Goal: Contribute content: Contribute content

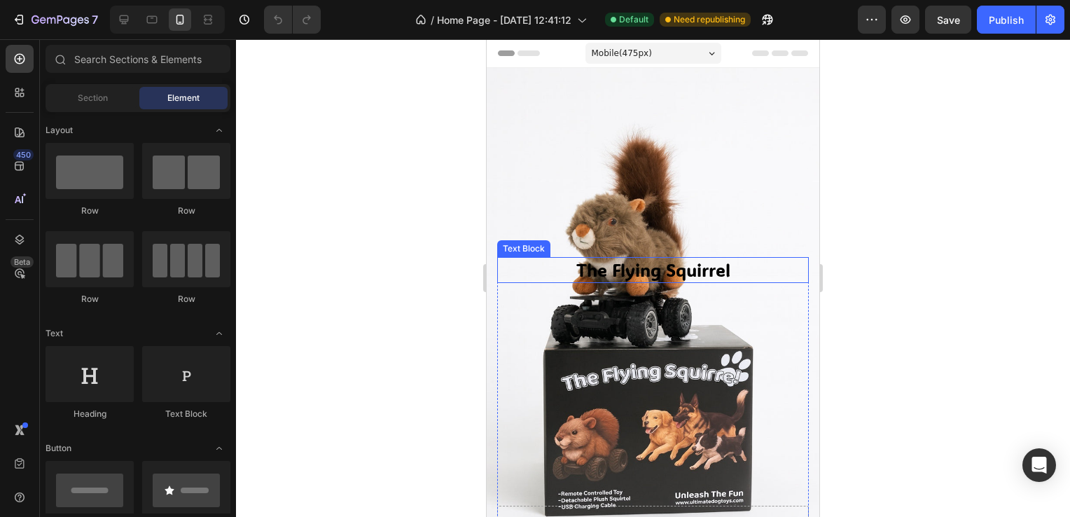
click at [649, 258] on p "The Flying Squirrel" at bounding box center [652, 269] width 309 height 23
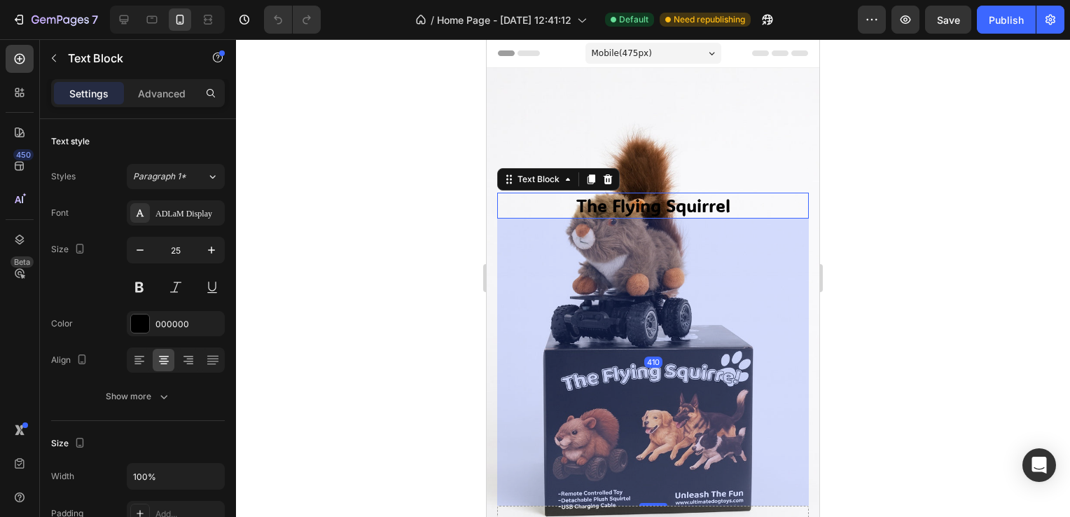
drag, startPoint x: 656, startPoint y: 488, endPoint x: 657, endPoint y: 516, distance: 28.0
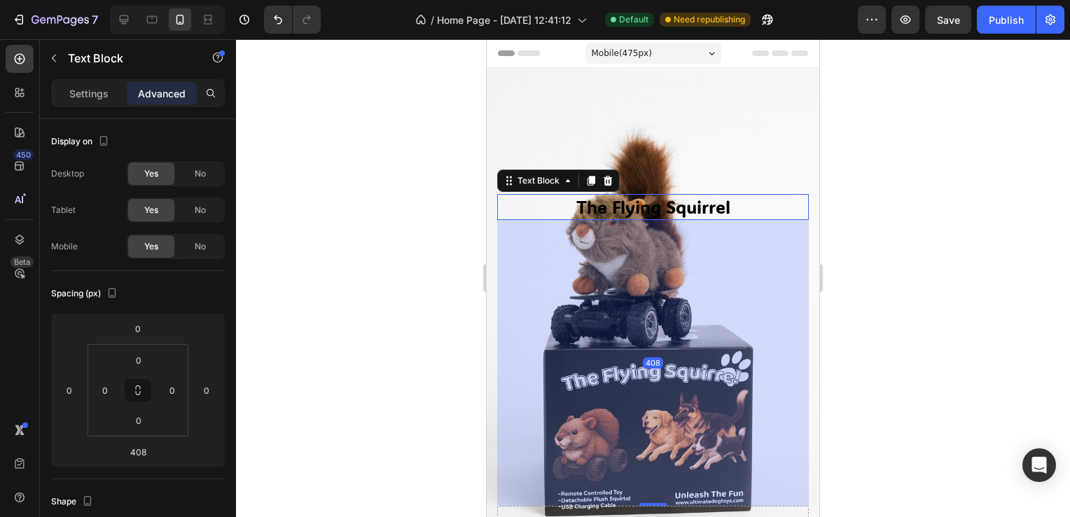
click at [1021, 272] on div at bounding box center [653, 277] width 834 height 477
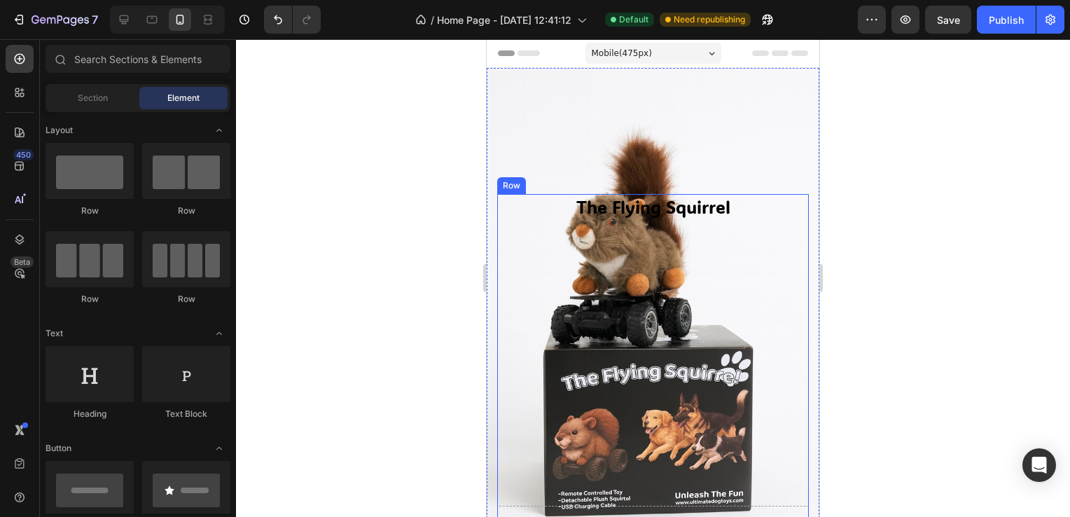
click at [695, 200] on p "The Flying Squirrel" at bounding box center [652, 206] width 309 height 23
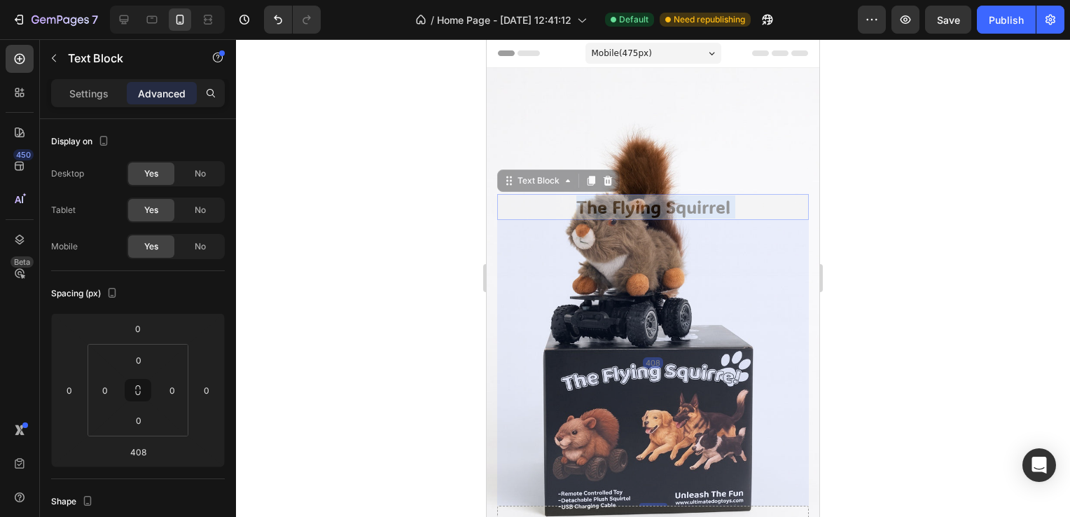
drag, startPoint x: 685, startPoint y: 194, endPoint x: 683, endPoint y: 120, distance: 74.2
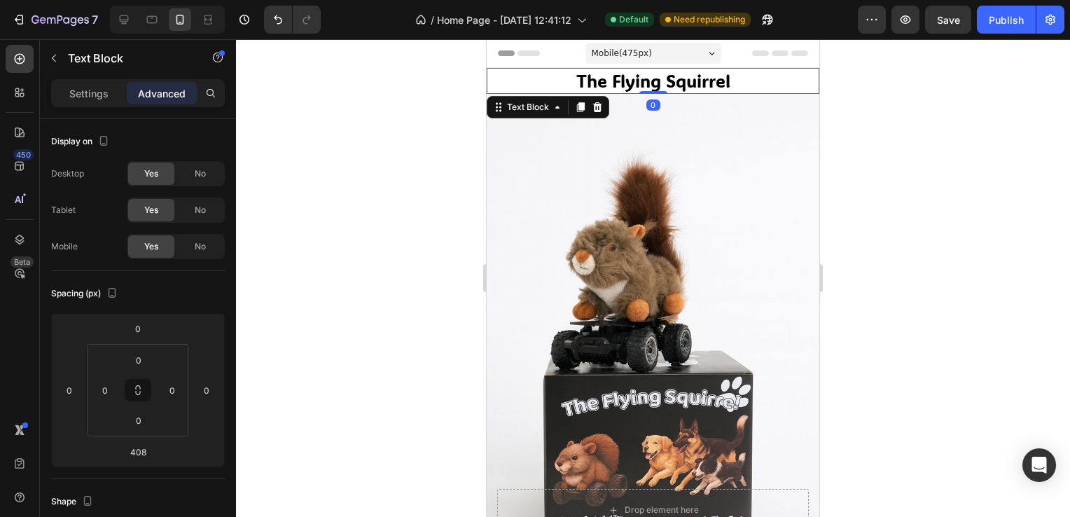
drag, startPoint x: 650, startPoint y: 377, endPoint x: 683, endPoint y: 43, distance: 334.9
type input "0"
click at [90, 85] on div "Settings" at bounding box center [89, 93] width 70 height 22
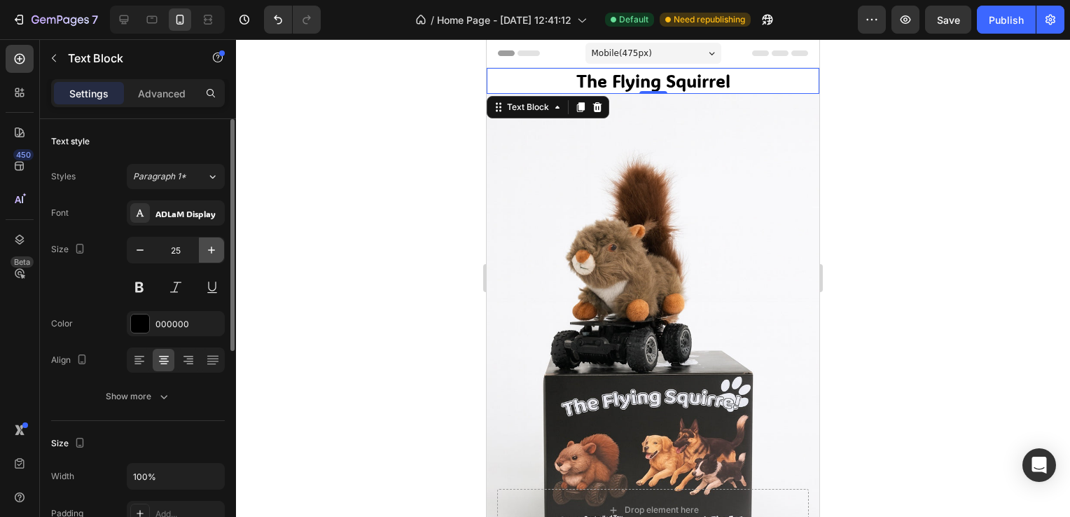
click at [217, 253] on icon "button" at bounding box center [211, 250] width 14 height 14
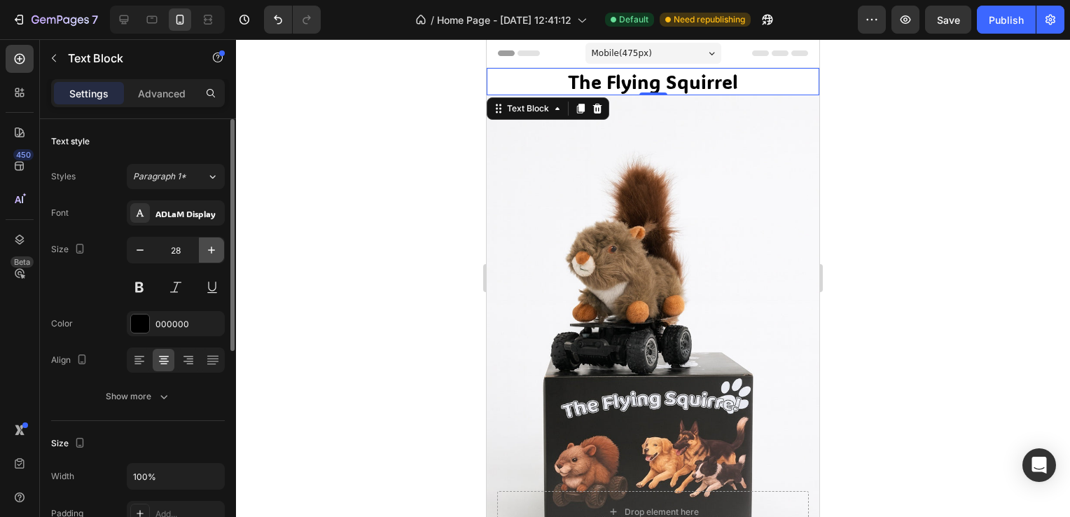
click at [217, 252] on icon "button" at bounding box center [211, 250] width 14 height 14
click at [217, 251] on icon "button" at bounding box center [211, 250] width 14 height 14
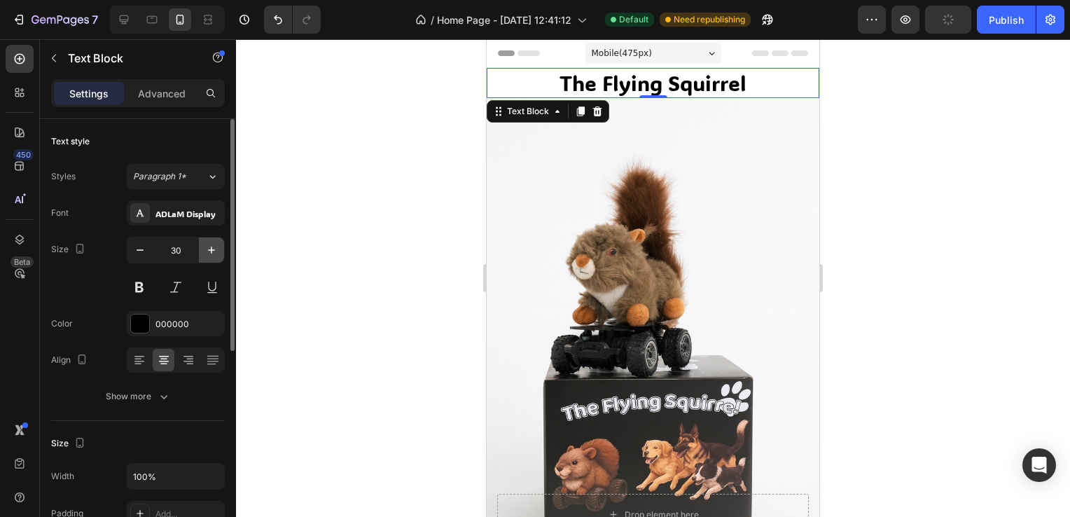
click at [217, 249] on icon "button" at bounding box center [211, 250] width 14 height 14
click at [216, 247] on icon "button" at bounding box center [211, 250] width 14 height 14
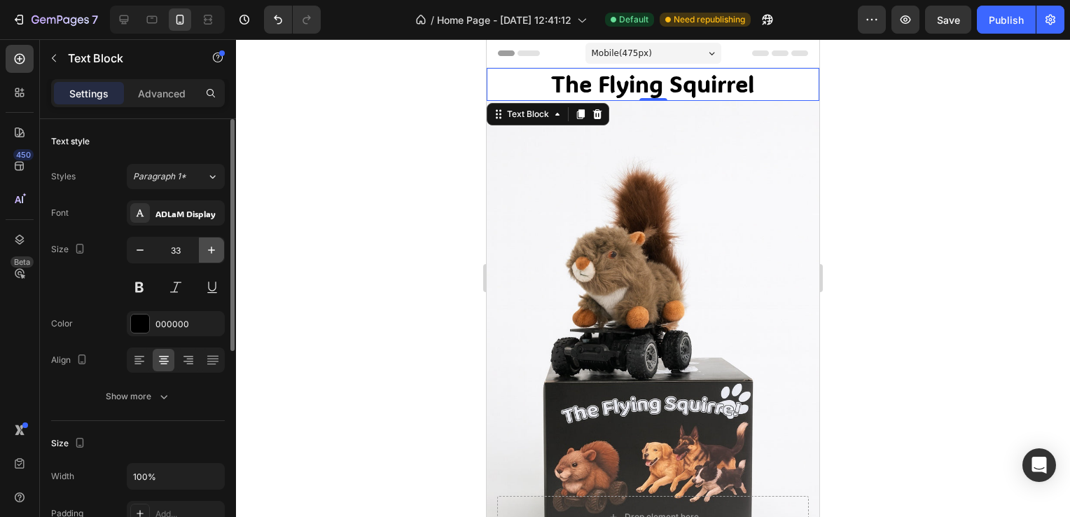
click at [216, 247] on icon "button" at bounding box center [211, 250] width 14 height 14
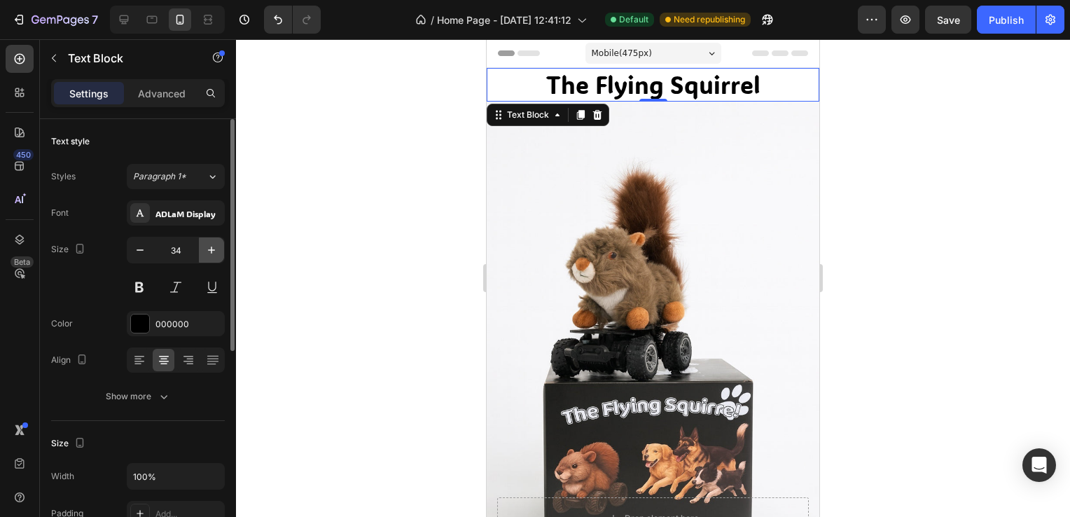
click at [216, 246] on icon "button" at bounding box center [211, 250] width 14 height 14
click at [215, 242] on button "button" at bounding box center [211, 249] width 25 height 25
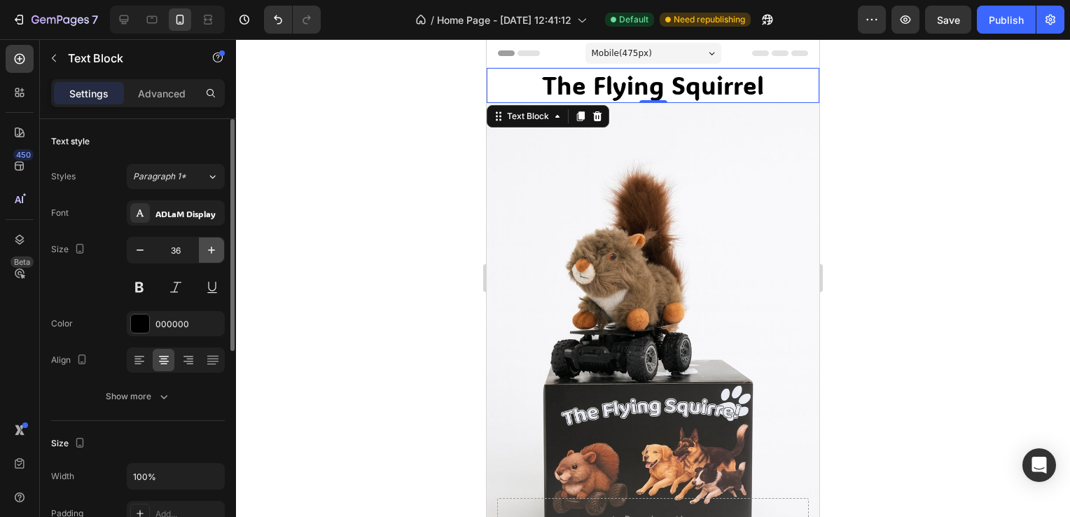
click at [215, 242] on button "button" at bounding box center [211, 249] width 25 height 25
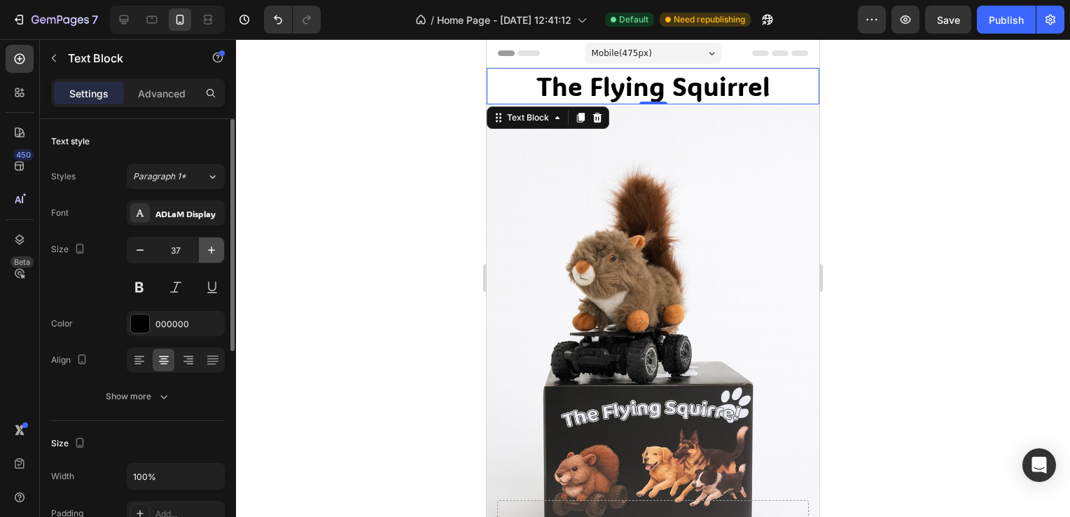
click at [215, 240] on button "button" at bounding box center [211, 249] width 25 height 25
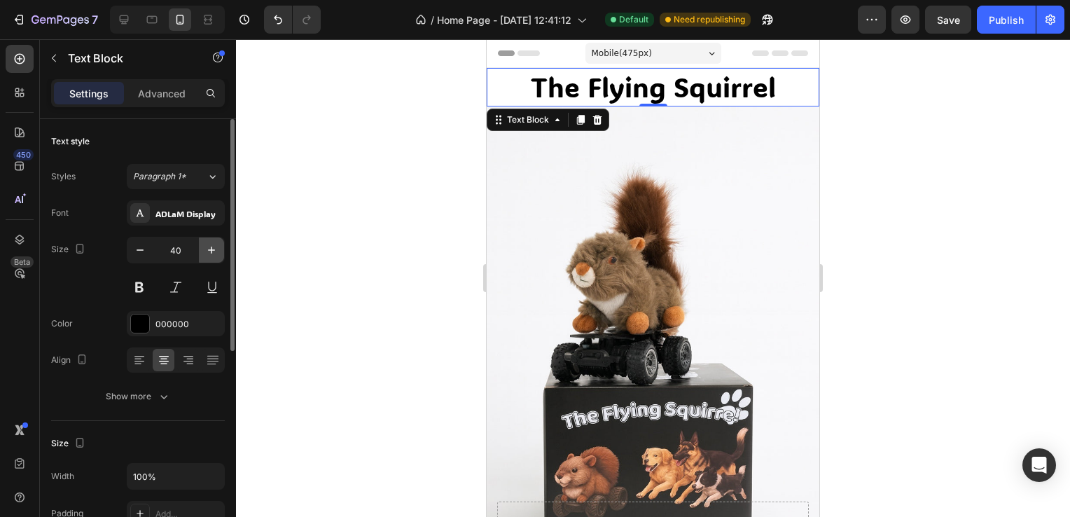
click at [215, 239] on button "button" at bounding box center [211, 249] width 25 height 25
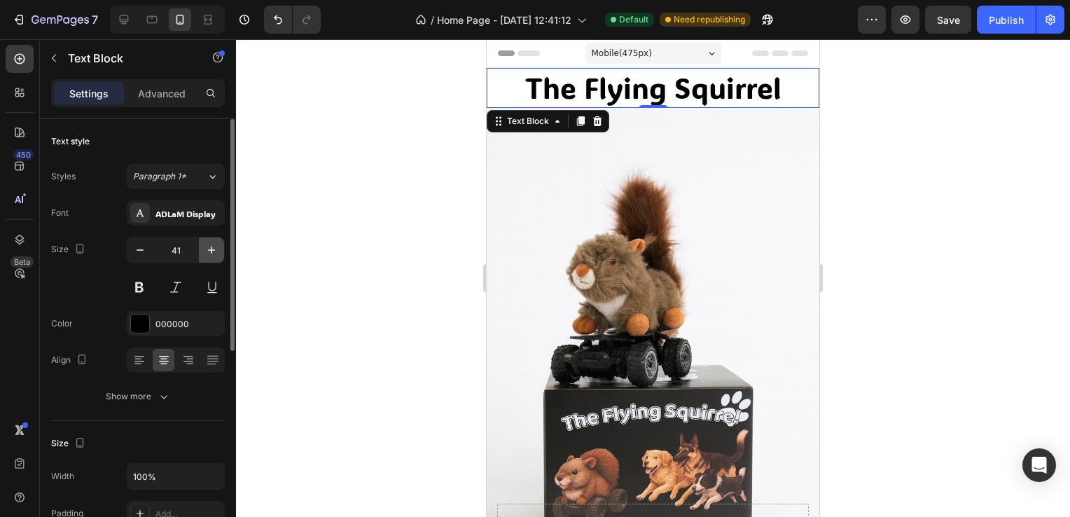
click at [215, 239] on button "button" at bounding box center [211, 249] width 25 height 25
click at [214, 239] on button "button" at bounding box center [211, 249] width 25 height 25
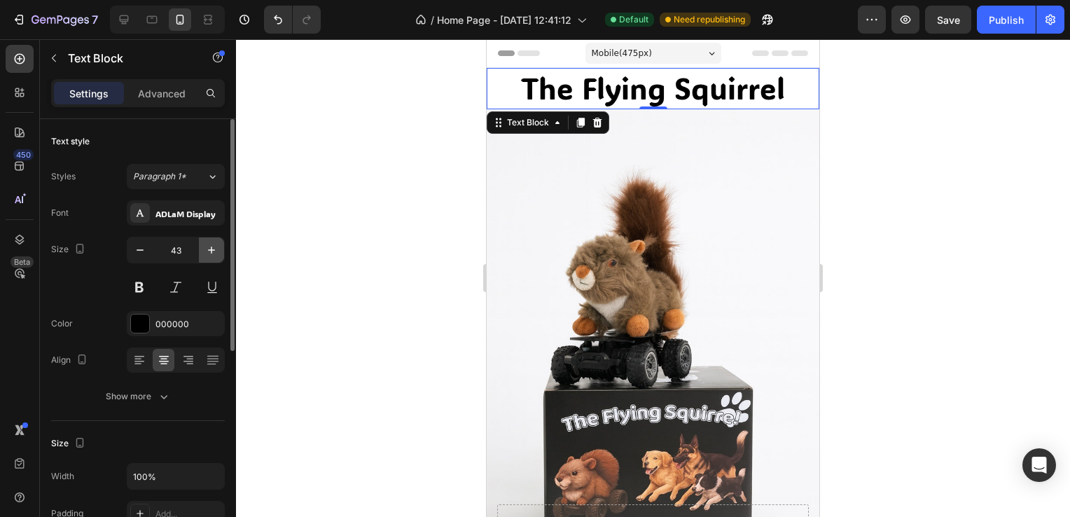
click at [213, 239] on button "button" at bounding box center [211, 249] width 25 height 25
type input "44"
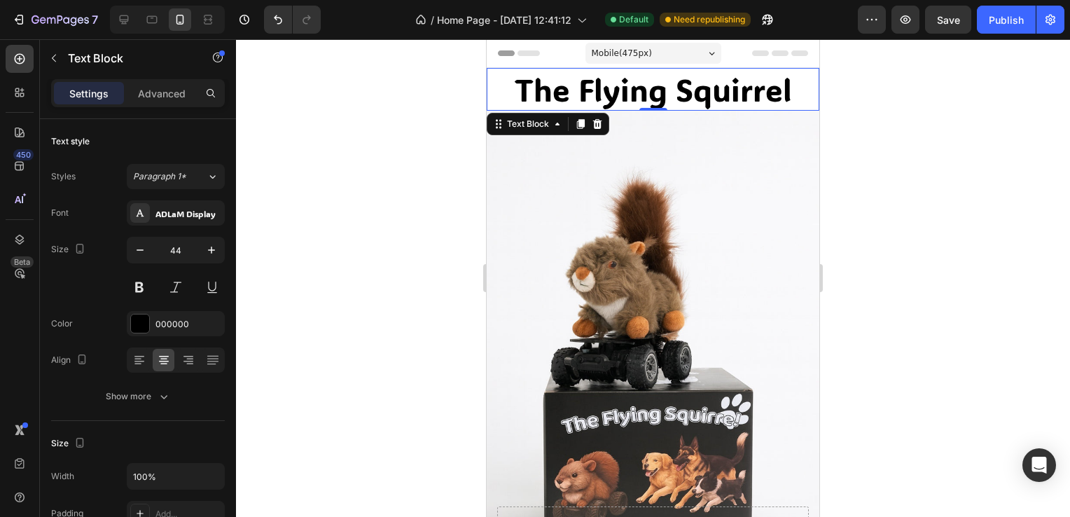
click at [941, 132] on div at bounding box center [653, 277] width 834 height 477
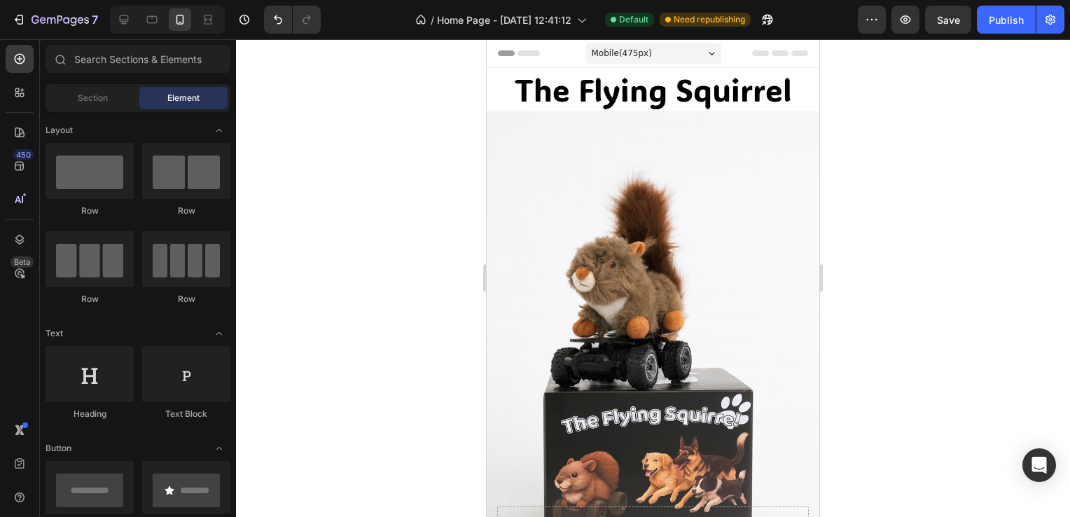
click at [1004, 168] on div at bounding box center [653, 277] width 834 height 477
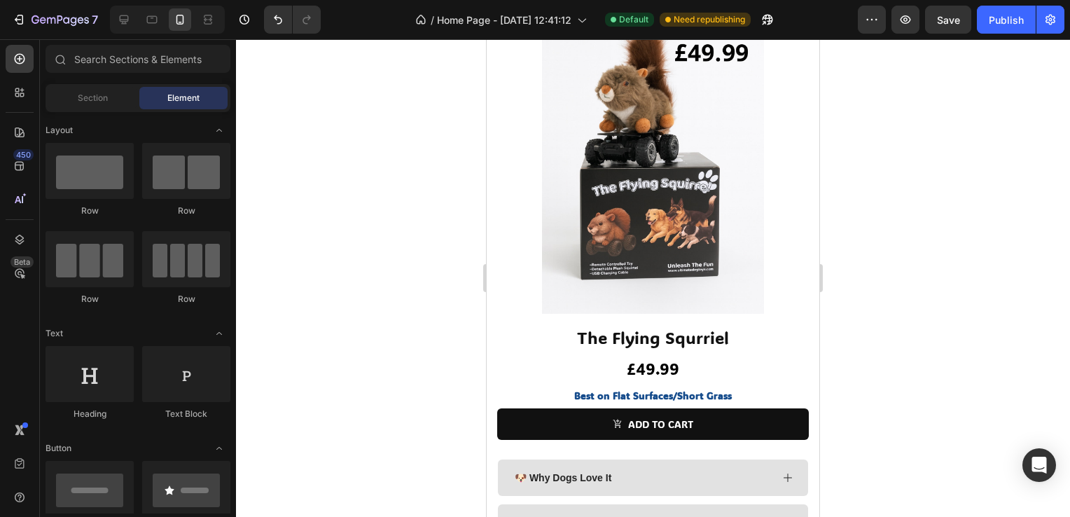
scroll to position [1610, 0]
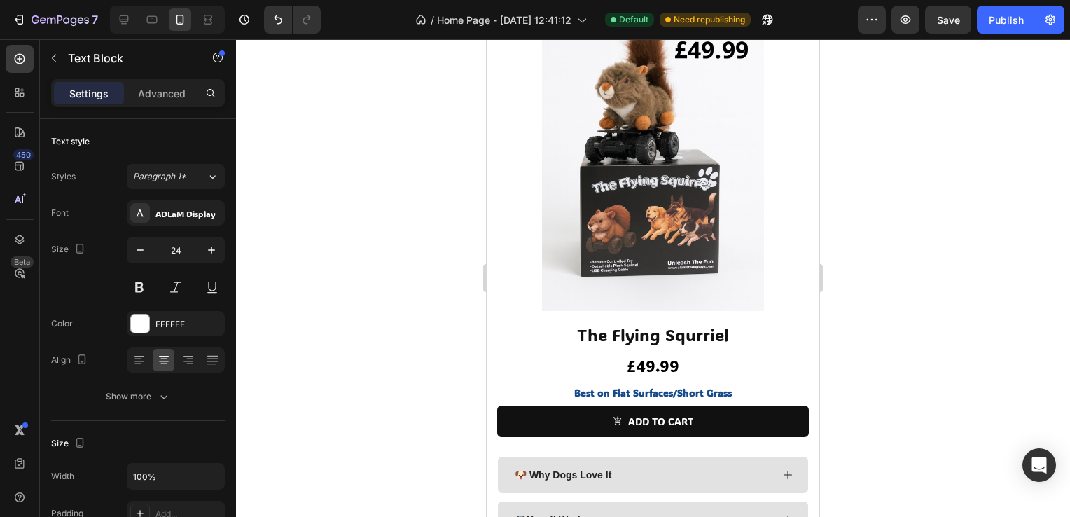
drag, startPoint x: 725, startPoint y: 412, endPoint x: 971, endPoint y: 403, distance: 245.9
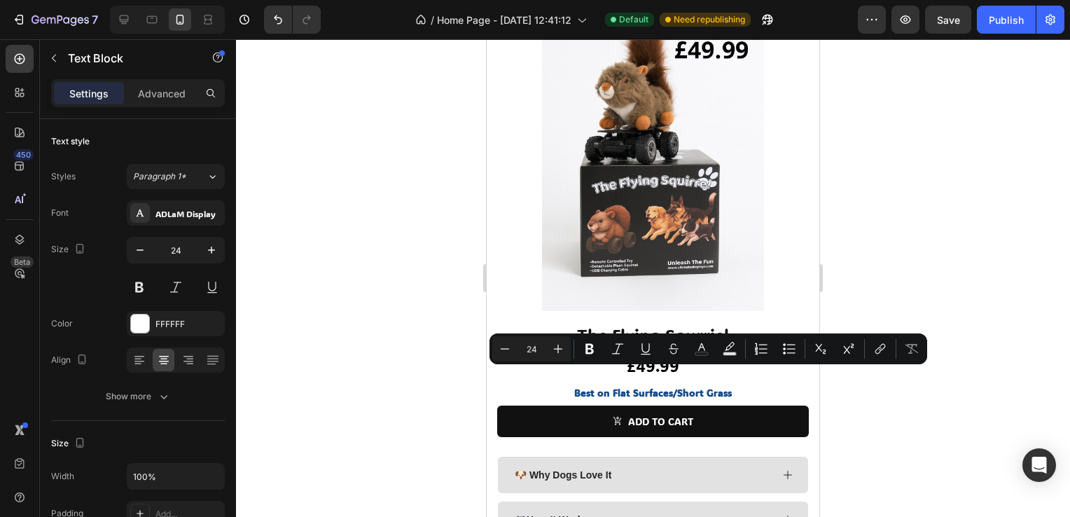
copy p "The remote has 2 speeds with the max speed being 22 kph."
drag, startPoint x: 710, startPoint y: 399, endPoint x: 742, endPoint y: 412, distance: 34.8
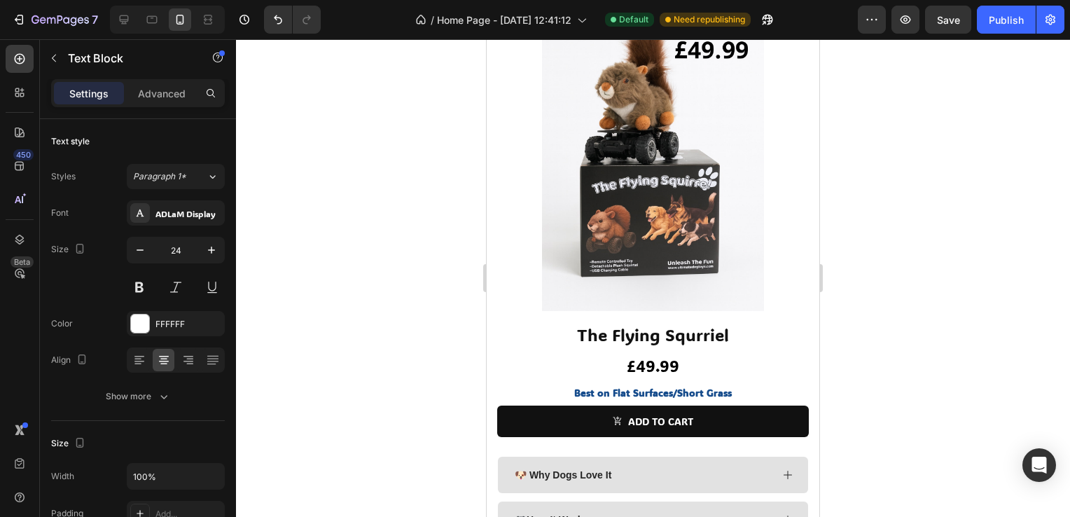
drag, startPoint x: 742, startPoint y: 413, endPoint x: 477, endPoint y: 374, distance: 268.2
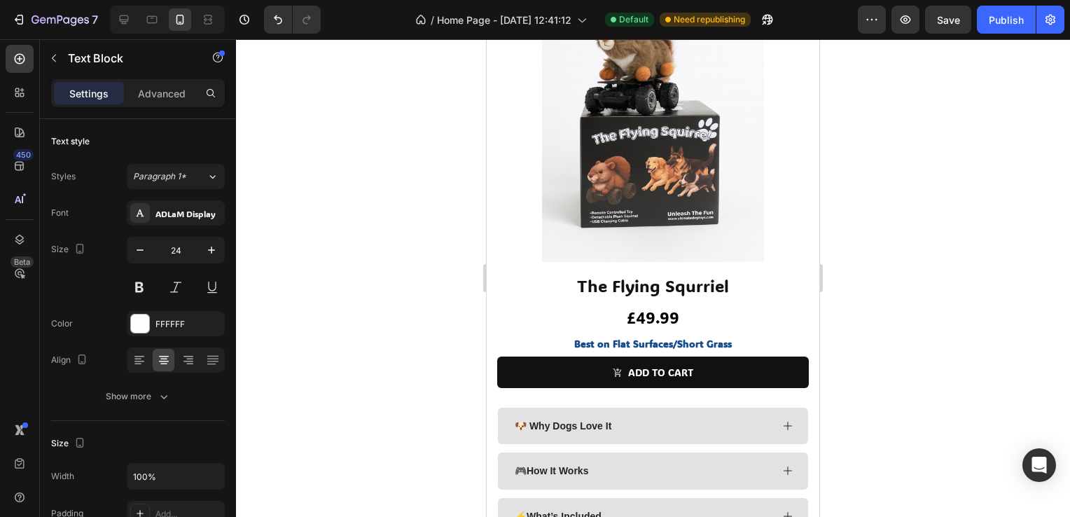
scroll to position [1750, 0]
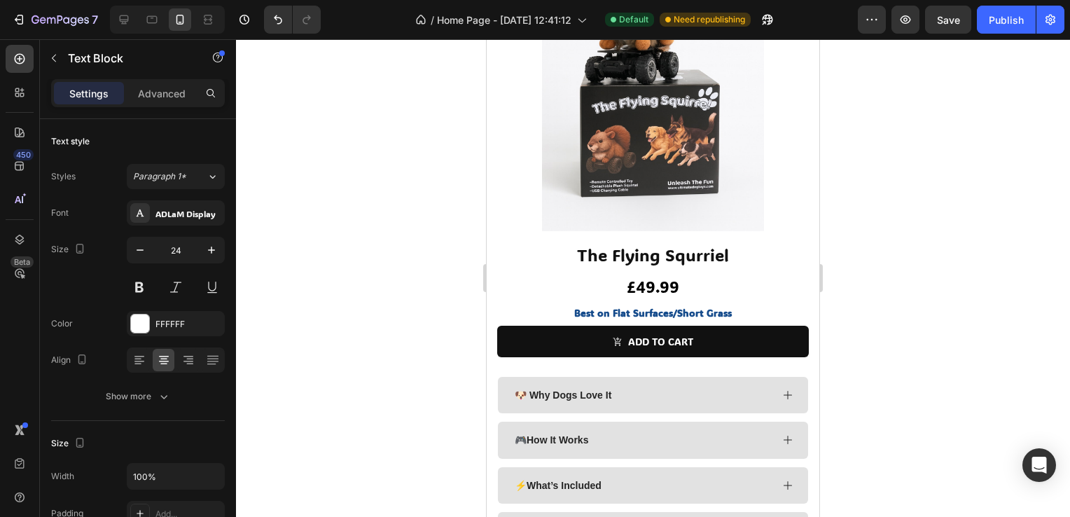
click at [947, 321] on div at bounding box center [653, 277] width 834 height 477
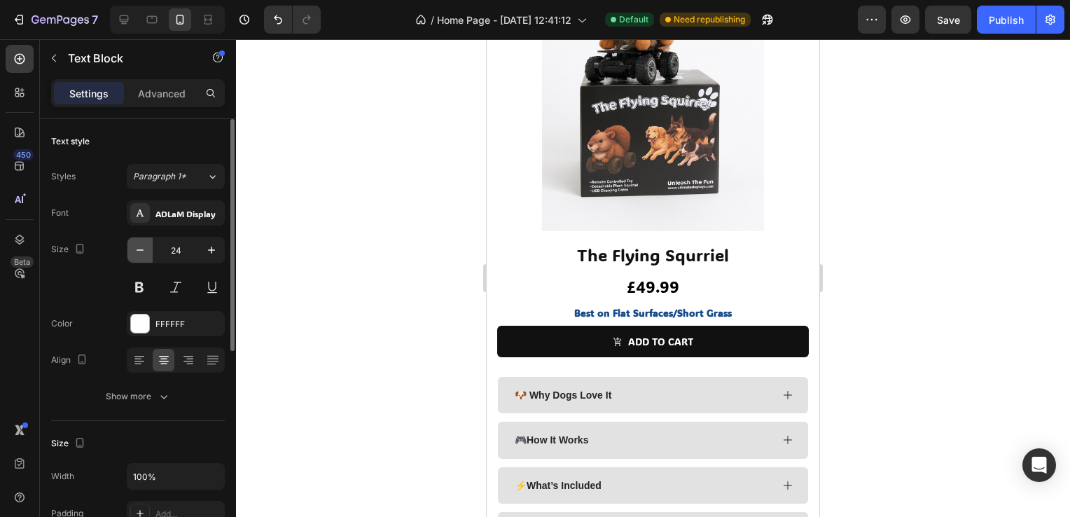
click at [135, 249] on icon "button" at bounding box center [140, 250] width 14 height 14
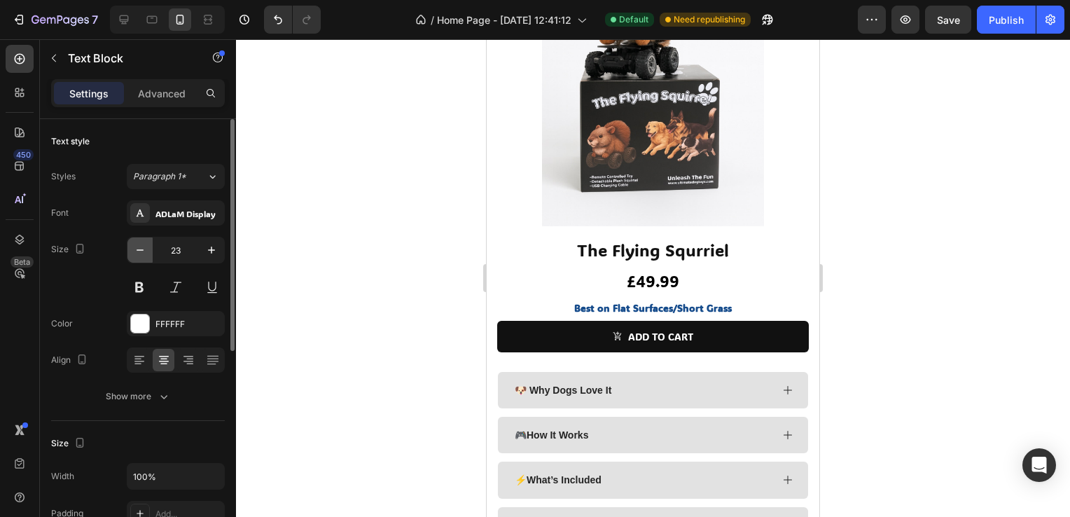
type input "22"
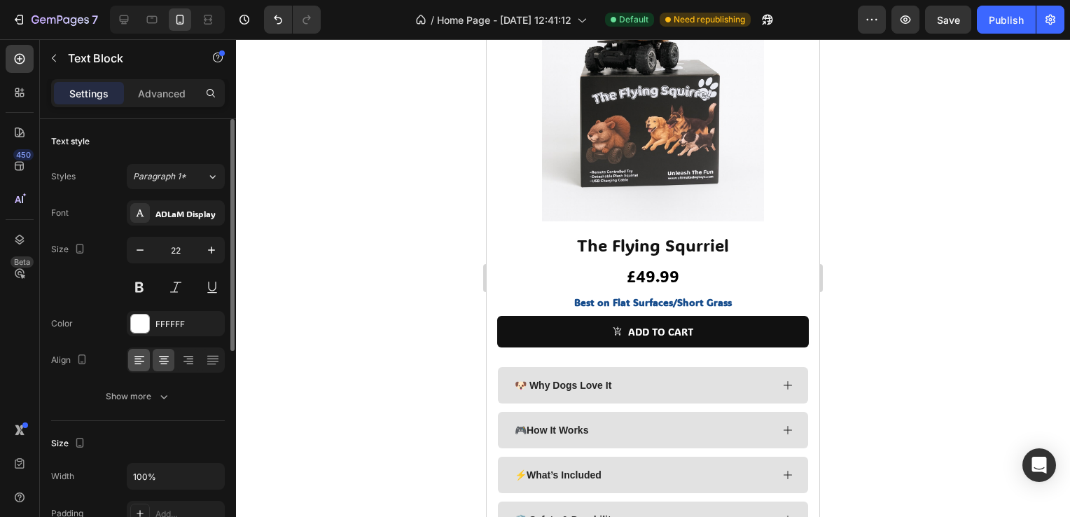
click at [139, 360] on icon at bounding box center [139, 360] width 14 height 14
click at [154, 356] on div at bounding box center [164, 360] width 22 height 22
click at [354, 262] on div at bounding box center [653, 277] width 834 height 477
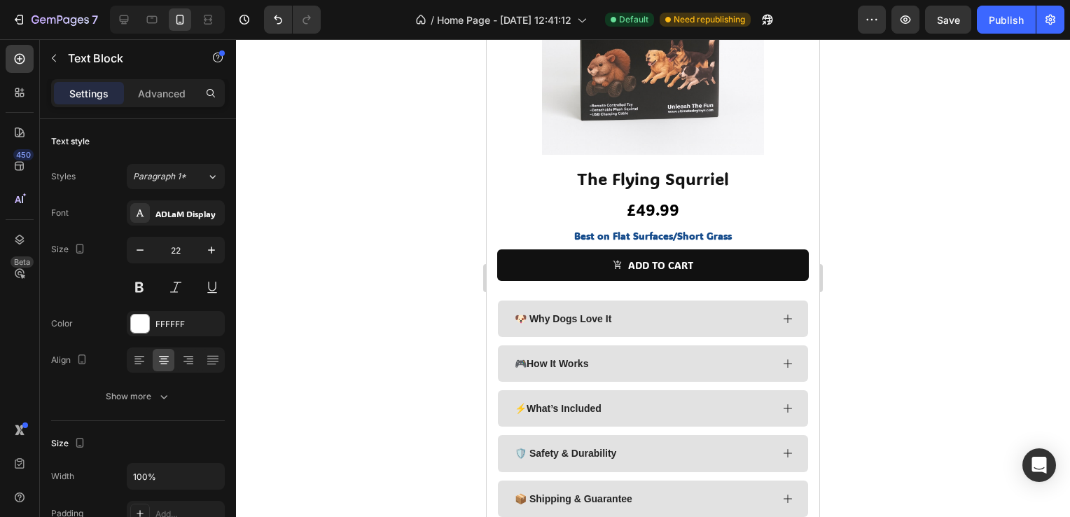
scroll to position [1820, 0]
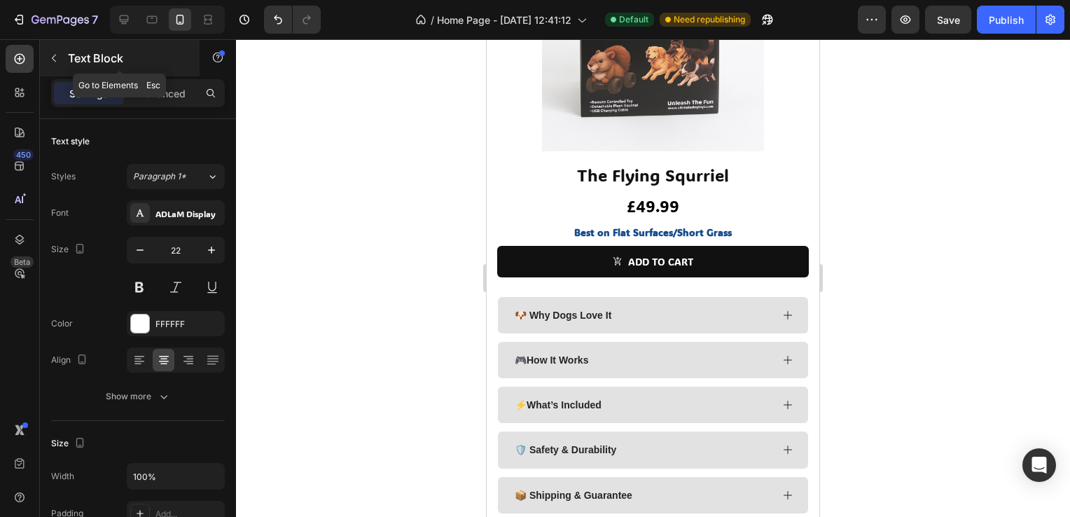
click at [47, 56] on button "button" at bounding box center [54, 58] width 22 height 22
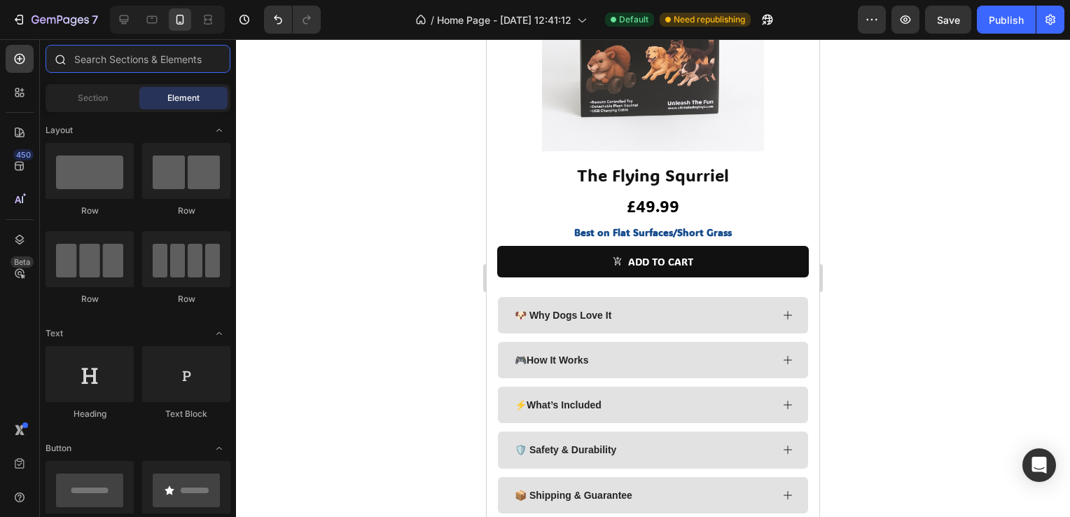
click at [98, 62] on input "text" at bounding box center [138, 59] width 185 height 28
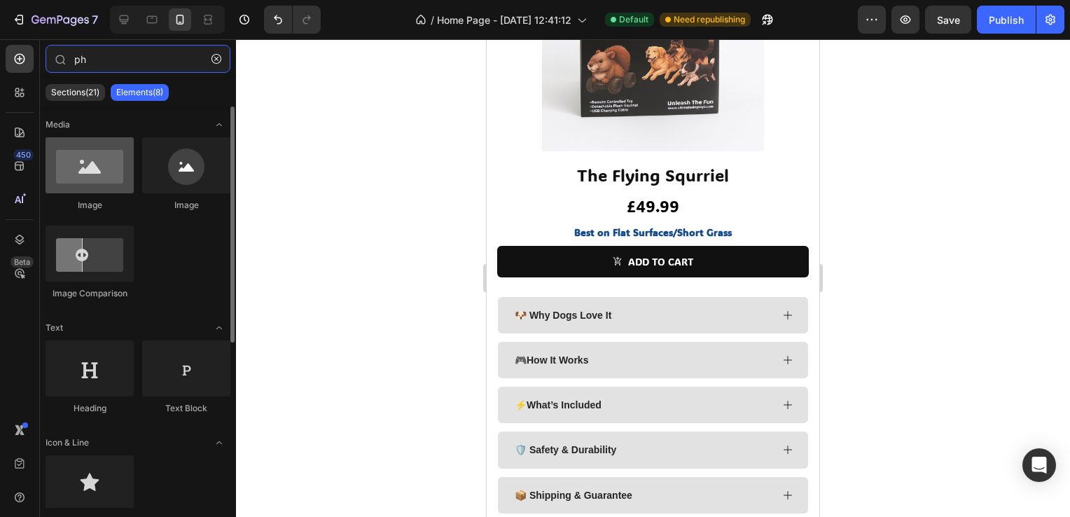
type input "ph"
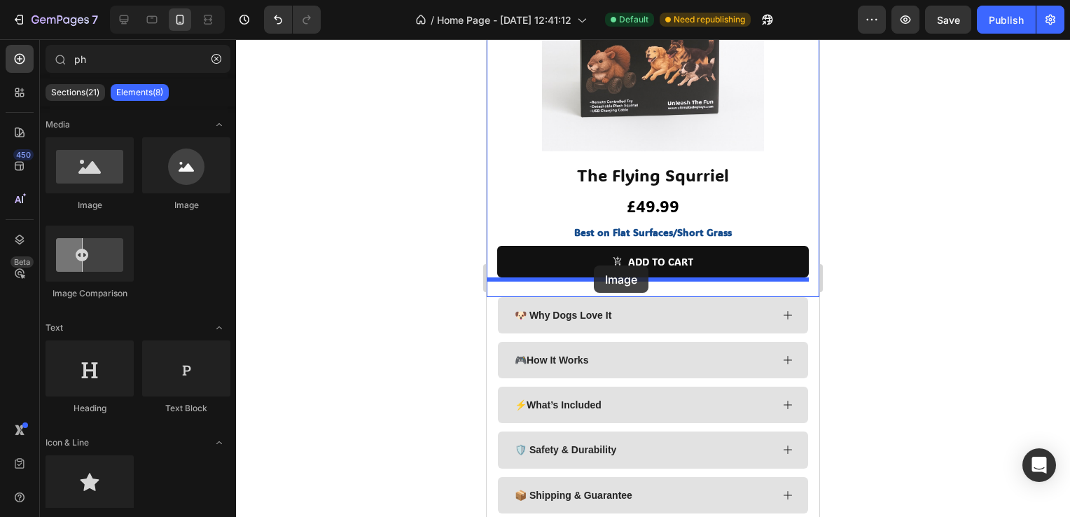
drag, startPoint x: 585, startPoint y: 226, endPoint x: 594, endPoint y: 265, distance: 40.2
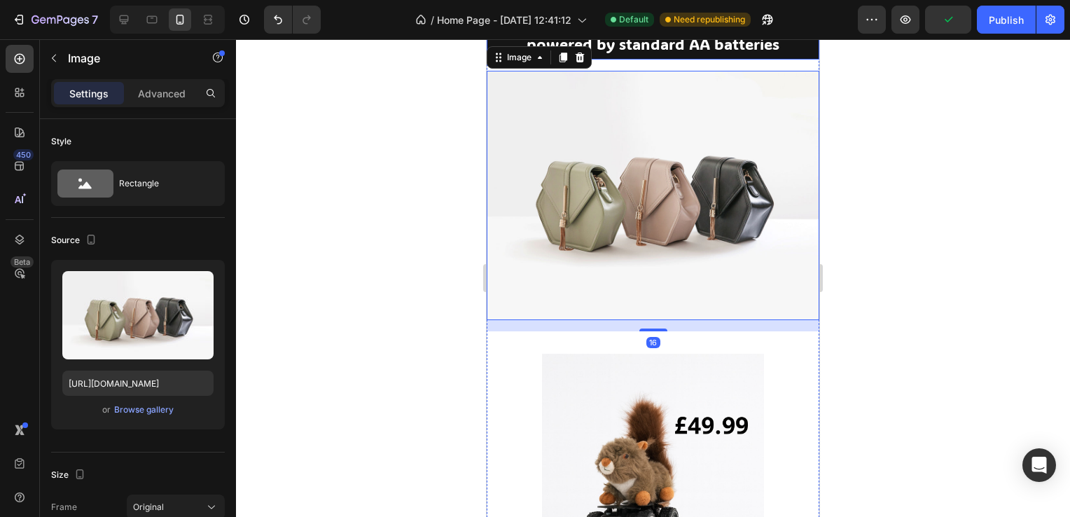
scroll to position [2030, 0]
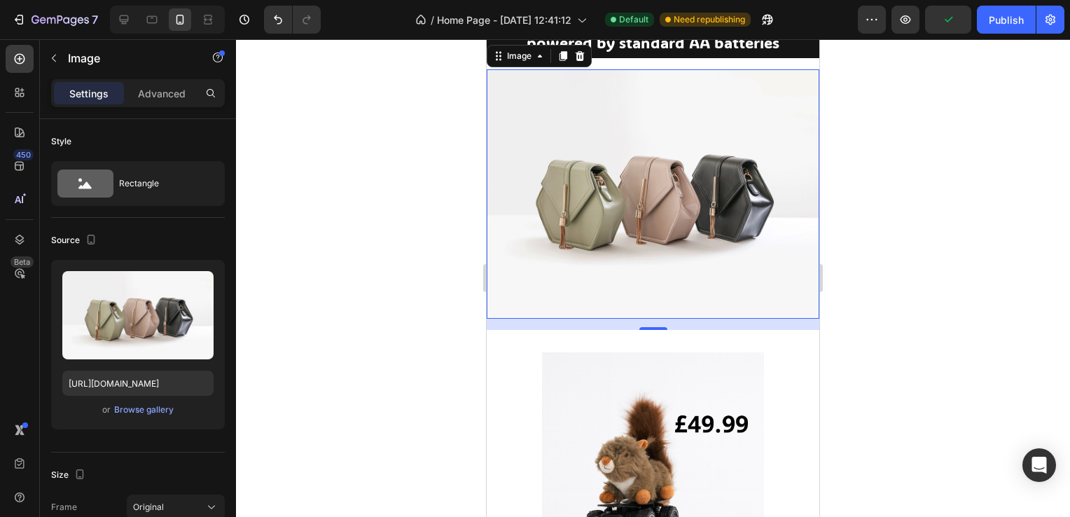
click at [602, 175] on img at bounding box center [653, 193] width 333 height 249
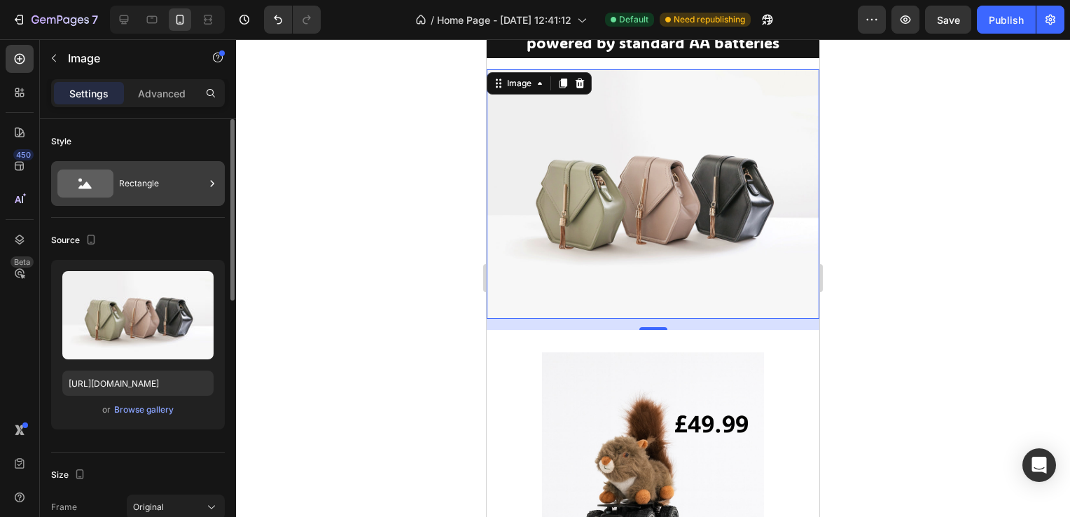
click at [150, 169] on div "Rectangle" at bounding box center [161, 183] width 85 height 32
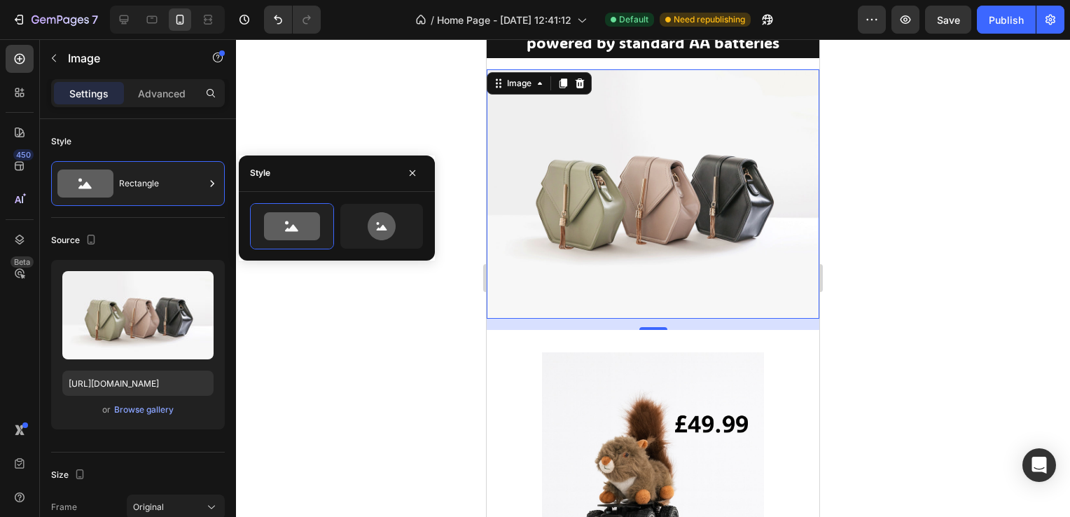
click at [319, 352] on div at bounding box center [653, 277] width 834 height 477
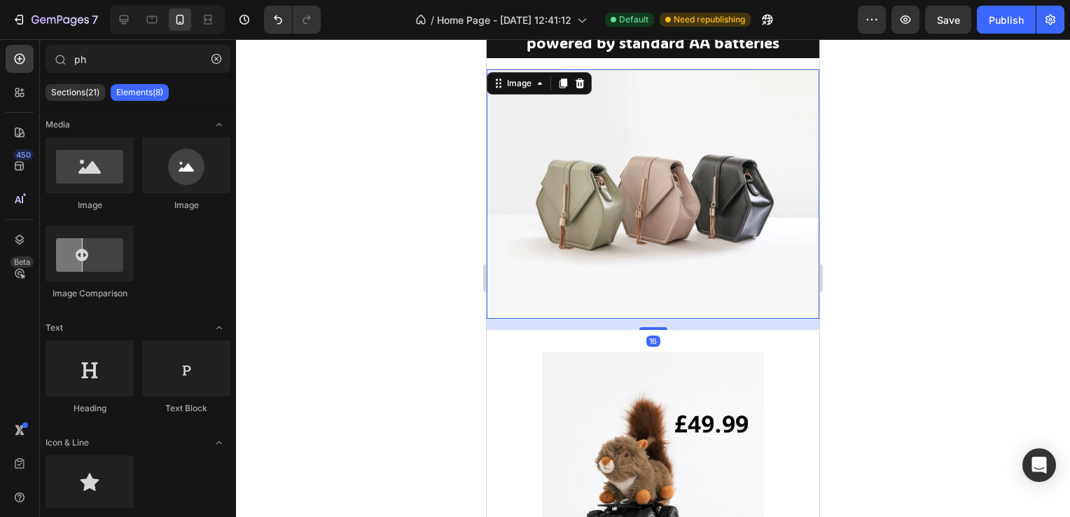
drag, startPoint x: 596, startPoint y: 247, endPoint x: 936, endPoint y: 304, distance: 344.3
click at [596, 247] on img at bounding box center [653, 193] width 333 height 249
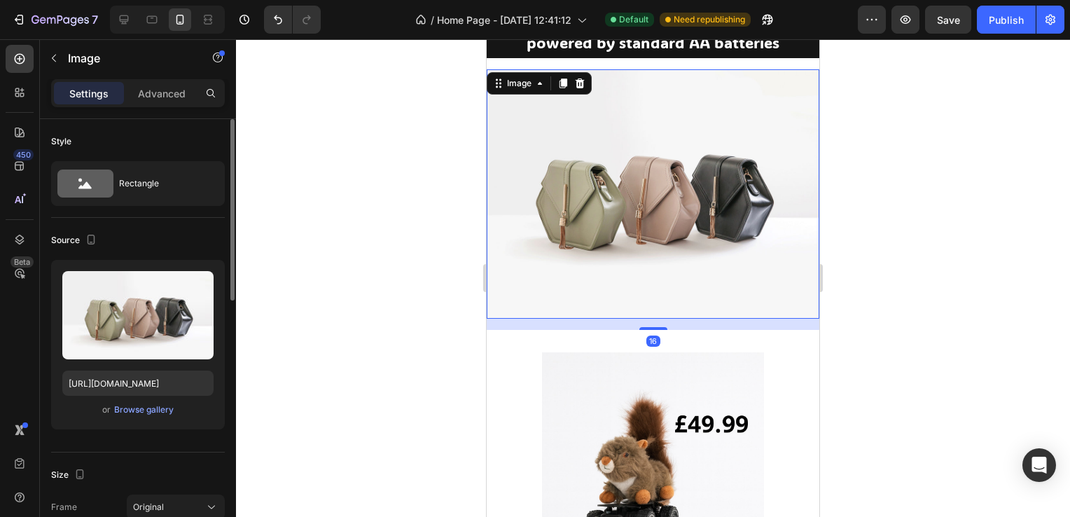
click at [142, 395] on div "Upload Image [URL][DOMAIN_NAME] or Browse gallery" at bounding box center [138, 344] width 174 height 169
click at [136, 409] on div "Browse gallery" at bounding box center [144, 409] width 60 height 13
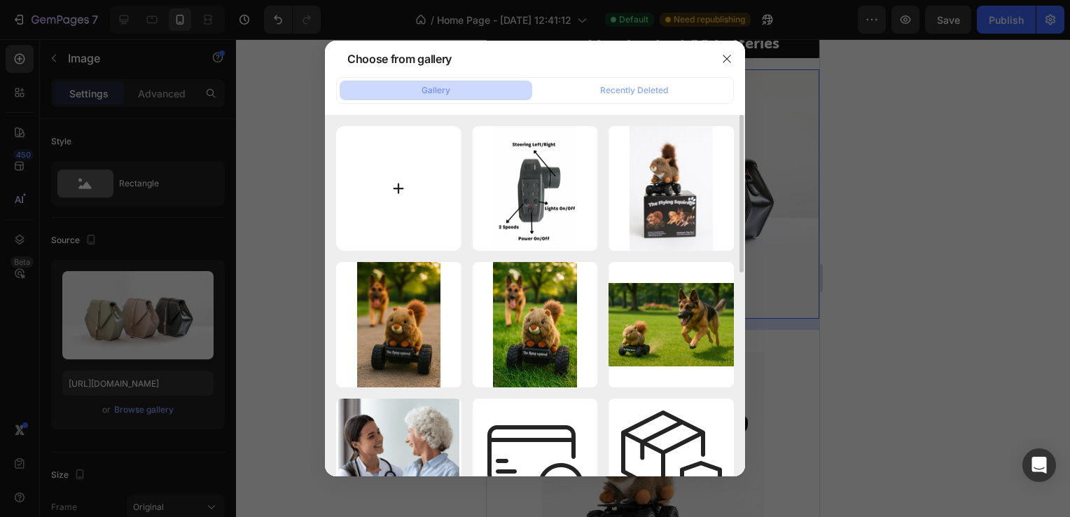
click at [399, 199] on input "file" at bounding box center [398, 188] width 125 height 125
type input "C:\fakepath\OnOff Switch.png"
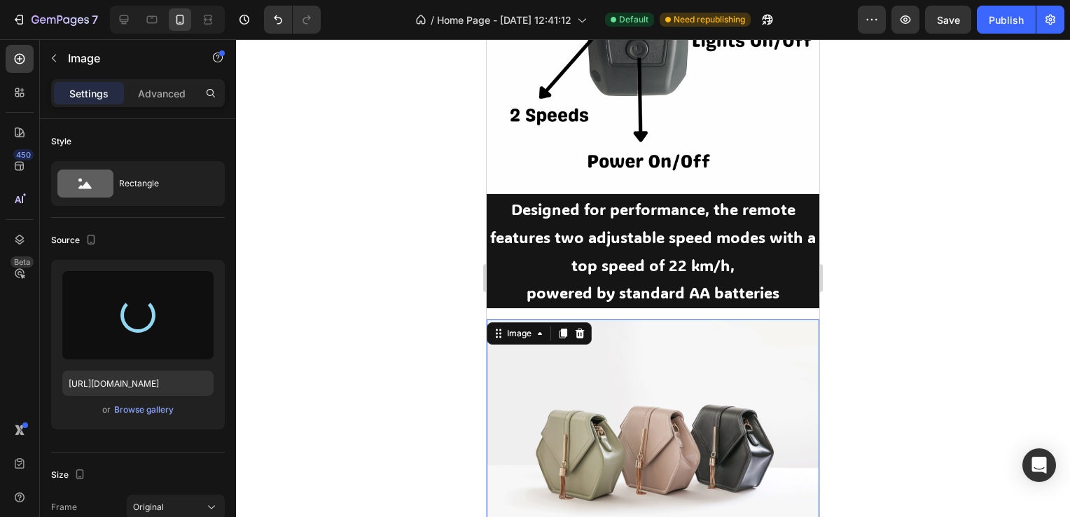
scroll to position [1750, 0]
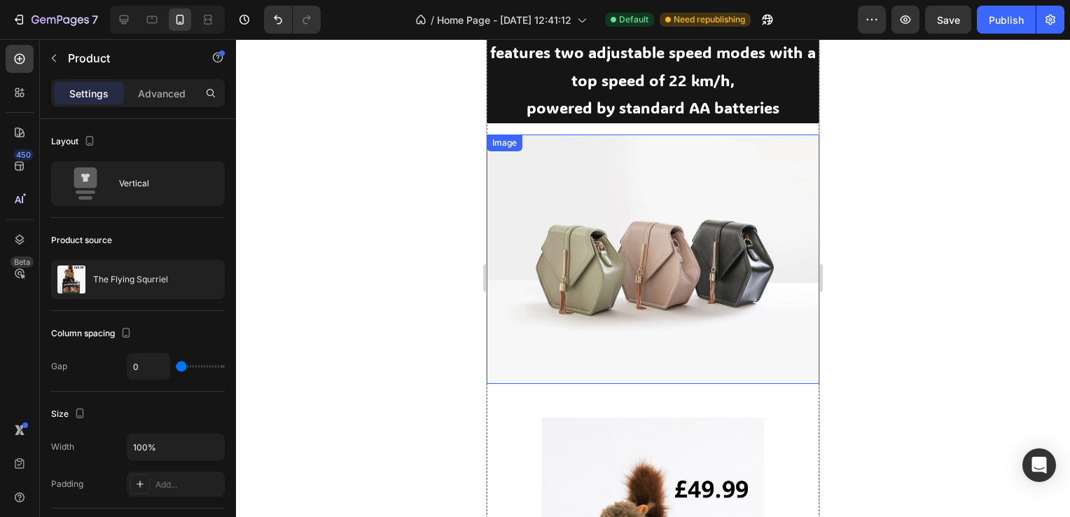
scroll to position [1960, 0]
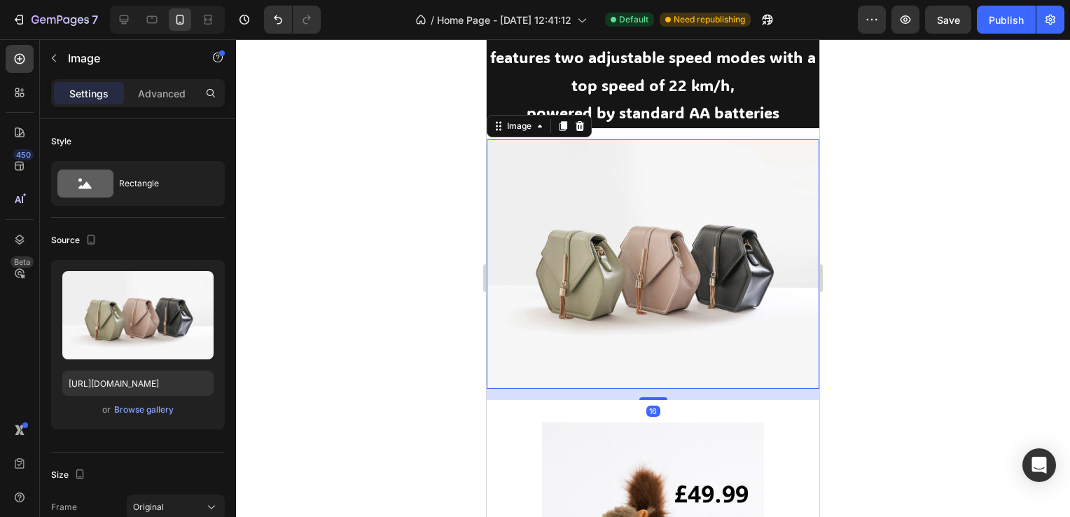
click at [629, 309] on img at bounding box center [653, 263] width 333 height 249
click at [136, 407] on div "Browse gallery" at bounding box center [144, 409] width 60 height 13
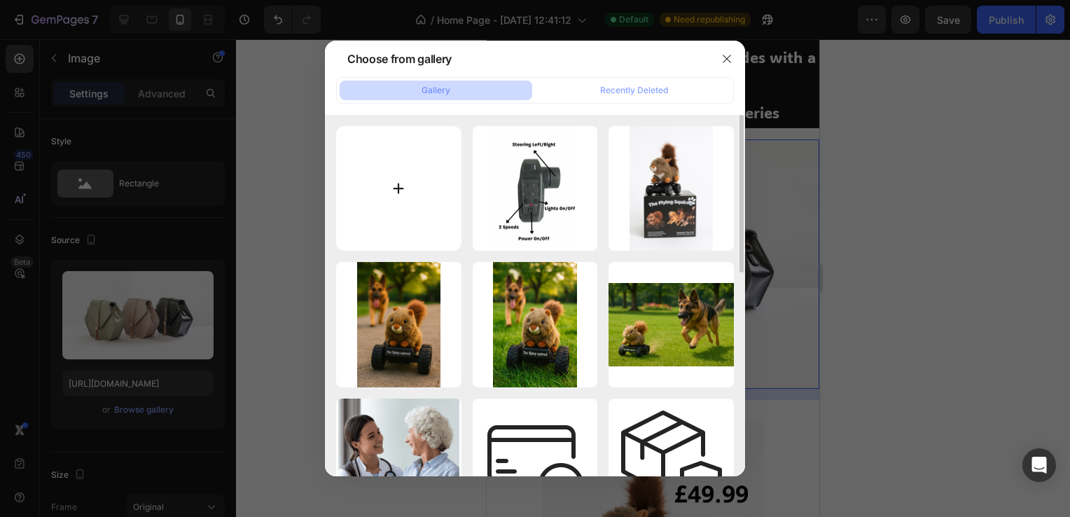
click at [412, 183] on input "file" at bounding box center [398, 188] width 125 height 125
type input "C:\fakepath\OnOff Switch.png"
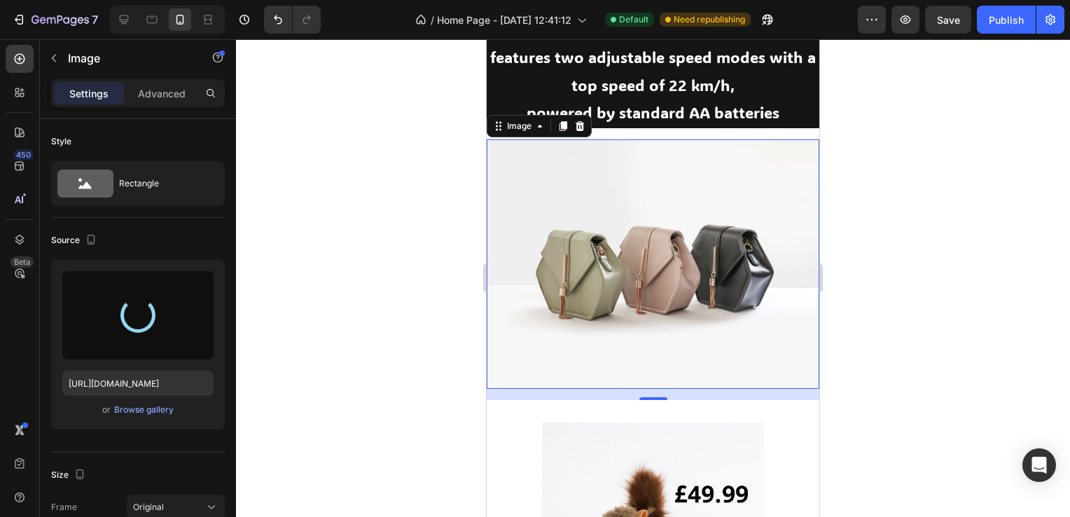
type input "[URL][DOMAIN_NAME]"
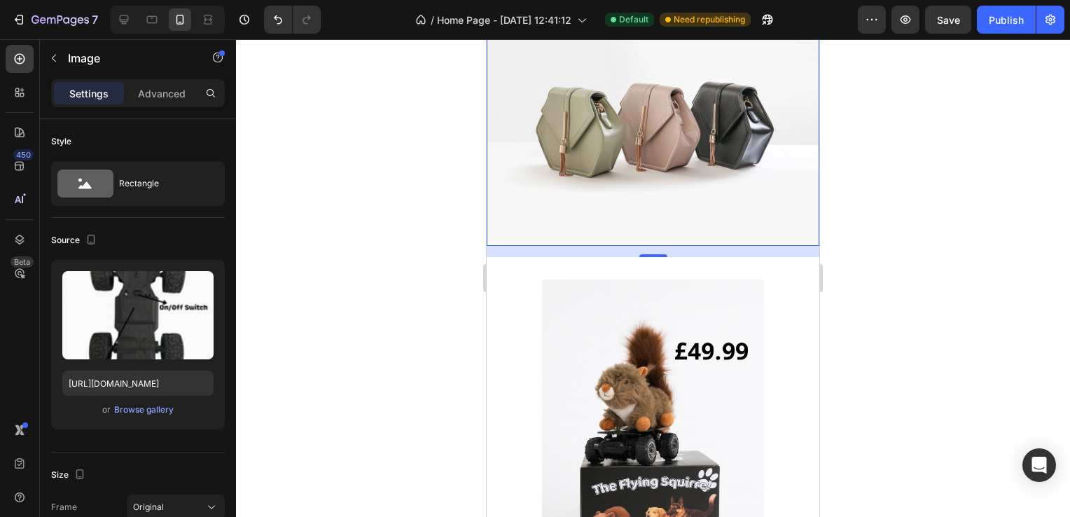
scroll to position [2100, 0]
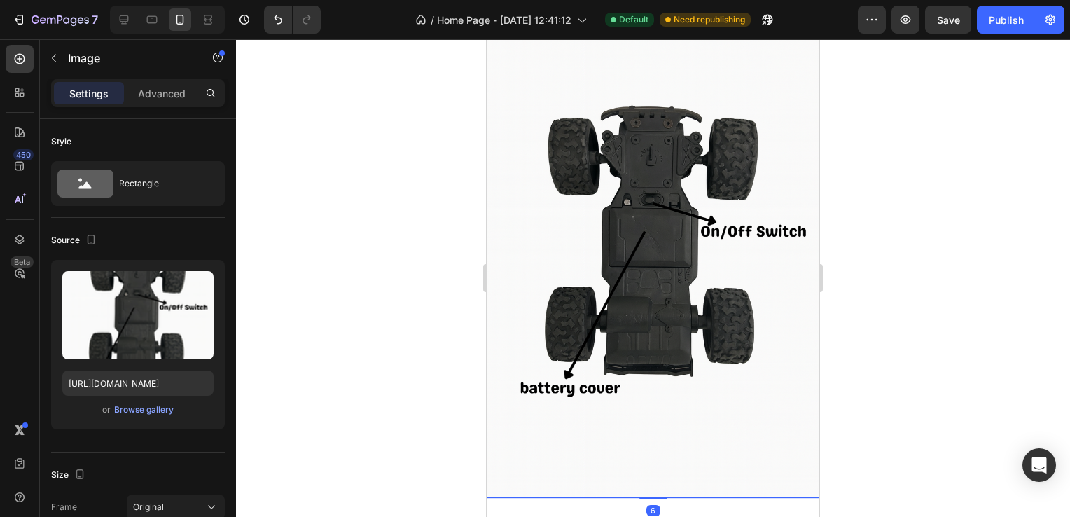
drag, startPoint x: 650, startPoint y: 491, endPoint x: 661, endPoint y: 431, distance: 61.2
click at [656, 452] on div "Image 6" at bounding box center [653, 248] width 333 height 499
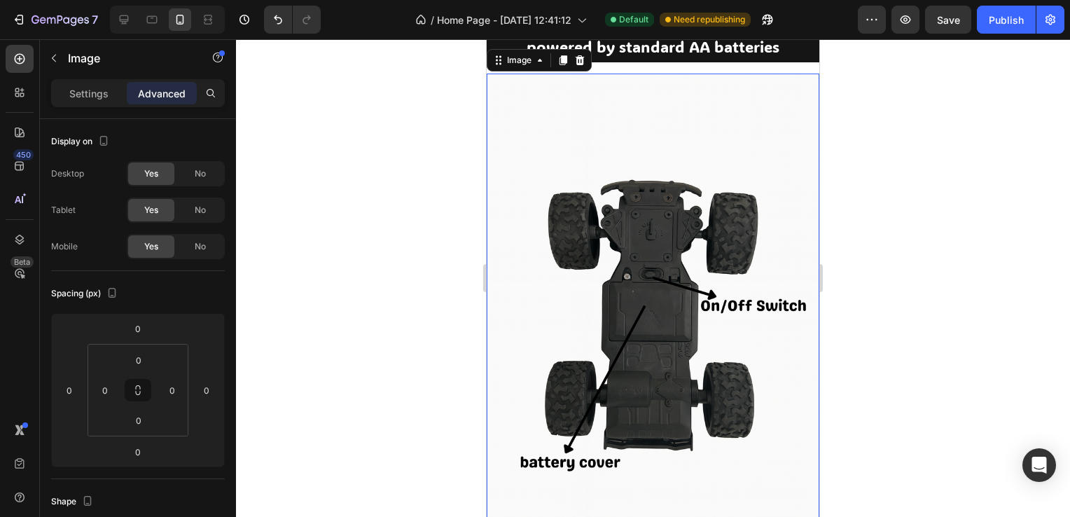
scroll to position [1820, 0]
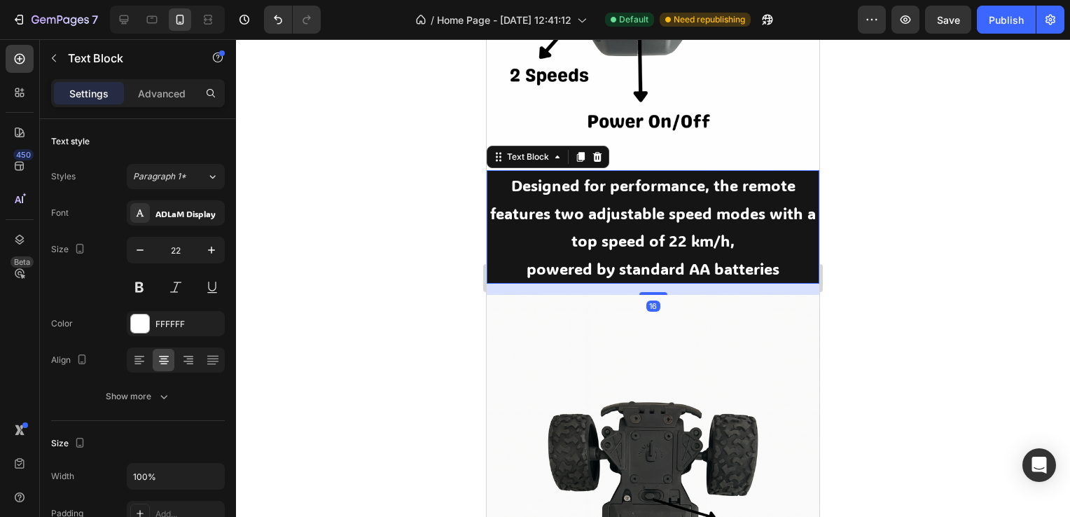
click at [653, 256] on p "powered by standard AA batteries" at bounding box center [653, 269] width 330 height 28
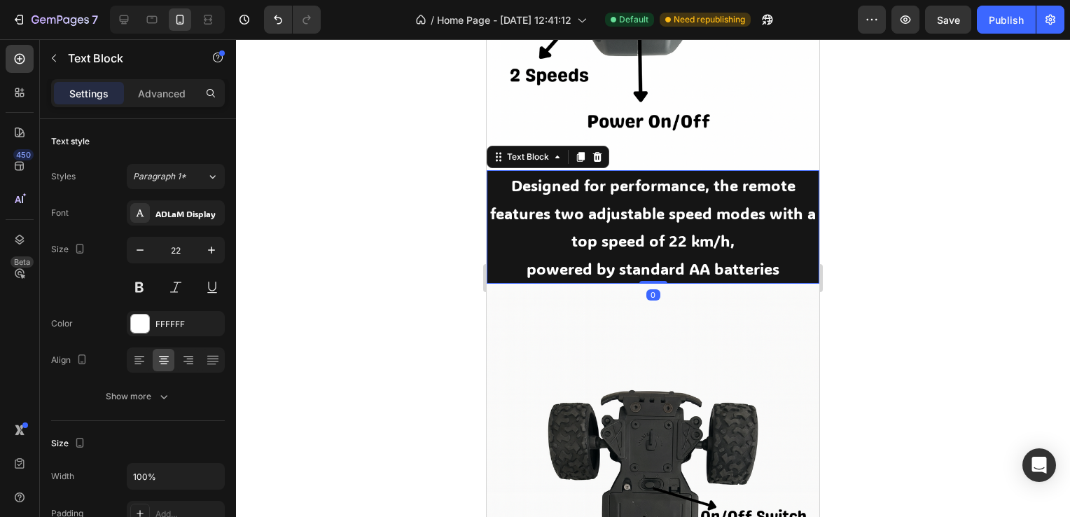
drag, startPoint x: 642, startPoint y: 276, endPoint x: 667, endPoint y: 224, distance: 57.3
click at [661, 231] on div "Designed for performance, the remote features two adjustable speed modes with a…" at bounding box center [653, 226] width 333 height 113
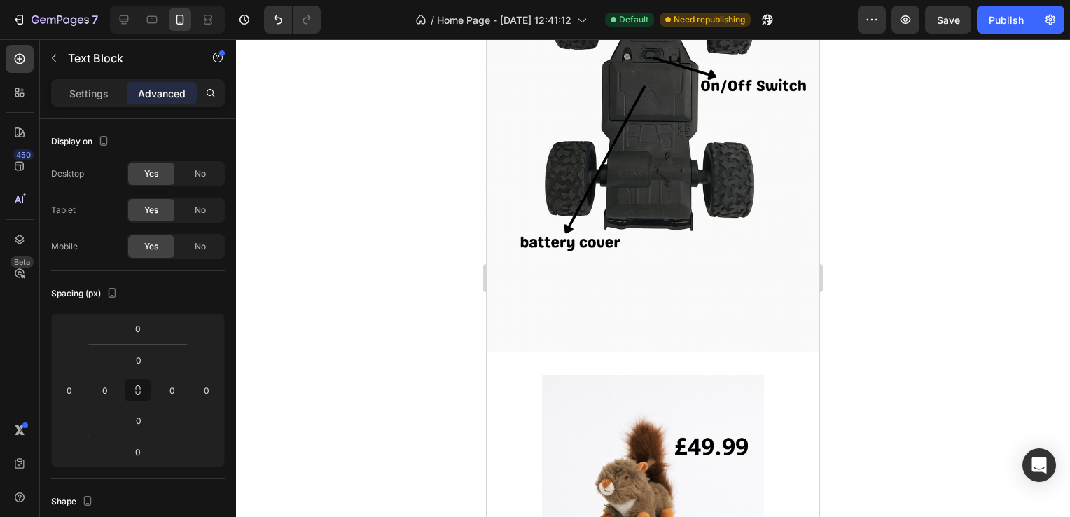
scroll to position [2240, 0]
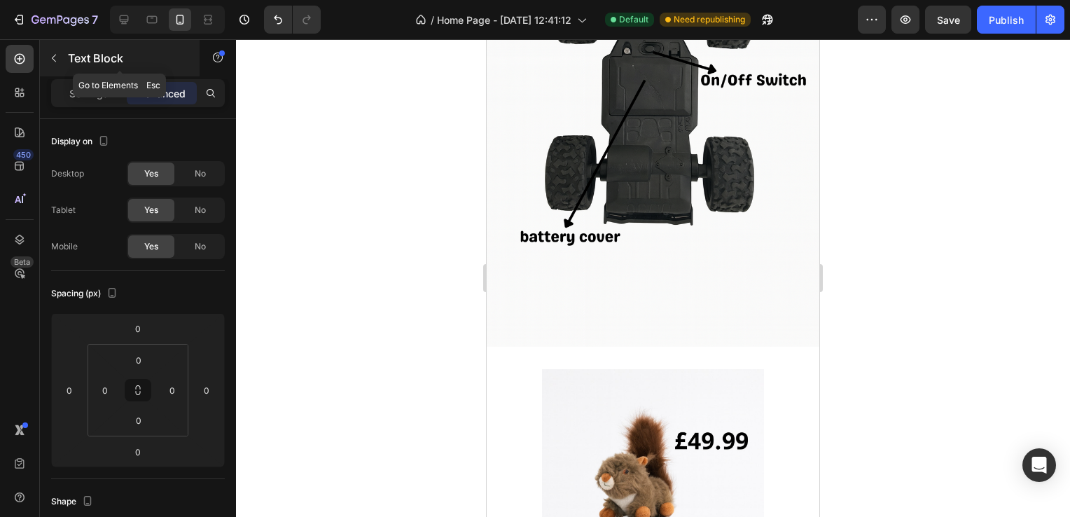
click at [53, 53] on icon "button" at bounding box center [53, 58] width 11 height 11
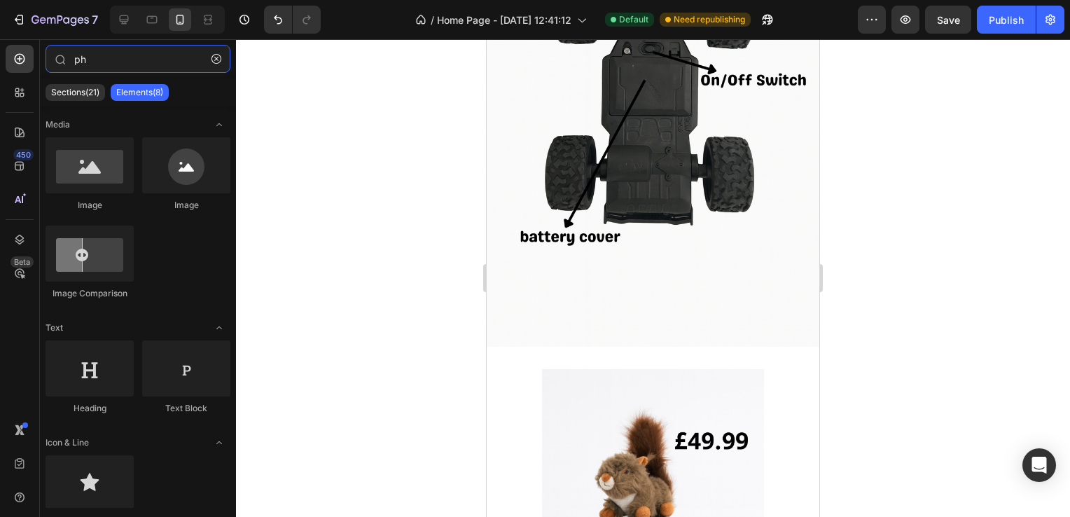
drag, startPoint x: 120, startPoint y: 66, endPoint x: 0, endPoint y: 64, distance: 120.4
click at [0, 0] on html "7 Version history / Home Page - [DATE] 12:41:12 Default Need republishing Previ…" at bounding box center [535, 0] width 1070 height 0
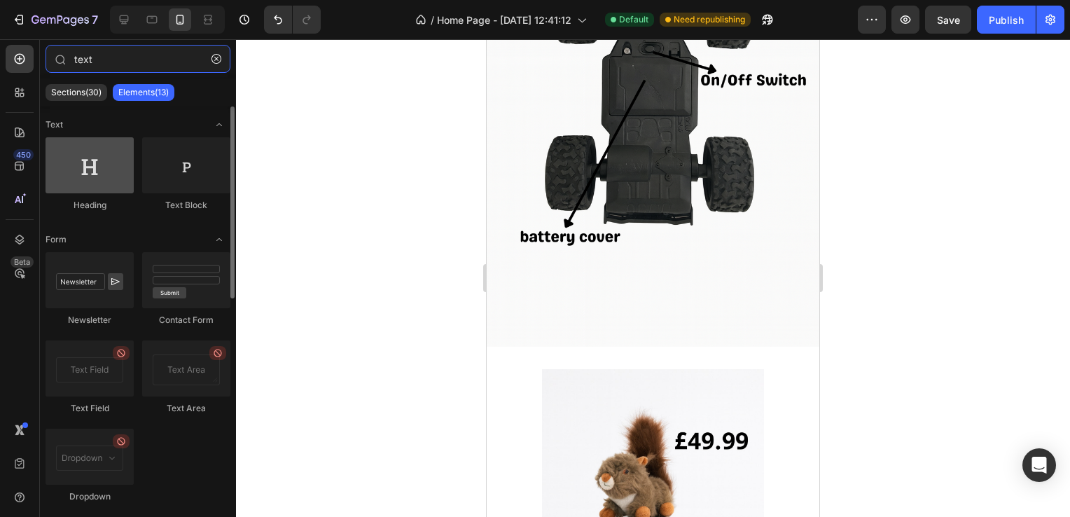
type input "text"
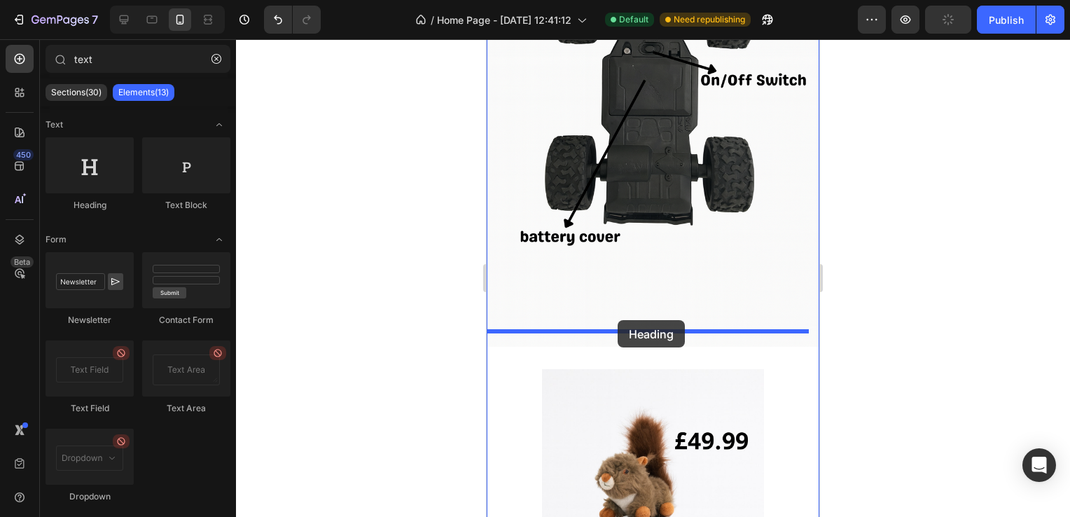
drag, startPoint x: 580, startPoint y: 220, endPoint x: 618, endPoint y: 320, distance: 107.0
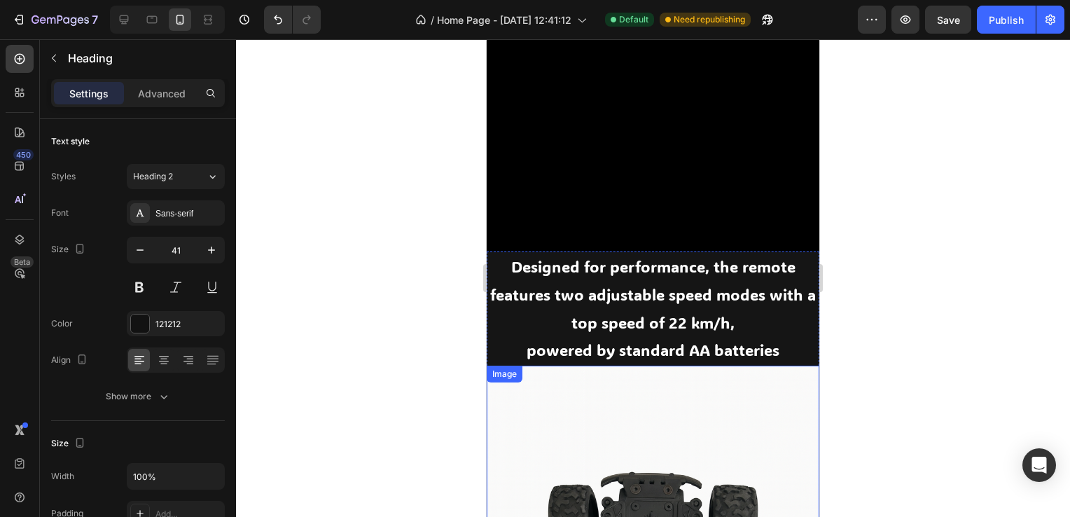
scroll to position [1680, 0]
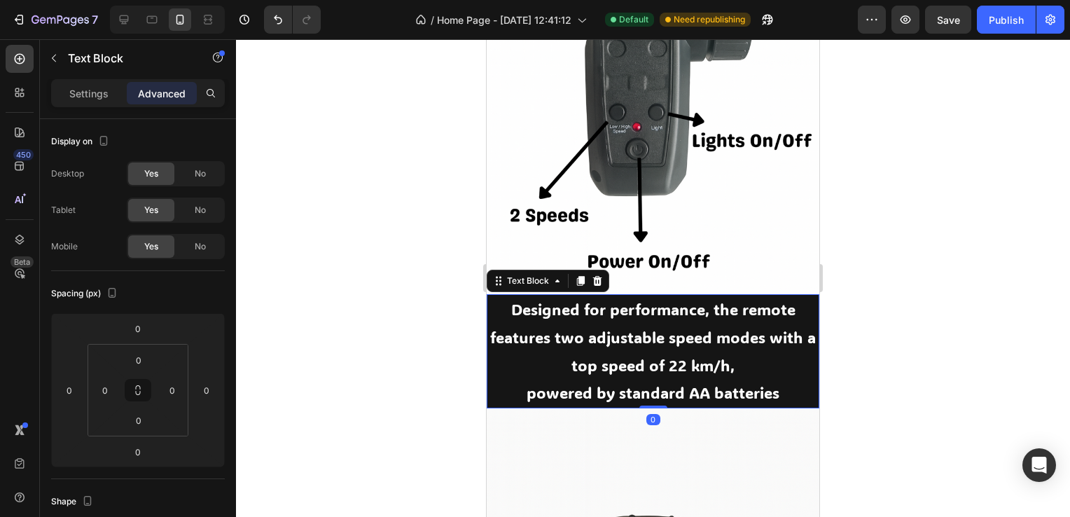
click at [583, 335] on p "Designed for performance, the remote features two adjustable speed modes with a…" at bounding box center [653, 336] width 330 height 83
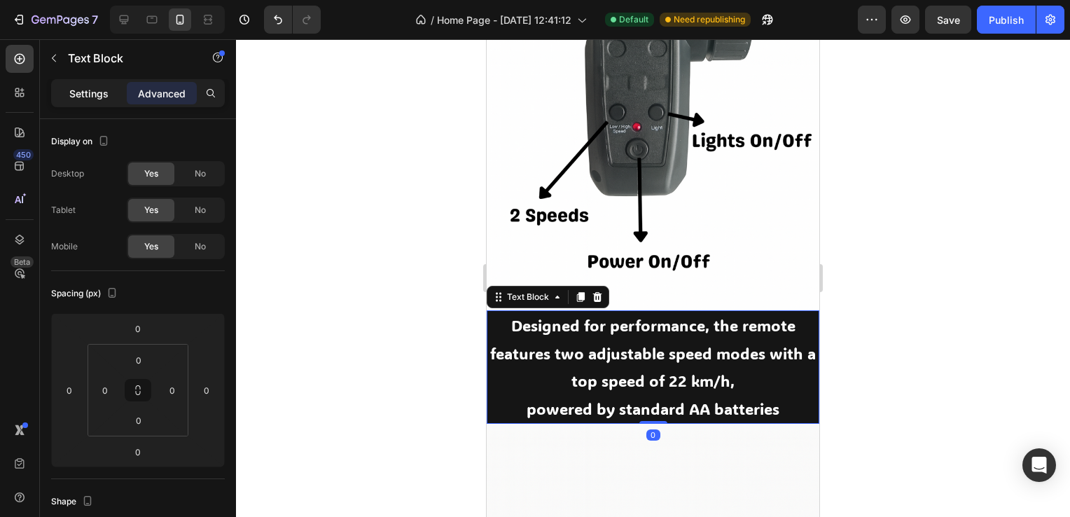
click at [70, 95] on p "Settings" at bounding box center [88, 93] width 39 height 15
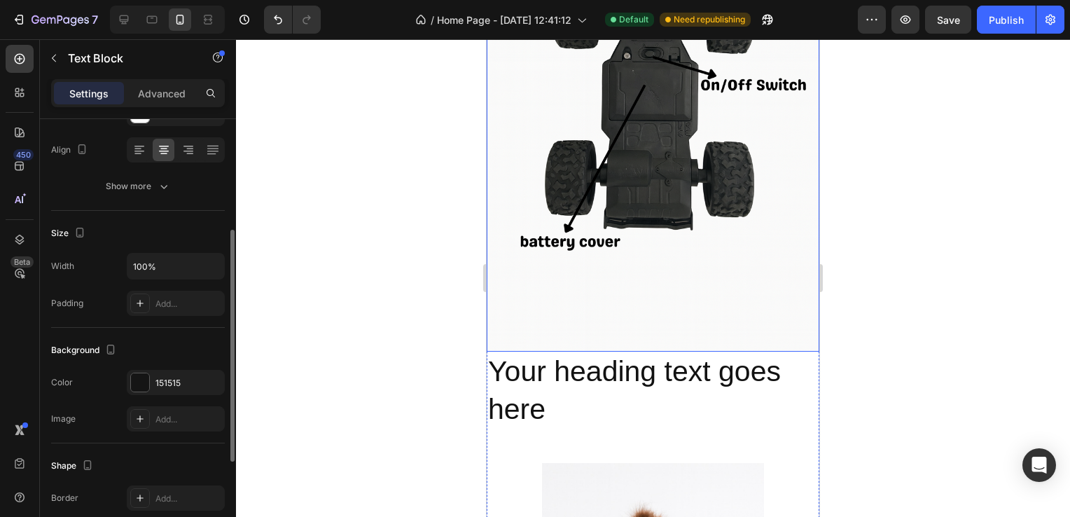
scroll to position [2310, 0]
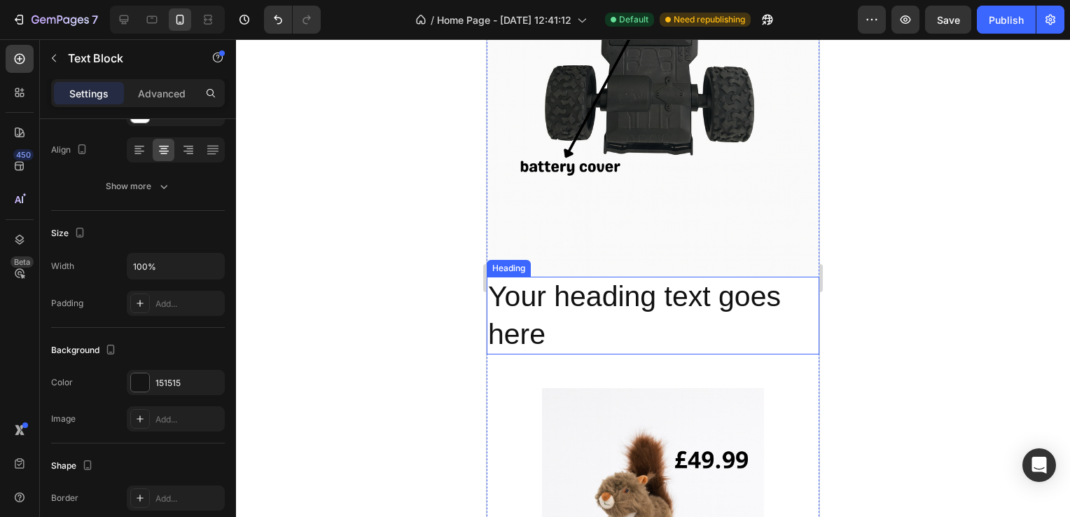
click at [636, 302] on h2 "Your heading text goes here" at bounding box center [653, 316] width 333 height 78
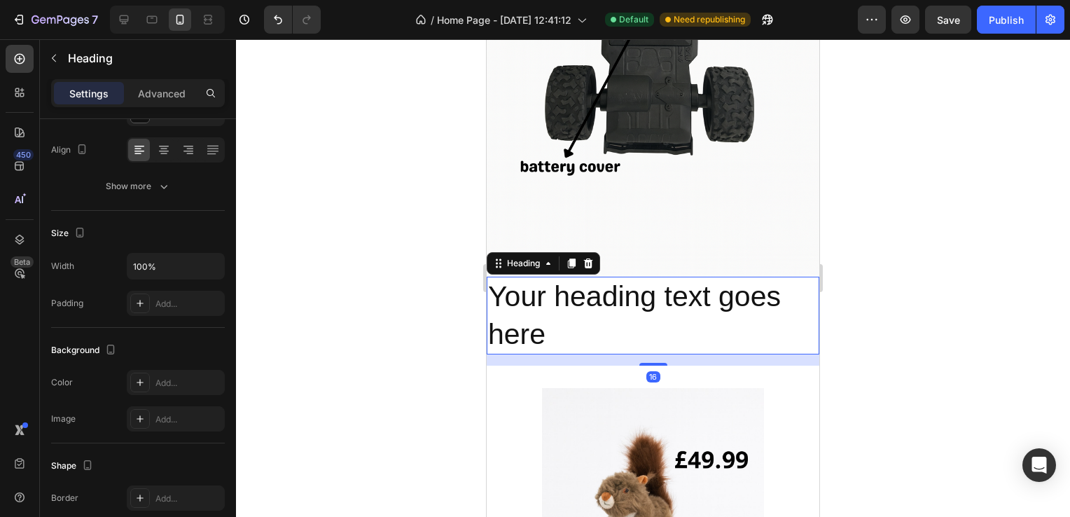
scroll to position [0, 0]
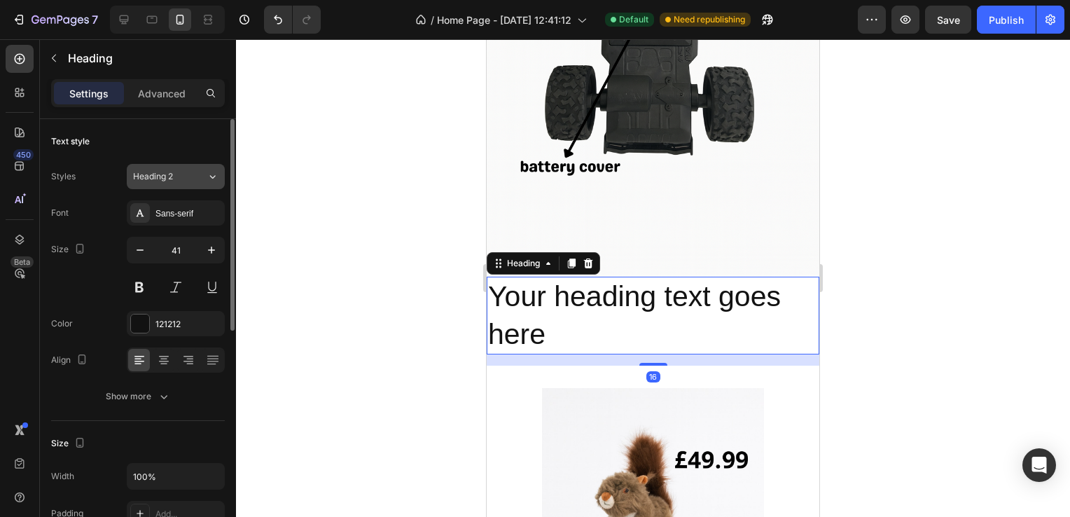
click at [179, 172] on div "Heading 2" at bounding box center [161, 176] width 57 height 13
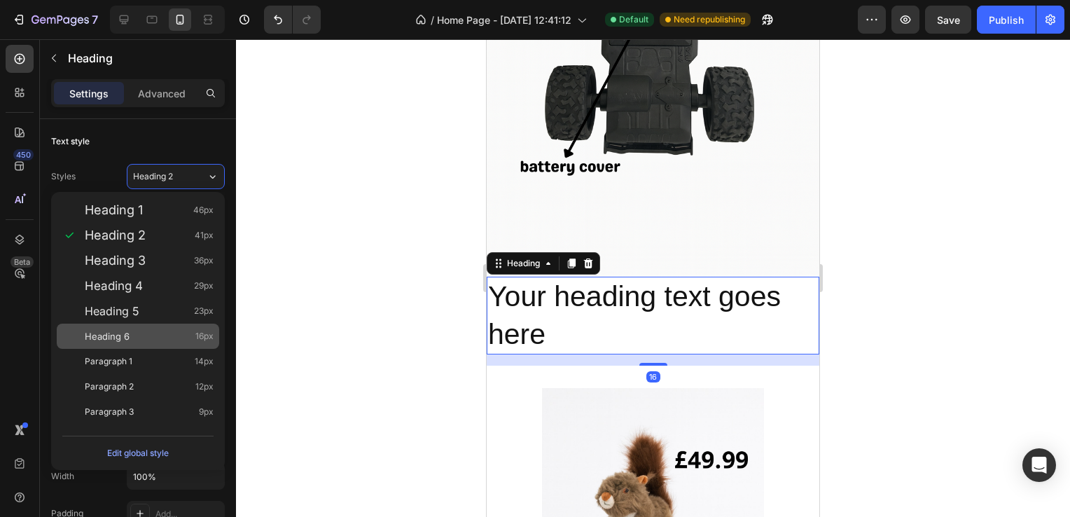
drag, startPoint x: 145, startPoint y: 354, endPoint x: 212, endPoint y: 328, distance: 71.8
click at [144, 354] on div "Paragraph 1 14px" at bounding box center [149, 361] width 129 height 14
type input "14"
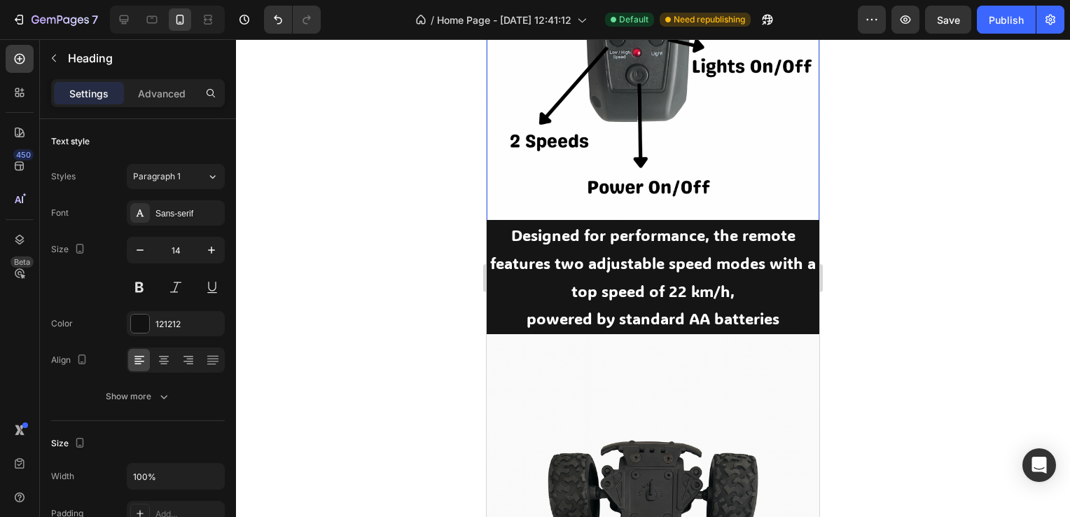
scroll to position [1750, 0]
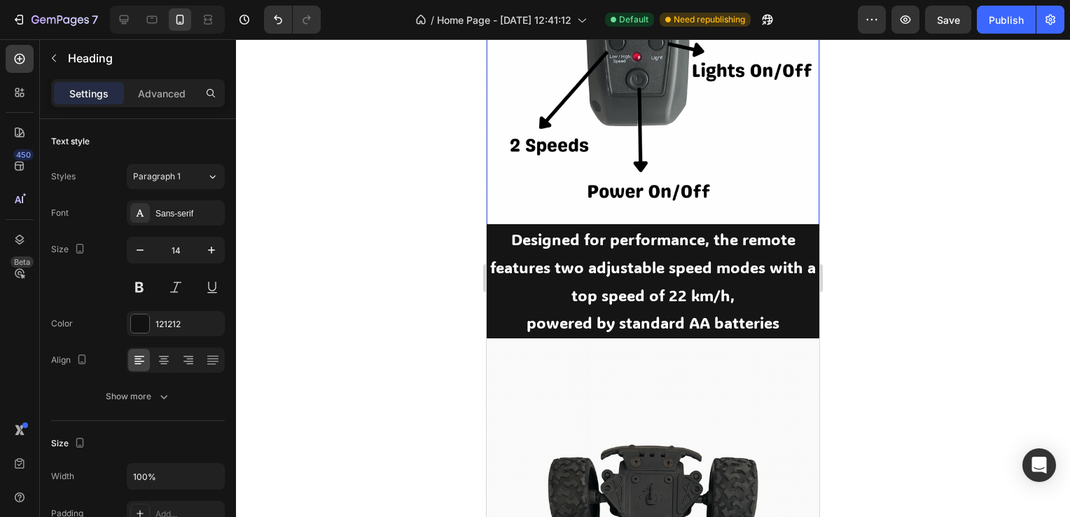
click at [606, 240] on p "Designed for performance, the remote features two adjustable speed modes with a…" at bounding box center [653, 266] width 330 height 83
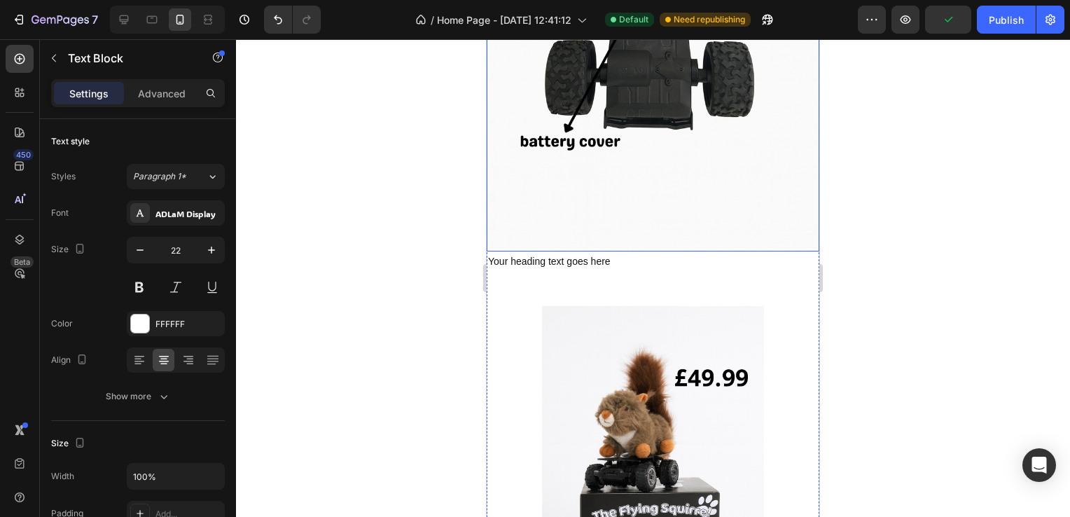
scroll to position [2310, 0]
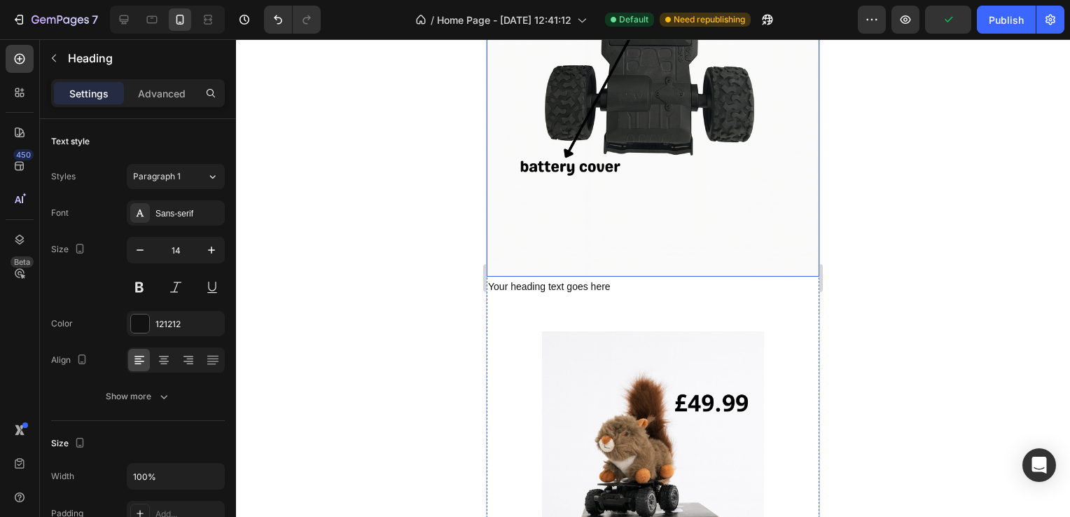
click at [614, 277] on h2 "Your heading text goes here" at bounding box center [653, 287] width 333 height 20
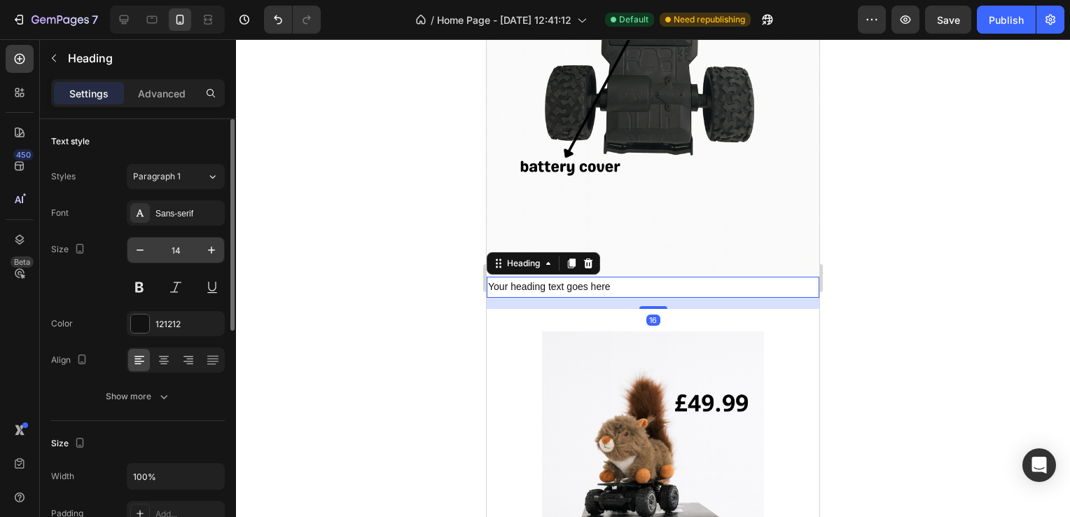
click at [184, 245] on input "14" at bounding box center [176, 249] width 46 height 25
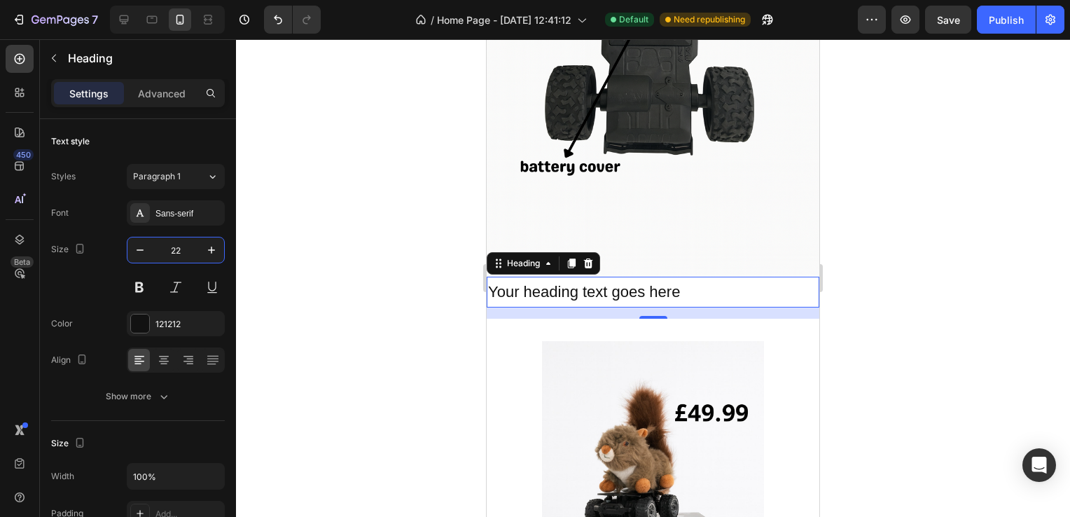
type input "22"
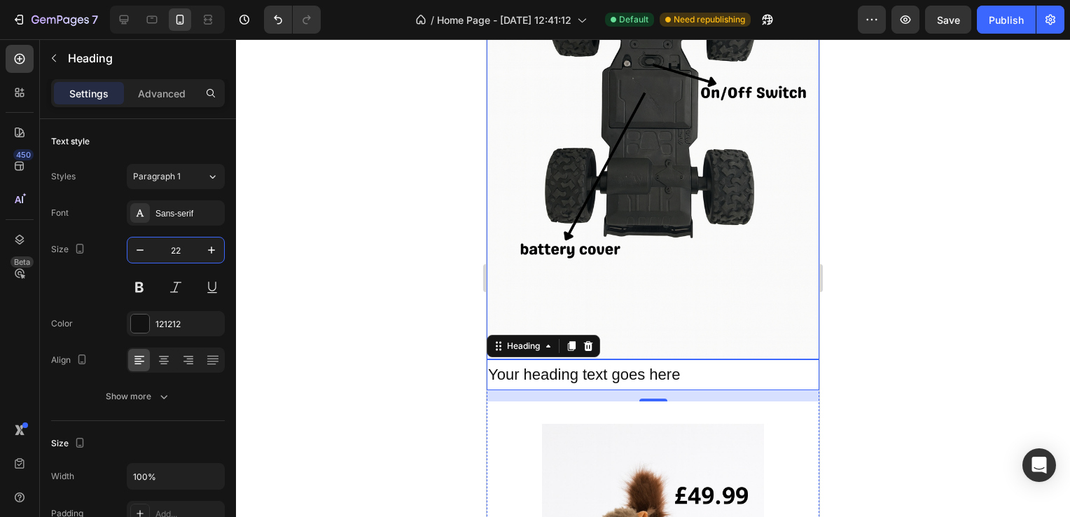
scroll to position [2240, 0]
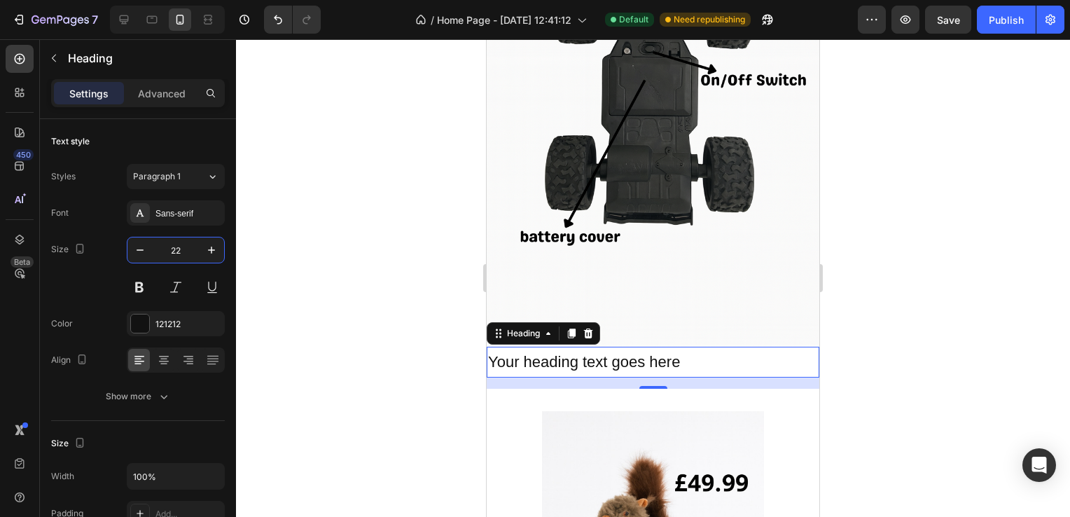
click at [698, 347] on h2 "Your heading text goes here" at bounding box center [653, 362] width 333 height 31
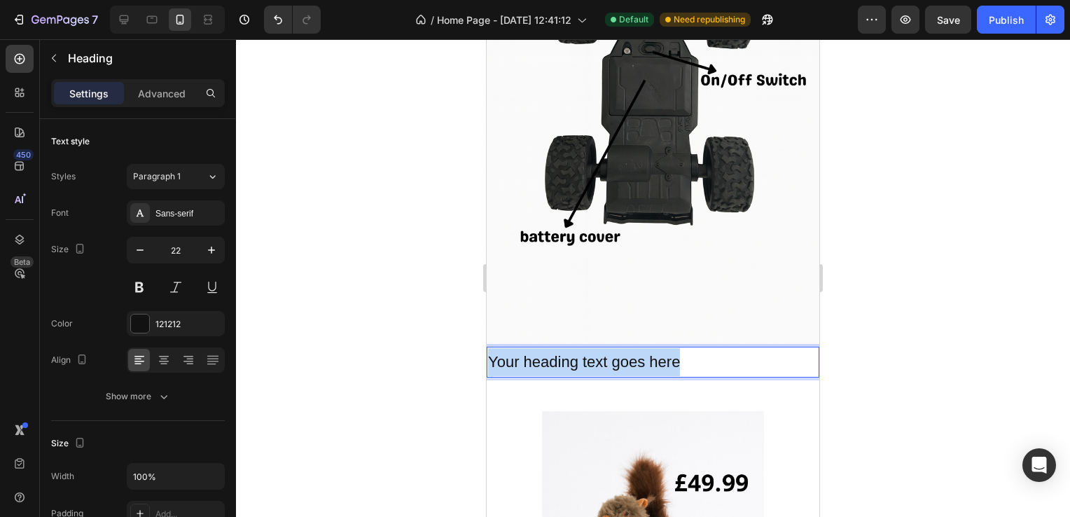
drag, startPoint x: 697, startPoint y: 344, endPoint x: 485, endPoint y: 352, distance: 212.3
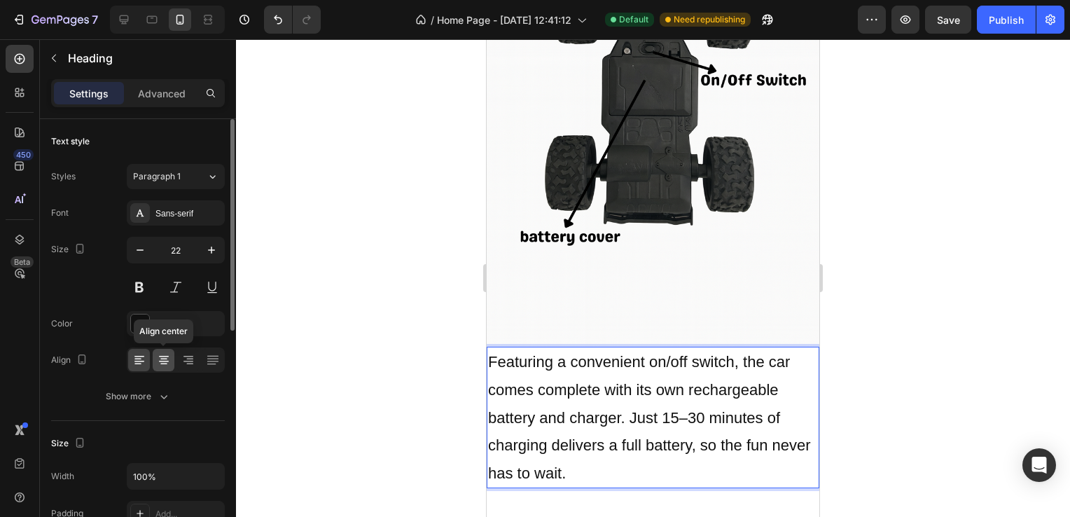
click at [167, 363] on icon at bounding box center [164, 360] width 14 height 14
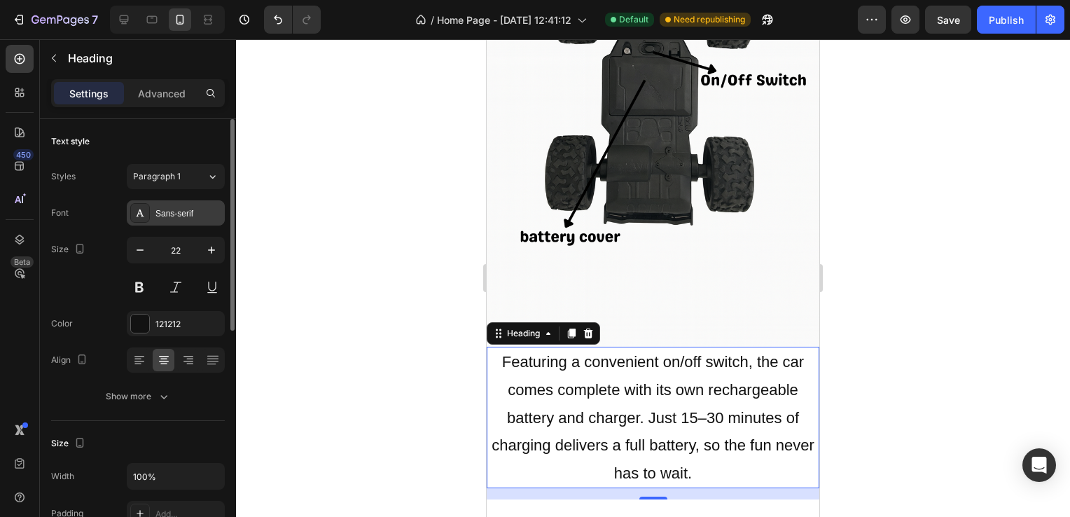
click at [168, 213] on div "Sans-serif" at bounding box center [188, 213] width 66 height 13
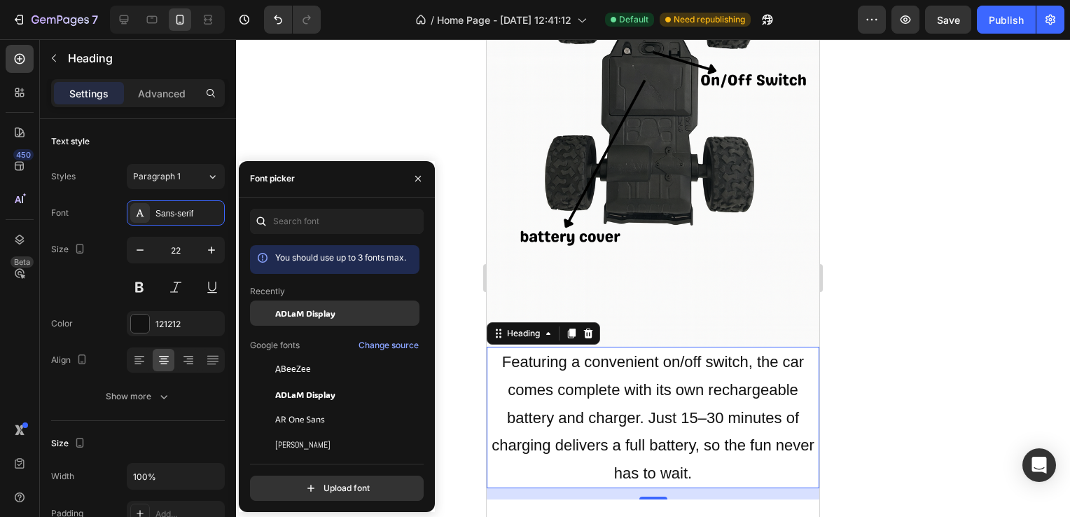
click at [284, 325] on div "ADLaM Display" at bounding box center [334, 312] width 169 height 25
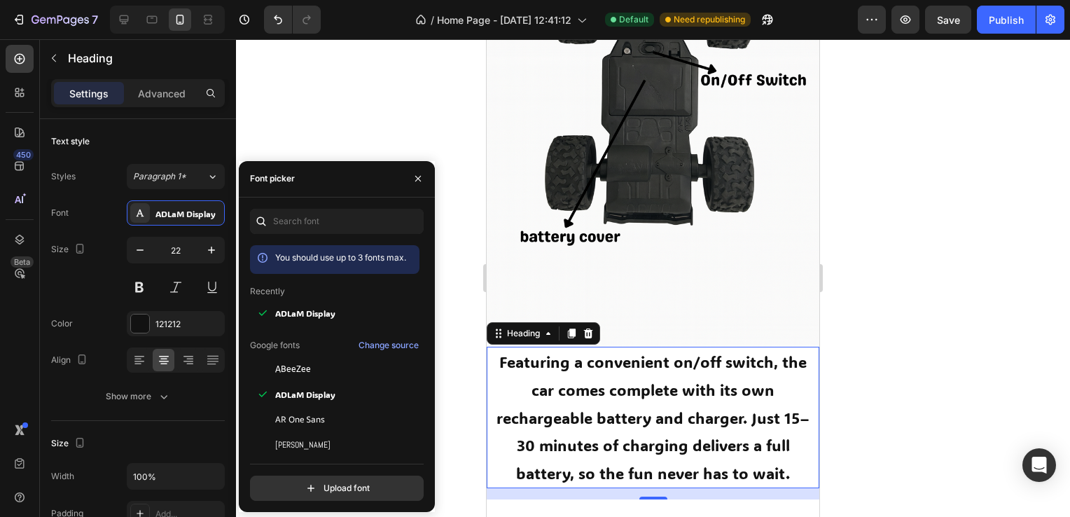
click at [305, 117] on div at bounding box center [653, 277] width 834 height 477
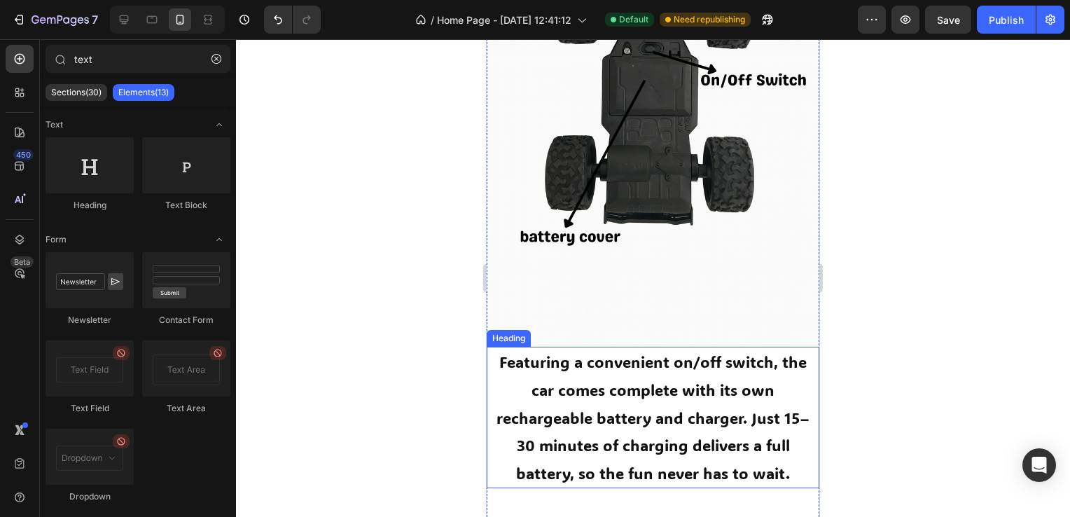
click at [505, 383] on p "Featuring a convenient on/off switch, the car comes complete with its own recha…" at bounding box center [653, 417] width 330 height 139
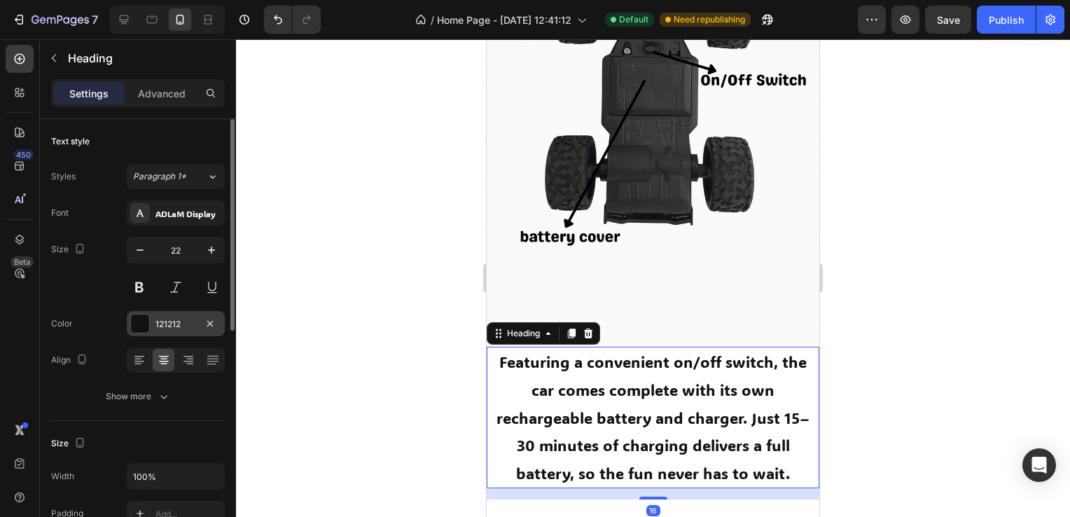
click at [179, 315] on div "121212" at bounding box center [176, 323] width 98 height 25
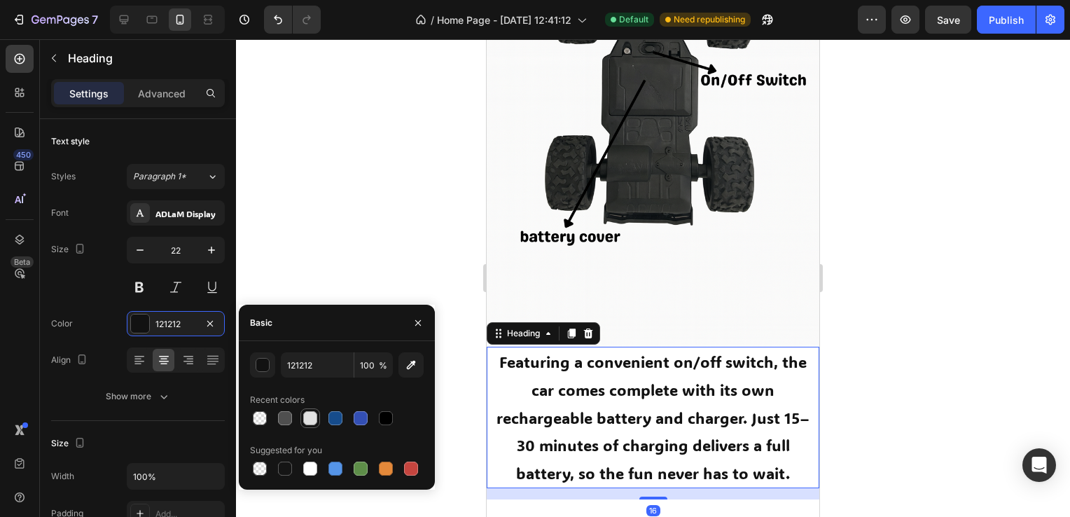
click at [305, 416] on div at bounding box center [310, 418] width 14 height 14
type input "E2E2E2"
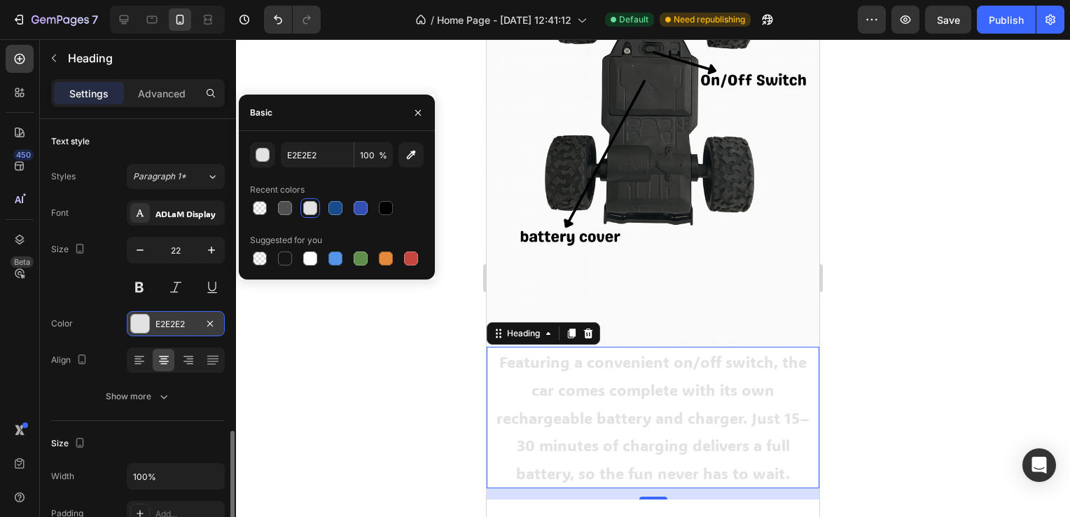
scroll to position [350, 0]
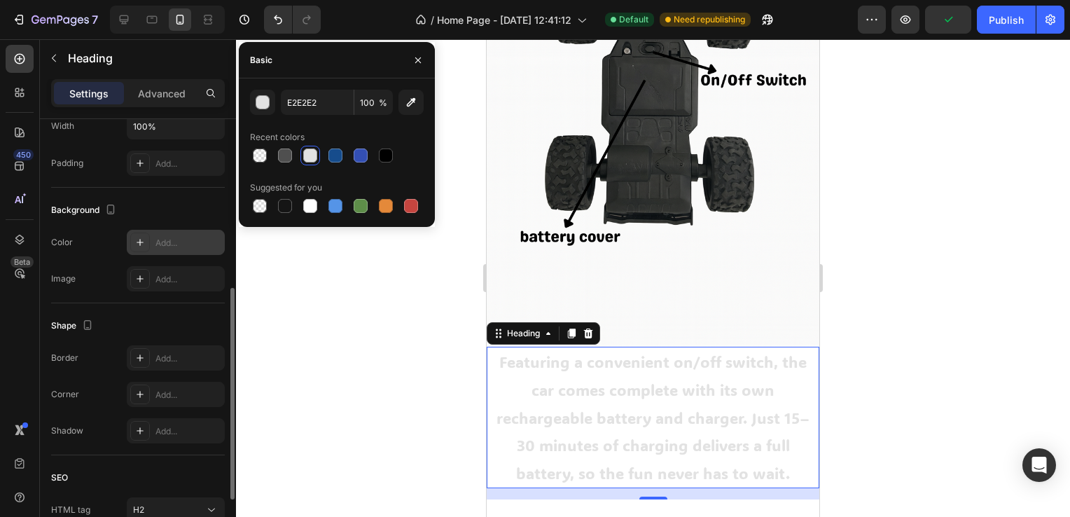
click at [165, 245] on div "Add..." at bounding box center [188, 243] width 66 height 13
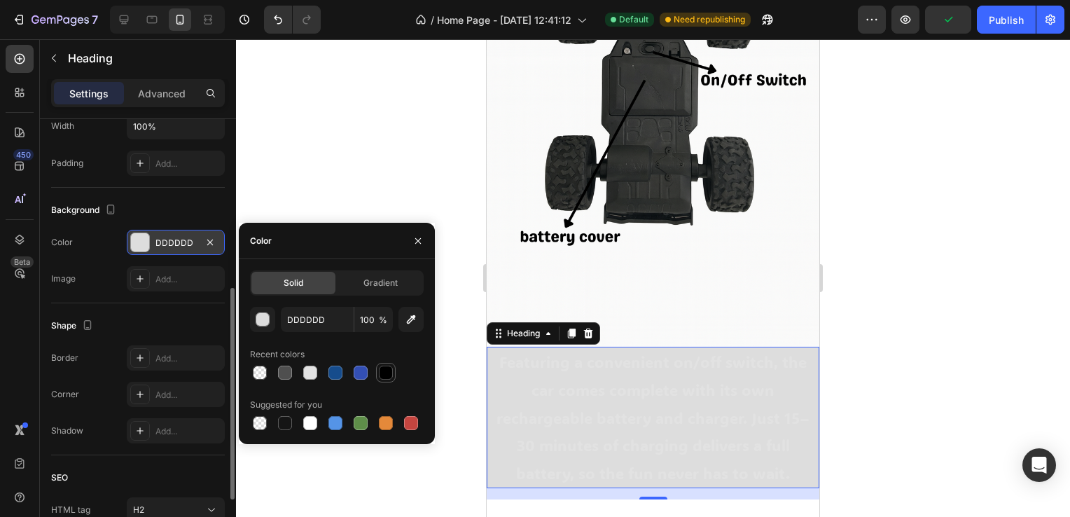
click at [382, 374] on div at bounding box center [386, 372] width 14 height 14
type input "000000"
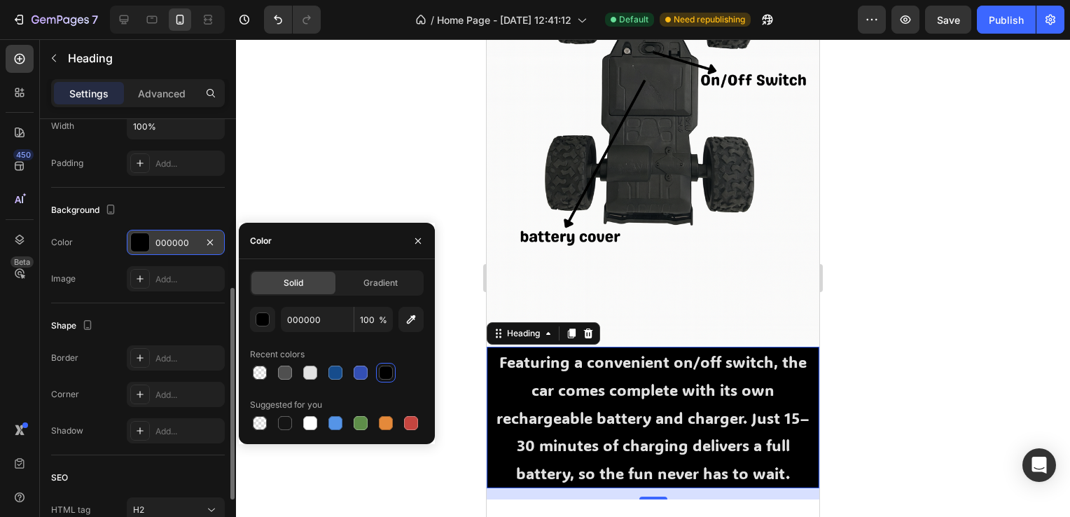
click at [353, 147] on div at bounding box center [653, 277] width 834 height 477
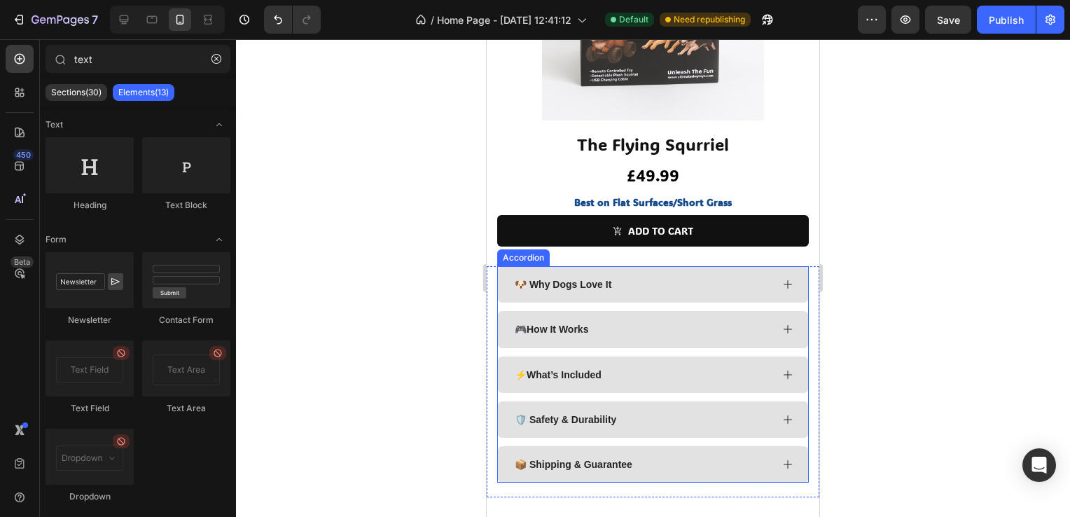
scroll to position [3011, 0]
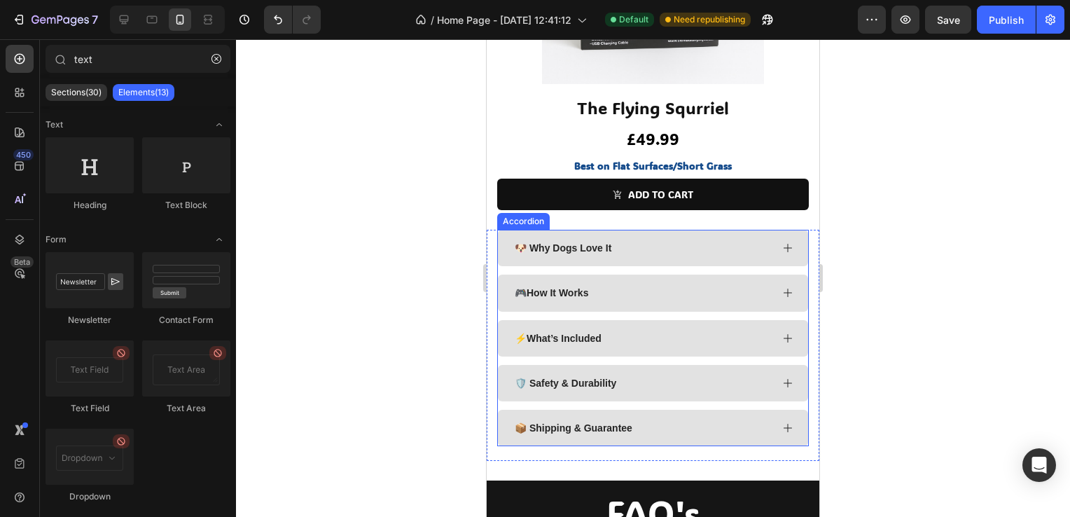
click at [615, 330] on div "⚡ What’s Included" at bounding box center [641, 338] width 258 height 17
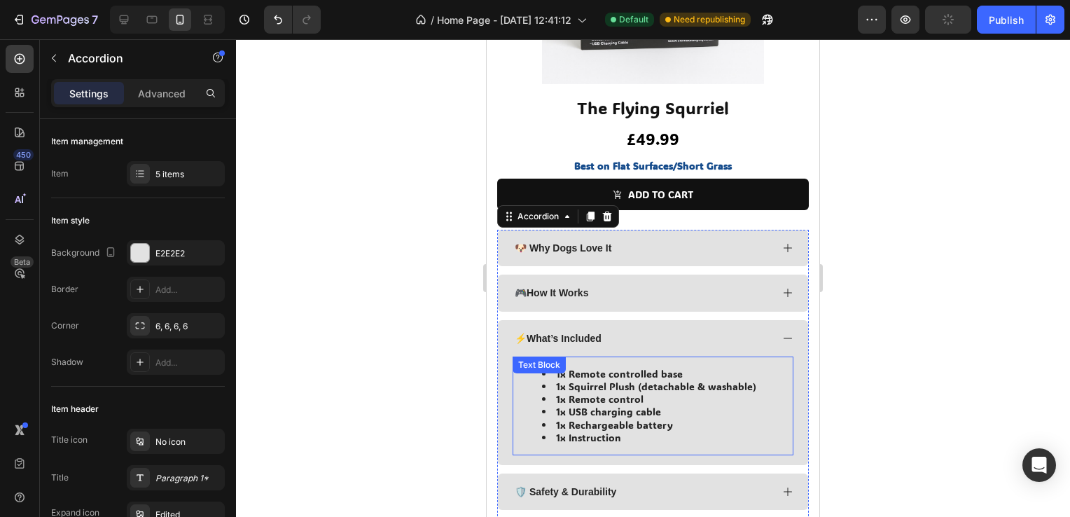
click at [639, 431] on li "1x Instruction" at bounding box center [667, 437] width 250 height 13
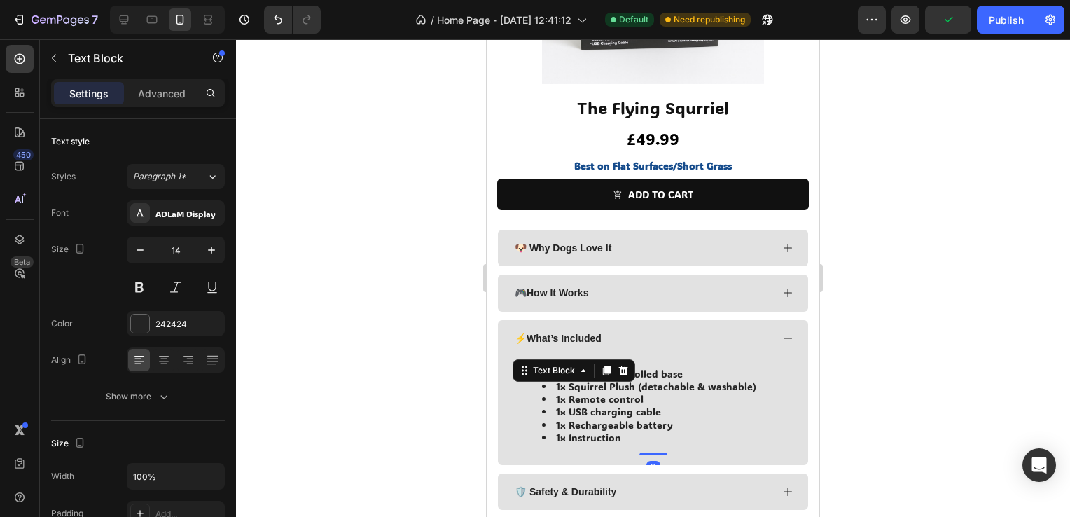
click at [635, 431] on li "1x Instruction" at bounding box center [667, 437] width 250 height 13
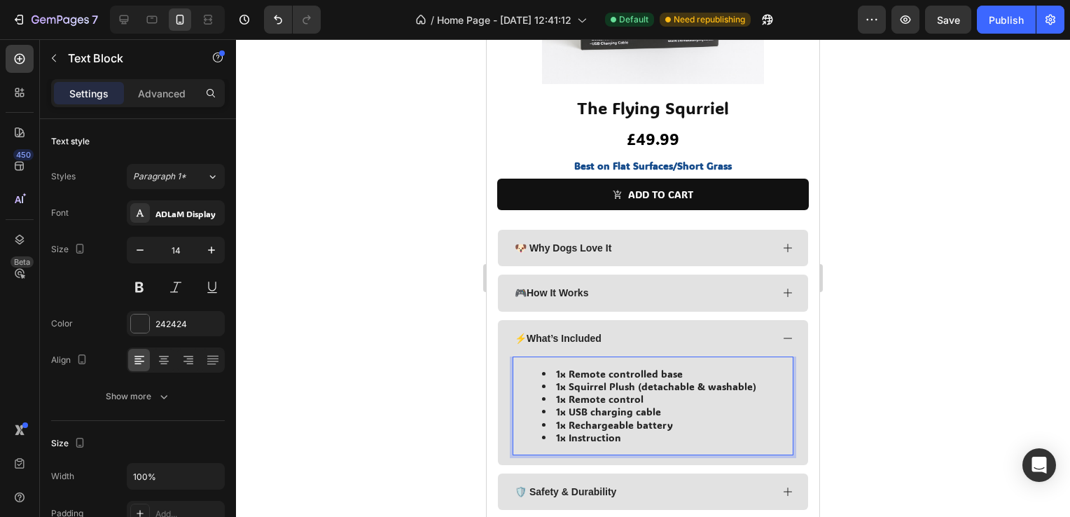
click at [381, 397] on div at bounding box center [653, 277] width 834 height 477
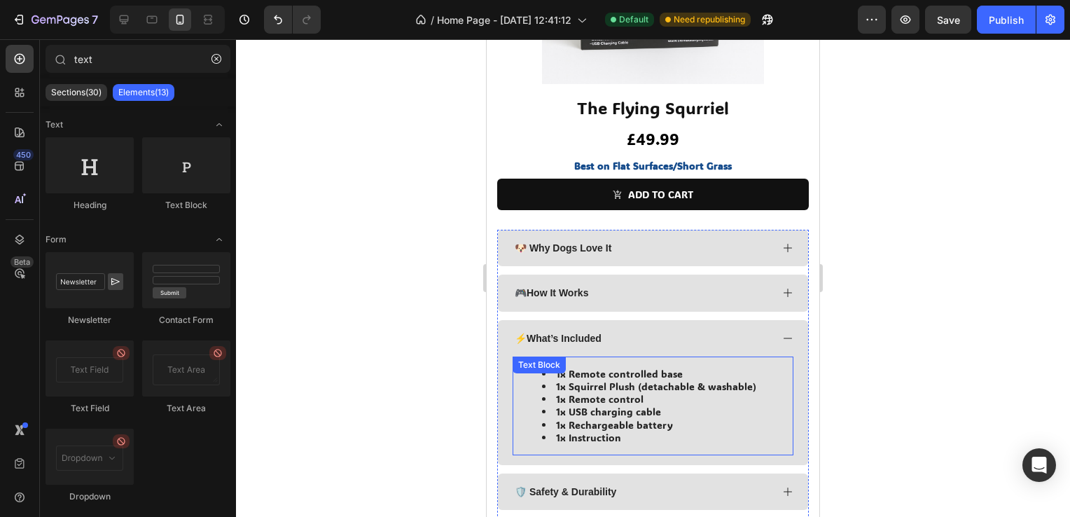
click at [763, 320] on div "⚡ What’s Included" at bounding box center [653, 338] width 310 height 36
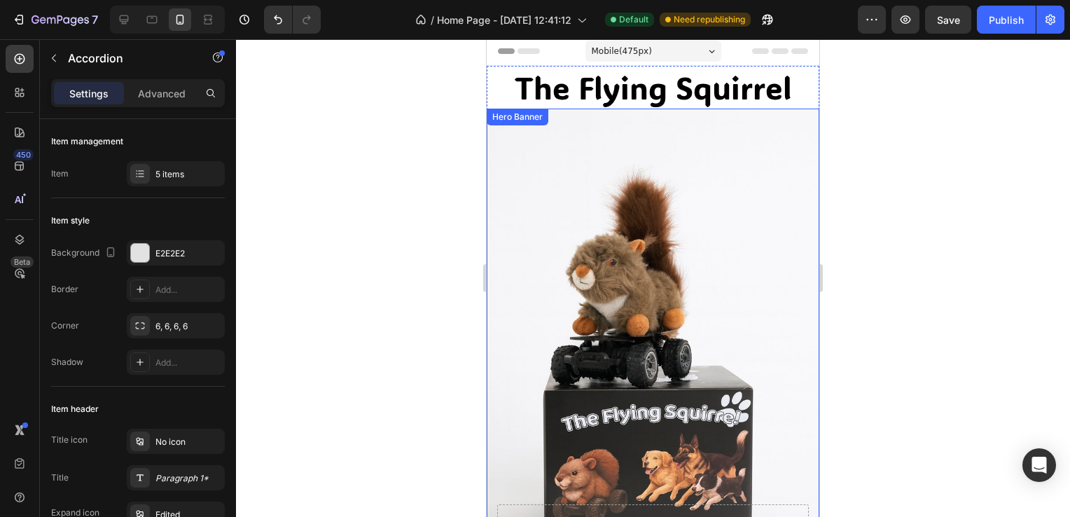
scroll to position [0, 0]
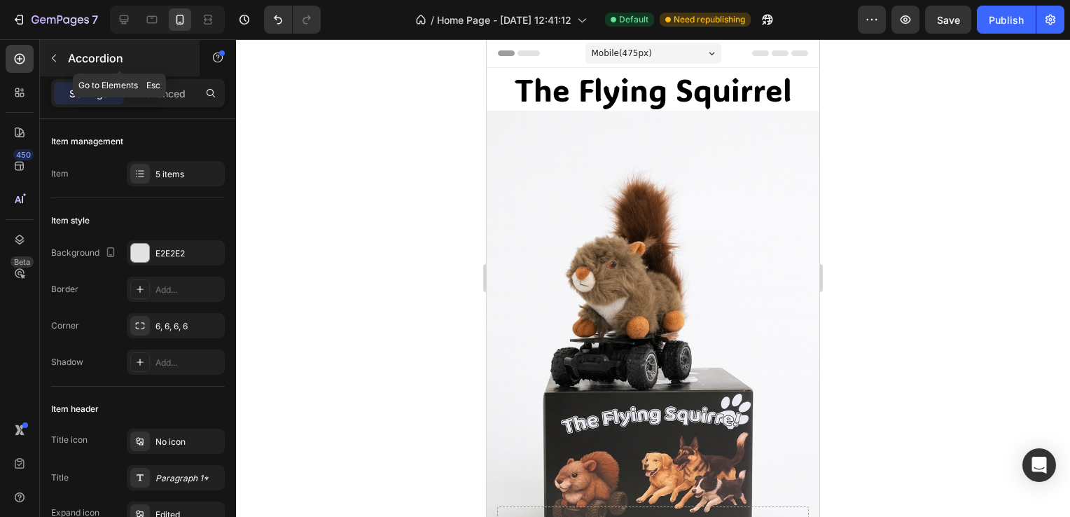
click at [40, 61] on div "Accordion" at bounding box center [120, 58] width 160 height 36
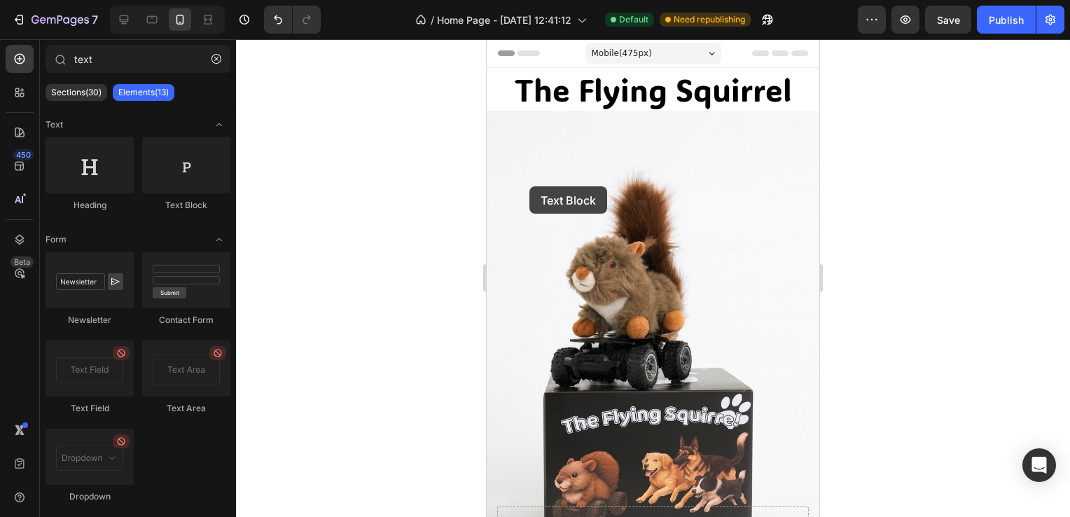
drag, startPoint x: 655, startPoint y: 233, endPoint x: 576, endPoint y: 180, distance: 95.3
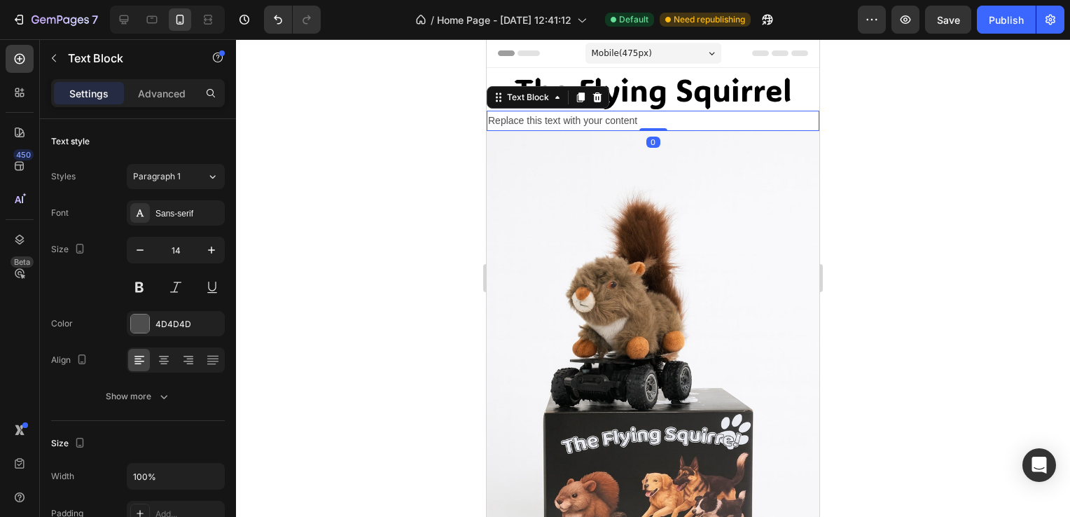
drag, startPoint x: 646, startPoint y: 141, endPoint x: 664, endPoint y: 123, distance: 25.7
click at [664, 123] on div "Replace this text with your content Text Block 0" at bounding box center [653, 121] width 333 height 20
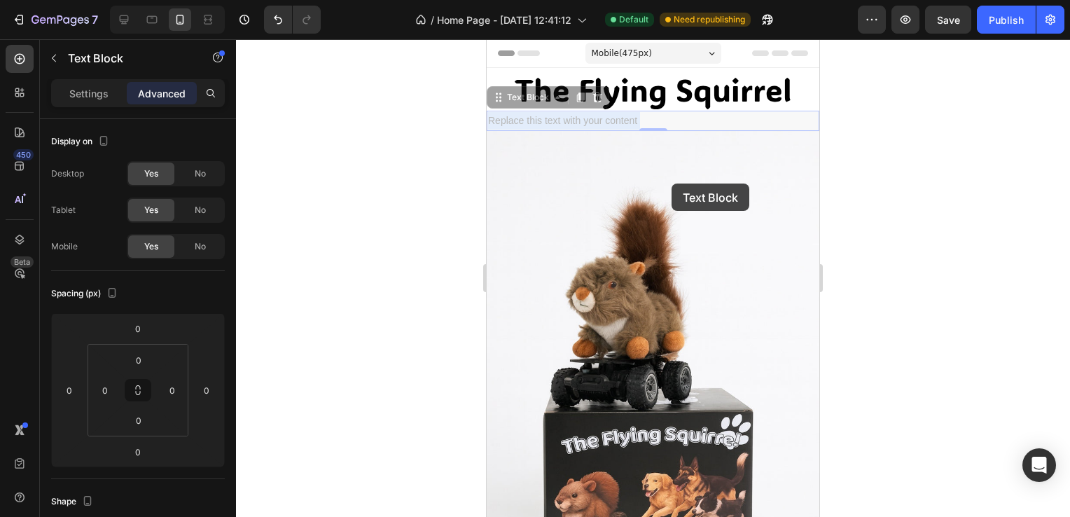
drag, startPoint x: 664, startPoint y: 123, endPoint x: 669, endPoint y: 202, distance: 79.3
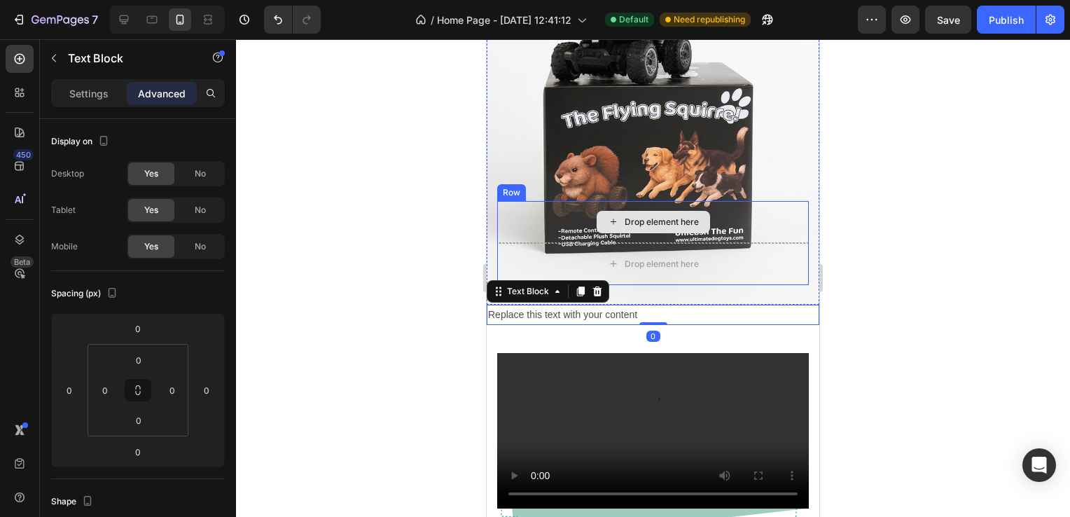
scroll to position [350, 0]
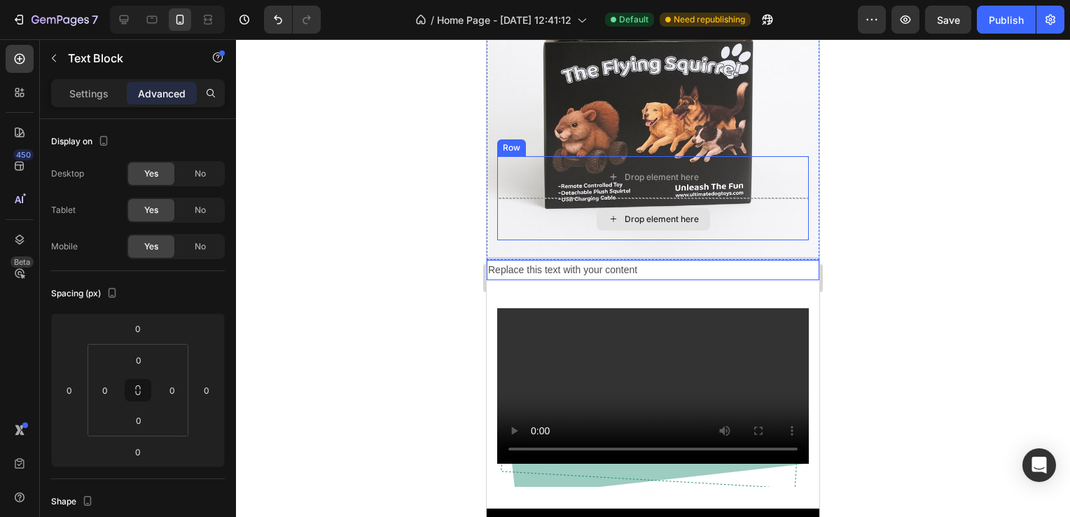
drag, startPoint x: 646, startPoint y: 237, endPoint x: 669, endPoint y: 202, distance: 42.9
drag, startPoint x: 664, startPoint y: 253, endPoint x: 704, endPoint y: 167, distance: 95.5
drag, startPoint x: 490, startPoint y: 253, endPoint x: 488, endPoint y: 246, distance: 7.3
click at [540, 261] on p "Replace this text with your content" at bounding box center [653, 270] width 330 height 18
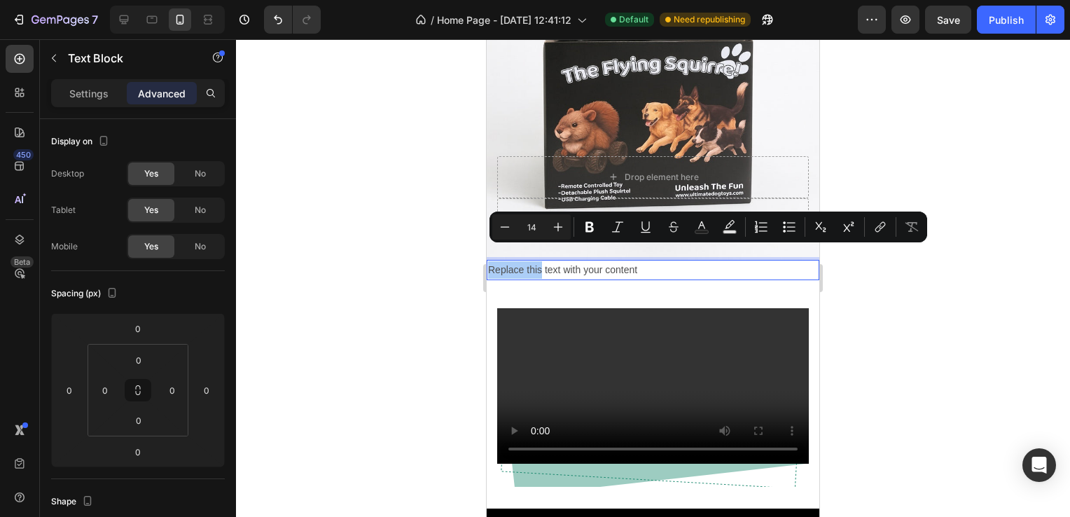
click at [441, 242] on div at bounding box center [653, 277] width 834 height 477
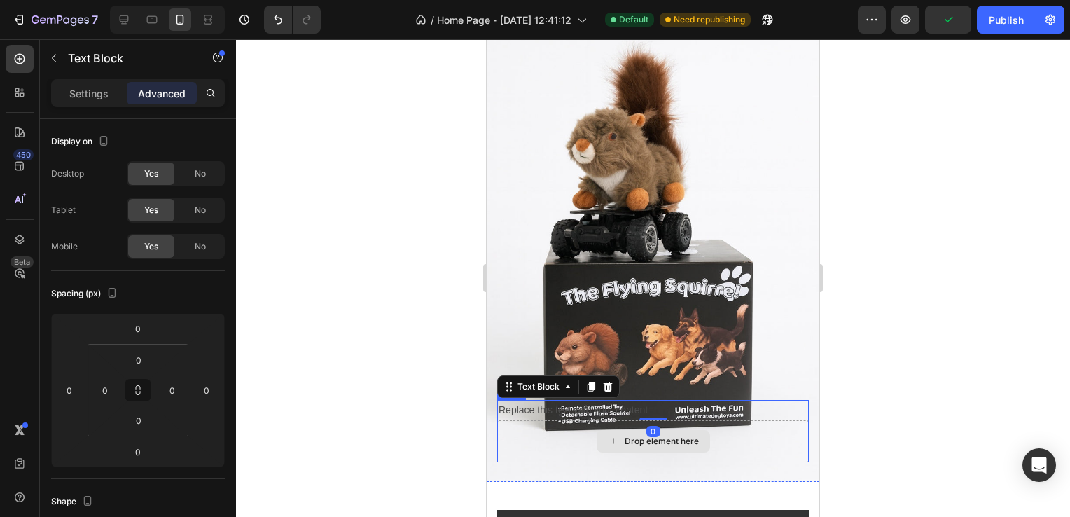
scroll to position [70, 0]
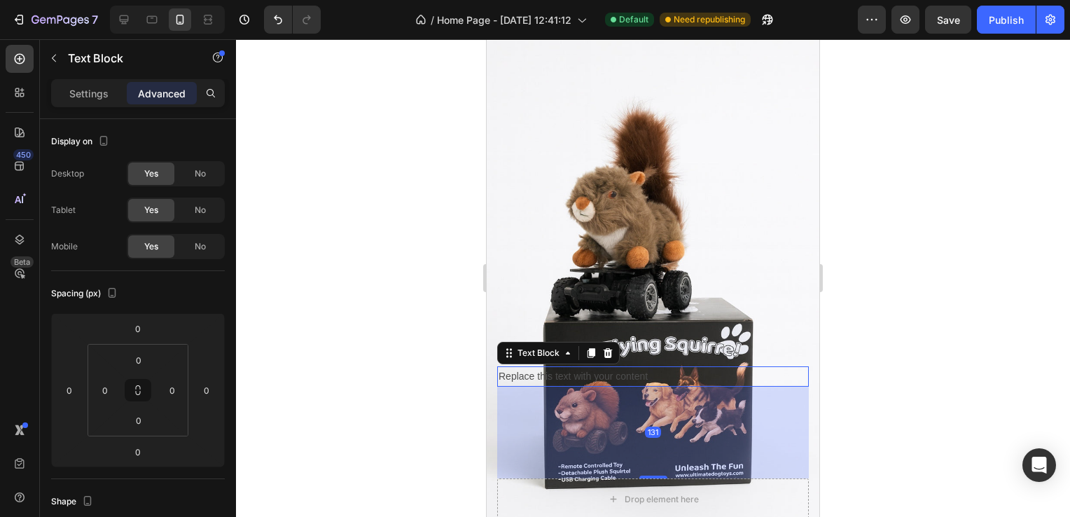
drag, startPoint x: 636, startPoint y: 461, endPoint x: 405, endPoint y: 547, distance: 246.2
type input "124"
click at [663, 371] on div "Replace this text with your content" at bounding box center [653, 381] width 312 height 20
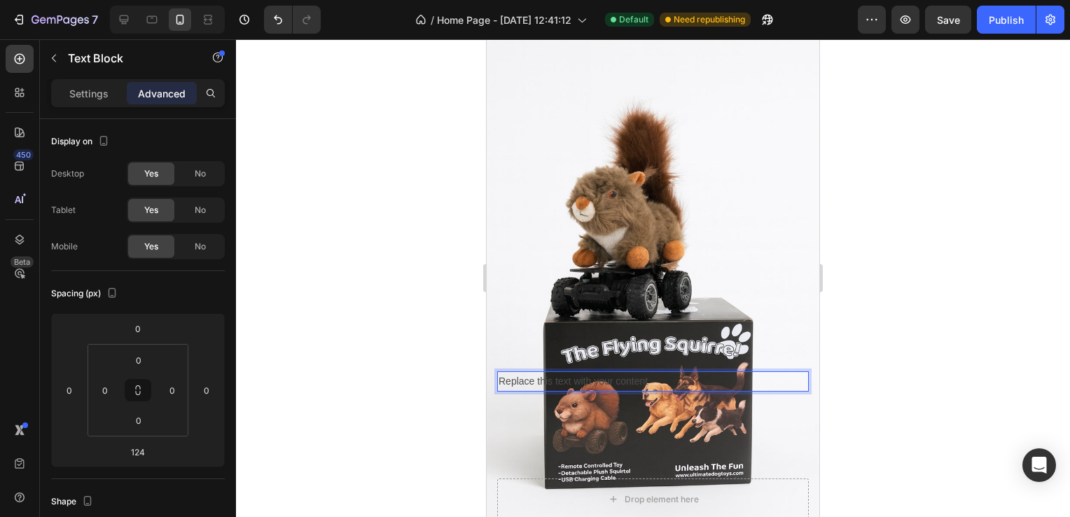
click at [659, 372] on p "Replace this text with your content" at bounding box center [652, 381] width 309 height 18
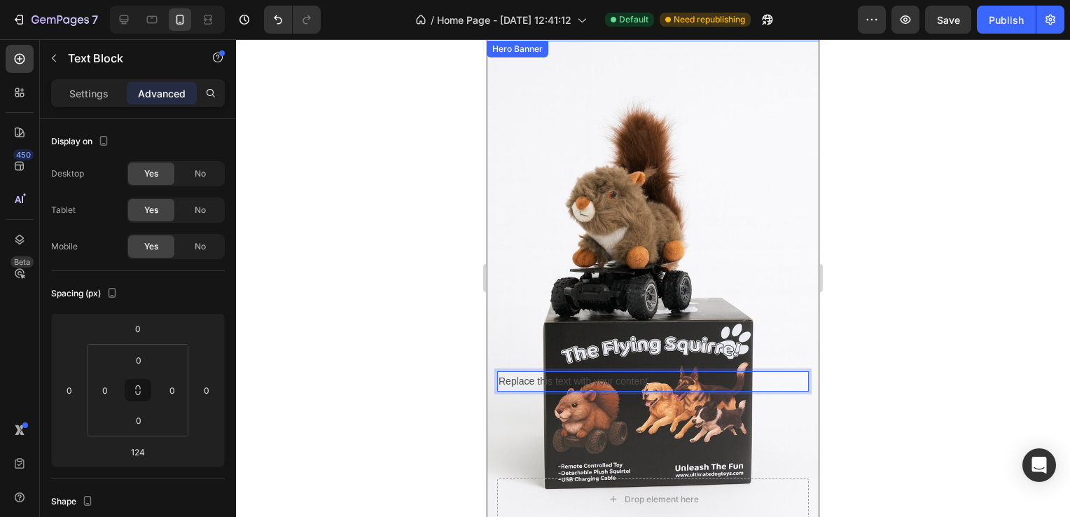
drag, startPoint x: 657, startPoint y: 370, endPoint x: 674, endPoint y: 280, distance: 92.0
click at [674, 280] on div "Replace this text with your content Text Block 124 Drop element here Row" at bounding box center [653, 290] width 333 height 499
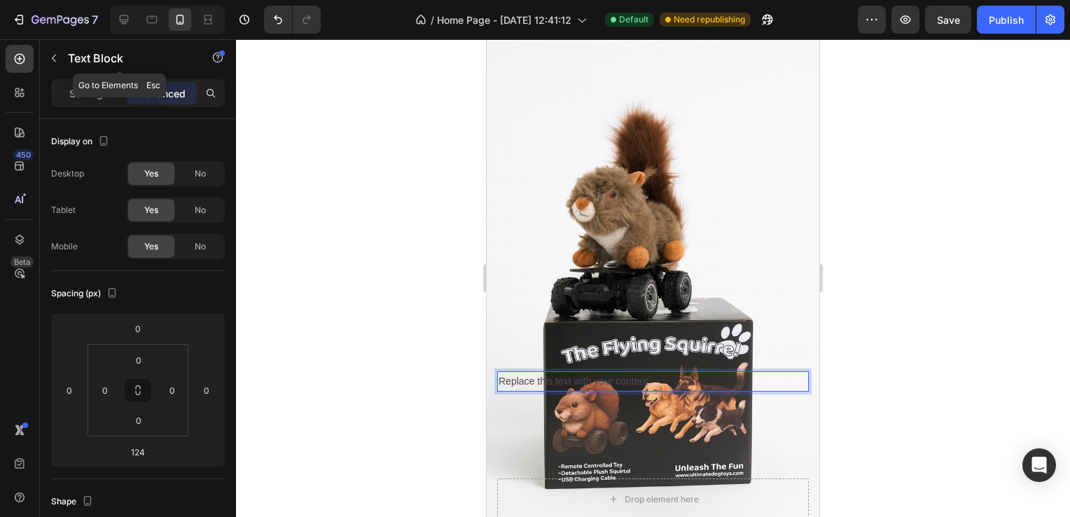
drag, startPoint x: 56, startPoint y: 63, endPoint x: 70, endPoint y: 64, distance: 14.0
click at [57, 63] on icon "button" at bounding box center [53, 58] width 11 height 11
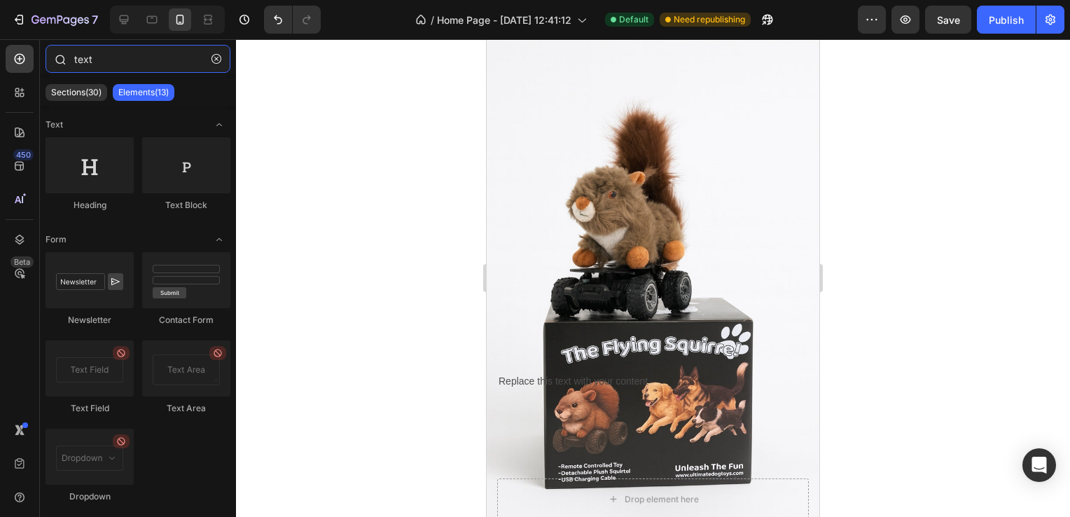
click at [133, 72] on input "text" at bounding box center [138, 59] width 185 height 28
drag, startPoint x: 43, startPoint y: 72, endPoint x: 28, endPoint y: 71, distance: 15.4
click at [28, 71] on div "450 Beta text Sections(30) Elements(13) Text Heading Text Block Form Newsletter…" at bounding box center [118, 277] width 236 height 477
drag, startPoint x: 28, startPoint y: 71, endPoint x: 183, endPoint y: 53, distance: 156.6
click at [183, 53] on input "text" at bounding box center [138, 59] width 185 height 28
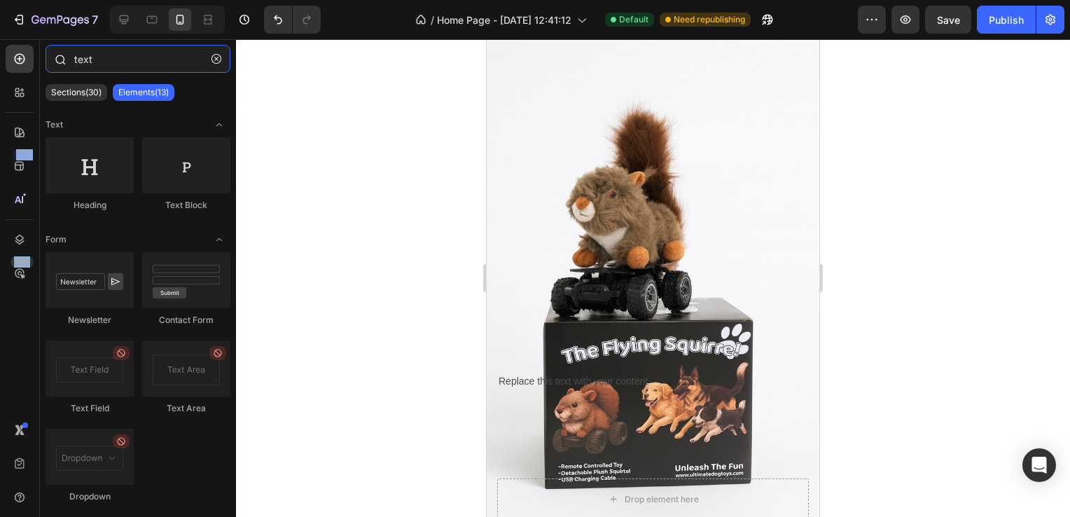
click at [183, 53] on input "text" at bounding box center [138, 59] width 185 height 28
click at [94, 57] on input "text" at bounding box center [138, 59] width 185 height 28
type input "textd"
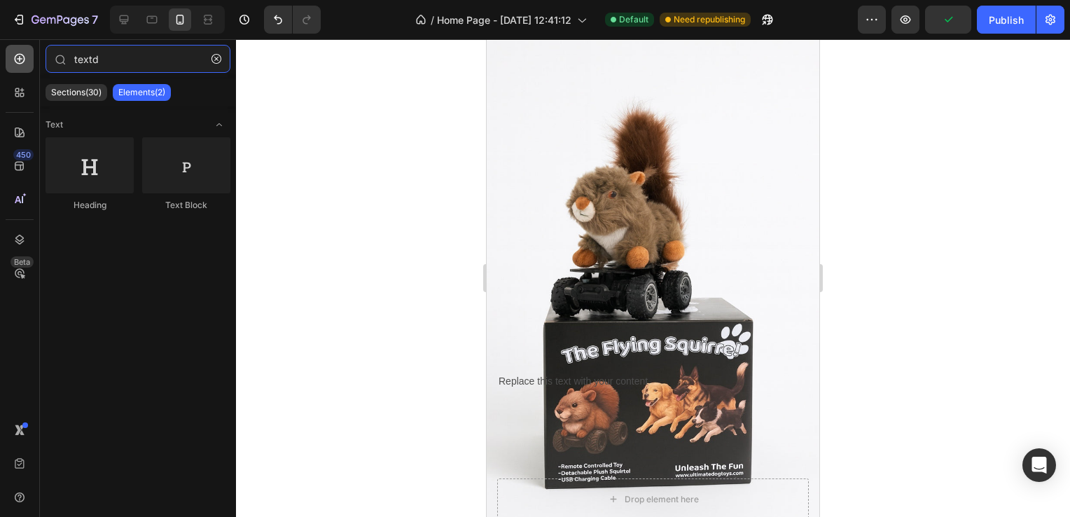
drag, startPoint x: 113, startPoint y: 60, endPoint x: 8, endPoint y: 63, distance: 105.8
click at [8, 63] on div "450 Beta textd Sections(30) Elements(2) Text Heading Text Block Settings Advanc…" at bounding box center [118, 277] width 236 height 477
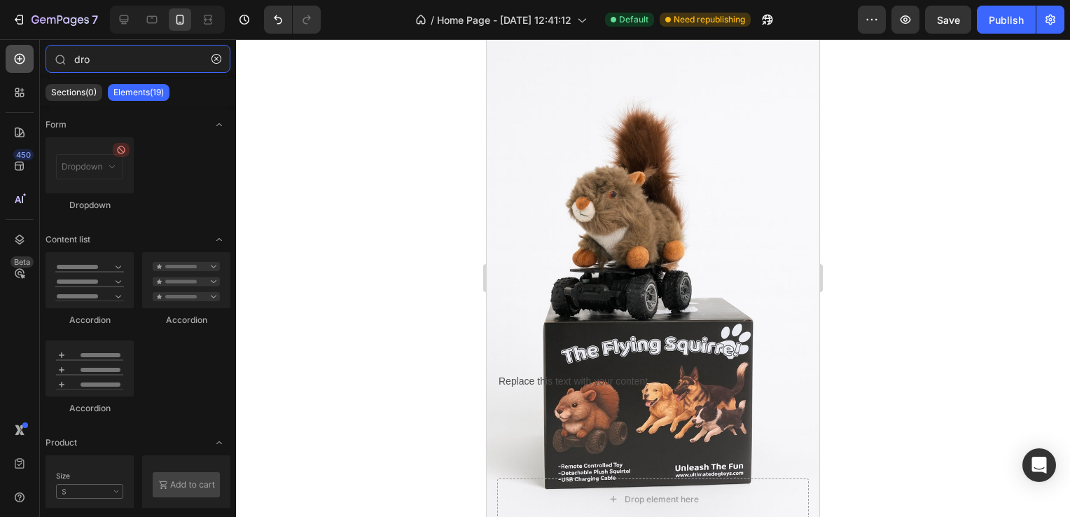
type input "drop"
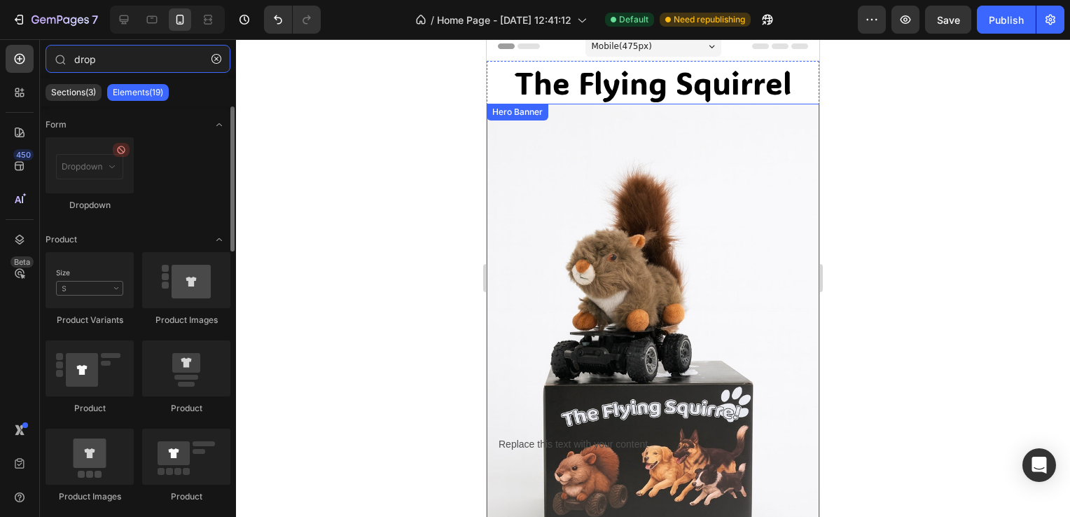
scroll to position [0, 0]
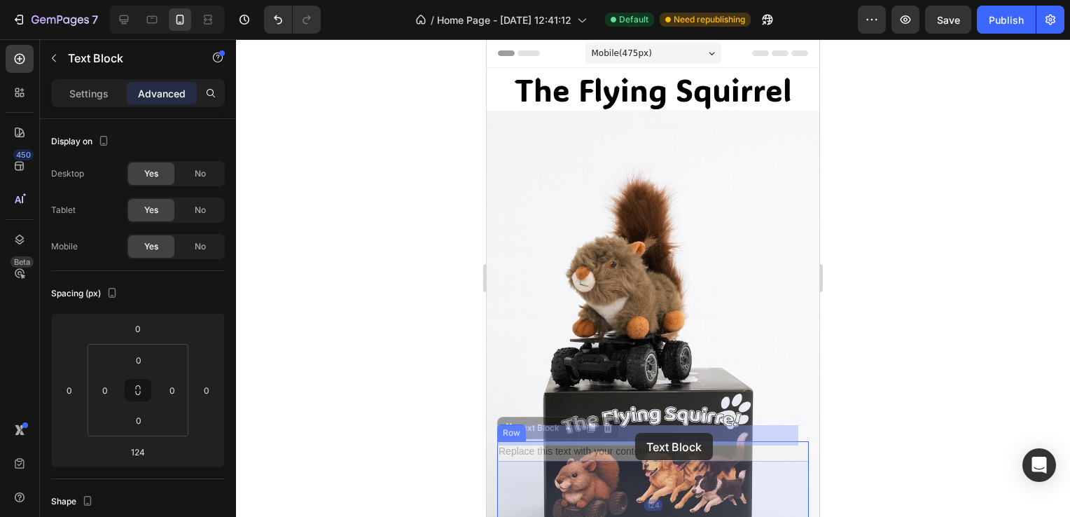
drag, startPoint x: 560, startPoint y: 437, endPoint x: 636, endPoint y: 433, distance: 75.7
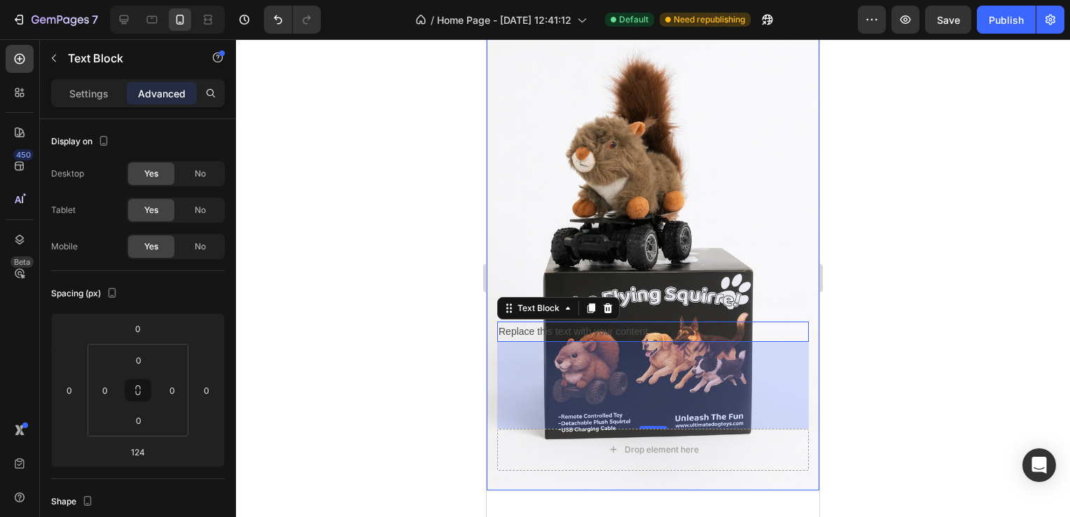
scroll to position [70, 0]
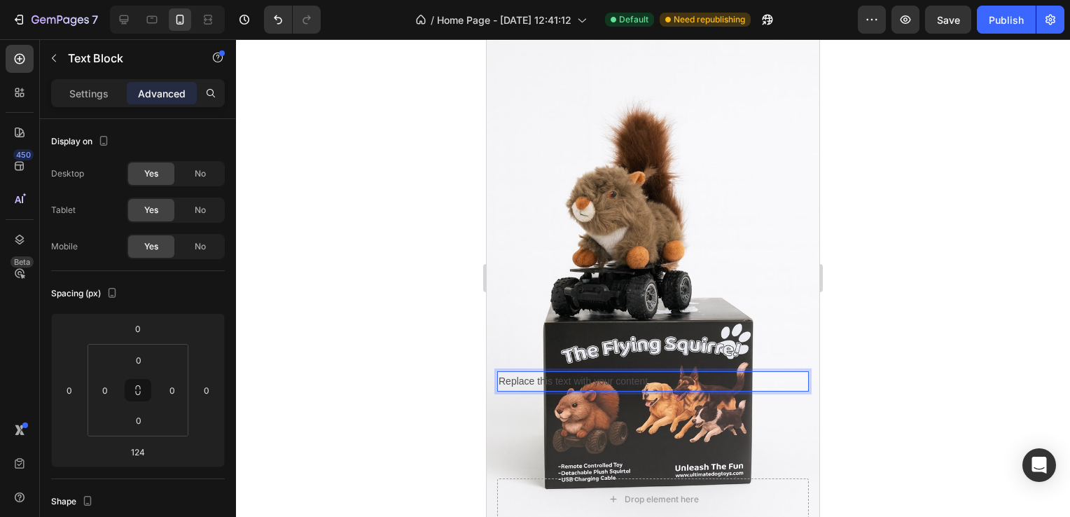
drag, startPoint x: 669, startPoint y: 367, endPoint x: 661, endPoint y: 370, distance: 8.9
drag, startPoint x: 549, startPoint y: 359, endPoint x: 673, endPoint y: 356, distance: 124.0
click at [673, 372] on p "Replace this text with your content" at bounding box center [652, 381] width 309 height 18
click at [85, 99] on p "Settings" at bounding box center [88, 93] width 39 height 15
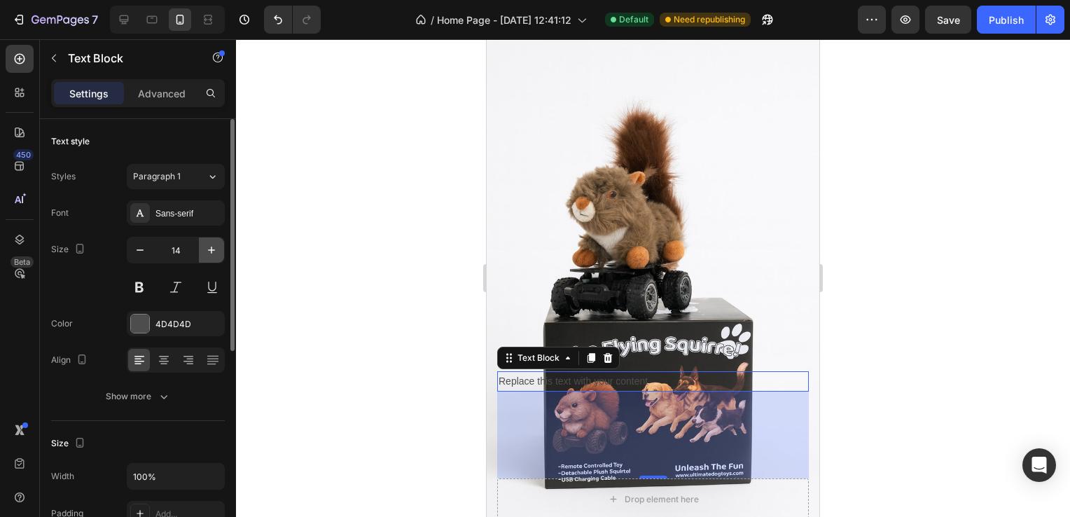
click at [210, 245] on icon "button" at bounding box center [211, 250] width 14 height 14
click at [193, 251] on input "16" at bounding box center [176, 249] width 46 height 25
type input "22"
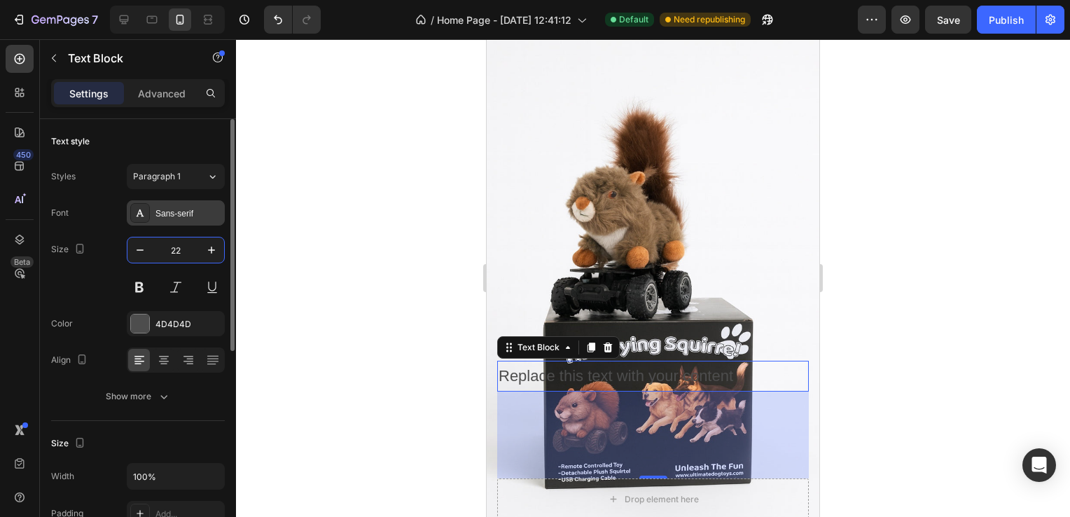
click at [180, 222] on div "Sans-serif" at bounding box center [176, 212] width 98 height 25
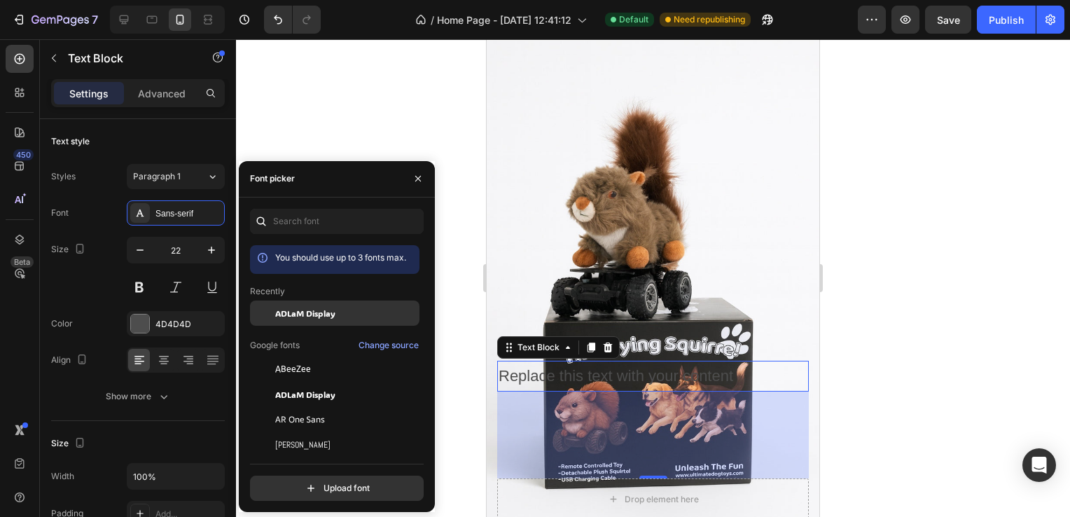
click at [314, 309] on span "ADLaM Display" at bounding box center [305, 313] width 60 height 13
click at [390, 93] on div at bounding box center [653, 277] width 834 height 477
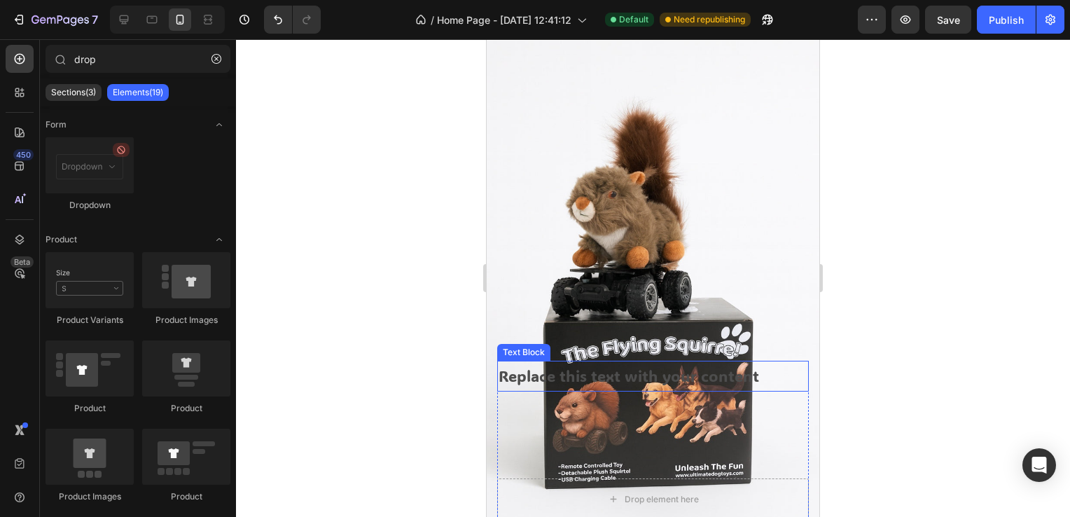
click at [764, 364] on p "Replace this text with your content" at bounding box center [652, 376] width 309 height 28
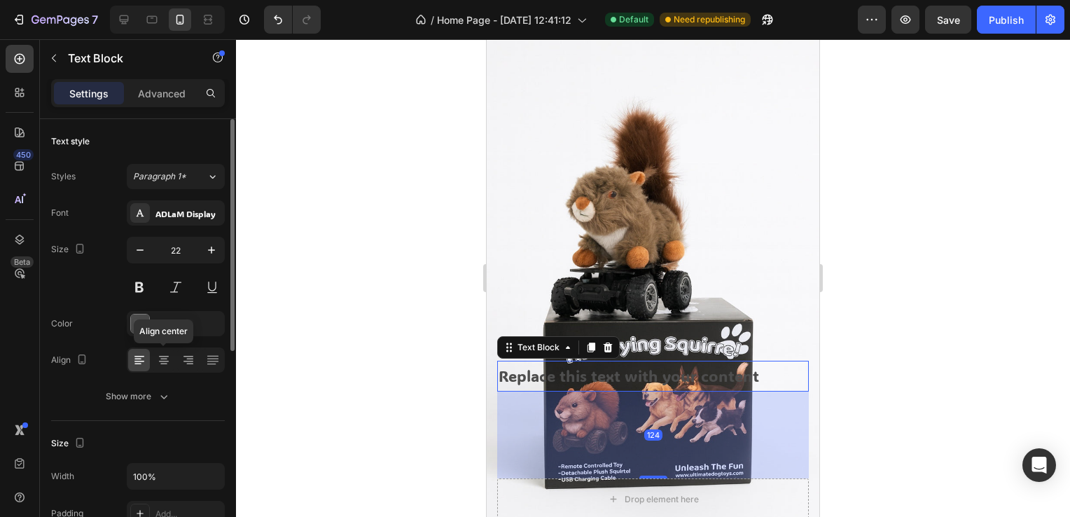
drag, startPoint x: 168, startPoint y: 358, endPoint x: 191, endPoint y: 347, distance: 26.0
click at [168, 358] on icon at bounding box center [164, 360] width 14 height 14
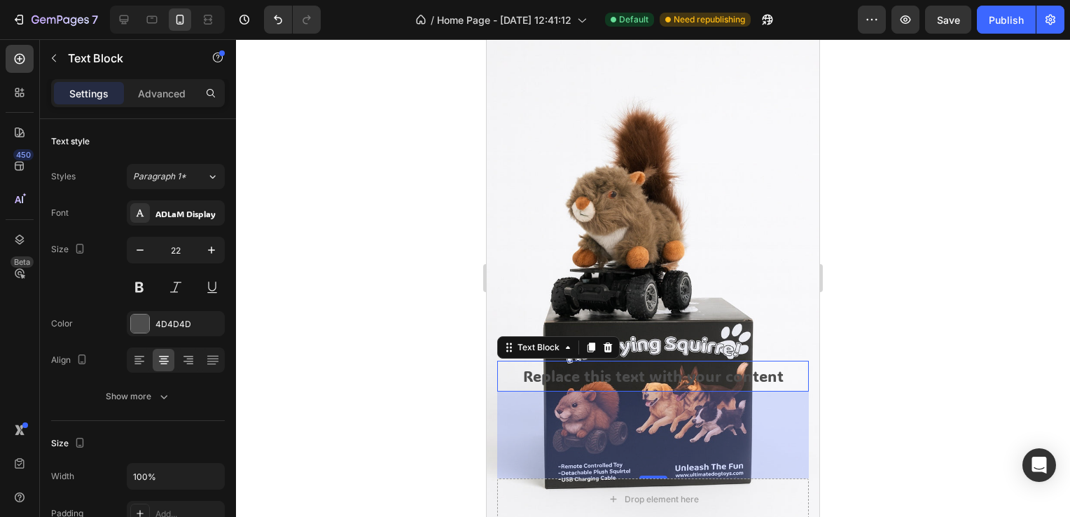
drag, startPoint x: 774, startPoint y: 360, endPoint x: 784, endPoint y: 358, distance: 9.9
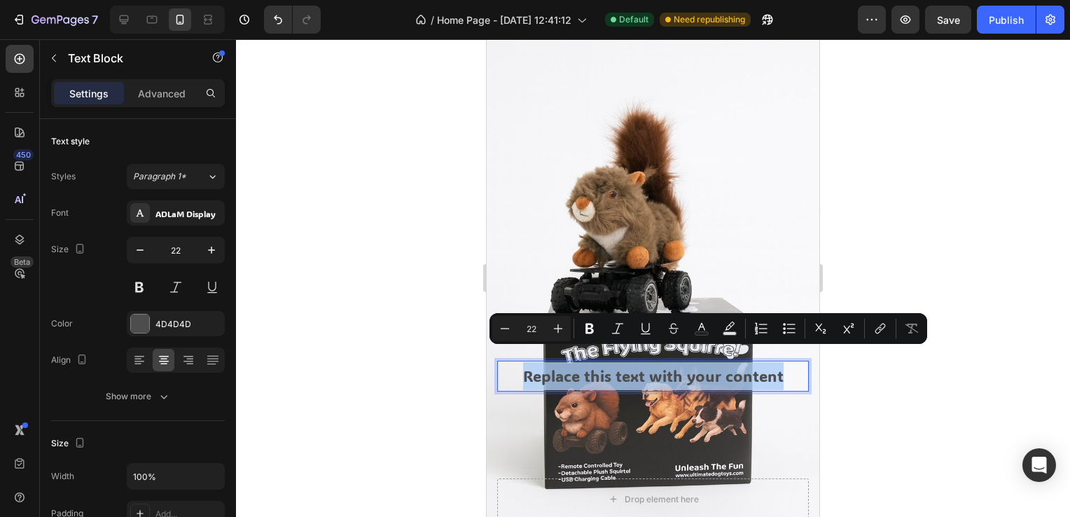
drag, startPoint x: 784, startPoint y: 358, endPoint x: 512, endPoint y: 365, distance: 272.4
click at [512, 365] on p "Replace this text with your content" at bounding box center [652, 376] width 309 height 28
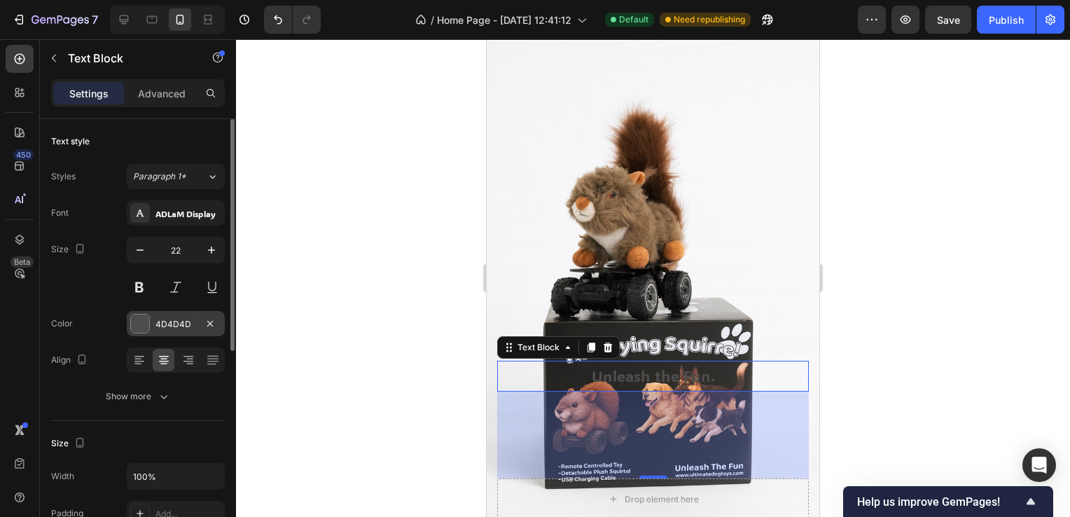
click at [183, 330] on div "4D4D4D" at bounding box center [176, 323] width 98 height 25
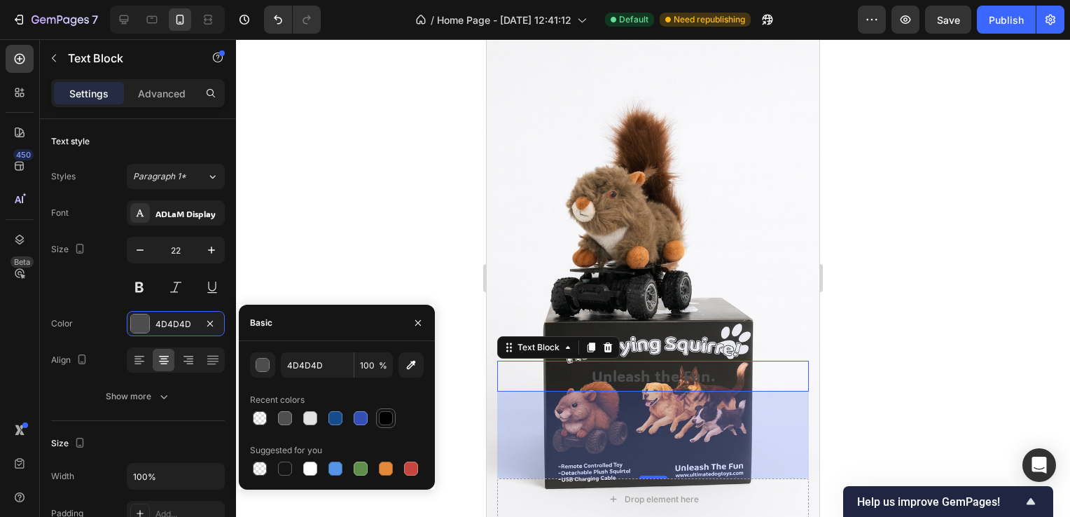
click at [384, 421] on div at bounding box center [386, 418] width 14 height 14
type input "000000"
click at [974, 229] on div at bounding box center [653, 277] width 834 height 477
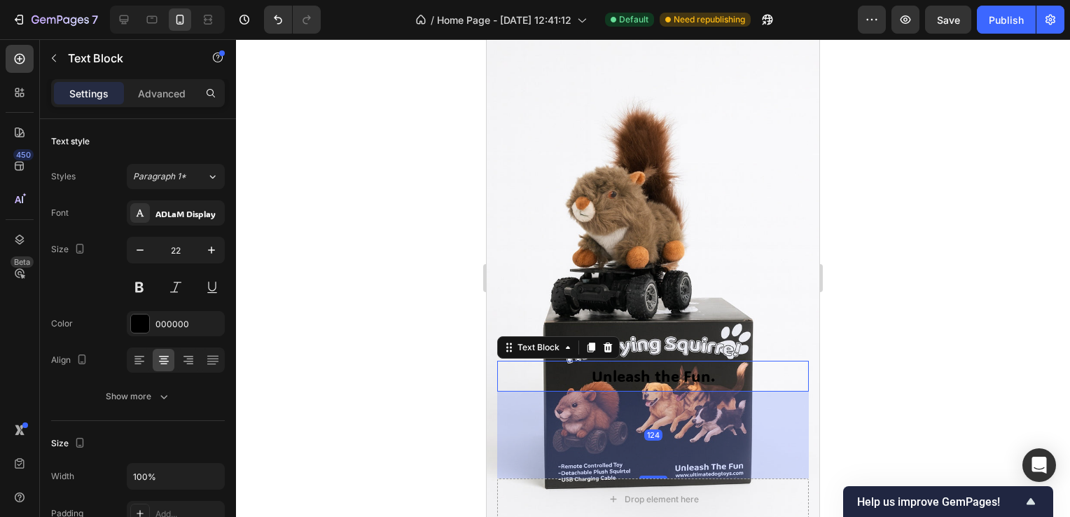
click at [670, 367] on p "Unleash the Fun." at bounding box center [652, 376] width 309 height 28
click at [141, 284] on button at bounding box center [139, 286] width 25 height 25
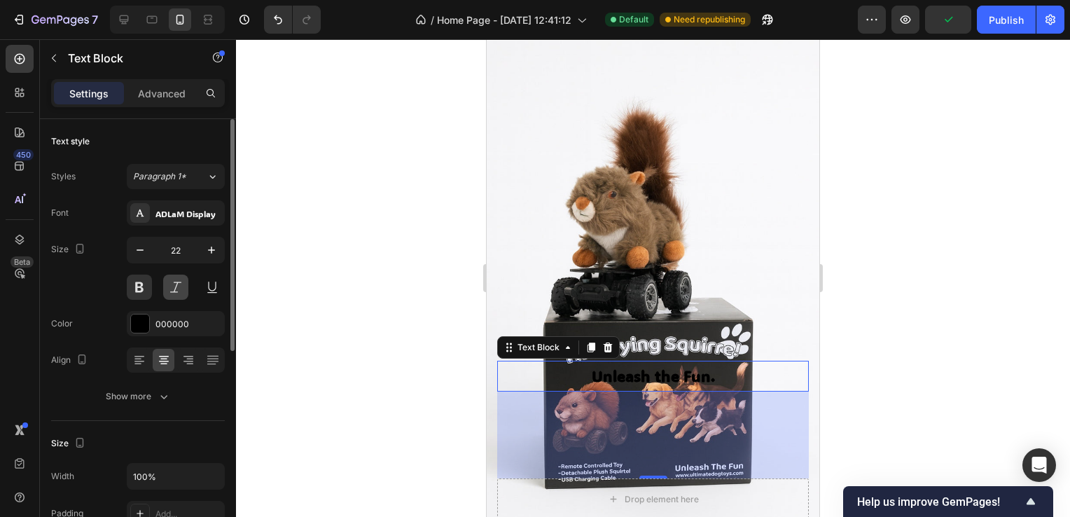
click at [183, 280] on button at bounding box center [175, 286] width 25 height 25
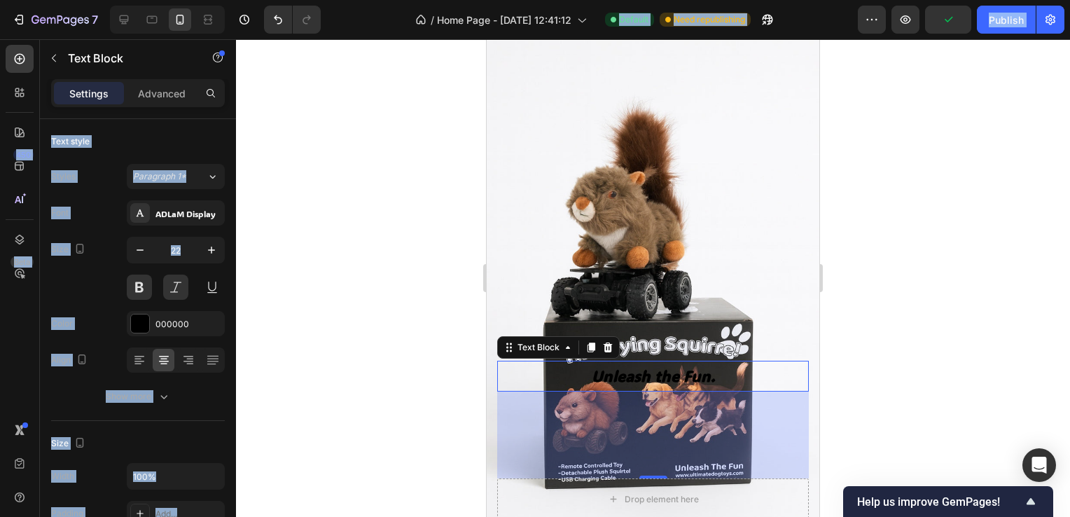
click at [1069, 0] on html "7 Version history / Home Page - [DATE] 12:41:12 Default Need republishing Previ…" at bounding box center [535, 0] width 1070 height 0
drag, startPoint x: 1069, startPoint y: 283, endPoint x: 944, endPoint y: 314, distance: 128.5
click at [944, 314] on div at bounding box center [653, 277] width 834 height 477
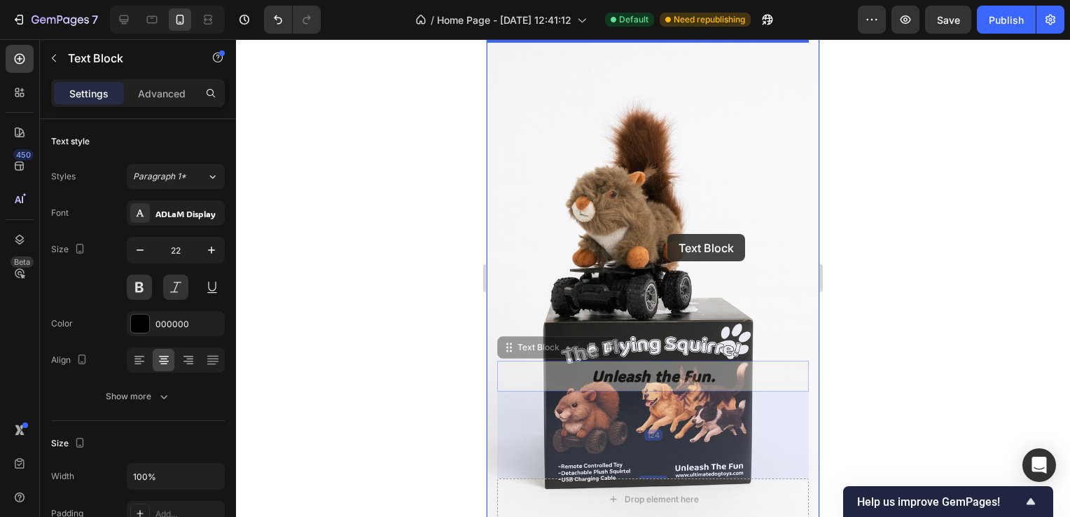
drag, startPoint x: 686, startPoint y: 358, endPoint x: 667, endPoint y: 234, distance: 126.0
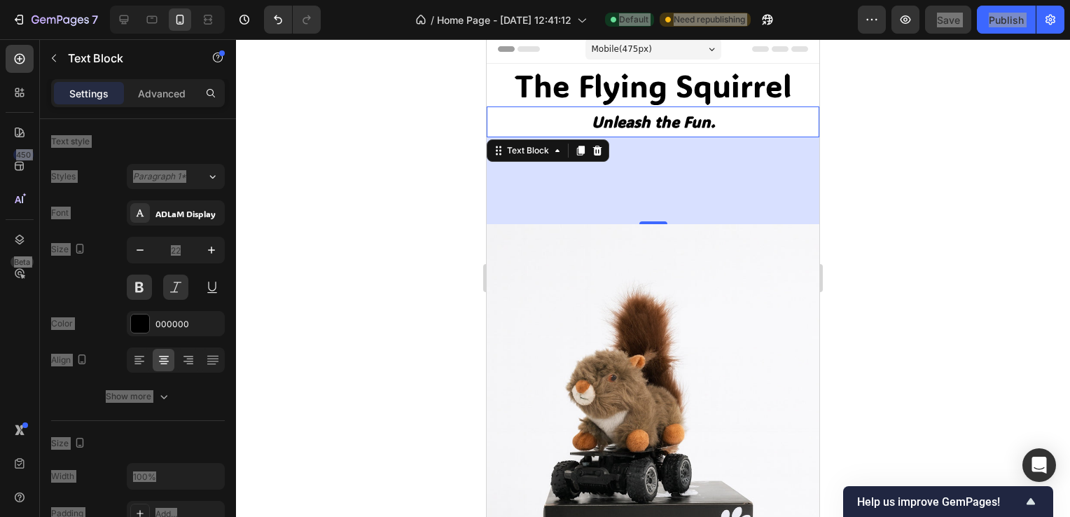
scroll to position [0, 0]
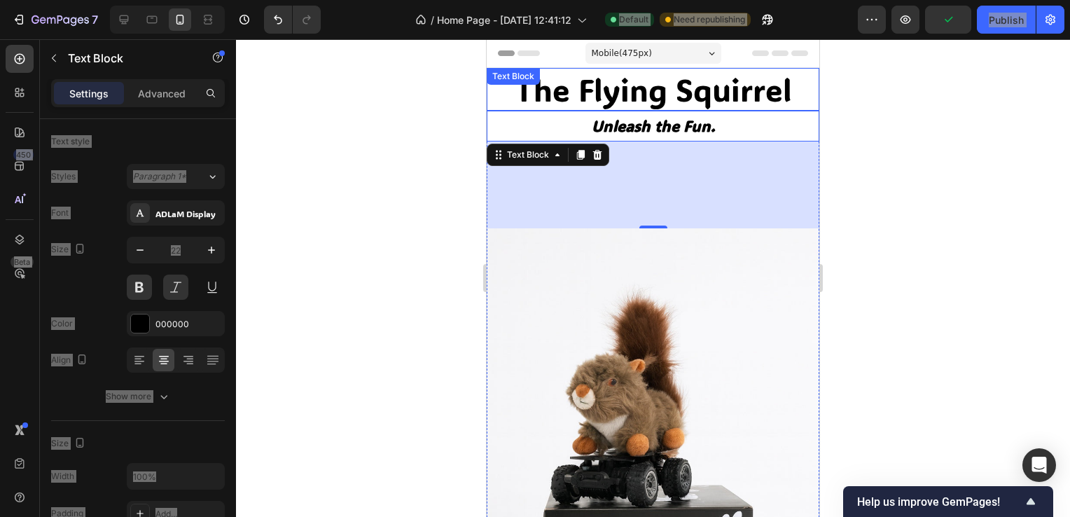
click at [776, 92] on p "The Flying Squirrel" at bounding box center [653, 89] width 330 height 40
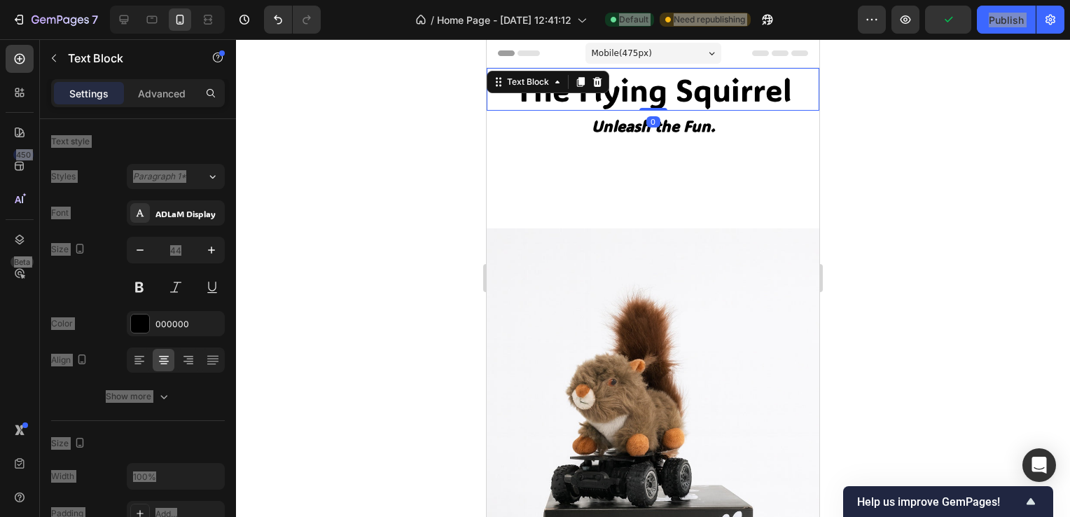
scroll to position [350, 0]
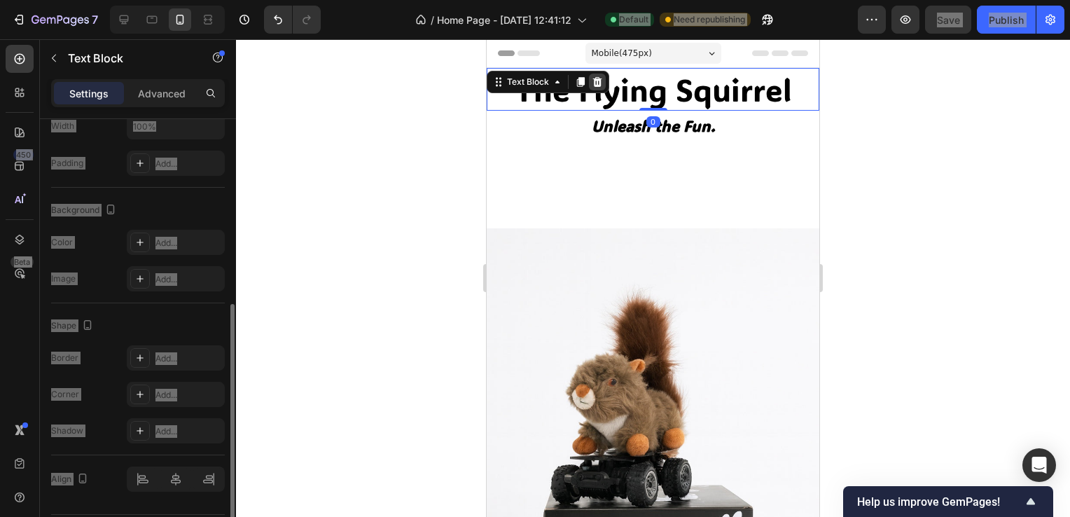
click at [594, 83] on icon at bounding box center [597, 82] width 9 height 10
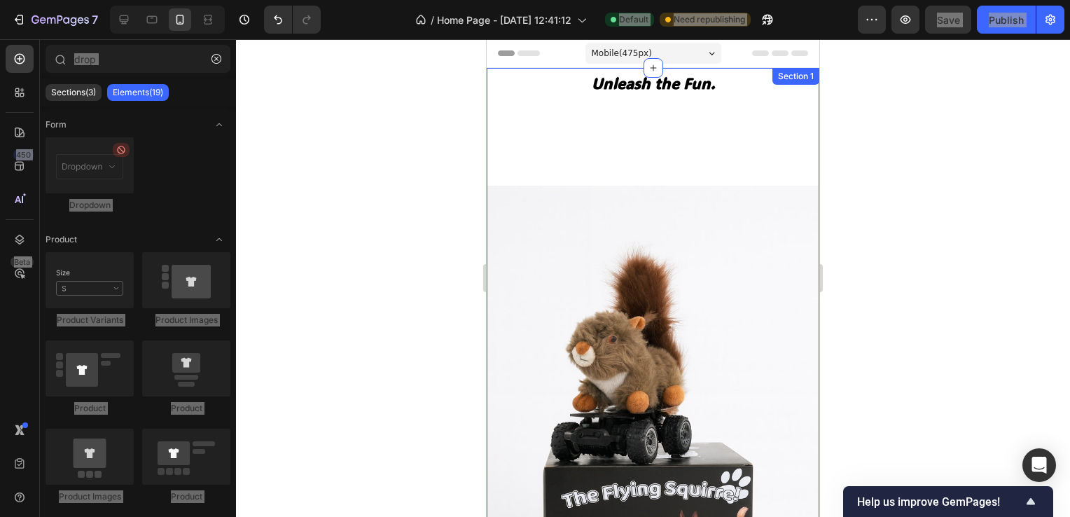
click at [669, 134] on div "Unleash the Fun. Text Block Drop element here Drop element here Row Hero Banner" at bounding box center [653, 376] width 333 height 616
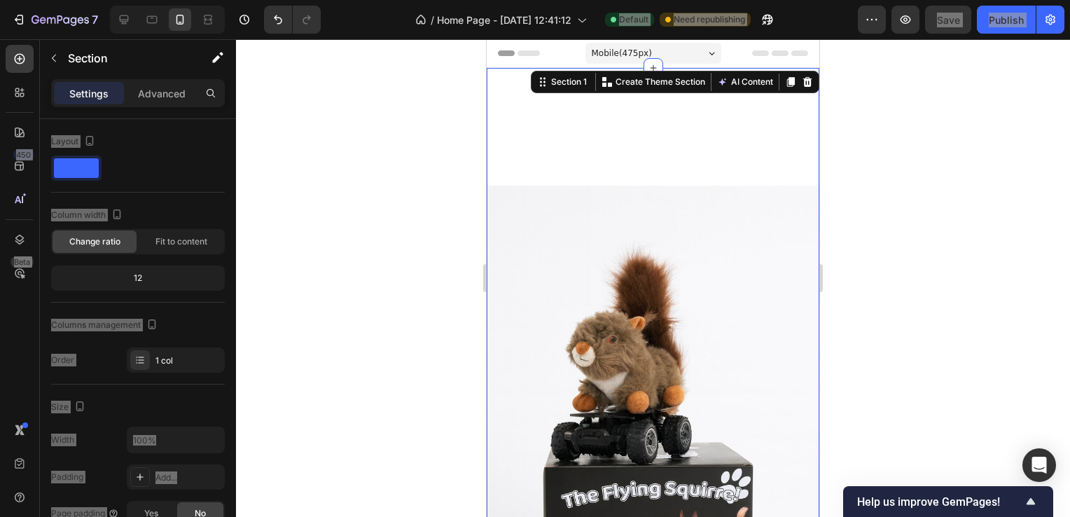
click at [636, 125] on div "Unleash the Fun. Text Block Drop element here Drop element here Row Hero Banner" at bounding box center [653, 376] width 333 height 616
click at [951, 141] on div at bounding box center [653, 277] width 834 height 477
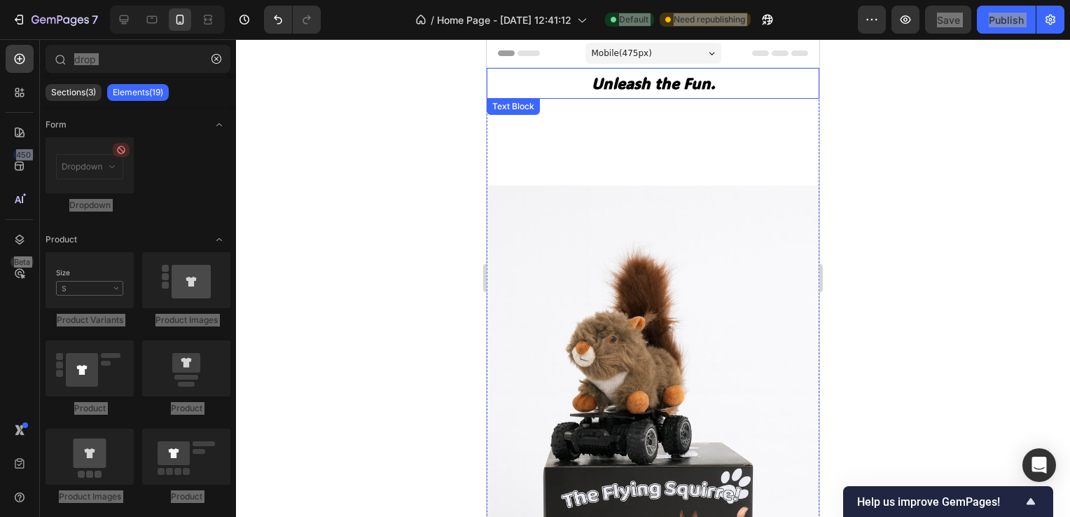
click at [675, 97] on div "Unleash the Fun." at bounding box center [653, 83] width 333 height 31
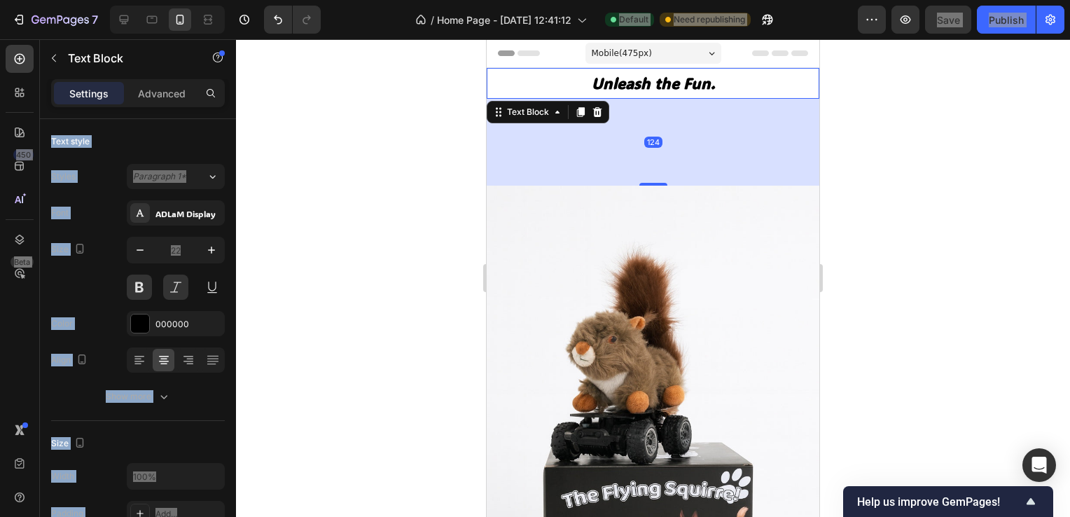
click at [683, 85] on p "Unleash the Fun." at bounding box center [653, 83] width 330 height 28
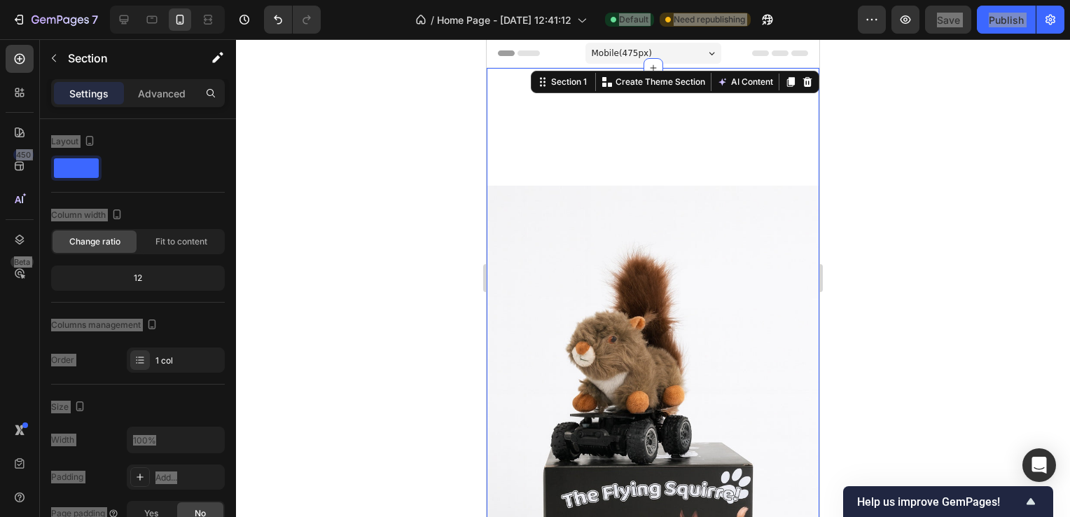
click at [708, 108] on div "Unleash the Fun. Text Block Drop element here Drop element here Row Hero Banner" at bounding box center [653, 376] width 333 height 616
click at [697, 117] on div "Unleash the Fun. Text Block Drop element here Drop element here Row Hero Banner" at bounding box center [653, 376] width 333 height 616
click at [707, 120] on div "Unleash the Fun. Text Block Drop element here Drop element here Row Hero Banner" at bounding box center [653, 376] width 333 height 616
click at [707, 101] on div "Unleash the Fun. Text Block Drop element here Drop element here Row Hero Banner" at bounding box center [653, 376] width 333 height 616
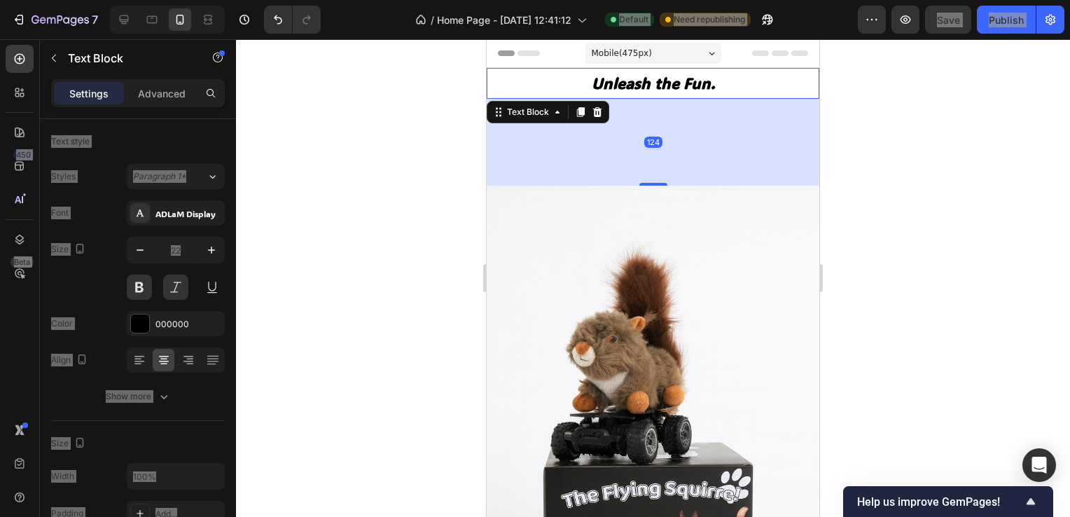
click at [690, 95] on p "Unleash the Fun." at bounding box center [653, 83] width 330 height 28
click at [643, 181] on div "124" at bounding box center [653, 142] width 333 height 87
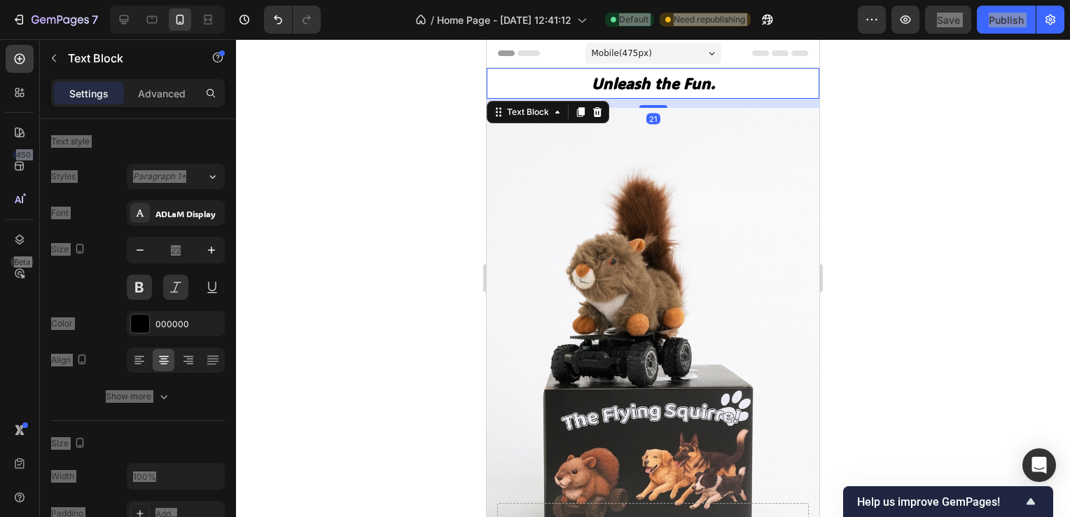
drag, startPoint x: 644, startPoint y: 183, endPoint x: 730, endPoint y: 67, distance: 144.6
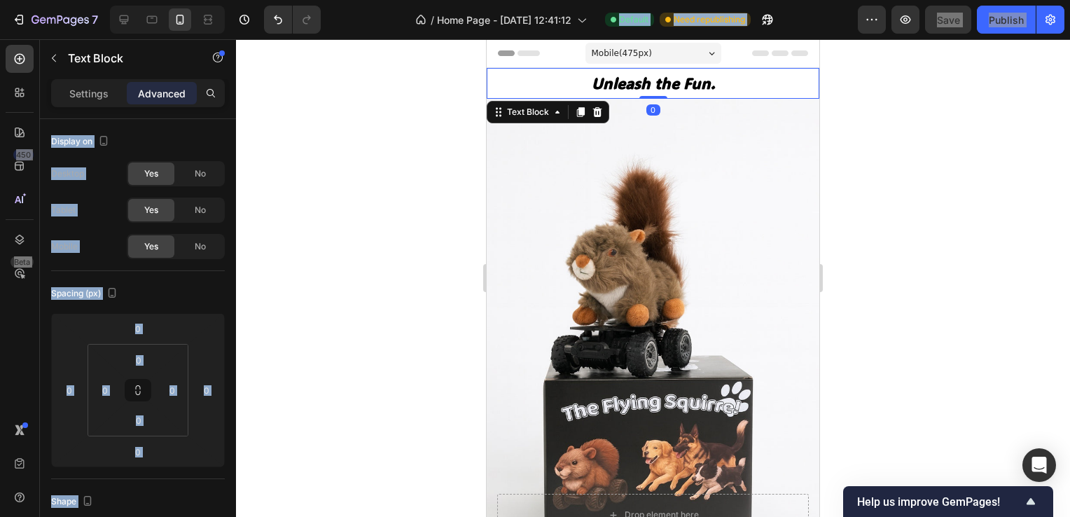
drag, startPoint x: 1035, startPoint y: 105, endPoint x: 986, endPoint y: 108, distance: 49.8
click at [1035, 105] on div at bounding box center [653, 277] width 834 height 477
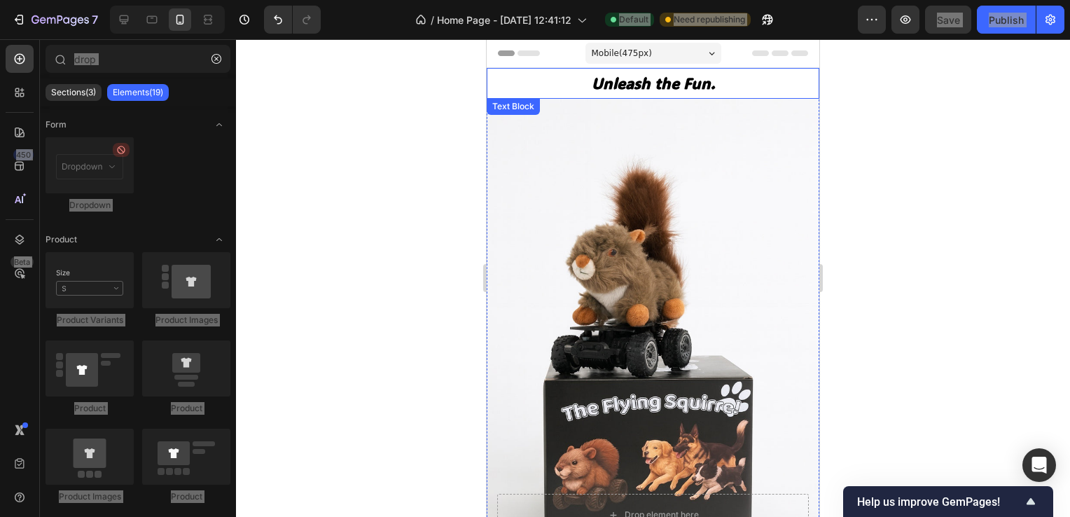
click at [738, 84] on p "Unleash the Fun." at bounding box center [653, 83] width 330 height 28
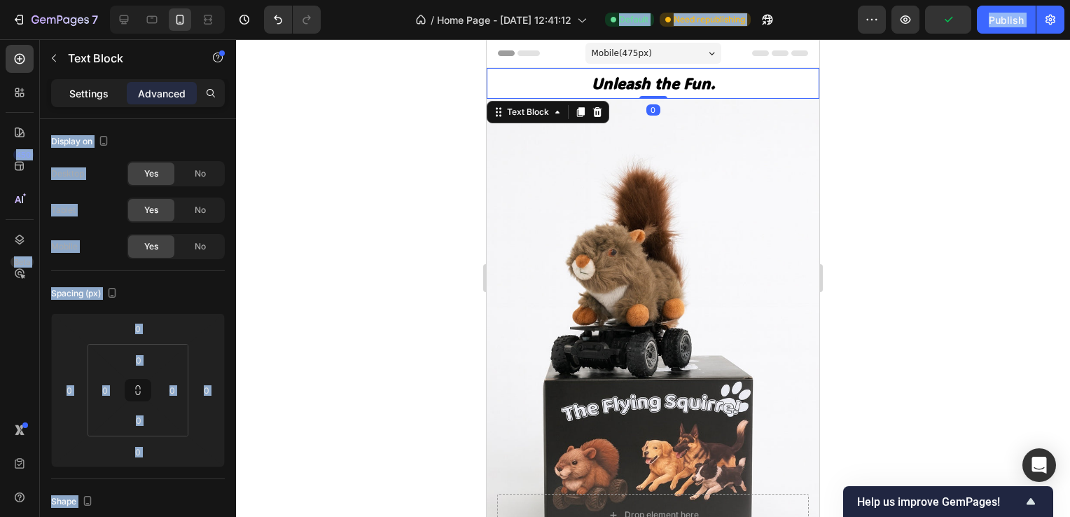
click at [90, 91] on p "Settings" at bounding box center [88, 93] width 39 height 15
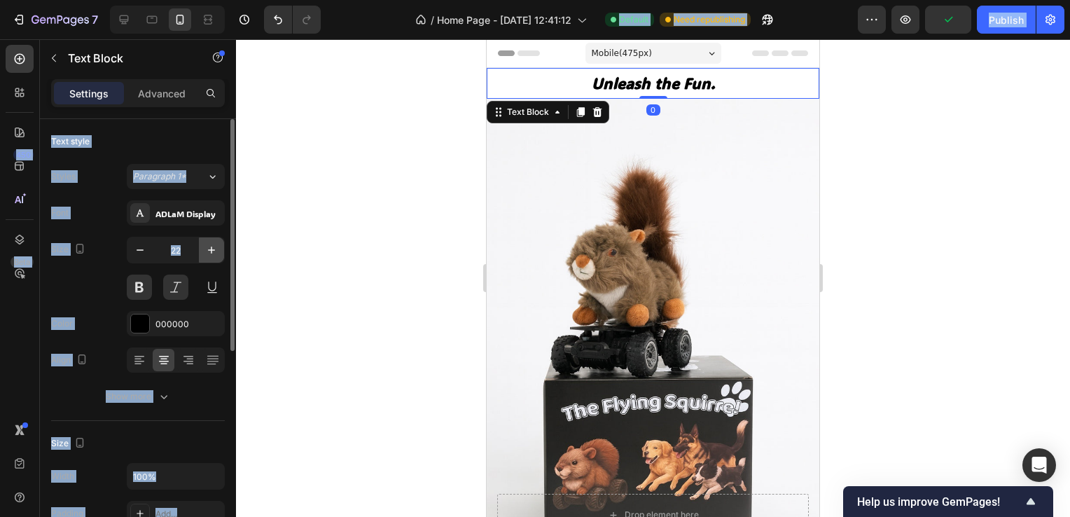
click at [209, 245] on icon "button" at bounding box center [211, 250] width 14 height 14
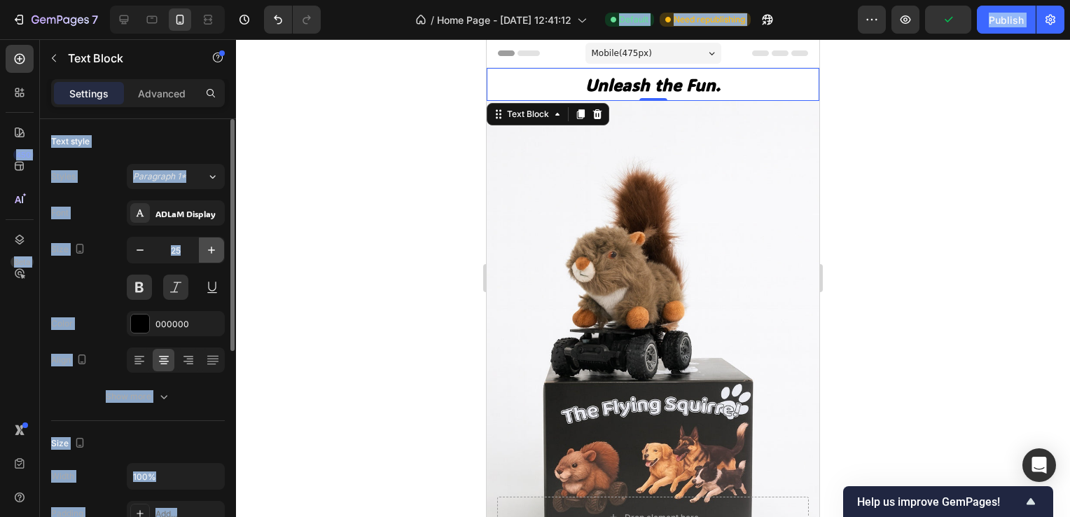
click at [209, 245] on icon "button" at bounding box center [211, 250] width 14 height 14
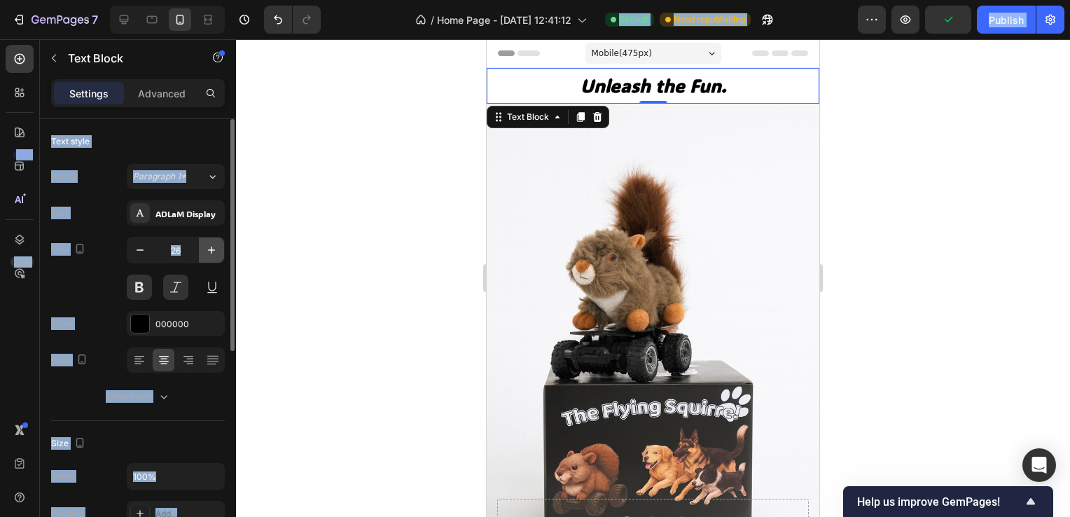
click at [209, 245] on icon "button" at bounding box center [211, 250] width 14 height 14
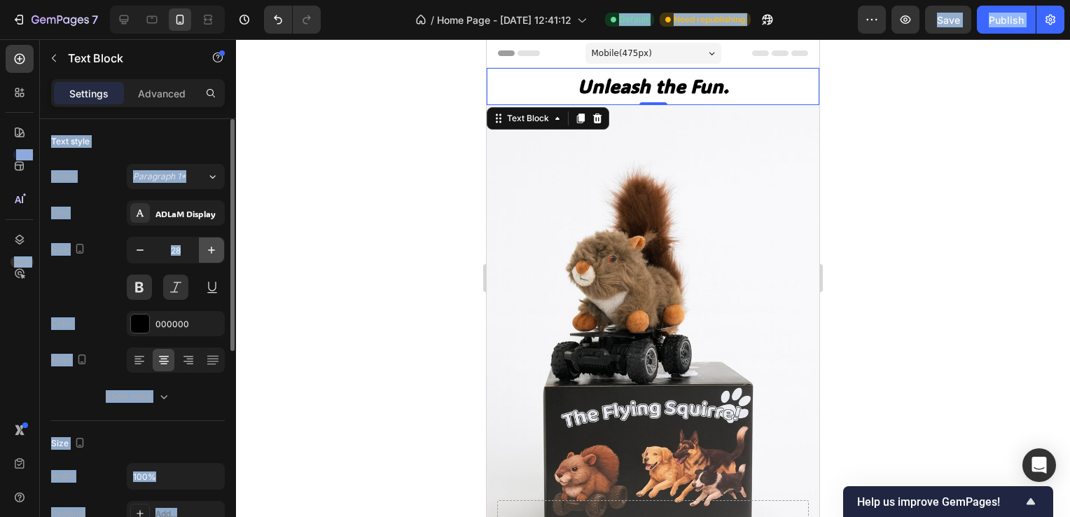
click at [207, 245] on icon "button" at bounding box center [211, 250] width 14 height 14
type input "29"
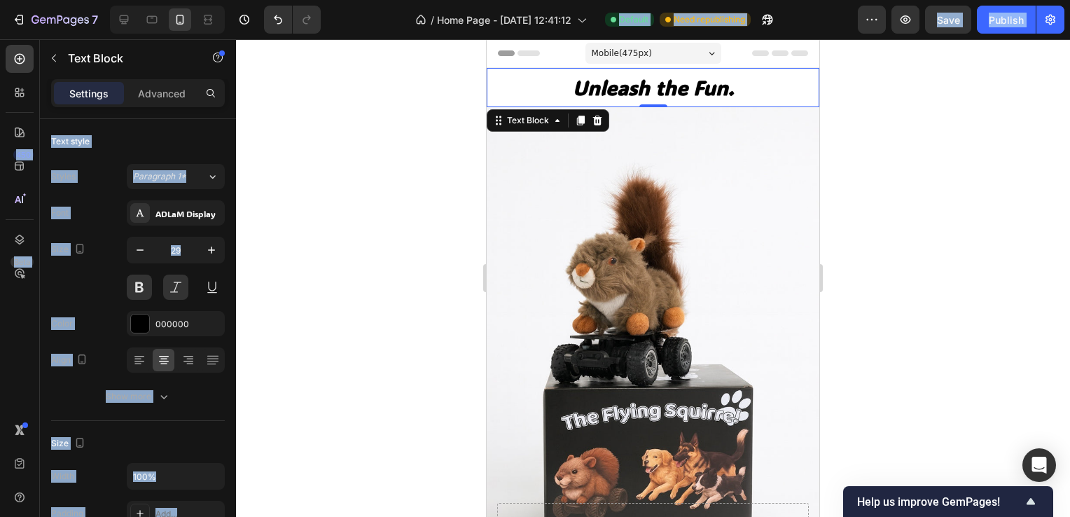
click at [408, 175] on div at bounding box center [653, 277] width 834 height 477
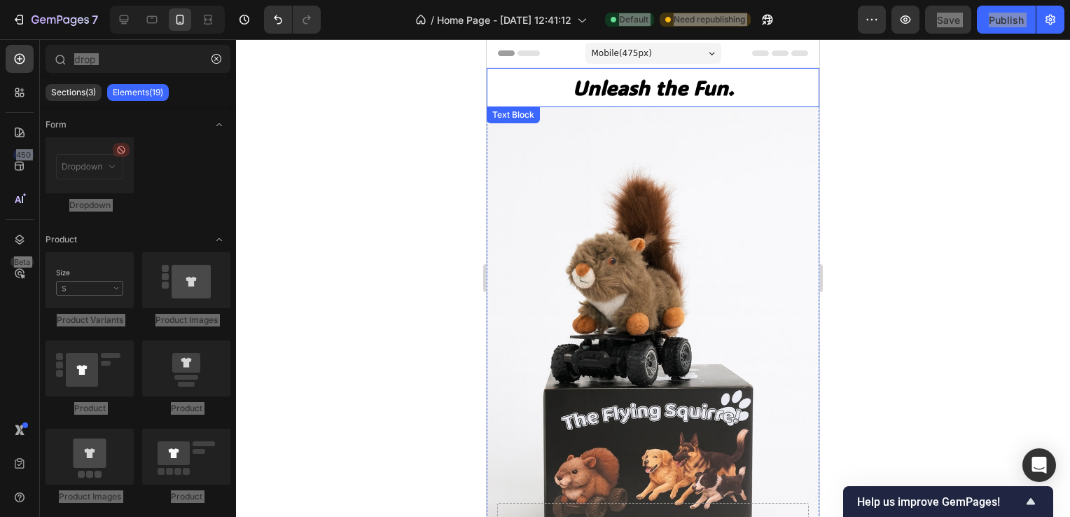
click at [716, 91] on p "Unleash the Fun." at bounding box center [653, 87] width 330 height 36
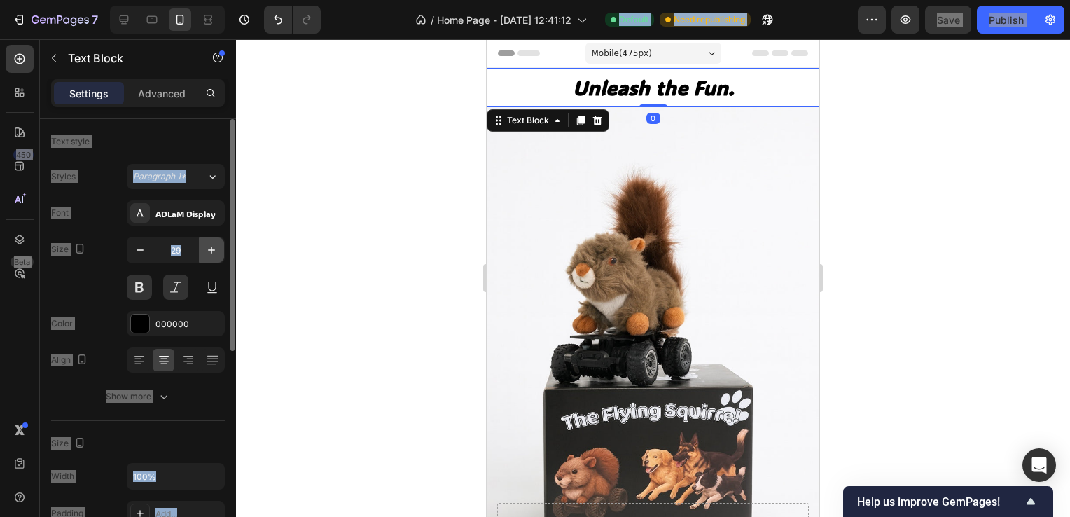
click at [218, 245] on button "button" at bounding box center [211, 249] width 25 height 25
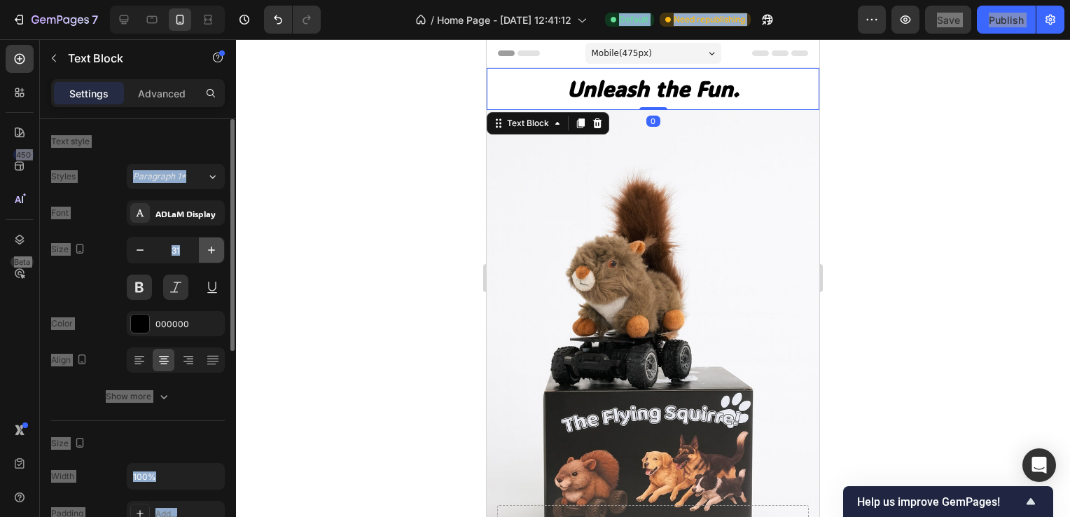
click at [218, 245] on button "button" at bounding box center [211, 249] width 25 height 25
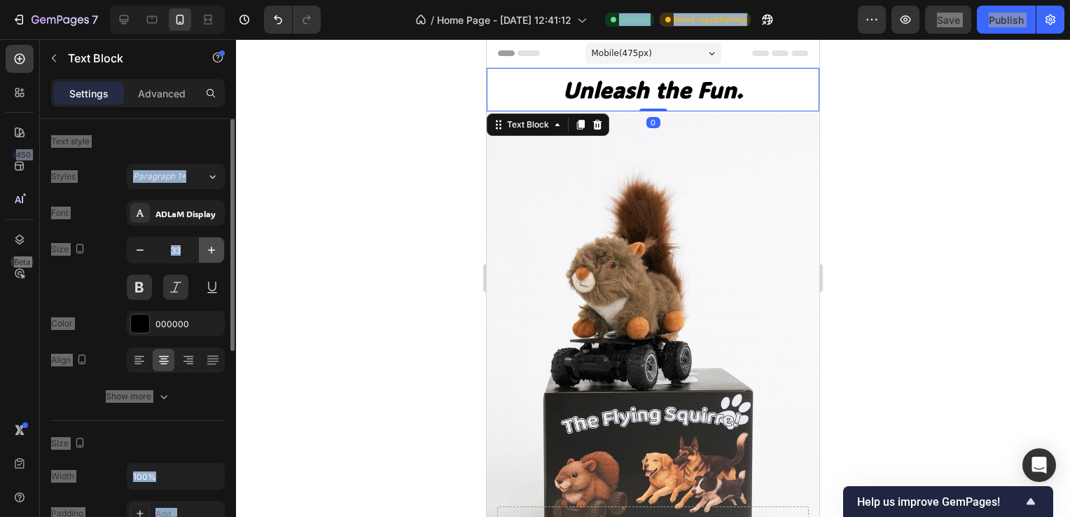
click at [219, 244] on button "button" at bounding box center [211, 249] width 25 height 25
type input "34"
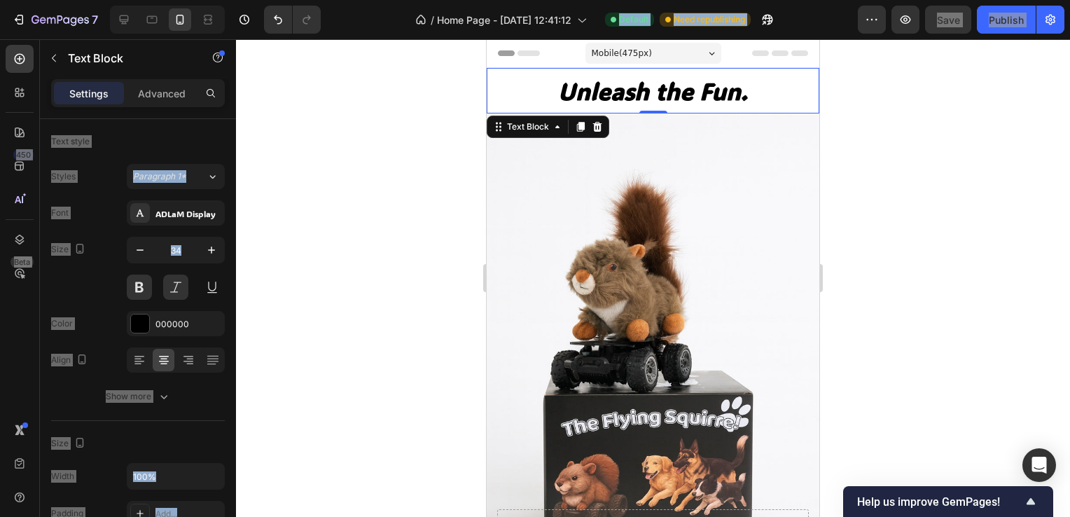
click at [940, 230] on div at bounding box center [653, 277] width 834 height 477
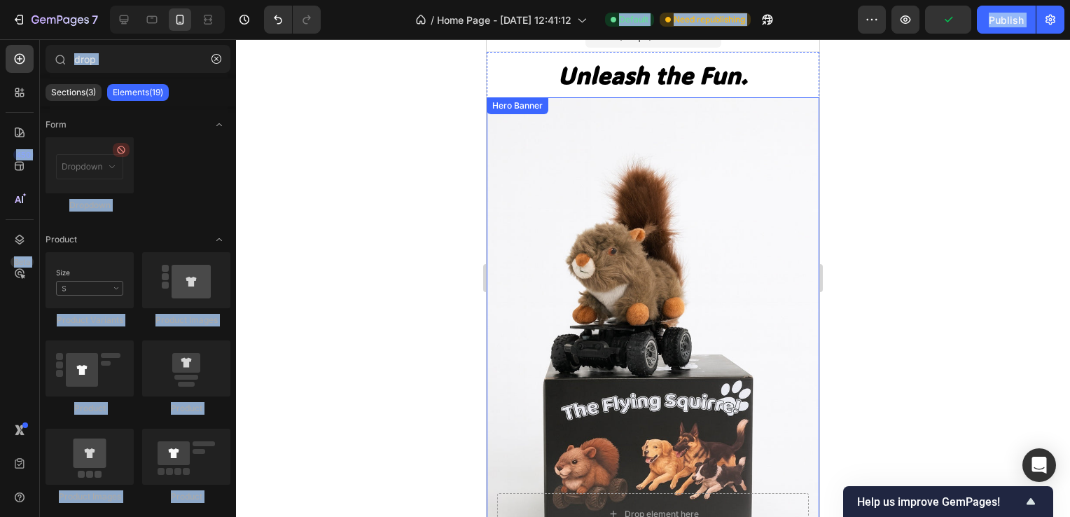
scroll to position [0, 0]
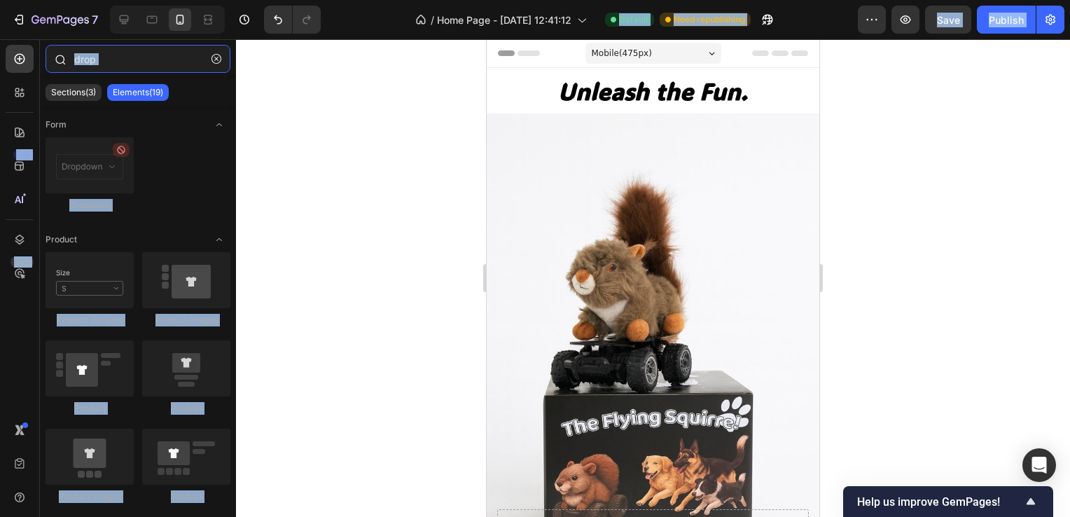
click at [118, 63] on input "drop" at bounding box center [138, 59] width 185 height 28
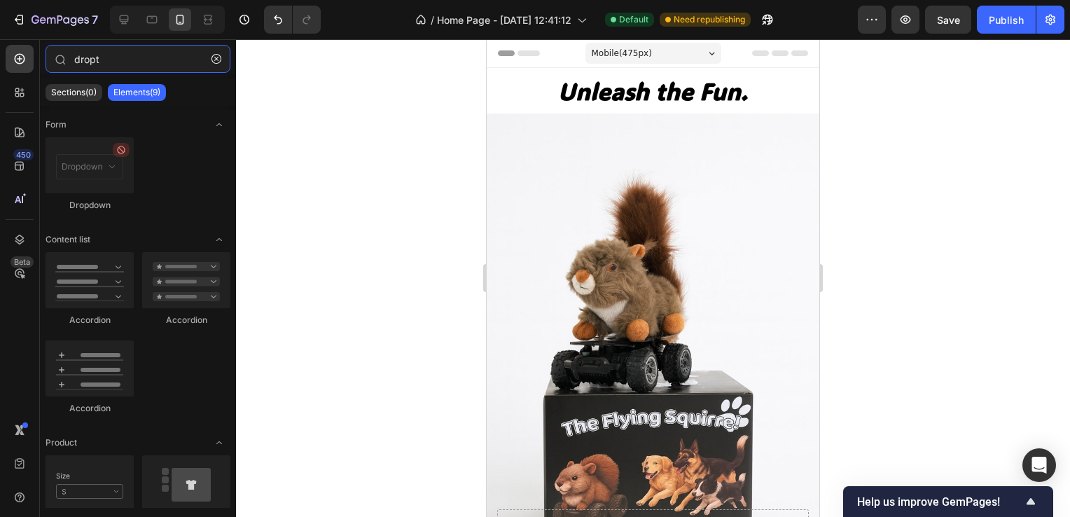
drag, startPoint x: 118, startPoint y: 63, endPoint x: -3, endPoint y: 70, distance: 121.3
click at [0, 0] on html "7 Version history / Home Page - [DATE] 12:41:12 Default Need republishing Previ…" at bounding box center [535, 0] width 1070 height 0
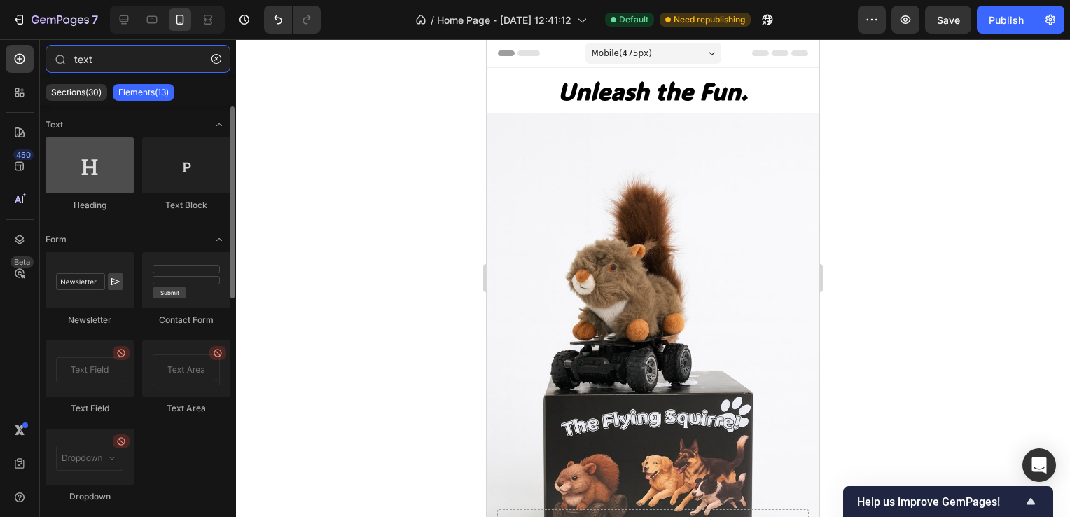
type input "text"
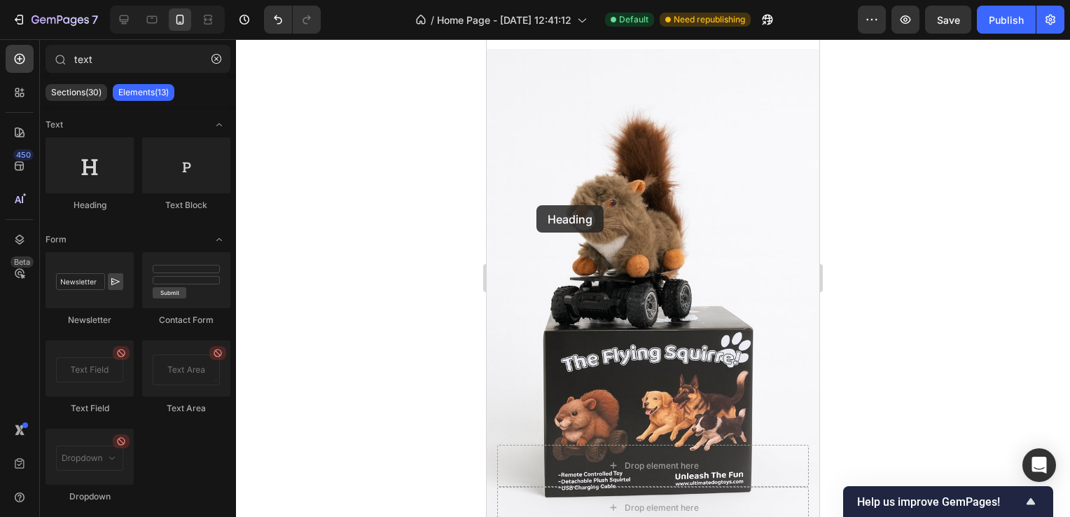
scroll to position [280, 0]
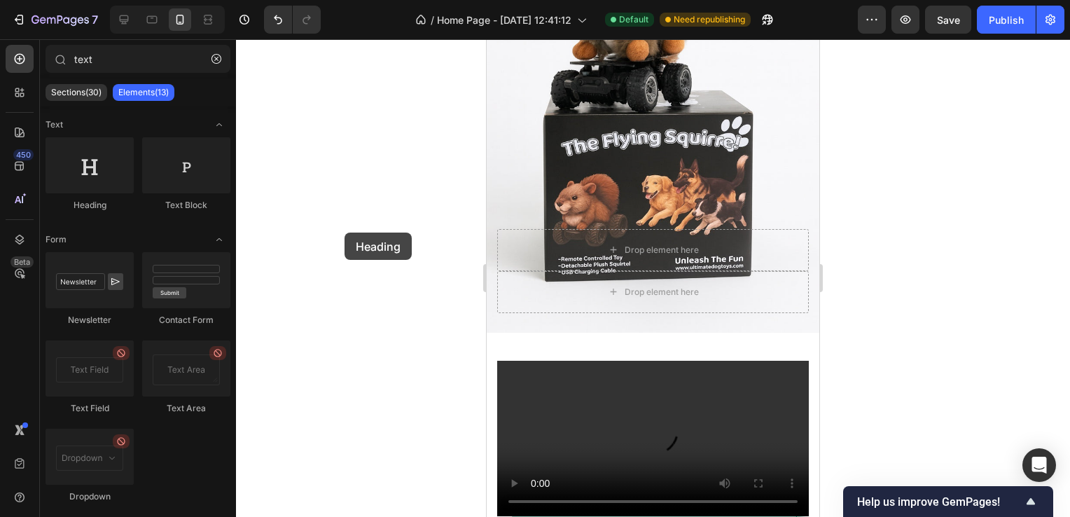
drag, startPoint x: 97, startPoint y: 172, endPoint x: 342, endPoint y: 231, distance: 252.2
click at [342, 0] on div "7 Version history / Home Page - [DATE] 12:41:12 Default Need republishing Previ…" at bounding box center [535, 0] width 1070 height 0
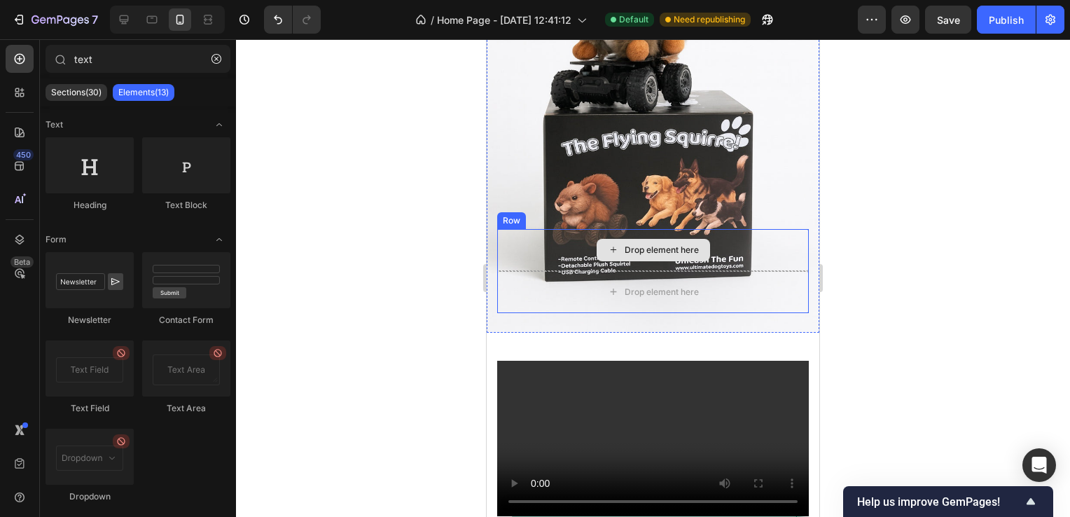
click at [584, 239] on div "Drop element here" at bounding box center [653, 250] width 312 height 42
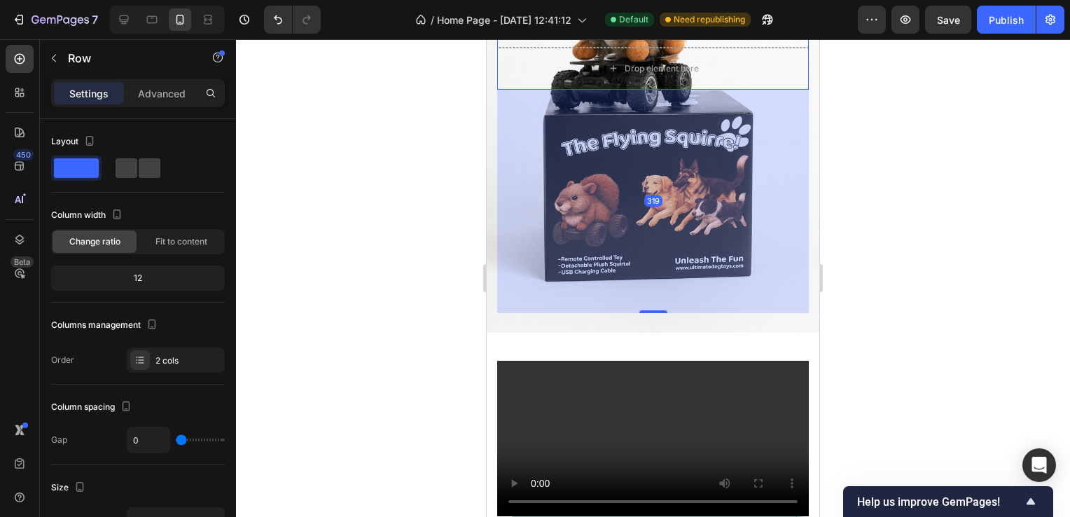
drag, startPoint x: 650, startPoint y: 296, endPoint x: 561, endPoint y: 508, distance: 229.4
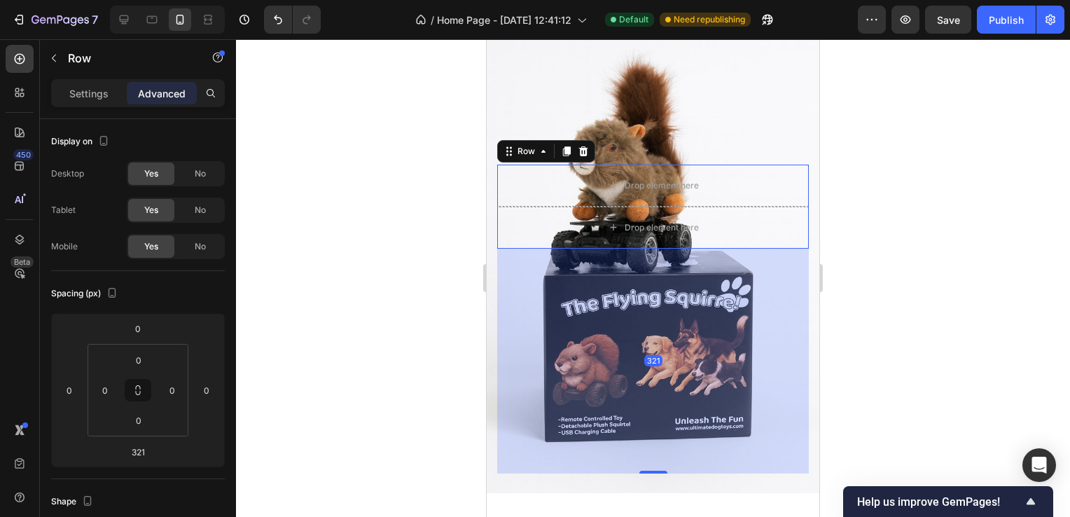
scroll to position [140, 0]
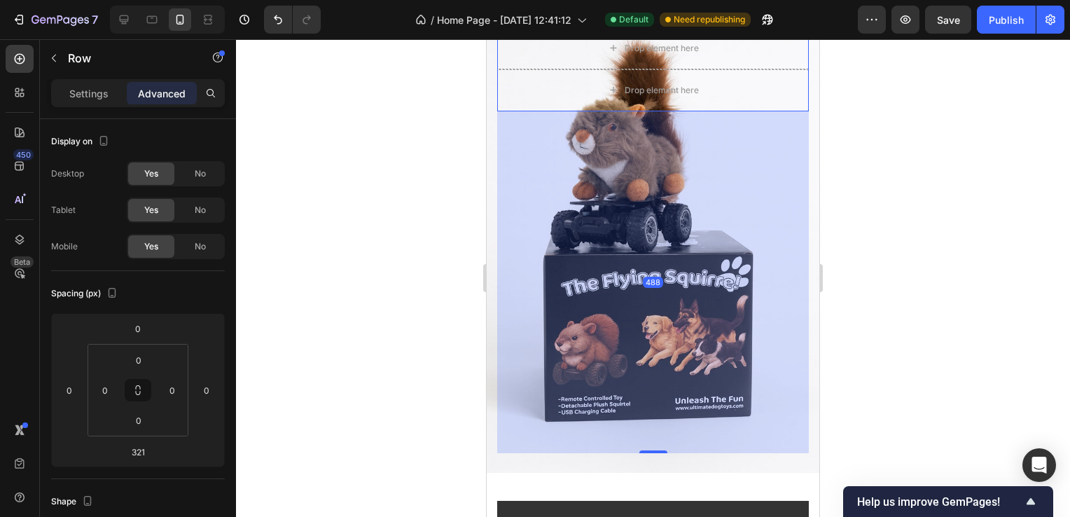
drag, startPoint x: 644, startPoint y: 435, endPoint x: 622, endPoint y: 506, distance: 74.2
type input "488"
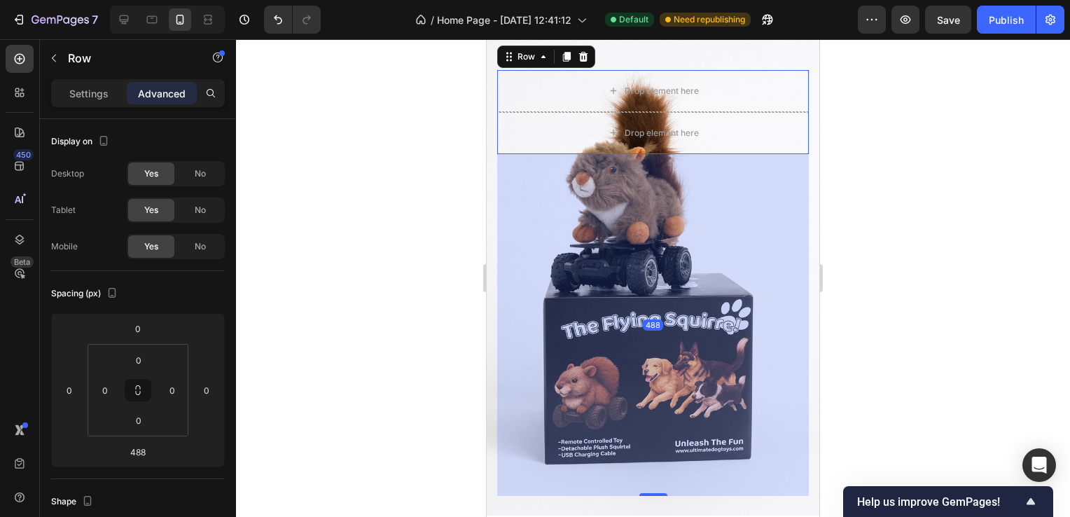
scroll to position [0, 0]
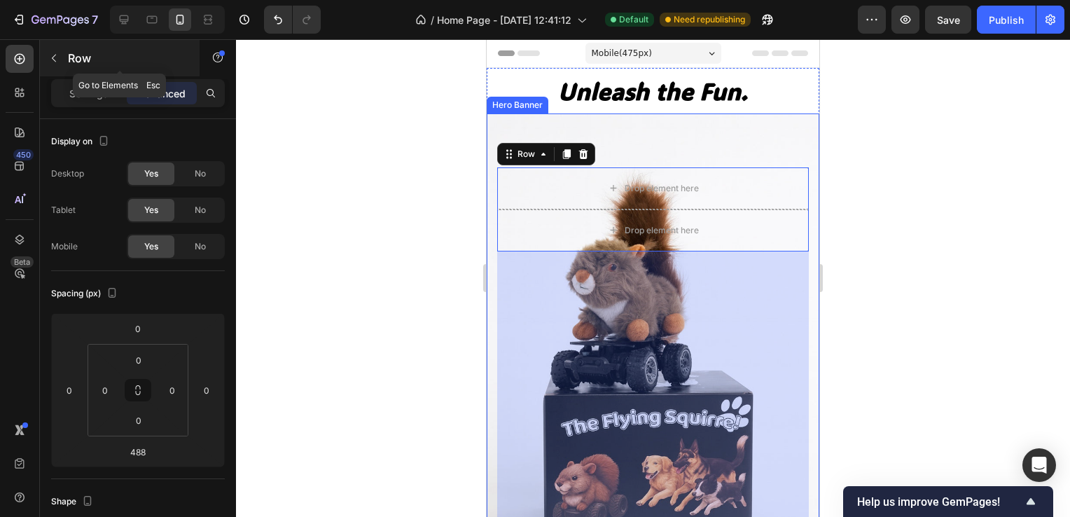
click at [47, 51] on button "button" at bounding box center [54, 58] width 22 height 22
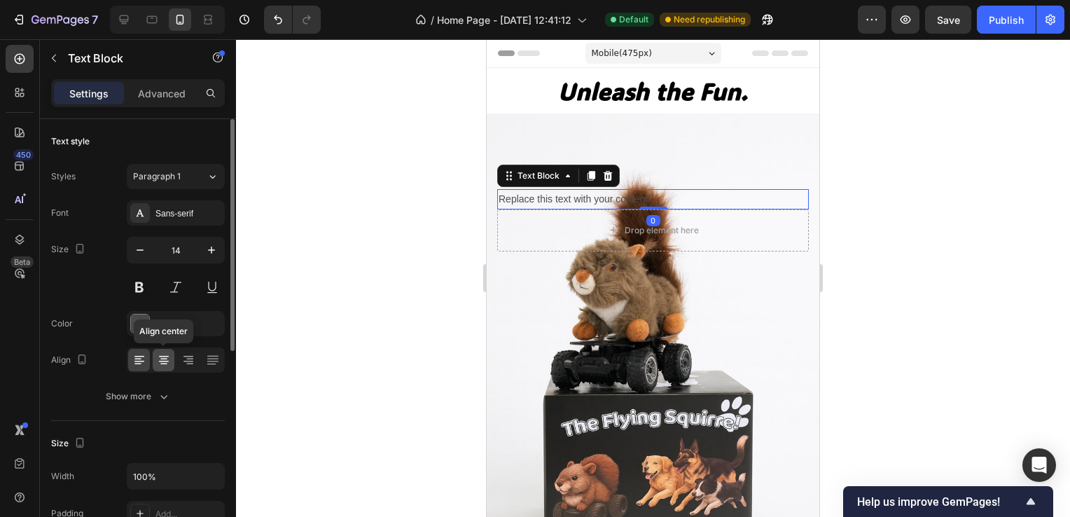
click at [154, 357] on div at bounding box center [164, 360] width 22 height 22
click at [166, 323] on div "4D4D4D" at bounding box center [175, 324] width 41 height 13
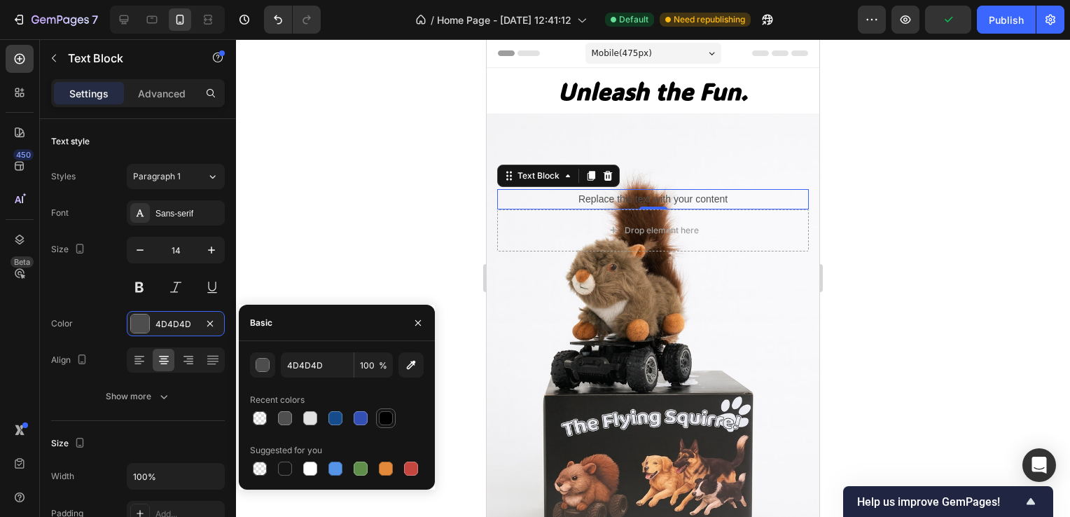
click at [378, 416] on div at bounding box center [385, 418] width 17 height 17
type input "000000"
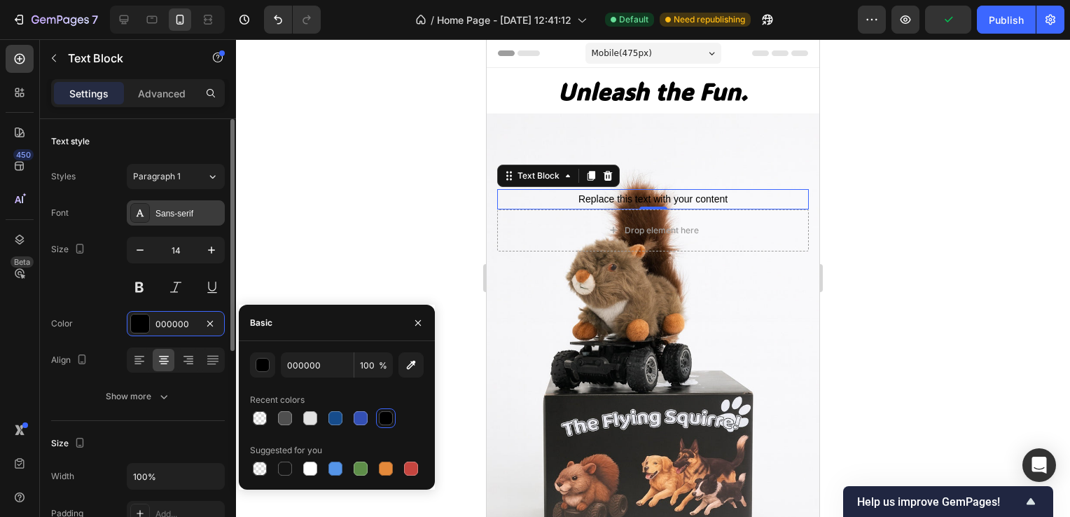
click at [172, 216] on div "Sans-serif" at bounding box center [188, 213] width 66 height 13
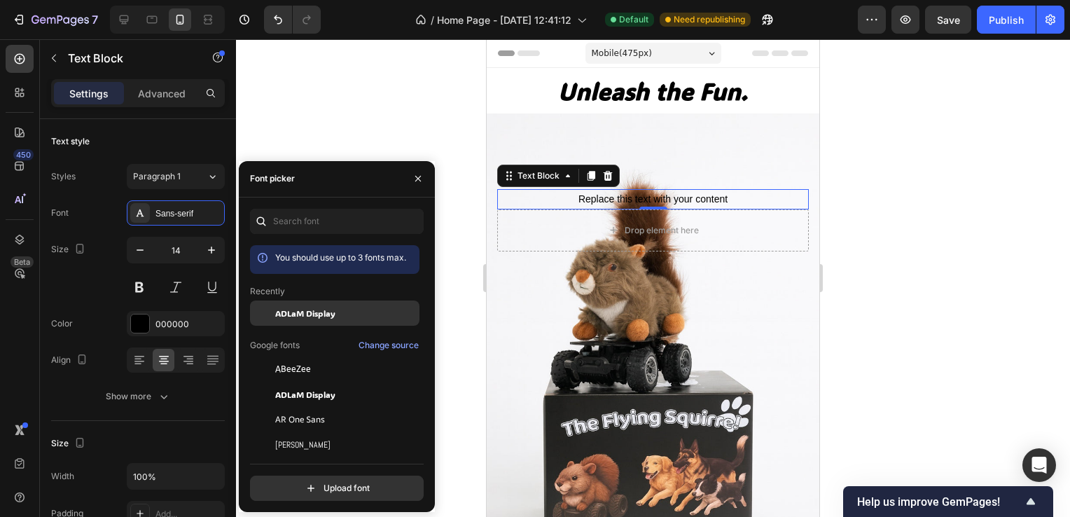
click at [287, 307] on span "ADLaM Display" at bounding box center [305, 313] width 60 height 13
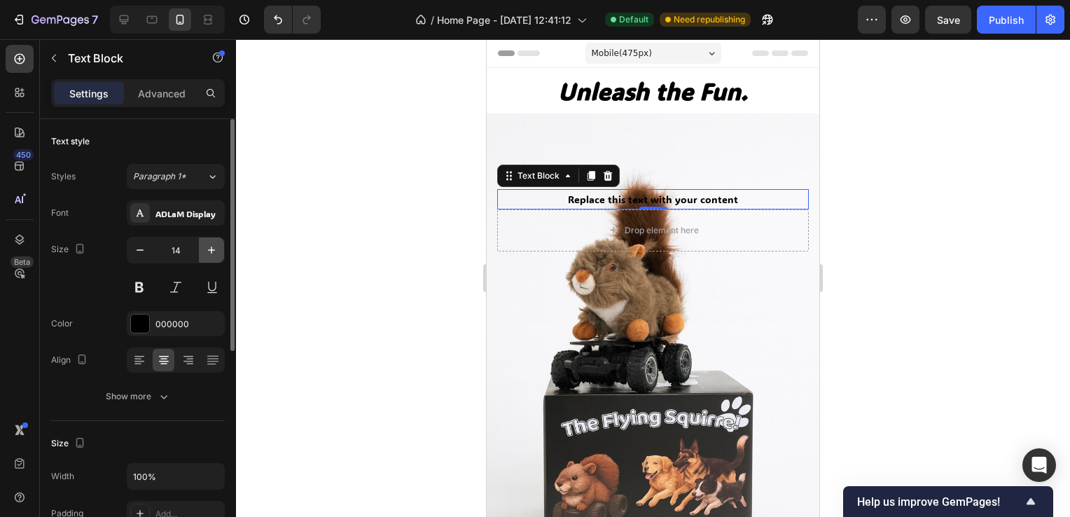
click at [204, 251] on icon "button" at bounding box center [211, 250] width 14 height 14
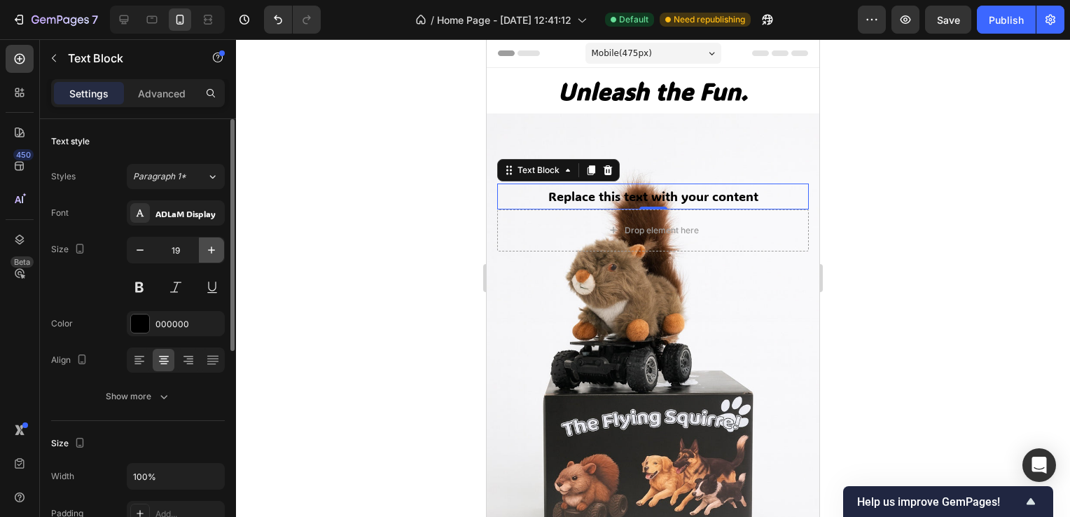
click at [204, 251] on icon "button" at bounding box center [211, 250] width 14 height 14
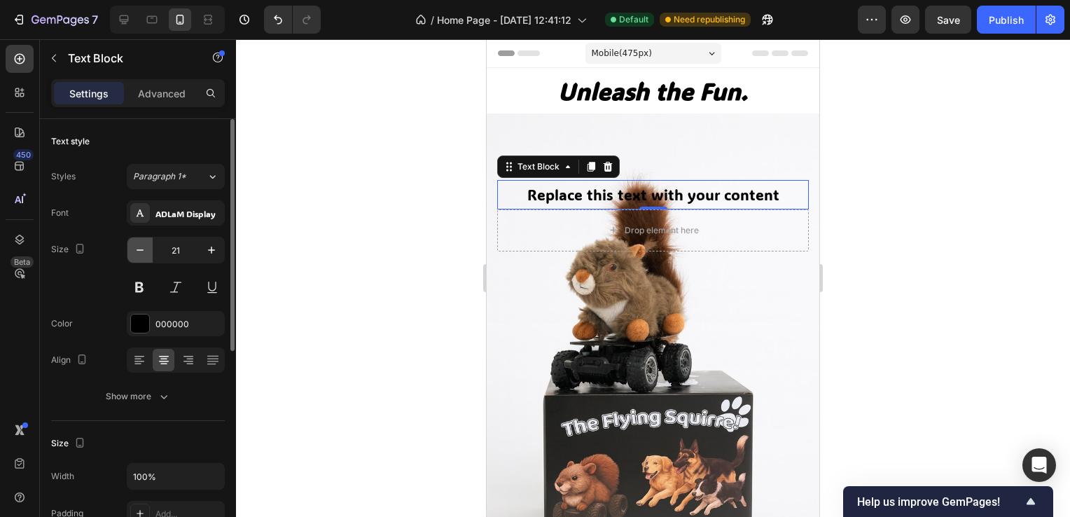
click at [133, 248] on icon "button" at bounding box center [140, 250] width 14 height 14
type input "20"
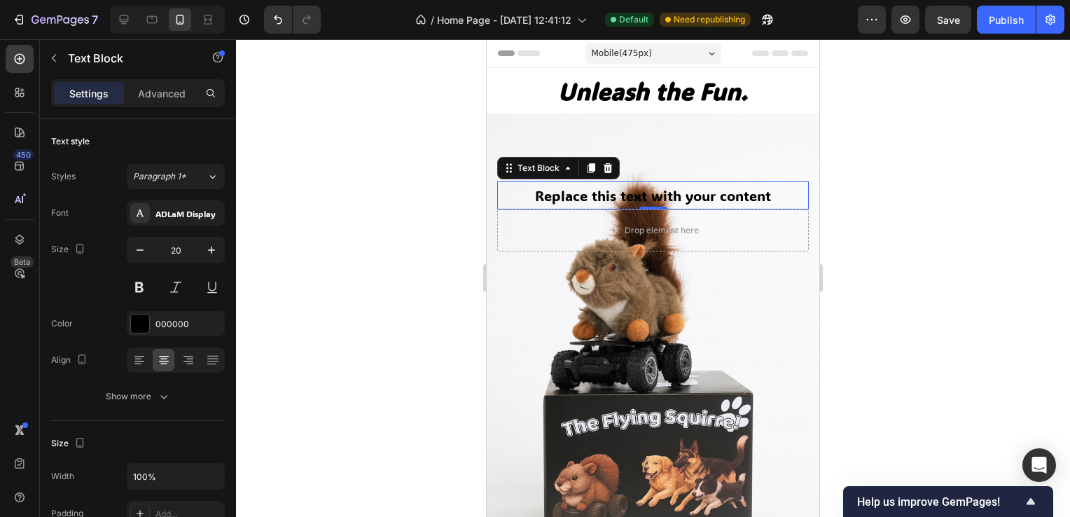
click at [767, 181] on div "Replace this text with your content" at bounding box center [653, 195] width 312 height 28
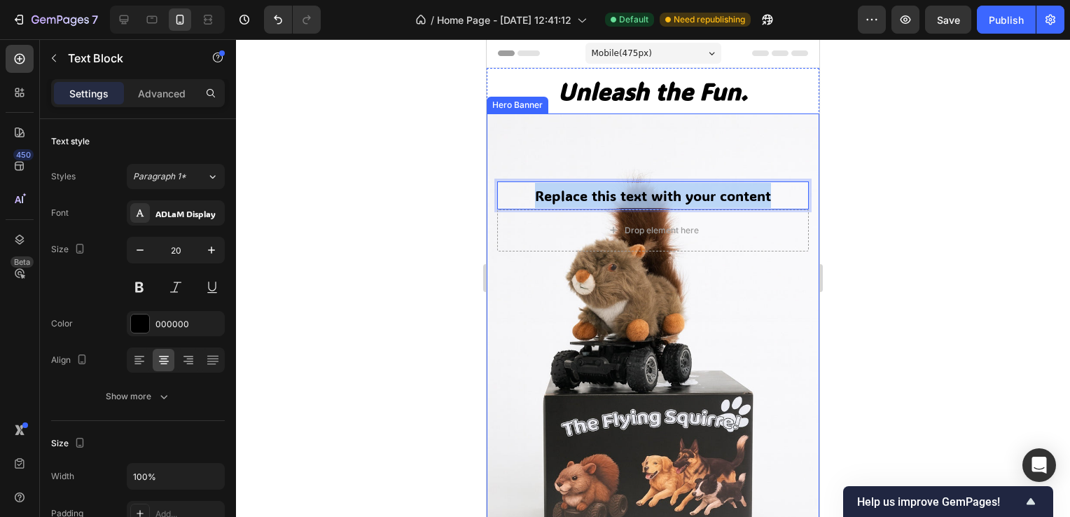
drag, startPoint x: 767, startPoint y: 176, endPoint x: 496, endPoint y: 187, distance: 271.8
click at [496, 187] on div "Replace this text with your content Text Block 0 Drop element here Row" at bounding box center [653, 387] width 333 height 451
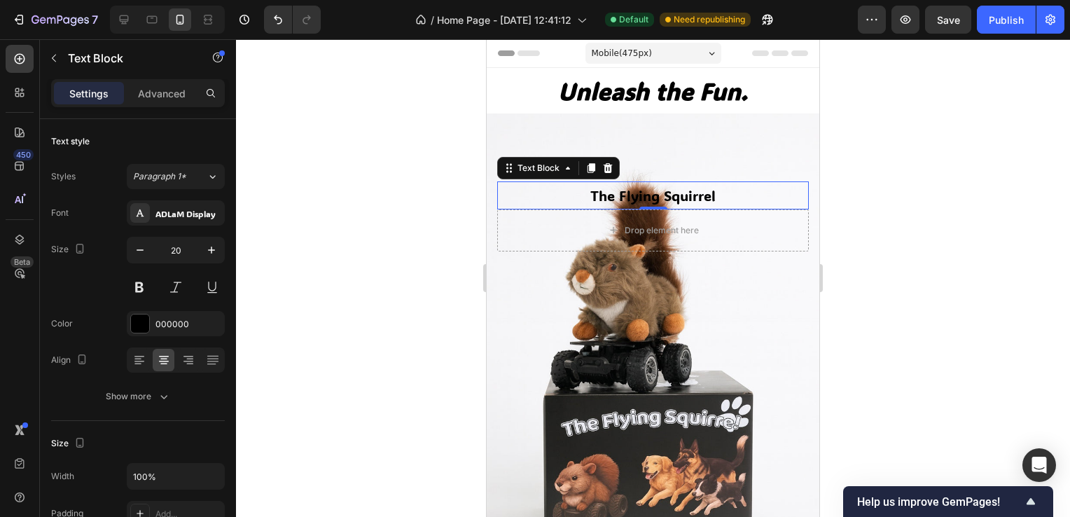
click at [321, 214] on div at bounding box center [653, 277] width 834 height 477
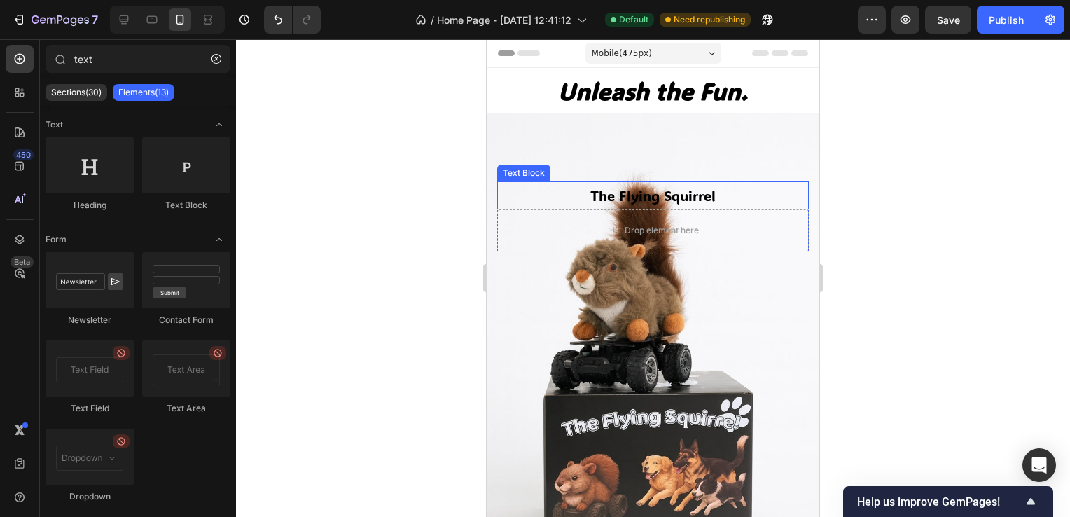
click at [675, 183] on p "The Flying Squirrel" at bounding box center [652, 195] width 309 height 25
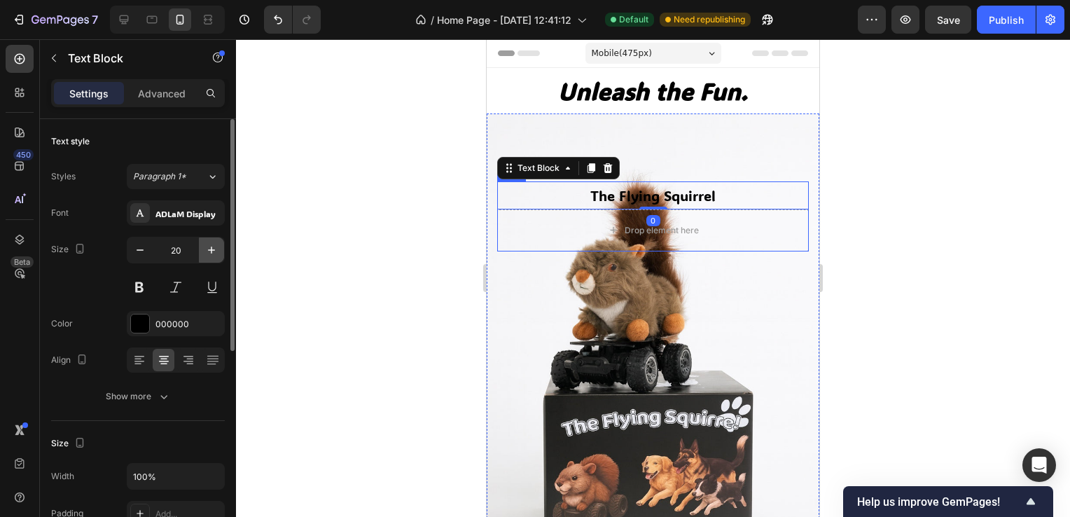
click at [207, 243] on icon "button" at bounding box center [211, 250] width 14 height 14
type input "23"
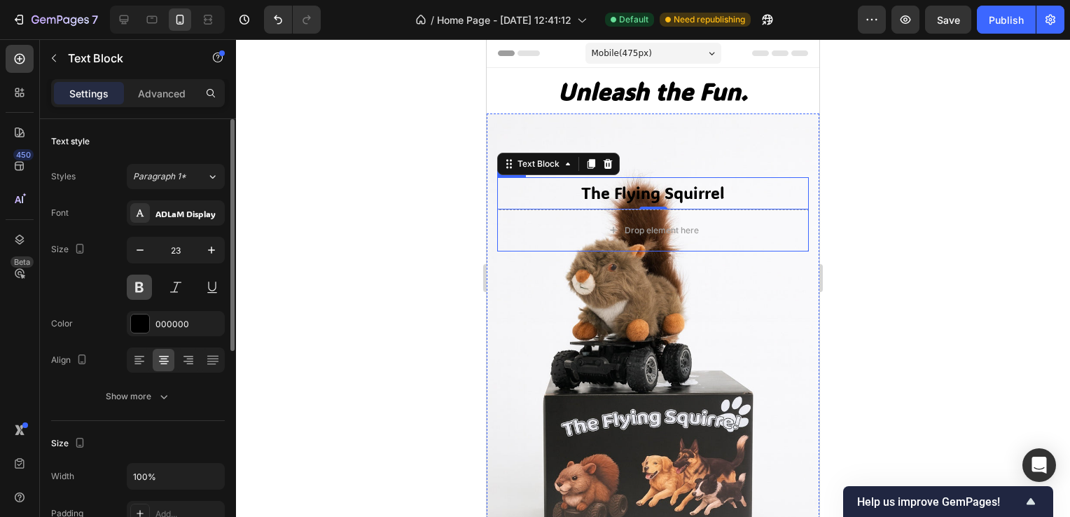
click at [132, 288] on button at bounding box center [139, 286] width 25 height 25
drag, startPoint x: 140, startPoint y: 291, endPoint x: 205, endPoint y: 286, distance: 65.4
click at [140, 291] on button at bounding box center [139, 286] width 25 height 25
click at [209, 284] on button at bounding box center [212, 286] width 25 height 25
click at [223, 281] on button at bounding box center [212, 286] width 25 height 25
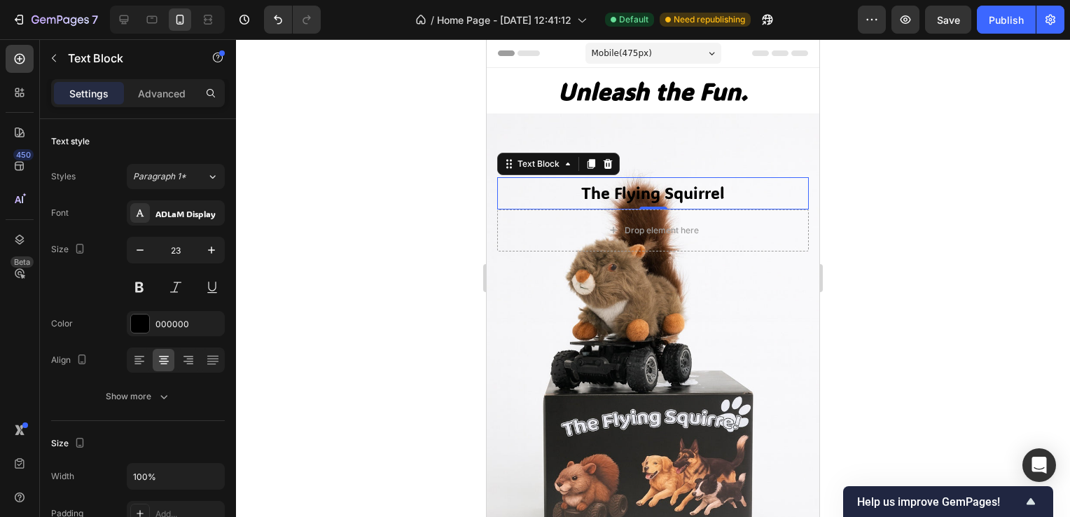
click at [902, 197] on div at bounding box center [653, 277] width 834 height 477
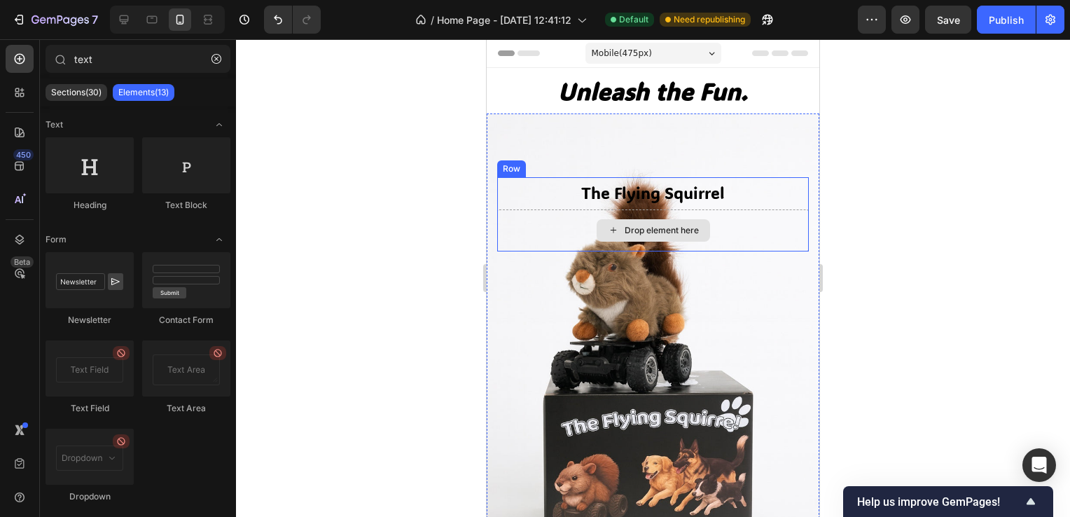
click at [708, 179] on p "The Flying Squirrel" at bounding box center [652, 193] width 309 height 29
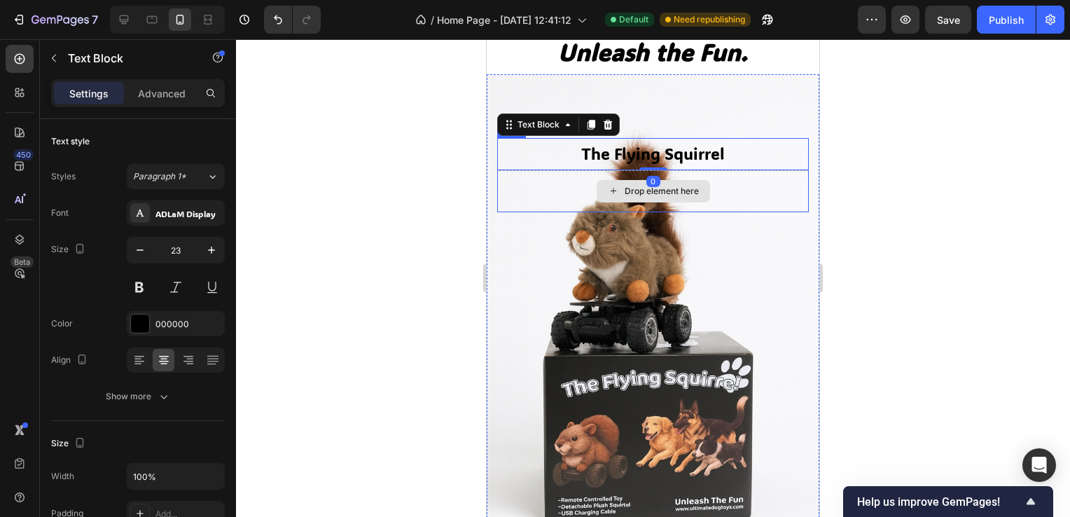
scroll to position [70, 0]
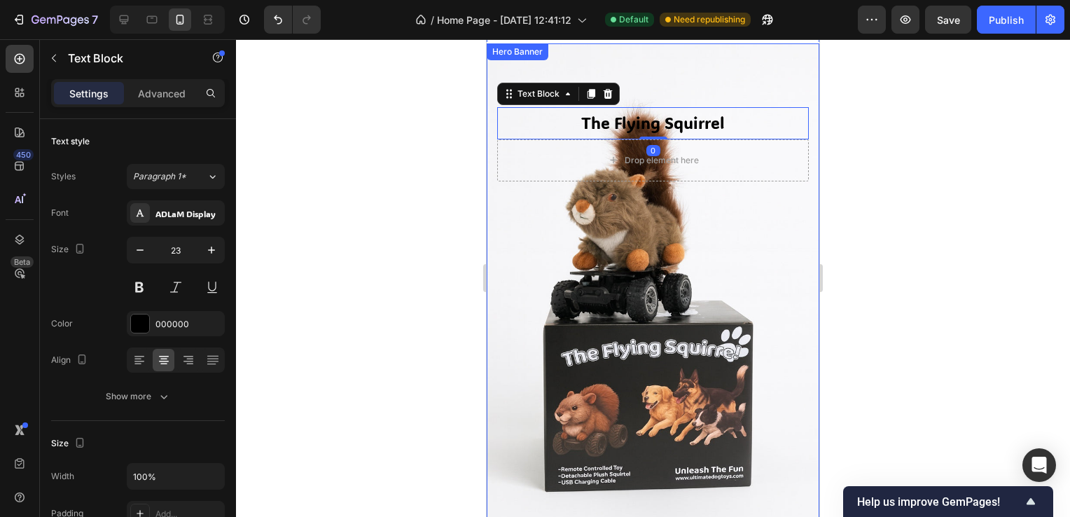
click at [683, 279] on div "The Flying Squirrel Text Block 0 Drop element here Row" at bounding box center [653, 314] width 312 height 415
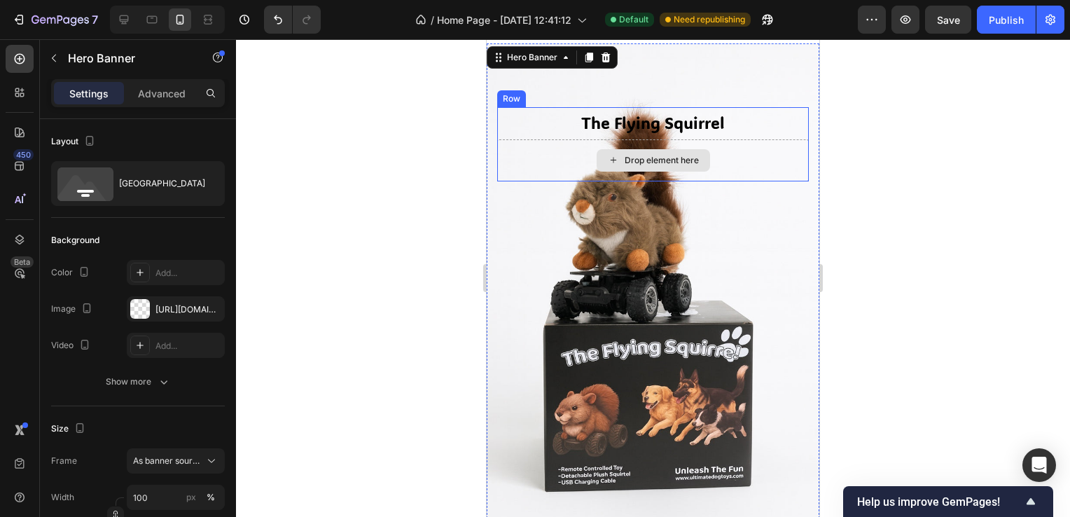
click at [716, 143] on div "Drop element here" at bounding box center [653, 160] width 312 height 42
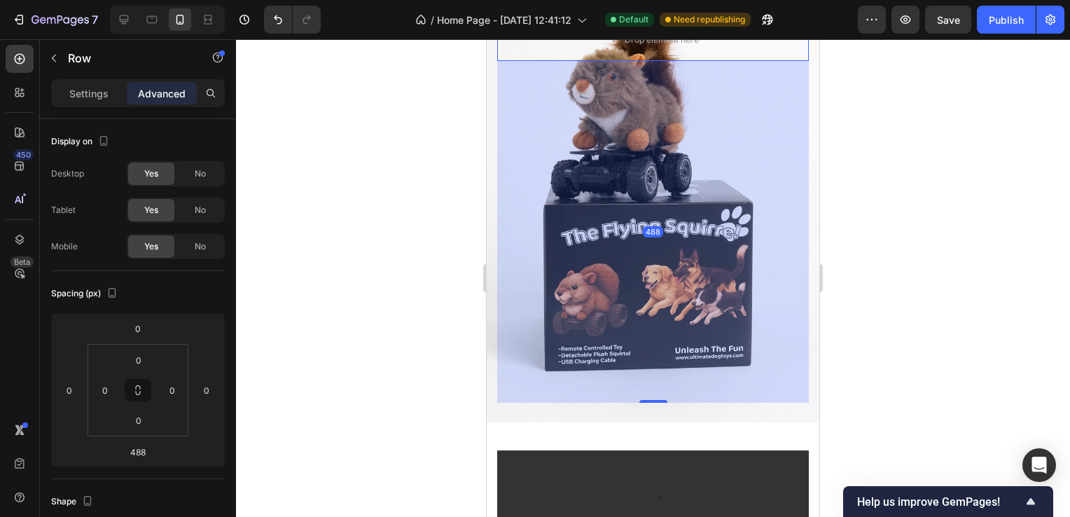
scroll to position [210, 0]
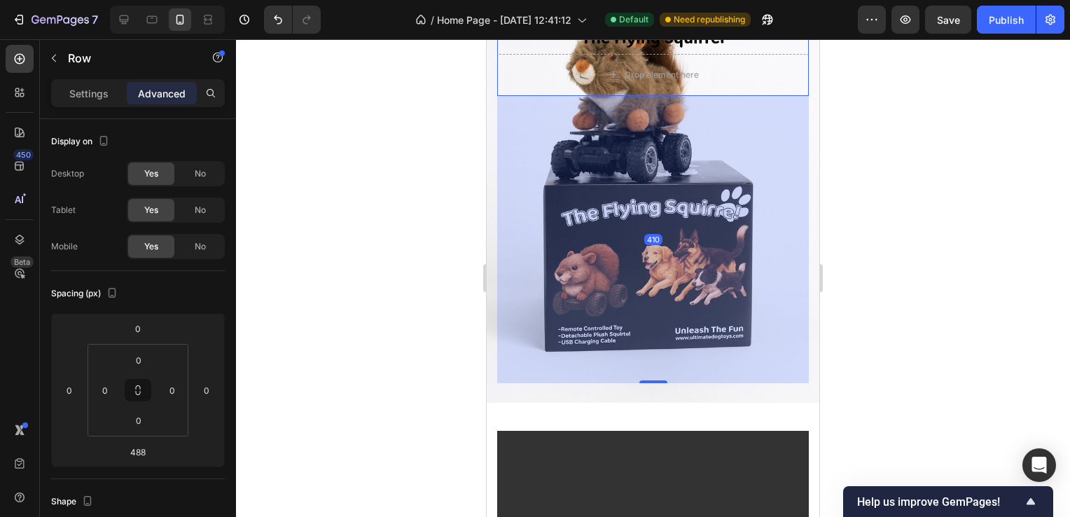
drag, startPoint x: 651, startPoint y: 364, endPoint x: 644, endPoint y: 323, distance: 41.9
click at [645, 96] on div "410" at bounding box center [653, 96] width 312 height 0
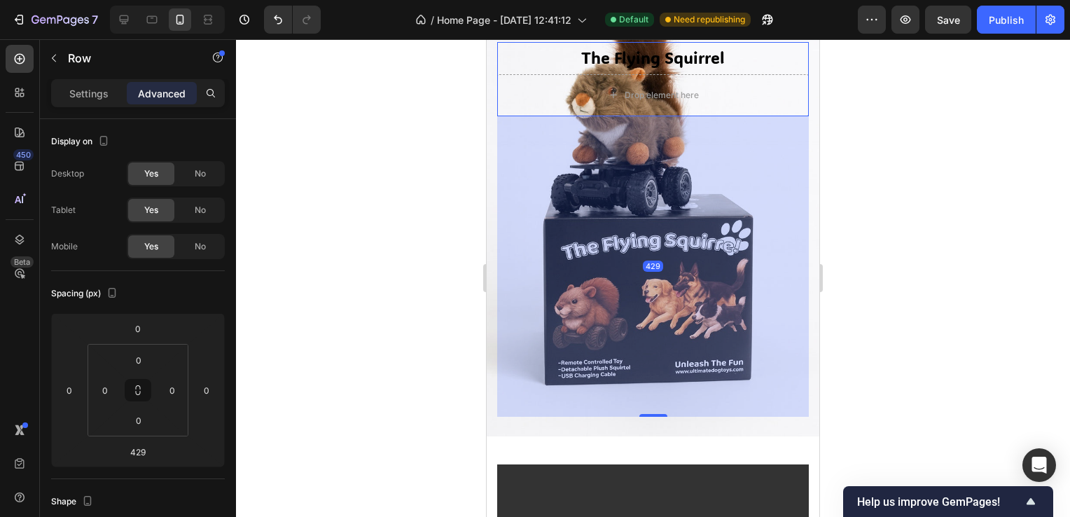
scroll to position [70, 0]
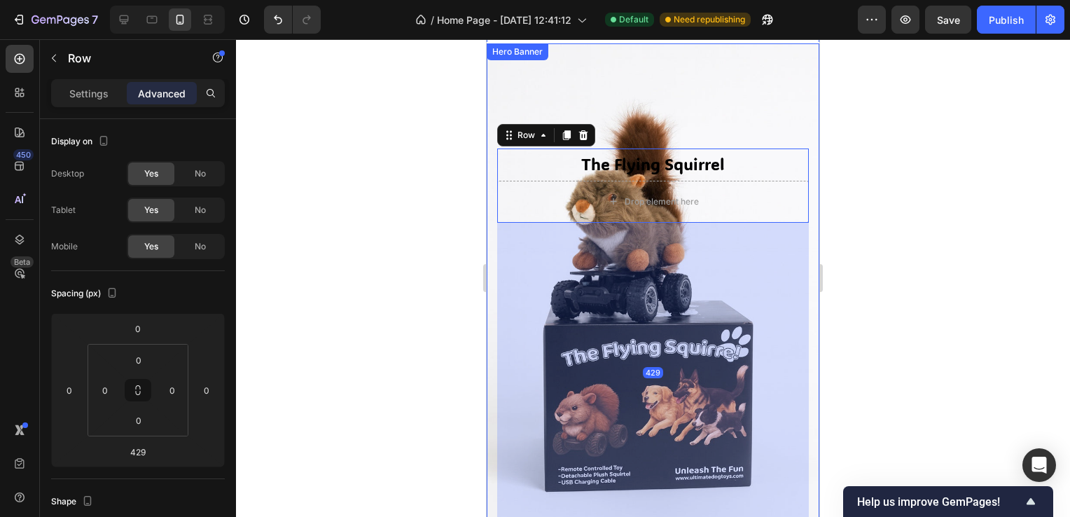
click at [648, 510] on div "The Flying Squirrel Text Block Drop element here Row 429" at bounding box center [653, 335] width 333 height 413
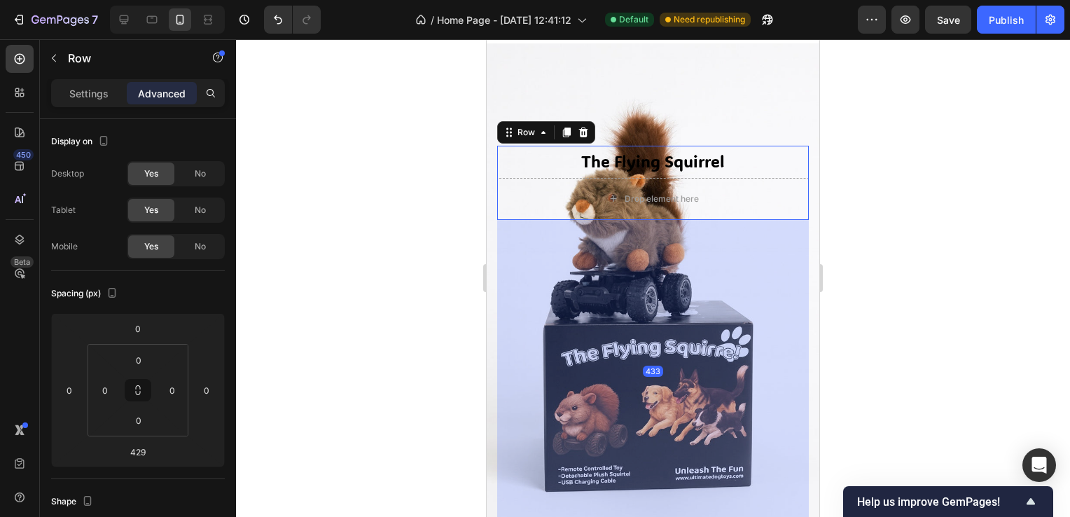
click at [645, 516] on div at bounding box center [653, 521] width 28 height 4
type input "433"
click at [997, 352] on div at bounding box center [653, 277] width 834 height 477
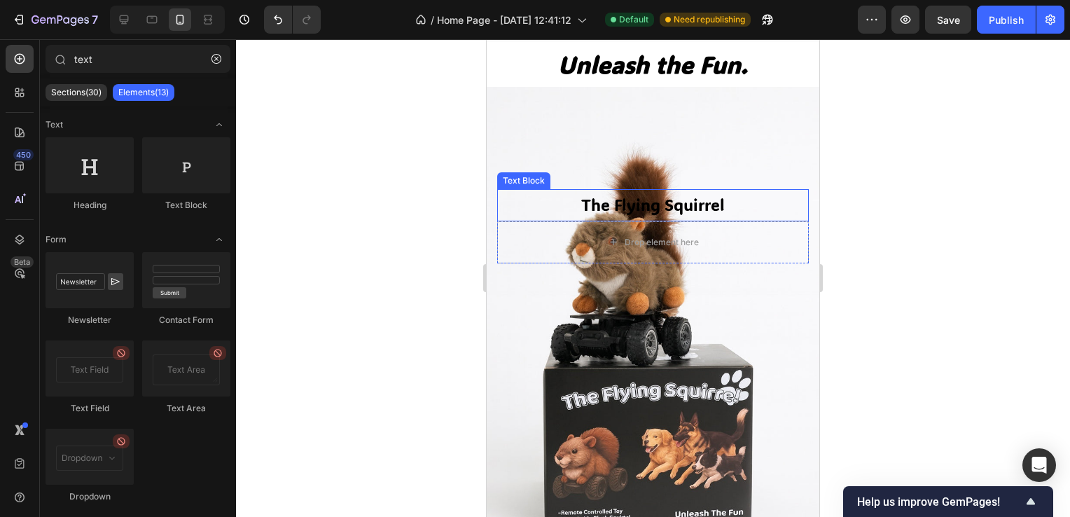
scroll to position [0, 0]
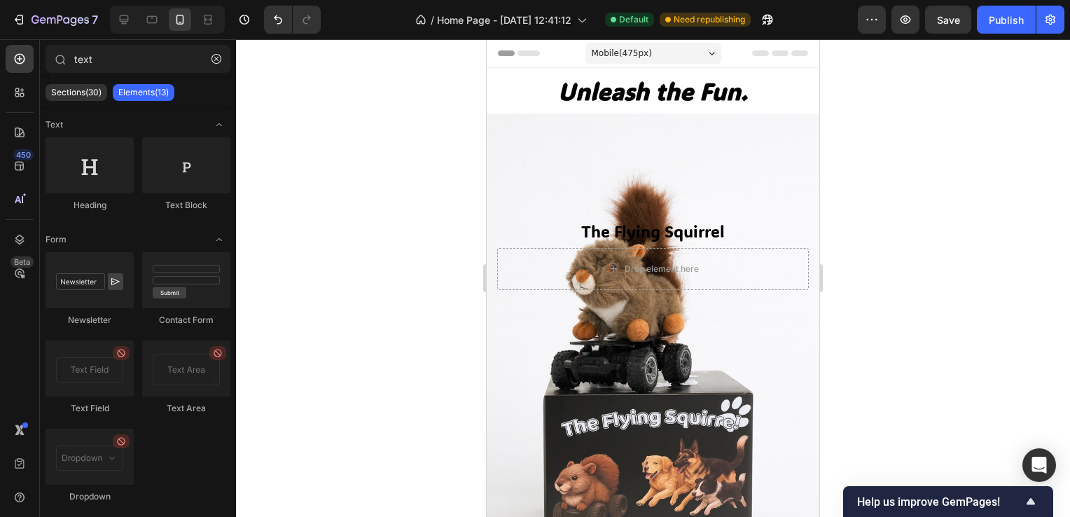
click at [861, 167] on div at bounding box center [653, 277] width 834 height 477
click at [921, 168] on div at bounding box center [653, 277] width 834 height 477
drag, startPoint x: 812, startPoint y: 81, endPoint x: 1297, endPoint y: 50, distance: 486.1
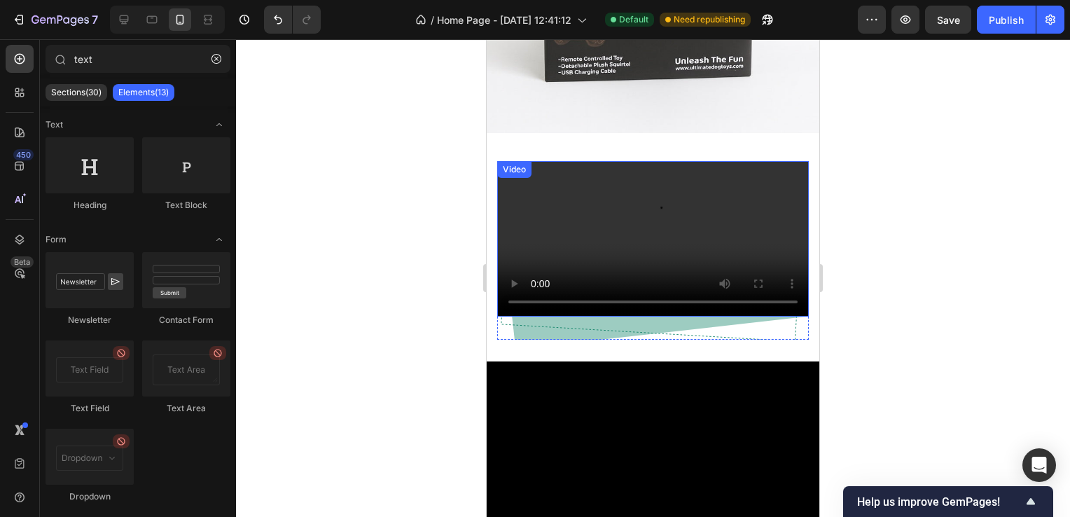
scroll to position [490, 0]
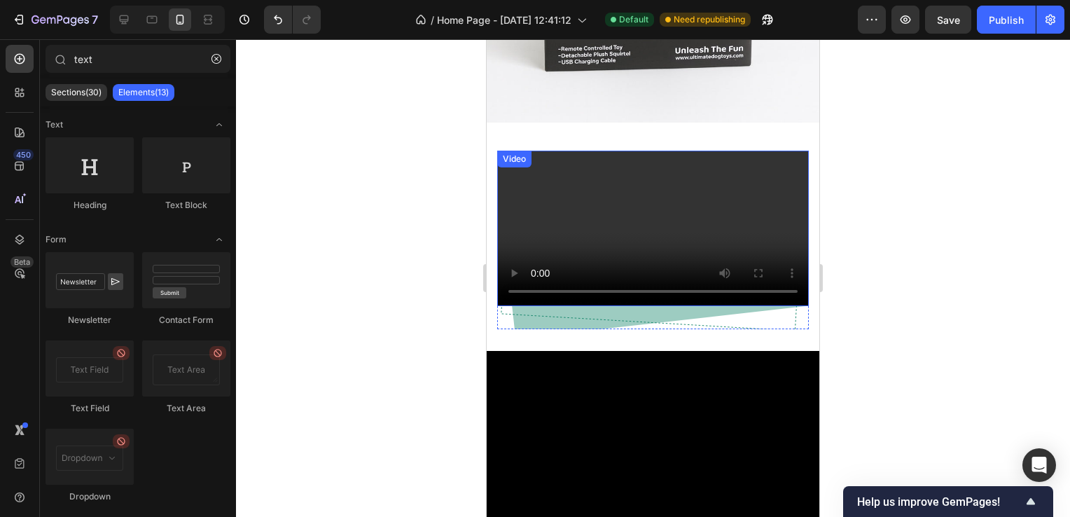
click at [605, 203] on video at bounding box center [653, 229] width 312 height 156
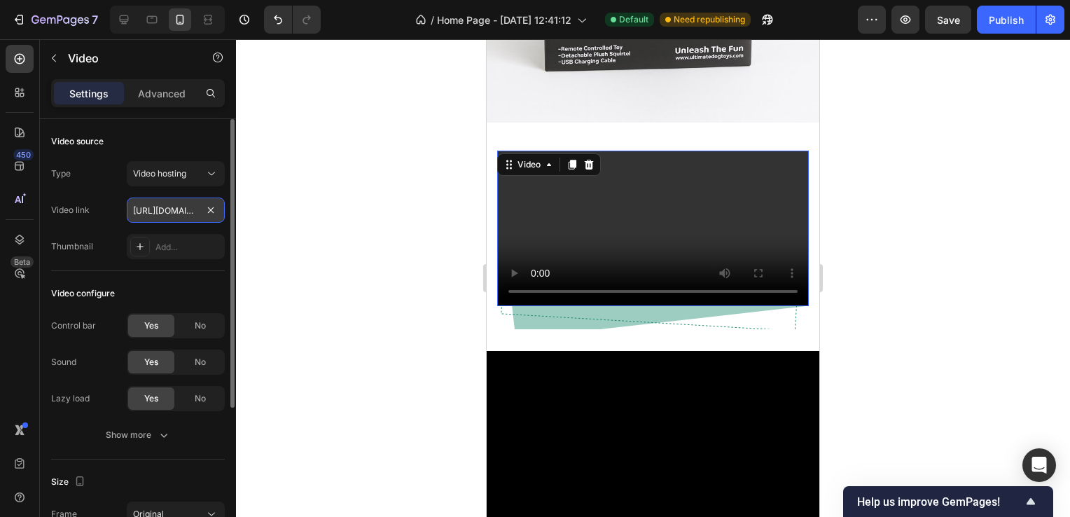
click at [186, 212] on input "[URL][DOMAIN_NAME]" at bounding box center [176, 209] width 98 height 25
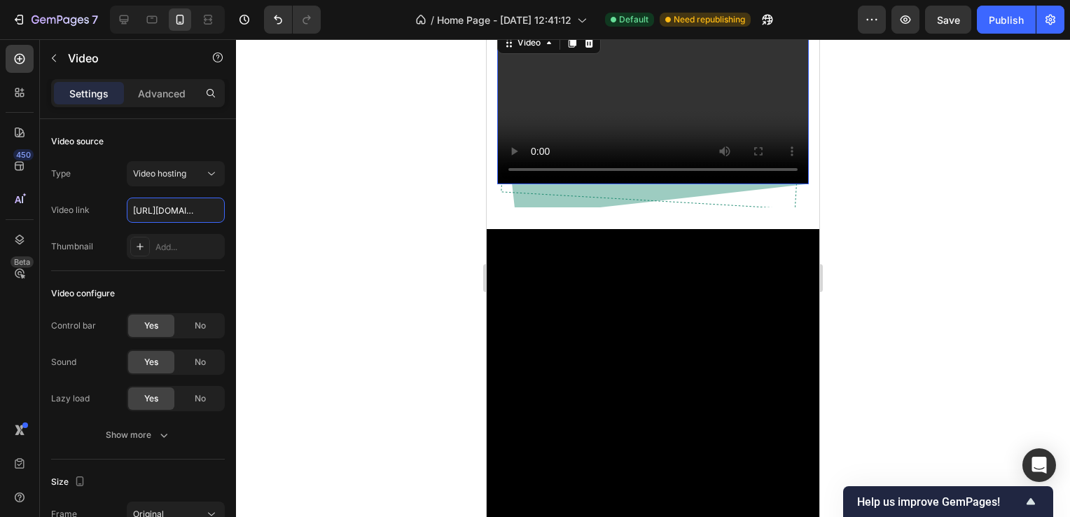
scroll to position [630, 0]
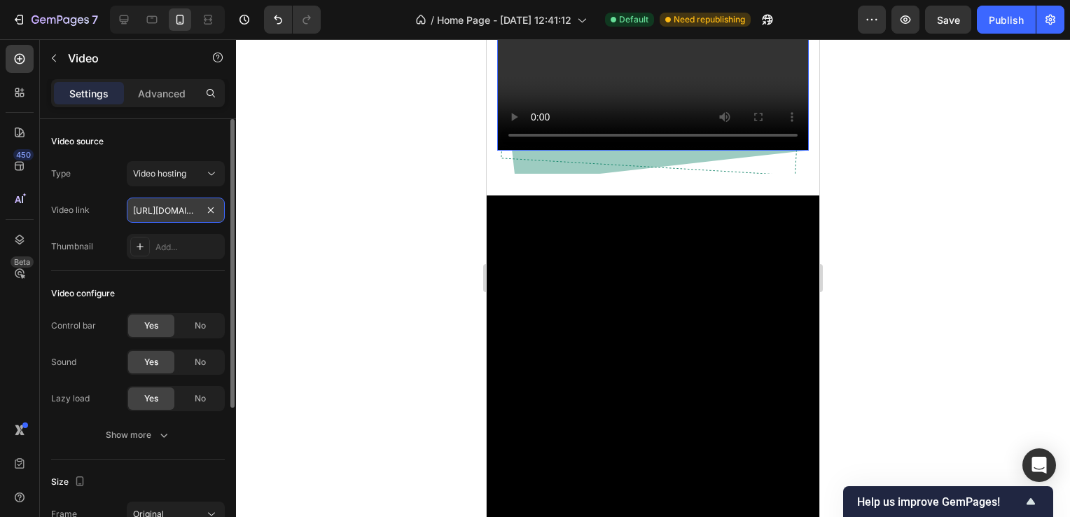
paste input "cc91765d060b4cac85a98da73bf26a97"
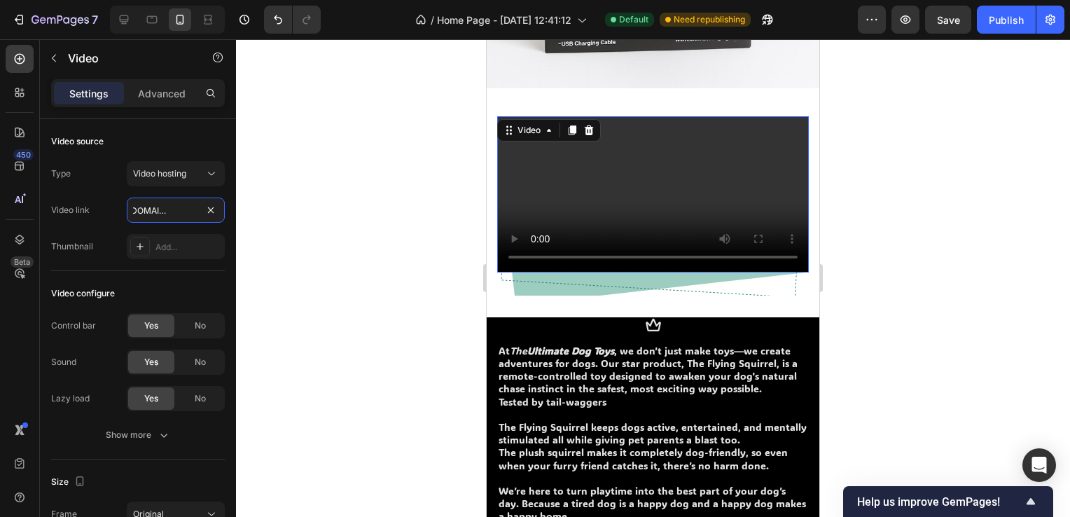
scroll to position [490, 0]
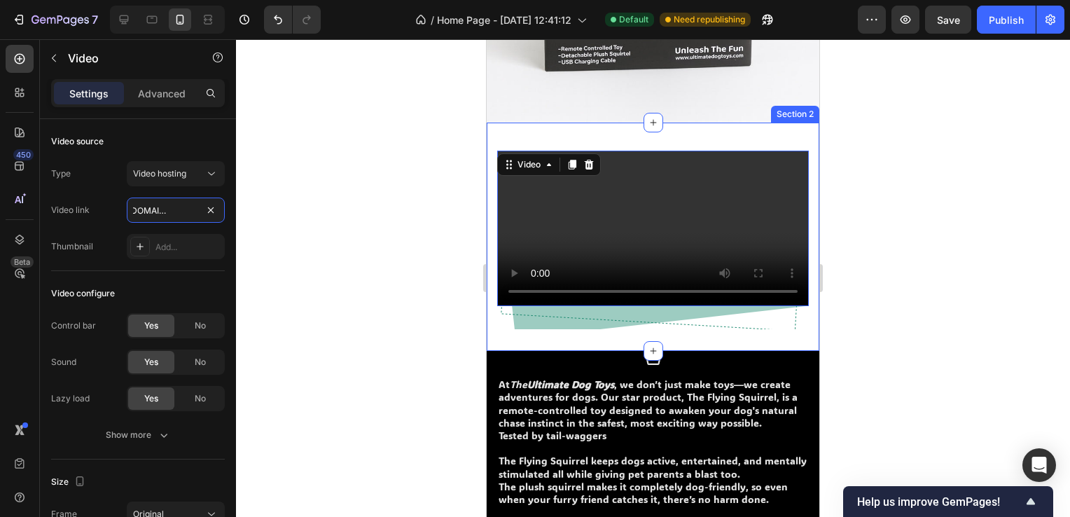
type input "[URL][DOMAIN_NAME]"
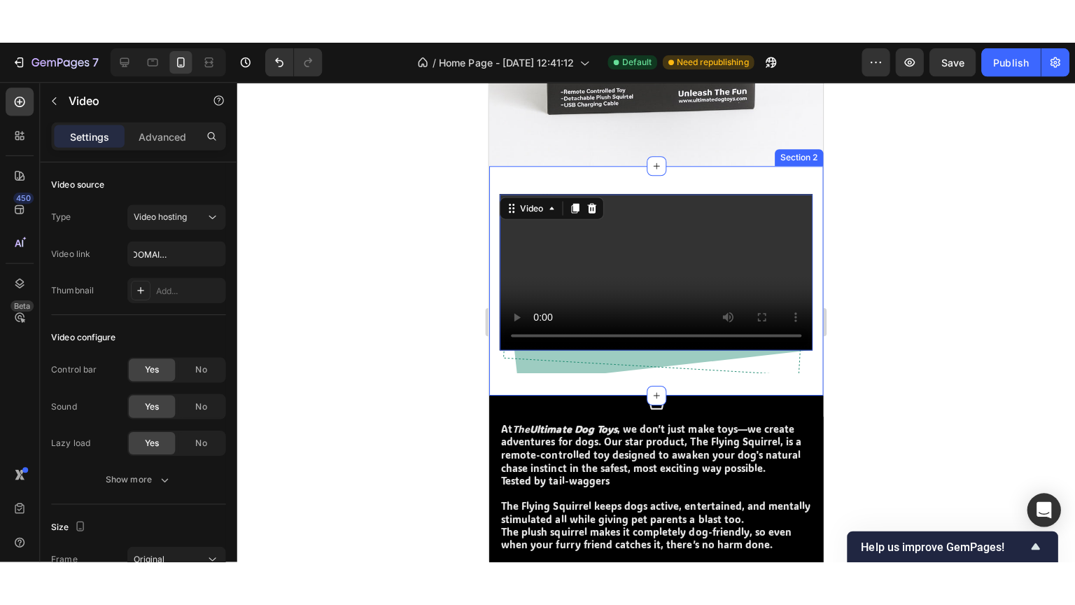
scroll to position [0, 0]
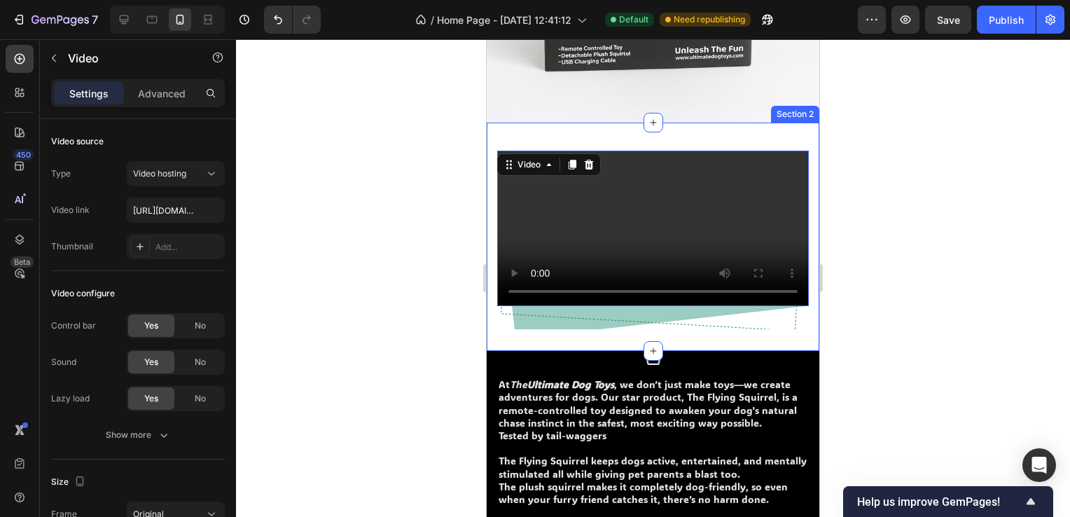
click at [297, 217] on div at bounding box center [653, 277] width 834 height 477
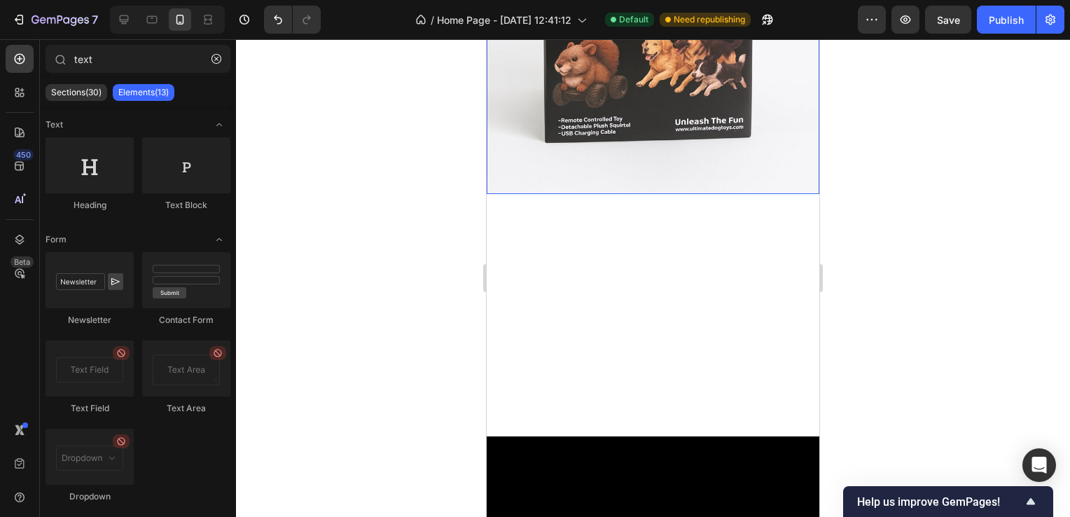
scroll to position [420, 0]
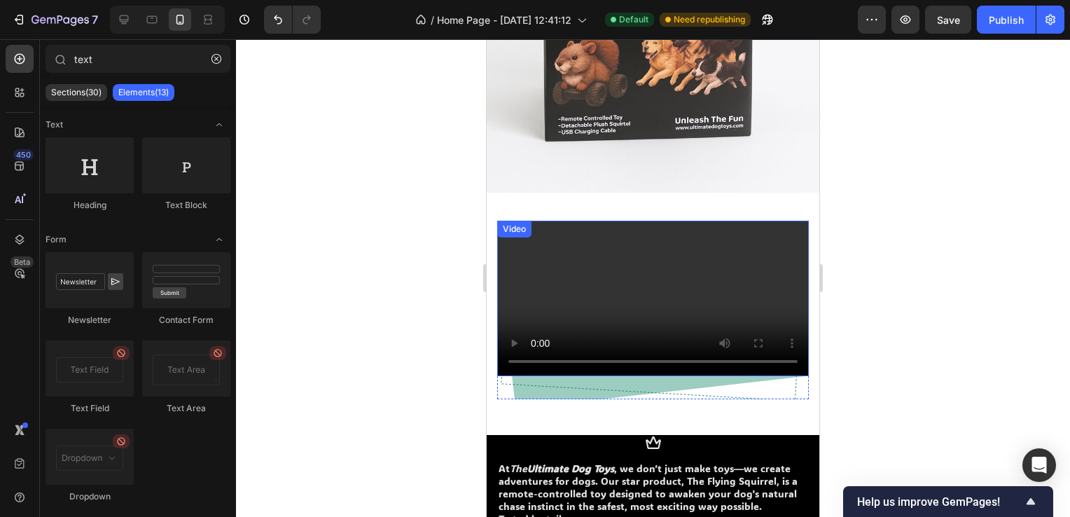
click at [564, 296] on video at bounding box center [653, 299] width 312 height 156
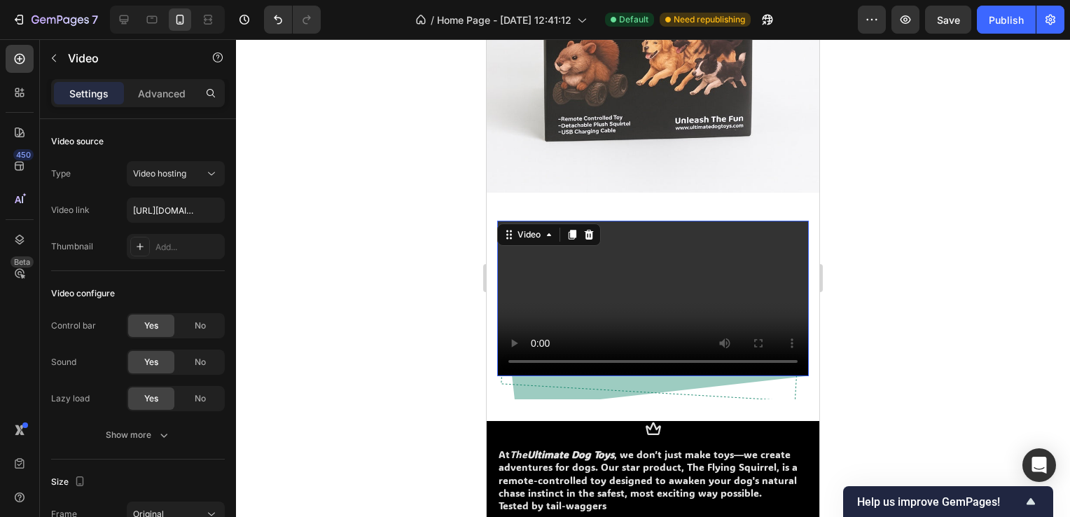
click at [966, 278] on div at bounding box center [653, 277] width 834 height 477
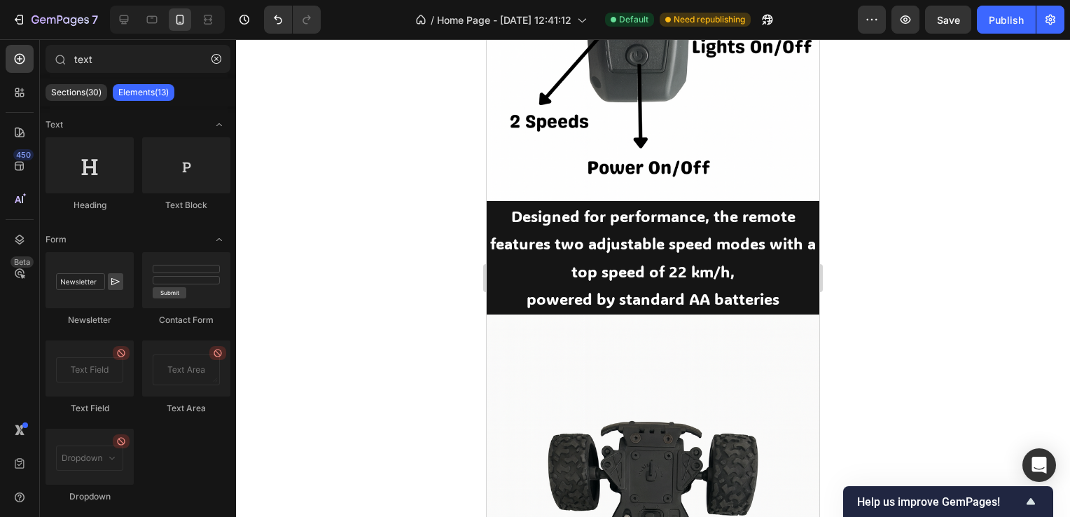
scroll to position [1151, 0]
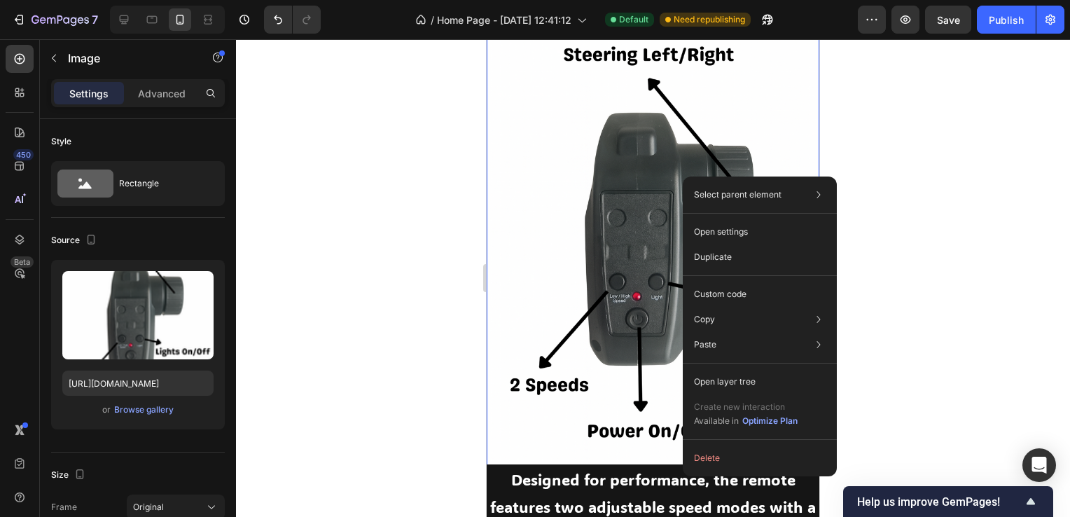
click at [383, 153] on div at bounding box center [653, 277] width 834 height 477
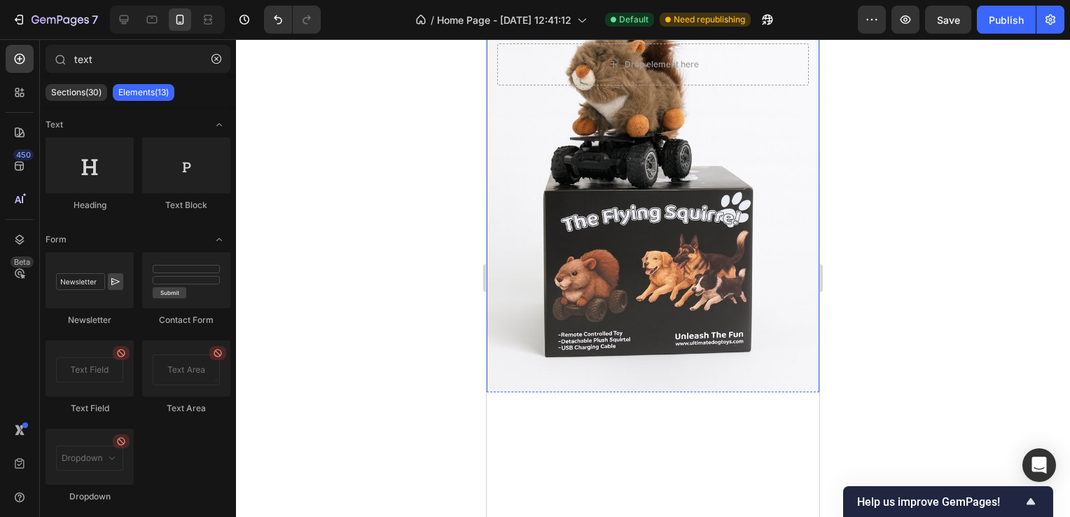
scroll to position [0, 0]
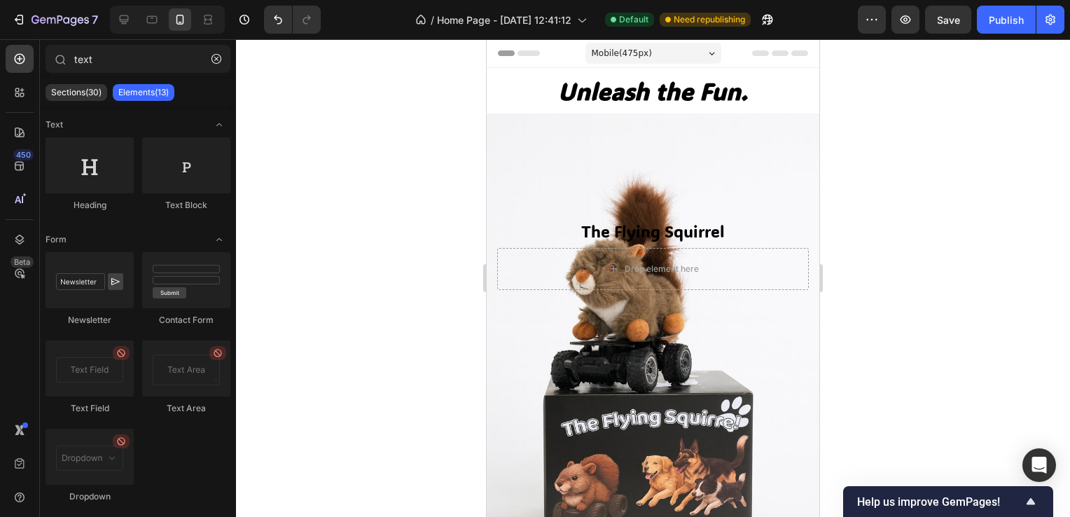
drag, startPoint x: 1008, startPoint y: 25, endPoint x: 977, endPoint y: 43, distance: 36.1
click at [1007, 25] on div "Publish" at bounding box center [1006, 20] width 35 height 15
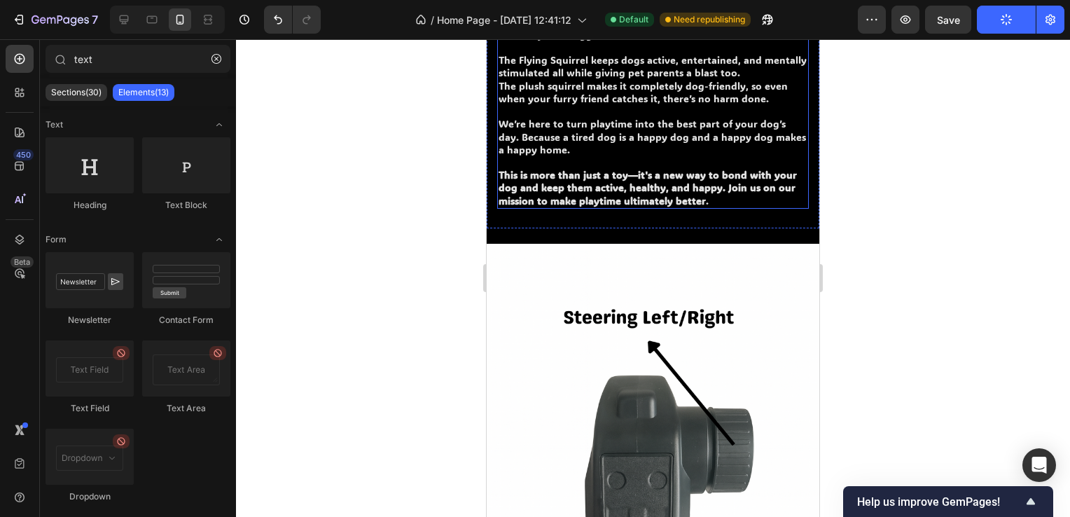
scroll to position [1190, 0]
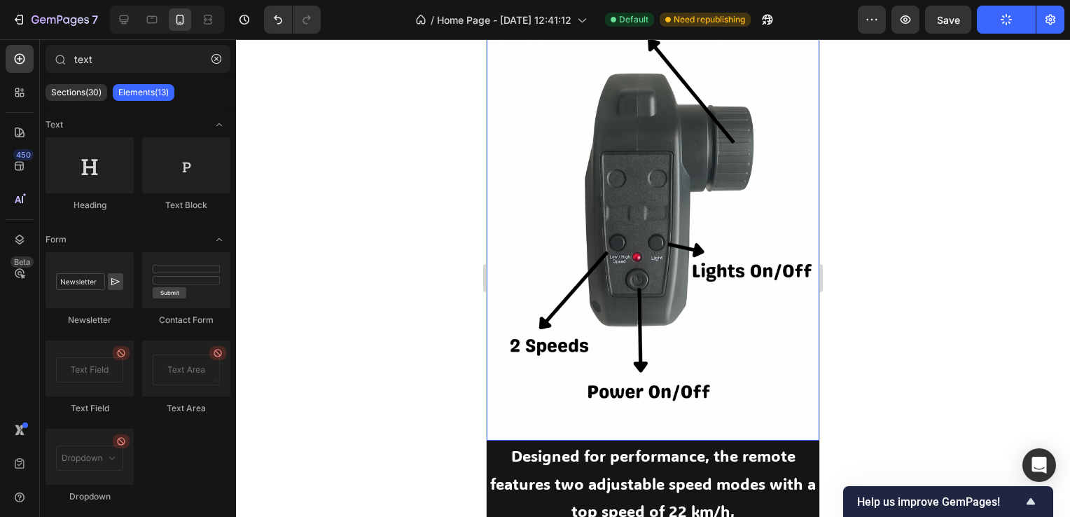
click at [794, 287] on img at bounding box center [653, 191] width 333 height 499
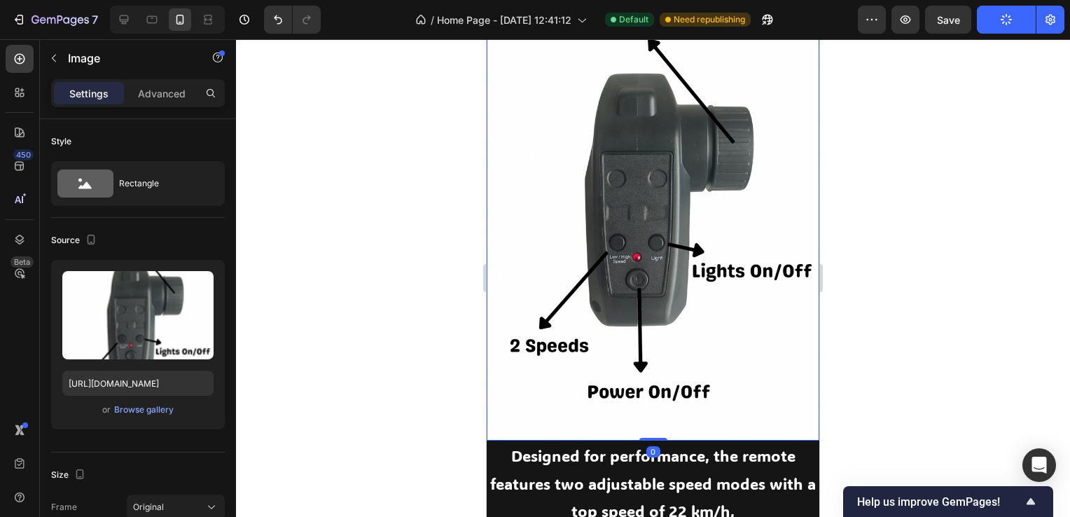
drag, startPoint x: 650, startPoint y: 424, endPoint x: 668, endPoint y: 397, distance: 32.8
click at [663, 402] on div "Image 0" at bounding box center [653, 191] width 333 height 499
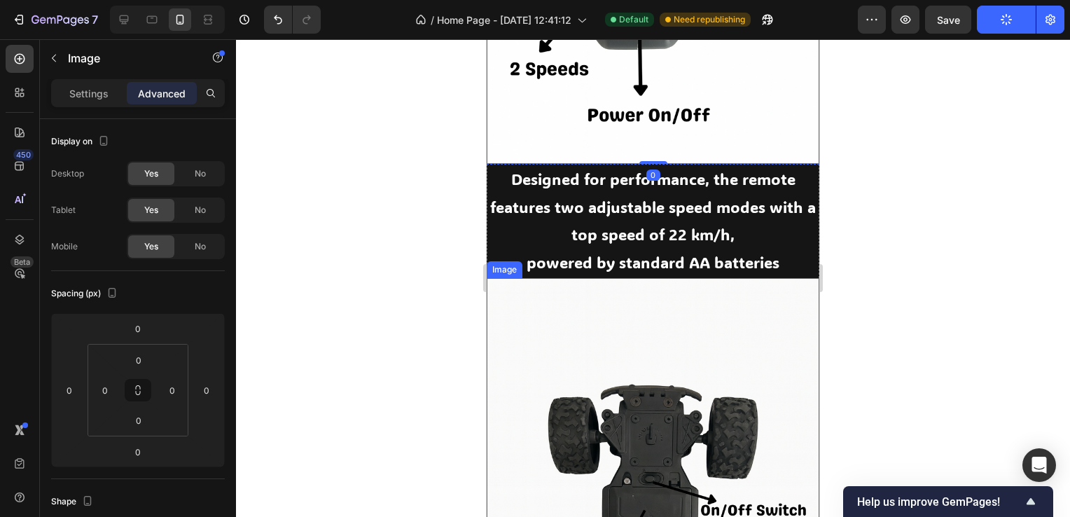
scroll to position [1470, 0]
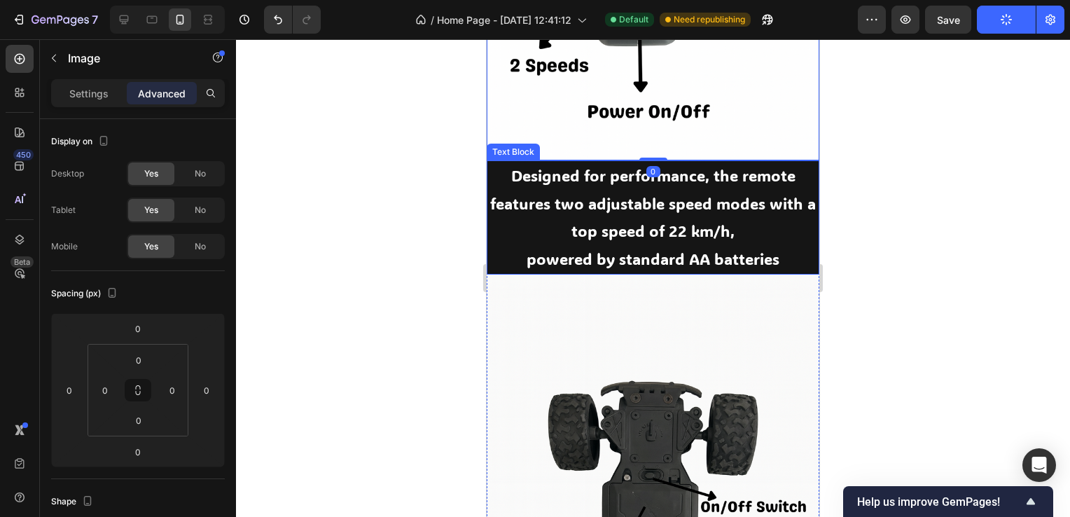
click at [758, 245] on p "powered by standard AA batteries" at bounding box center [653, 259] width 330 height 28
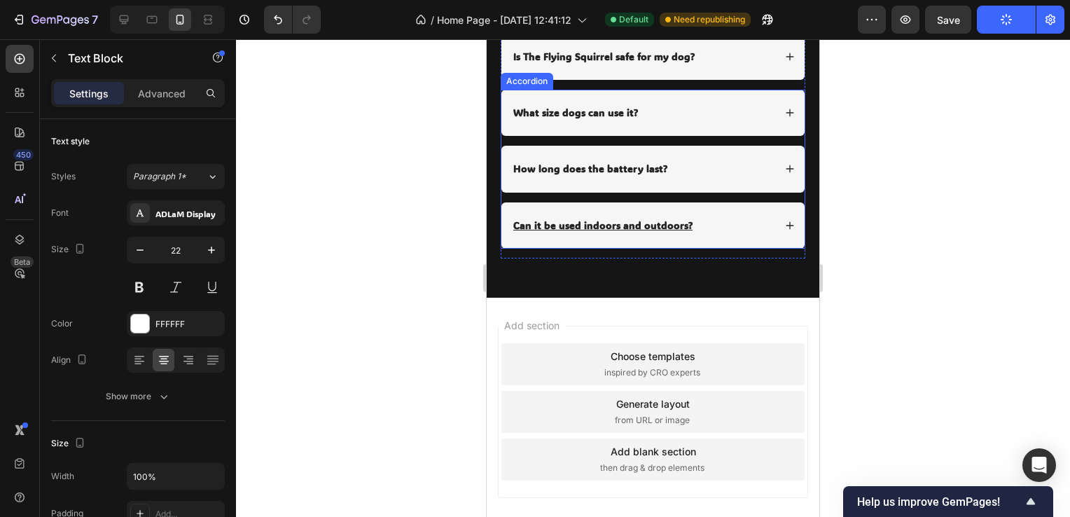
scroll to position [3251, 0]
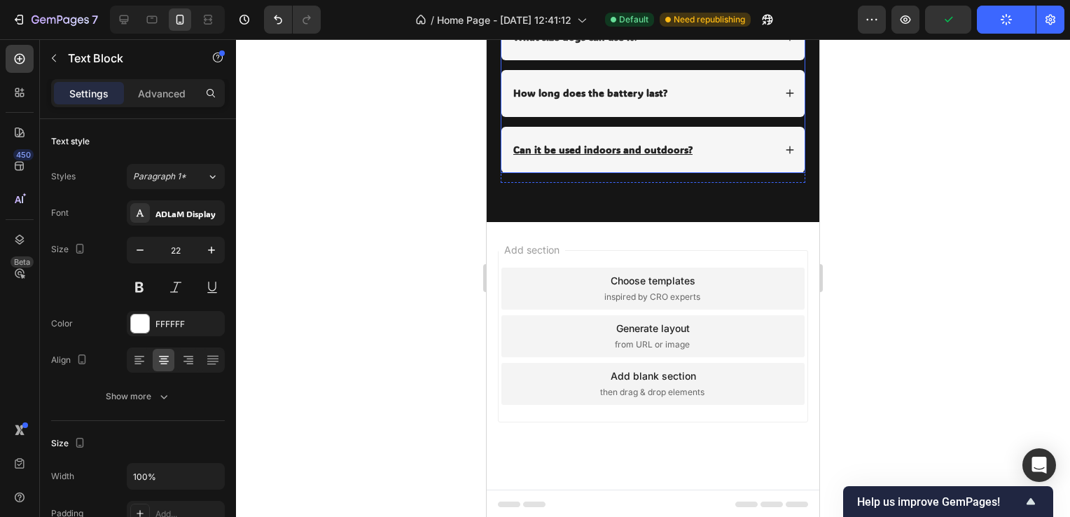
click at [768, 151] on div "Can it be used indoors and outdoors?" at bounding box center [652, 150] width 303 height 46
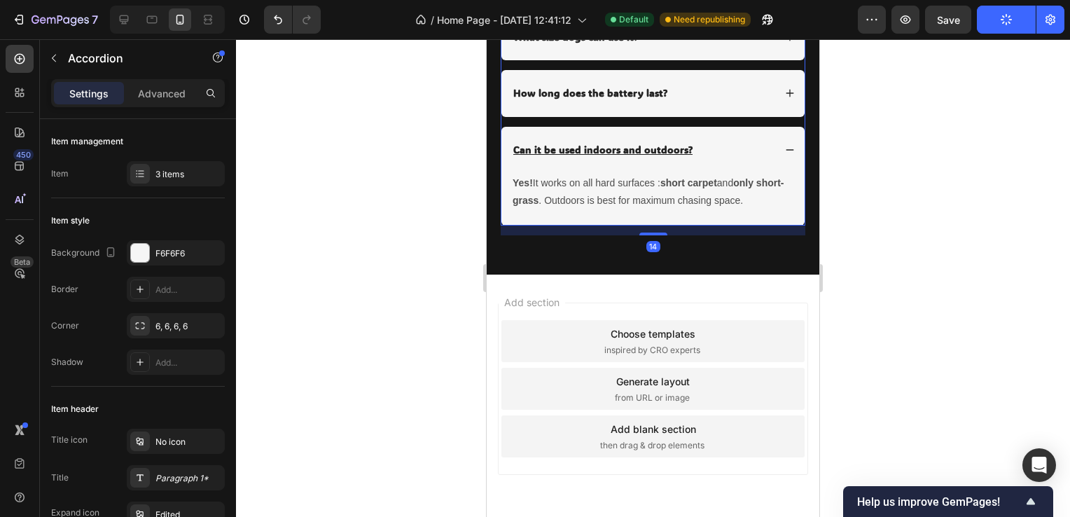
click at [770, 150] on div "Can it be used indoors and outdoors?" at bounding box center [652, 150] width 303 height 46
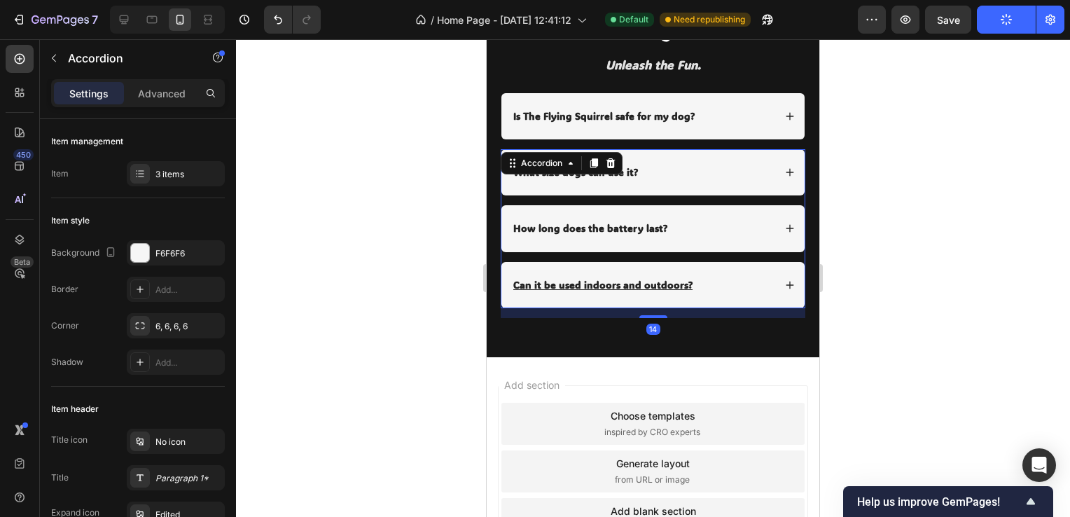
scroll to position [3111, 0]
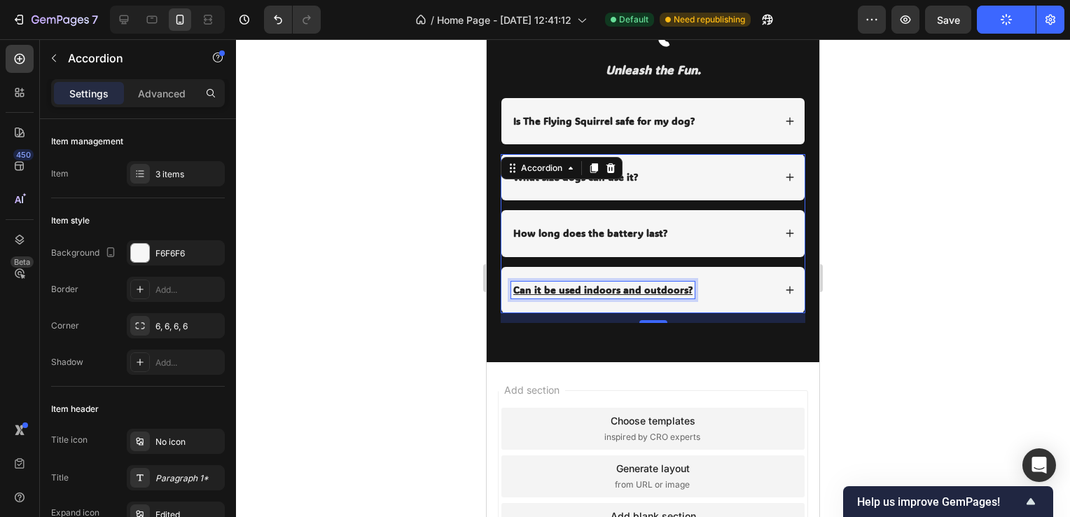
click at [661, 283] on u "Can it be used indoors and outdoors?" at bounding box center [602, 289] width 179 height 13
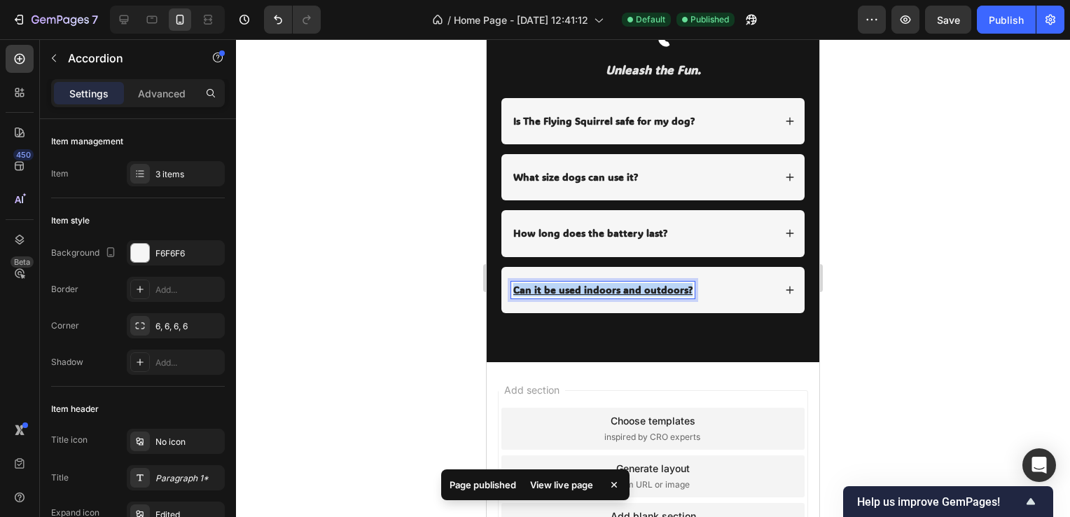
drag, startPoint x: 512, startPoint y: 288, endPoint x: 718, endPoint y: 291, distance: 205.1
click at [714, 291] on div "Can it be used indoors and outdoors?" at bounding box center [642, 289] width 263 height 17
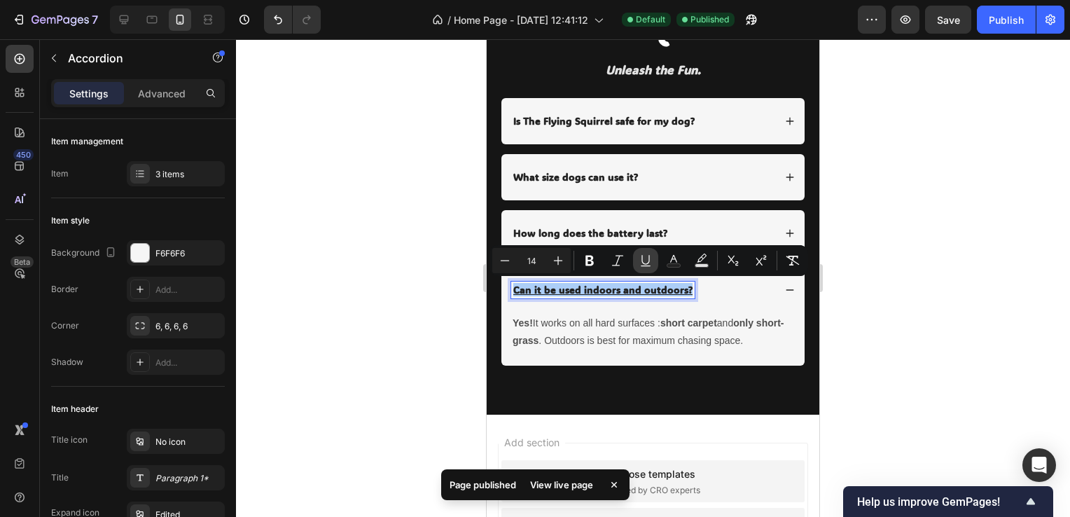
click at [640, 262] on icon "Editor contextual toolbar" at bounding box center [646, 260] width 14 height 14
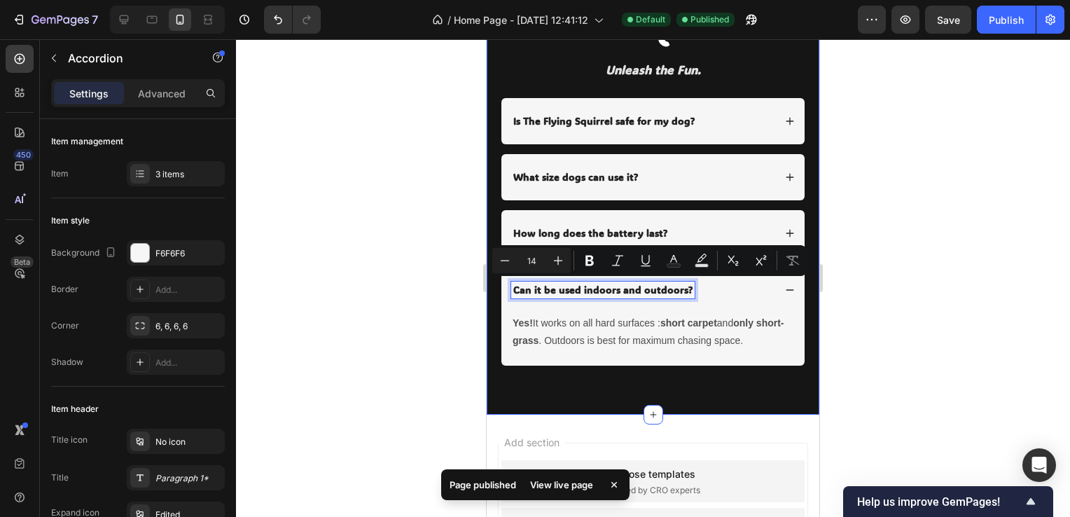
click at [400, 223] on div at bounding box center [653, 277] width 834 height 477
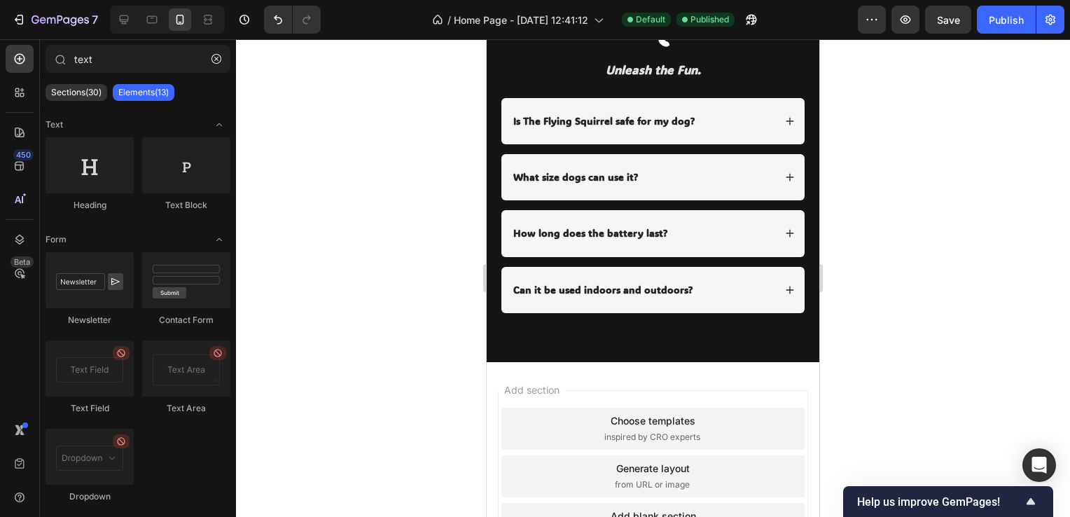
click at [896, 153] on div at bounding box center [653, 277] width 834 height 477
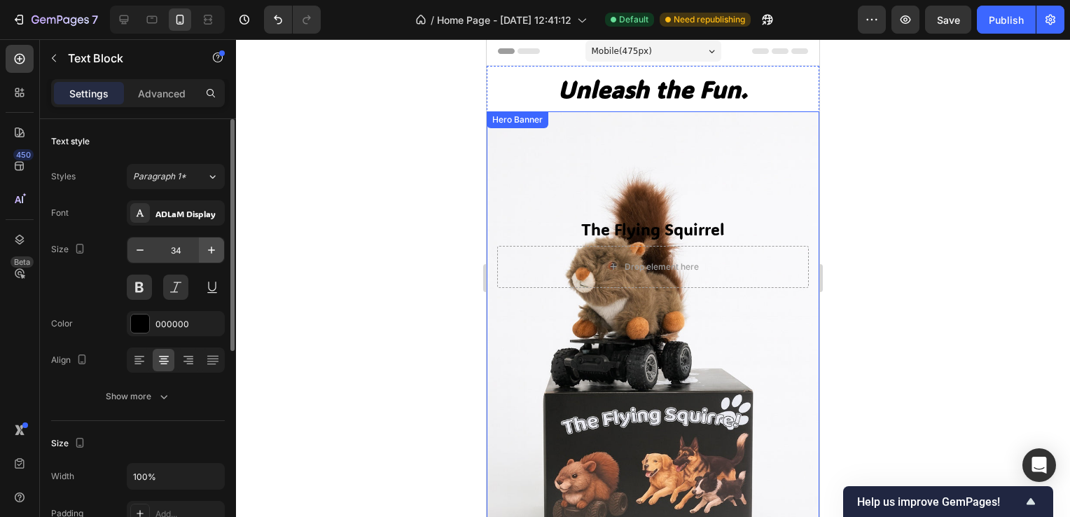
scroll to position [0, 0]
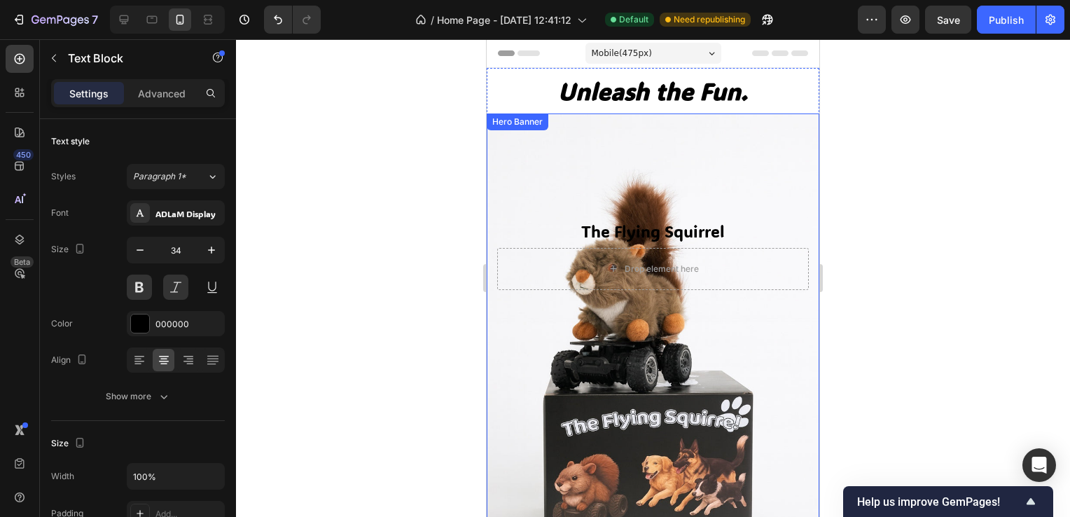
click at [700, 97] on p "Unleash the Fun." at bounding box center [653, 90] width 330 height 43
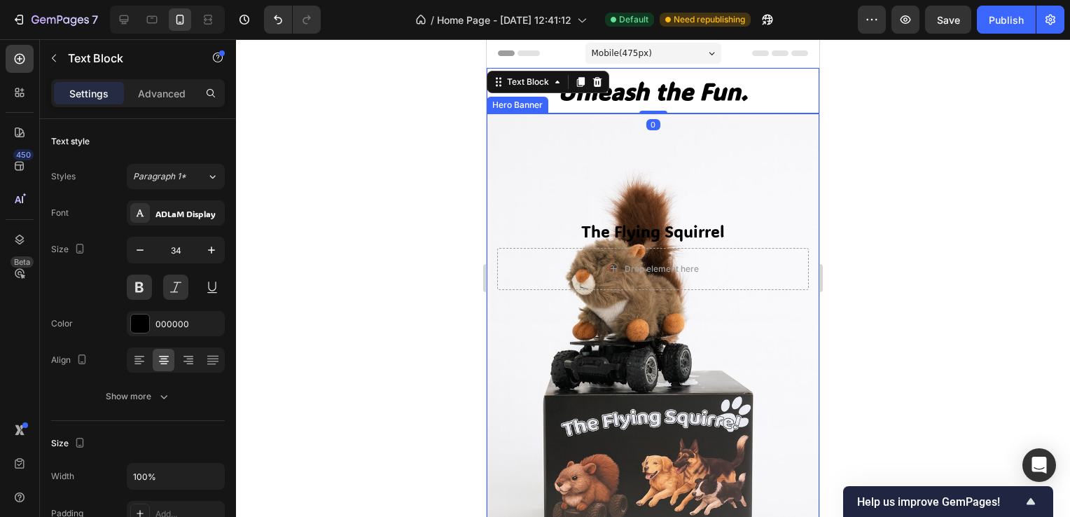
click at [201, 251] on button "button" at bounding box center [211, 249] width 25 height 25
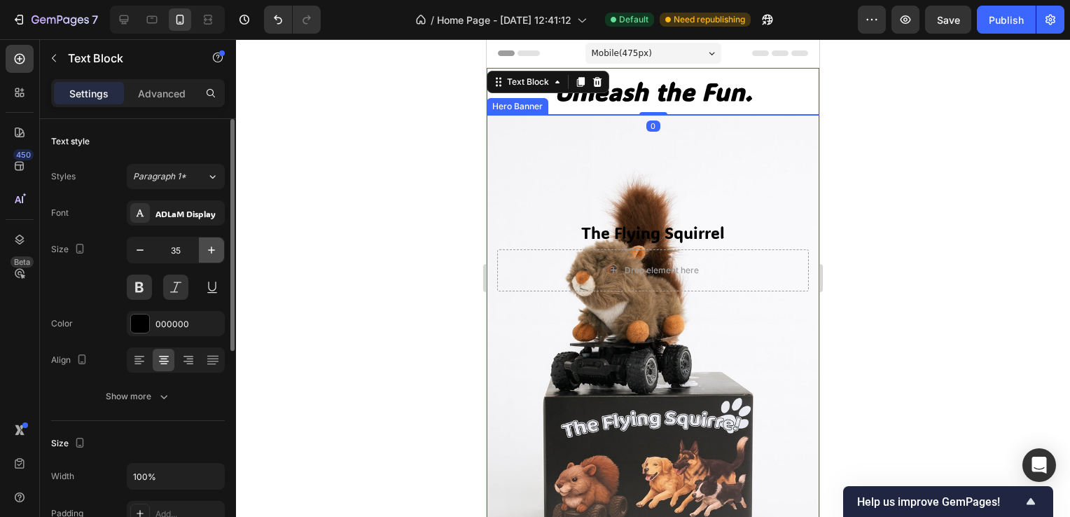
click at [204, 249] on button "button" at bounding box center [211, 249] width 25 height 25
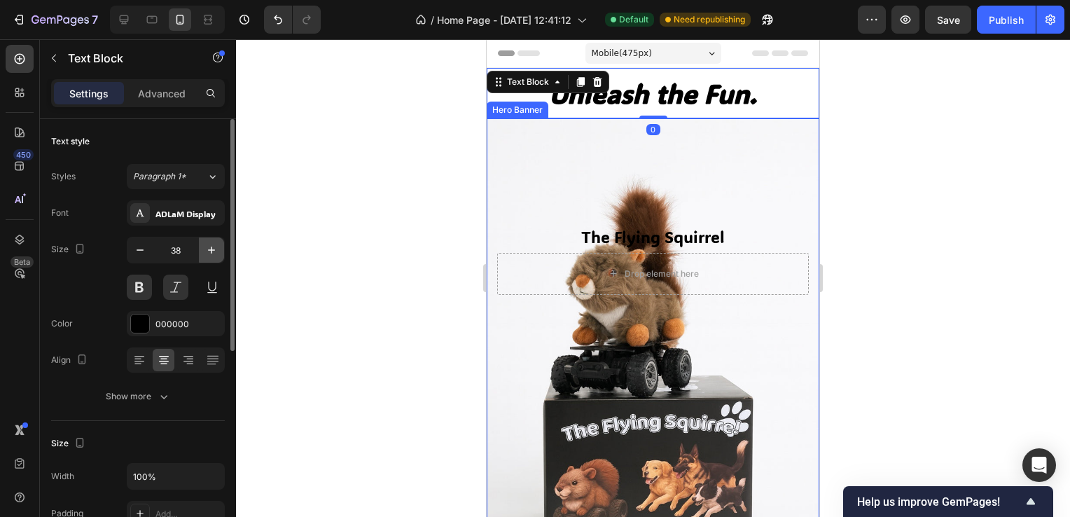
click at [204, 249] on button "button" at bounding box center [211, 249] width 25 height 25
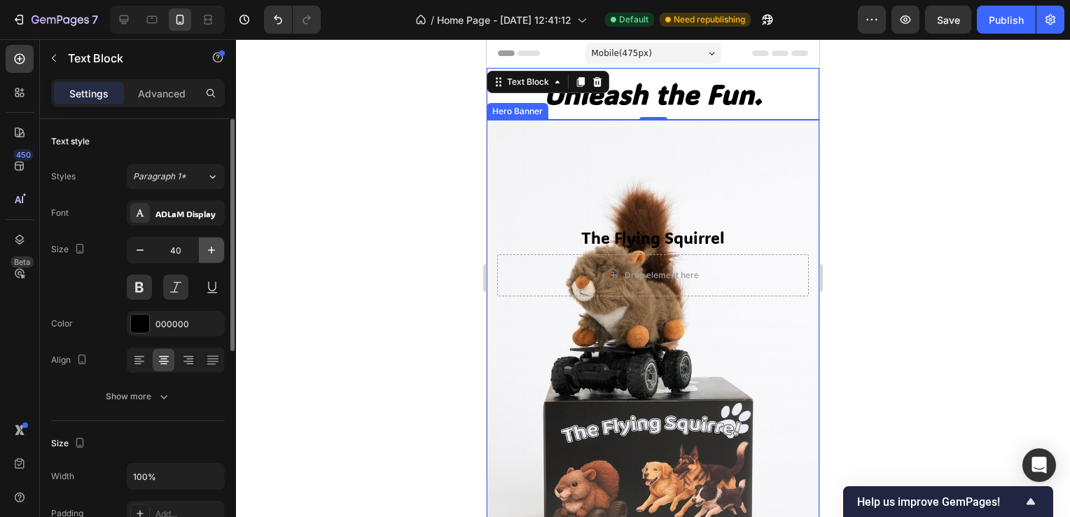
click at [204, 249] on button "button" at bounding box center [211, 249] width 25 height 25
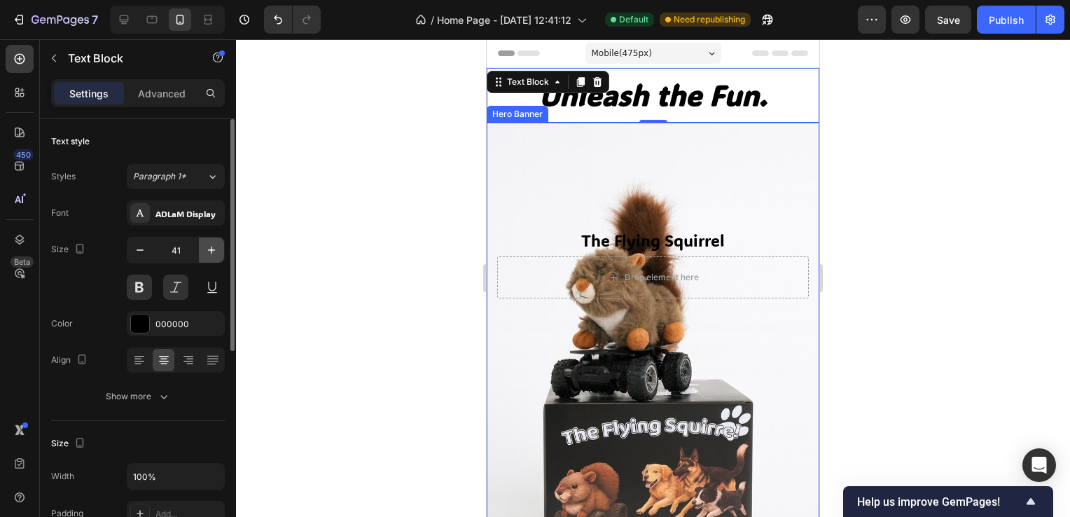
click at [204, 249] on button "button" at bounding box center [211, 249] width 25 height 25
click at [203, 250] on button "button" at bounding box center [211, 249] width 25 height 25
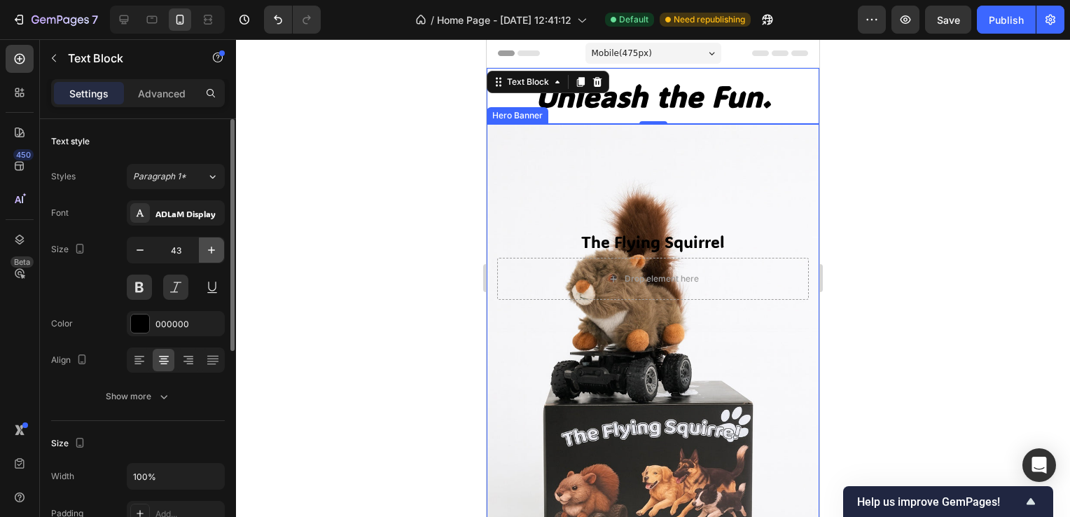
click at [202, 250] on button "button" at bounding box center [211, 249] width 25 height 25
type input "44"
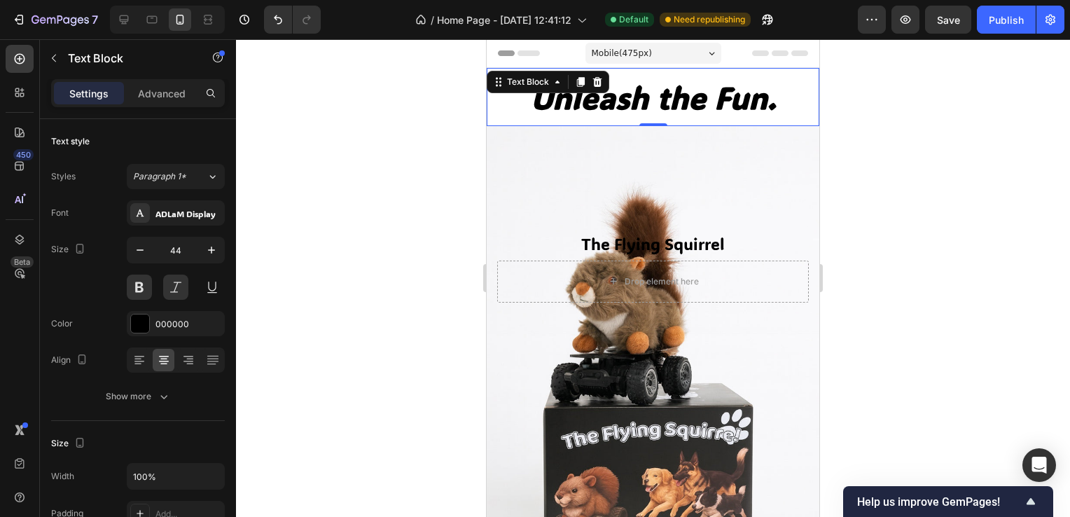
click at [1069, 0] on html "7 Version history / Home Page - [DATE] 12:41:12 Default Need republishing Previ…" at bounding box center [535, 0] width 1070 height 0
click at [1000, 204] on div at bounding box center [653, 277] width 834 height 477
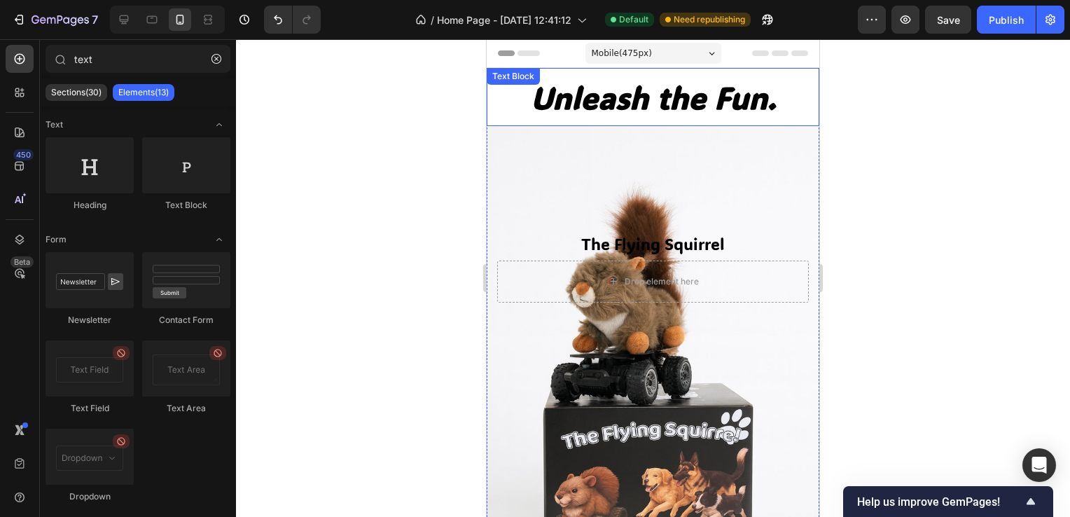
click at [616, 109] on p "Unleash the Fun." at bounding box center [653, 96] width 330 height 55
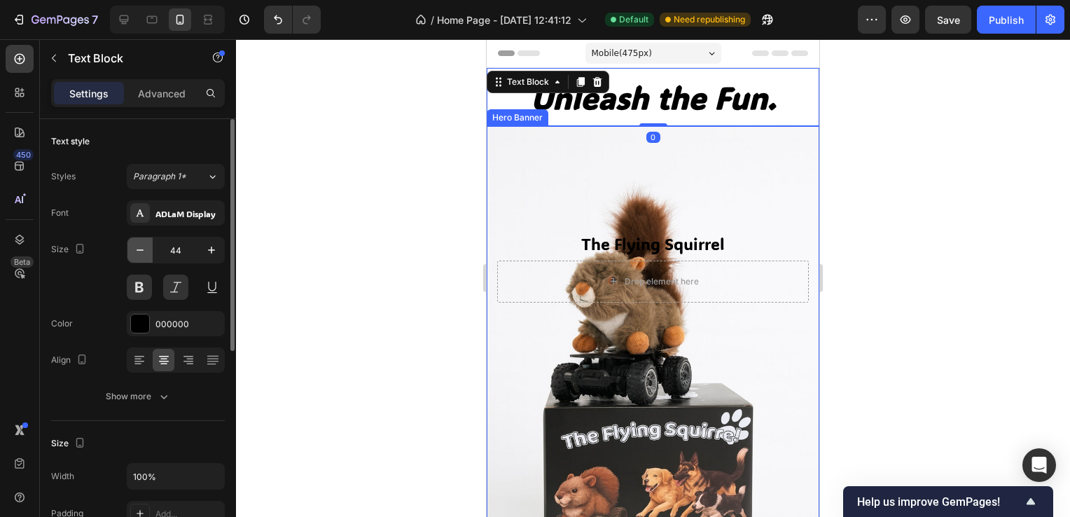
click at [134, 248] on icon "button" at bounding box center [140, 250] width 14 height 14
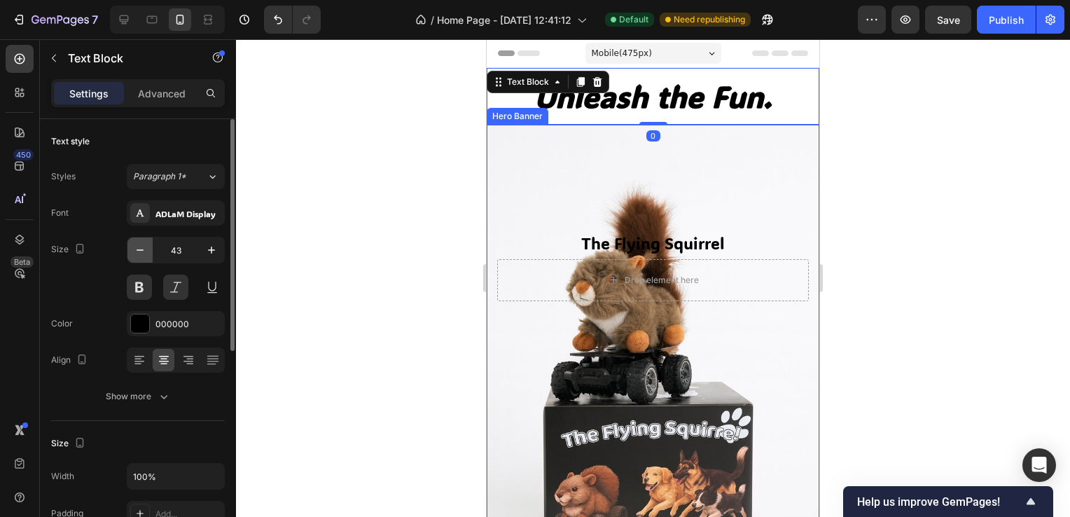
click at [129, 248] on button "button" at bounding box center [139, 249] width 25 height 25
type input "42"
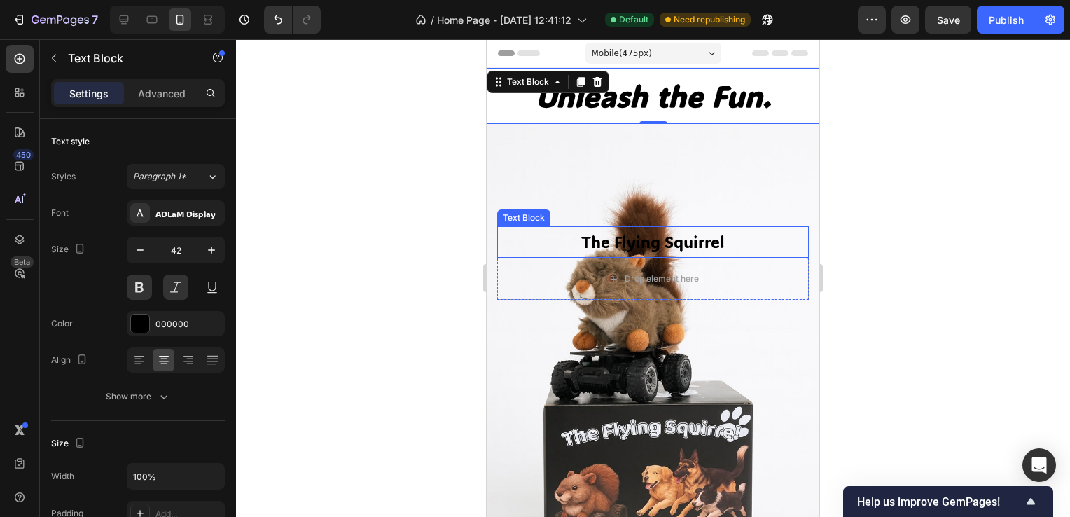
click at [664, 228] on p "The Flying Squirrel" at bounding box center [652, 242] width 309 height 29
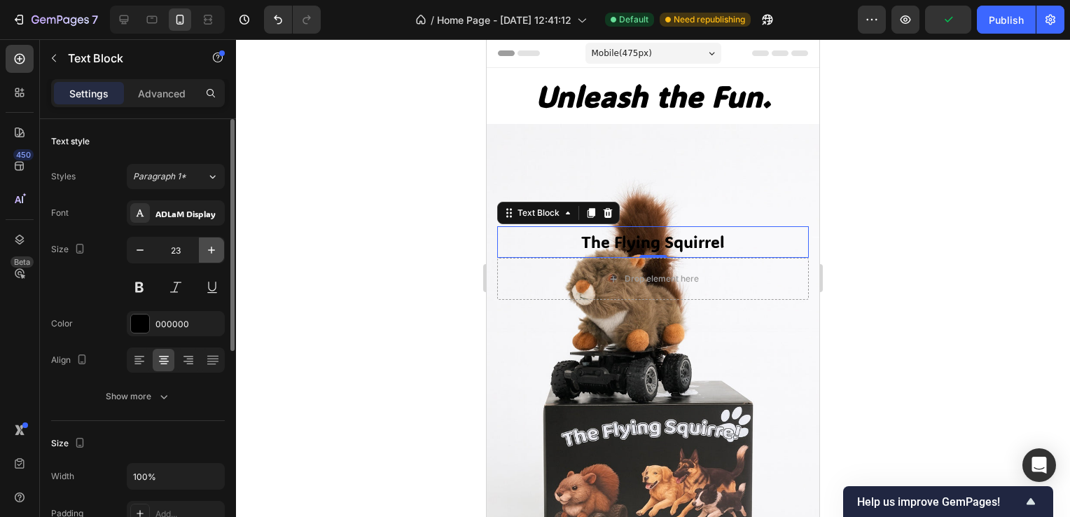
click at [215, 248] on icon "button" at bounding box center [211, 250] width 14 height 14
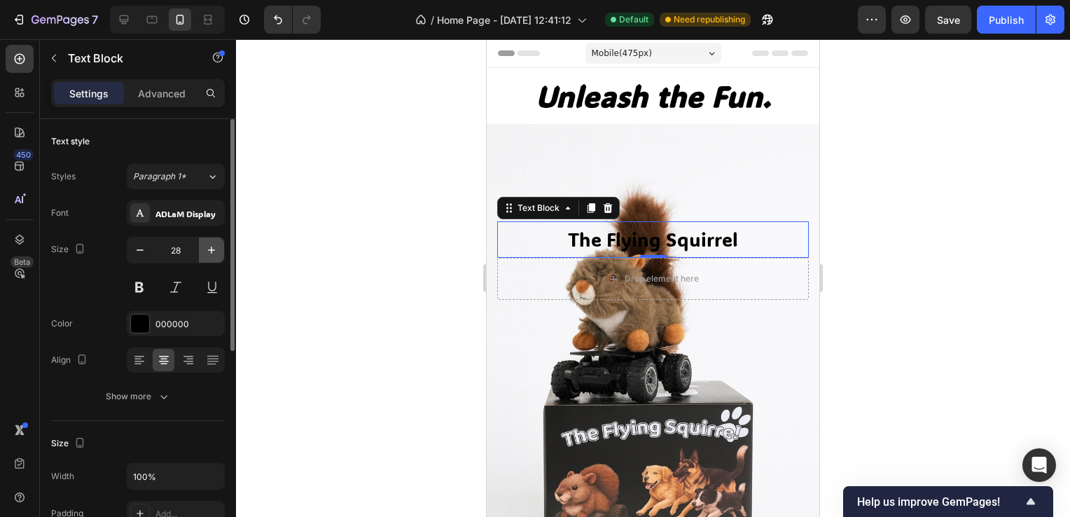
click at [215, 248] on icon "button" at bounding box center [211, 250] width 14 height 14
click at [214, 248] on icon "button" at bounding box center [211, 250] width 14 height 14
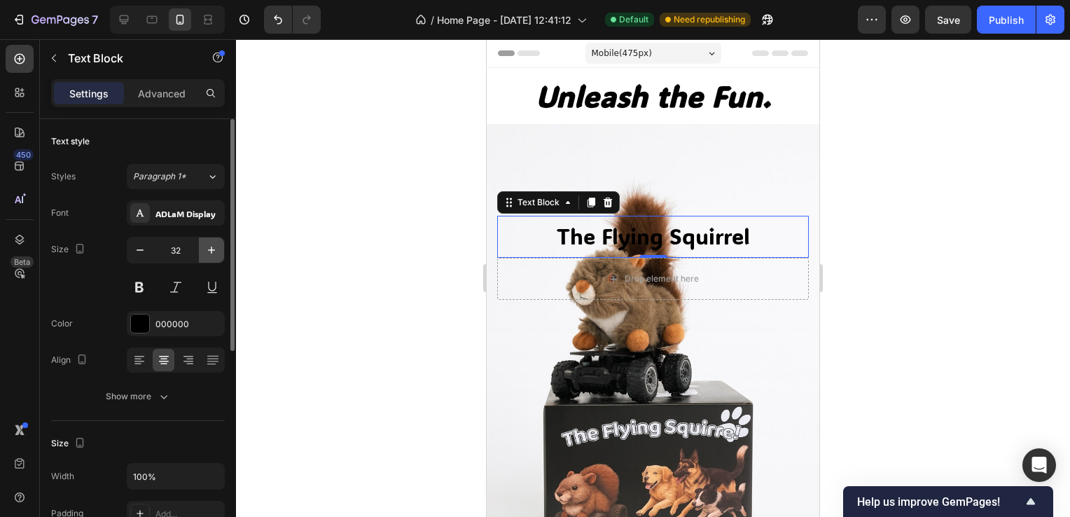
click at [214, 248] on icon "button" at bounding box center [211, 250] width 14 height 14
click at [213, 248] on icon "button" at bounding box center [211, 250] width 14 height 14
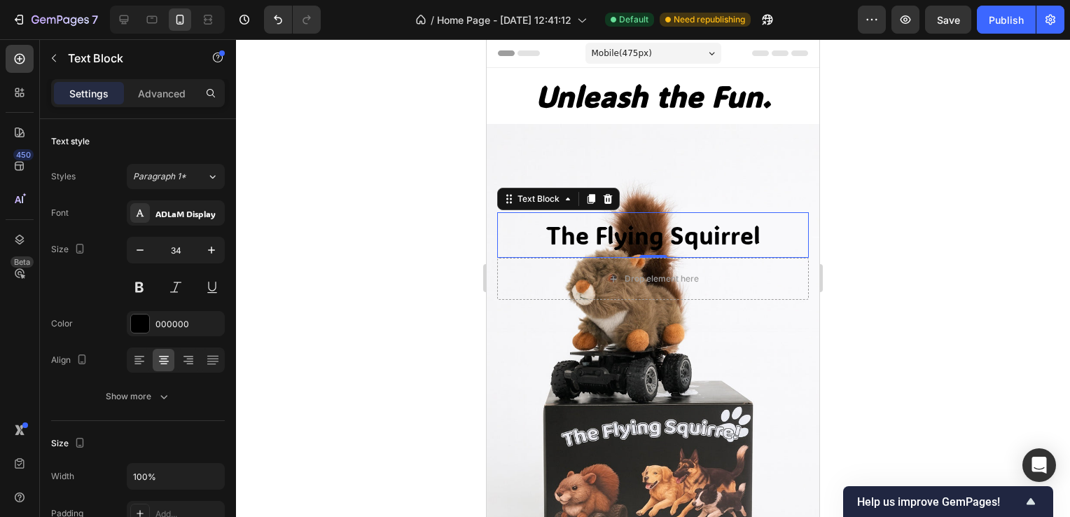
type input "35"
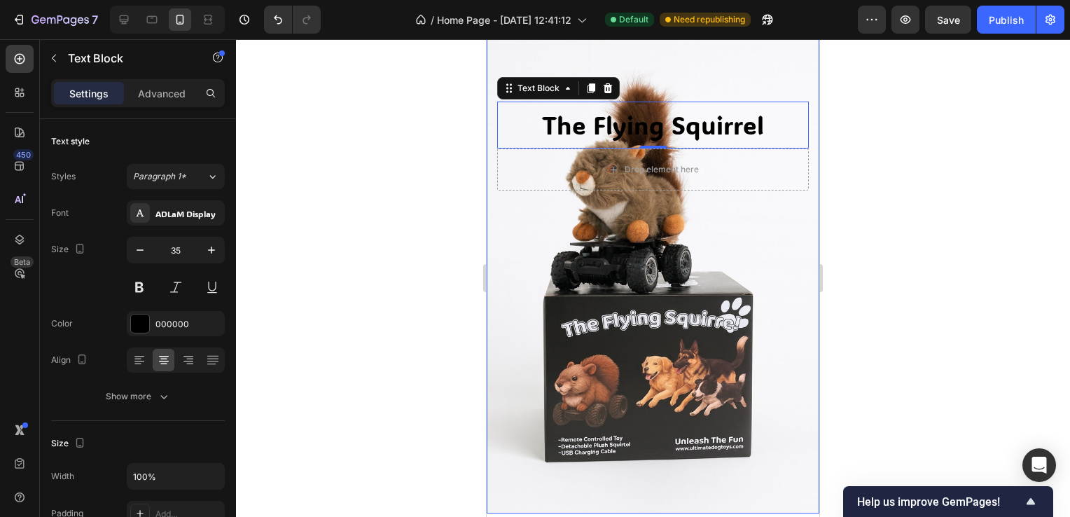
scroll to position [70, 0]
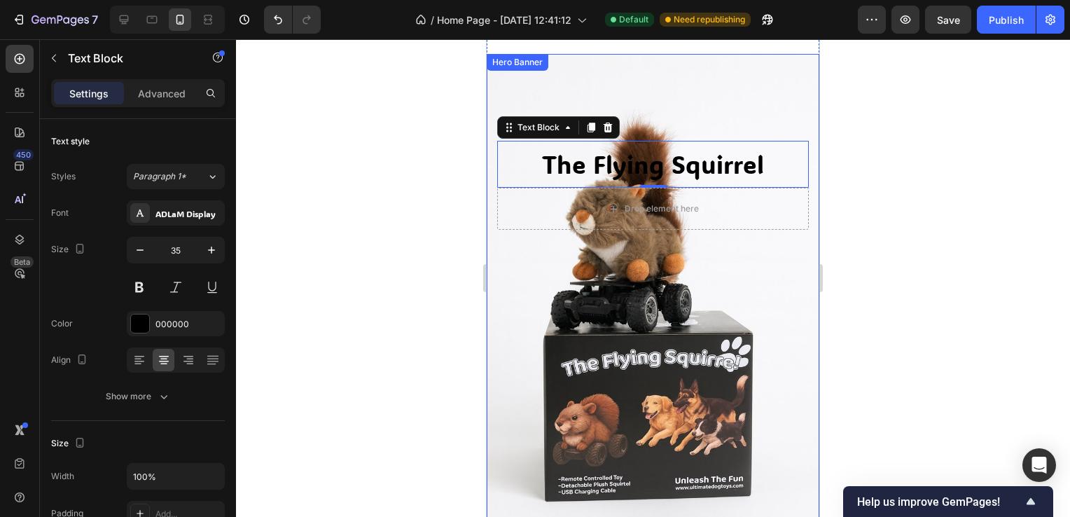
click at [685, 234] on div "The Flying Squirrel Text Block 0 Drop element here Row" at bounding box center [653, 337] width 312 height 392
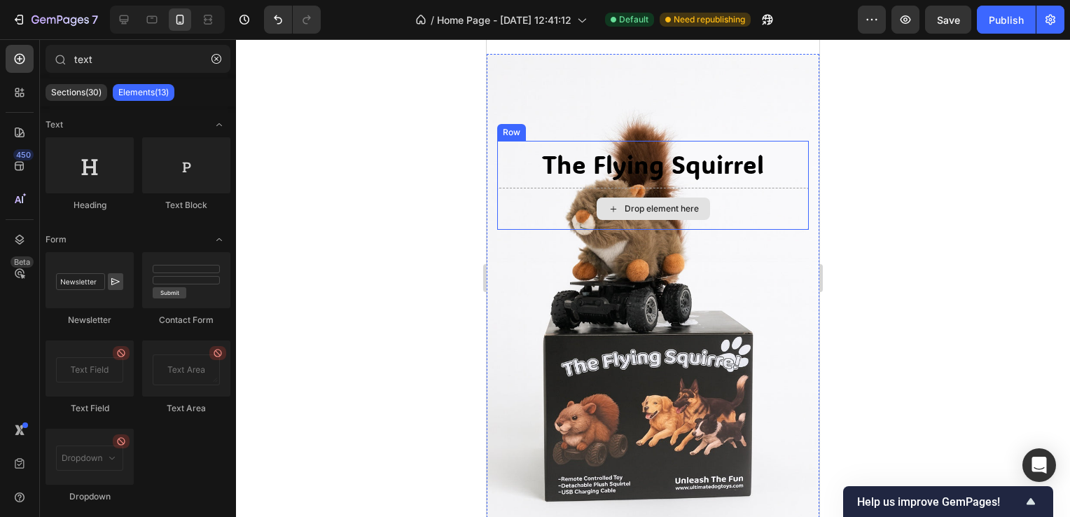
click at [696, 202] on div "Drop element here" at bounding box center [652, 208] width 113 height 22
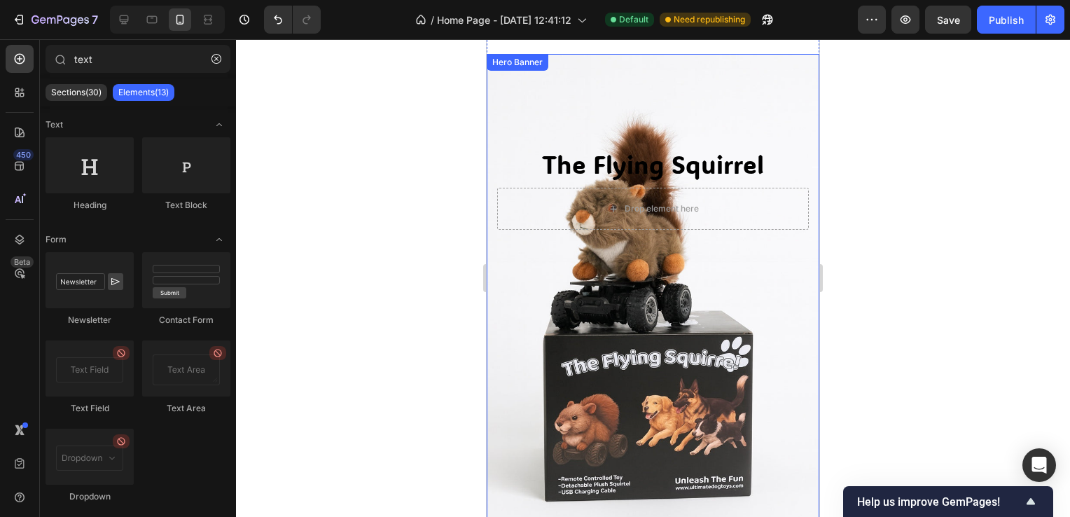
click at [700, 255] on div "The Flying Squirrel Text Block Drop element here Row" at bounding box center [653, 337] width 312 height 392
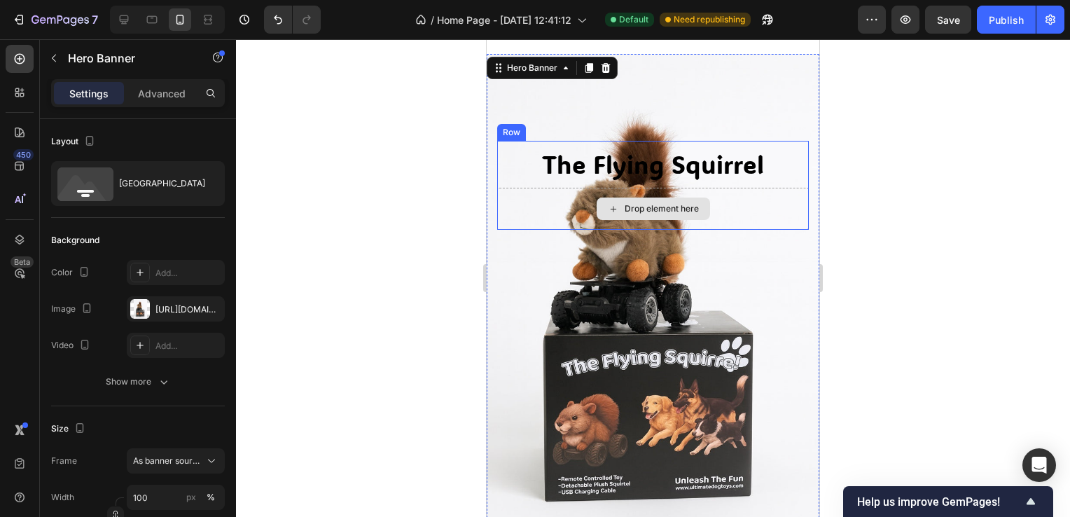
click at [717, 188] on div "Drop element here" at bounding box center [653, 209] width 312 height 42
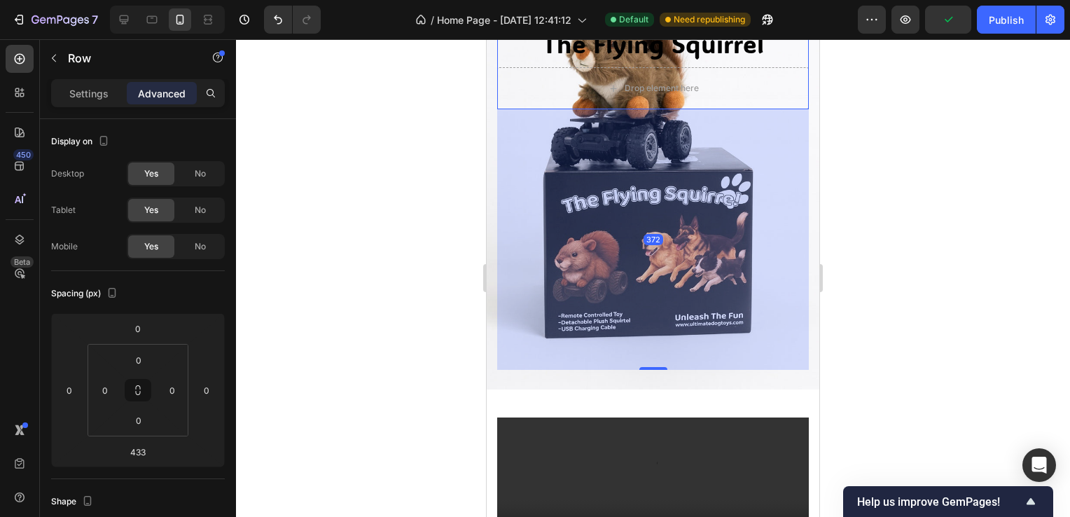
scroll to position [0, 0]
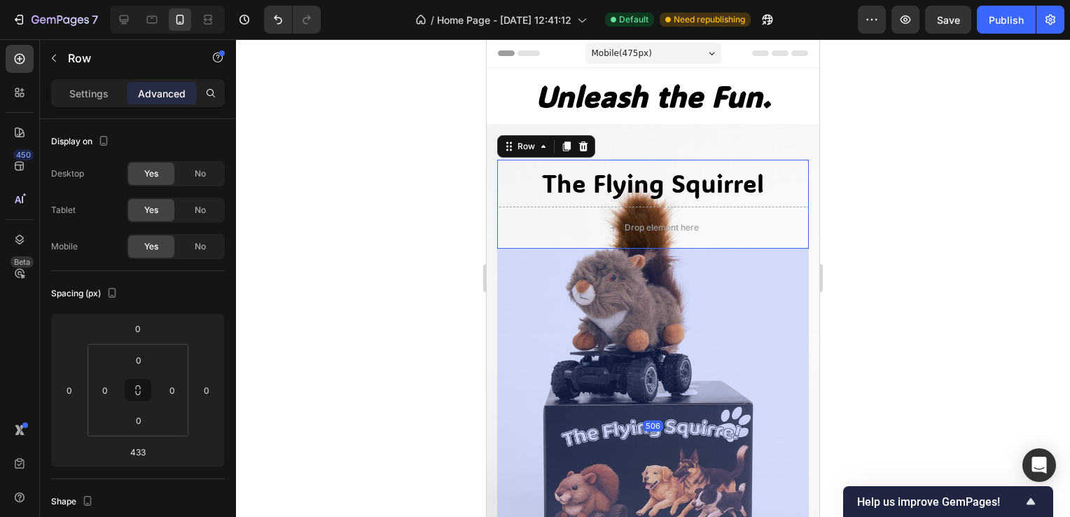
drag, startPoint x: 641, startPoint y: 374, endPoint x: 815, endPoint y: 360, distance: 174.2
click at [697, 249] on div "506" at bounding box center [653, 249] width 312 height 0
type input "505"
click at [1022, 286] on div at bounding box center [653, 277] width 834 height 477
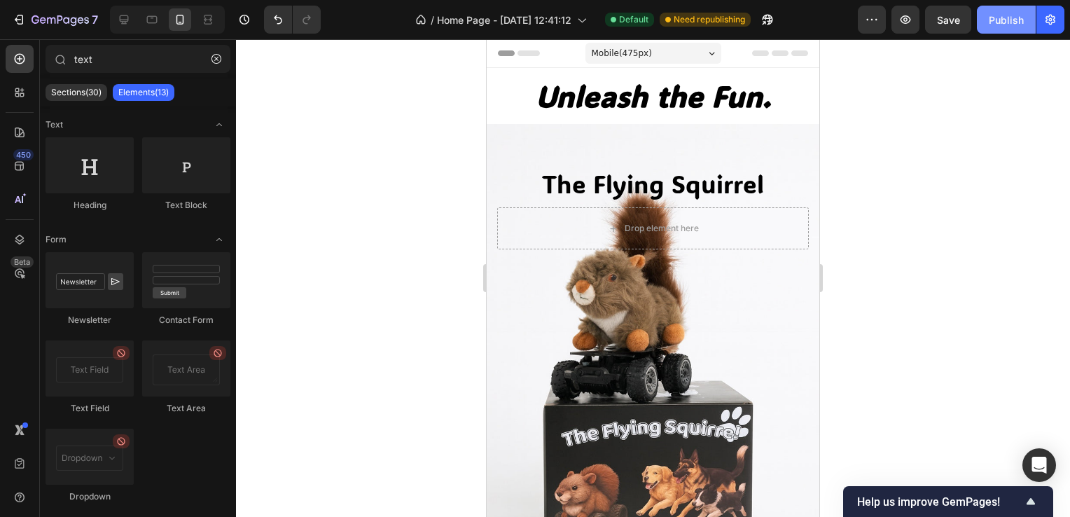
click at [1006, 21] on div "Publish" at bounding box center [1006, 20] width 35 height 15
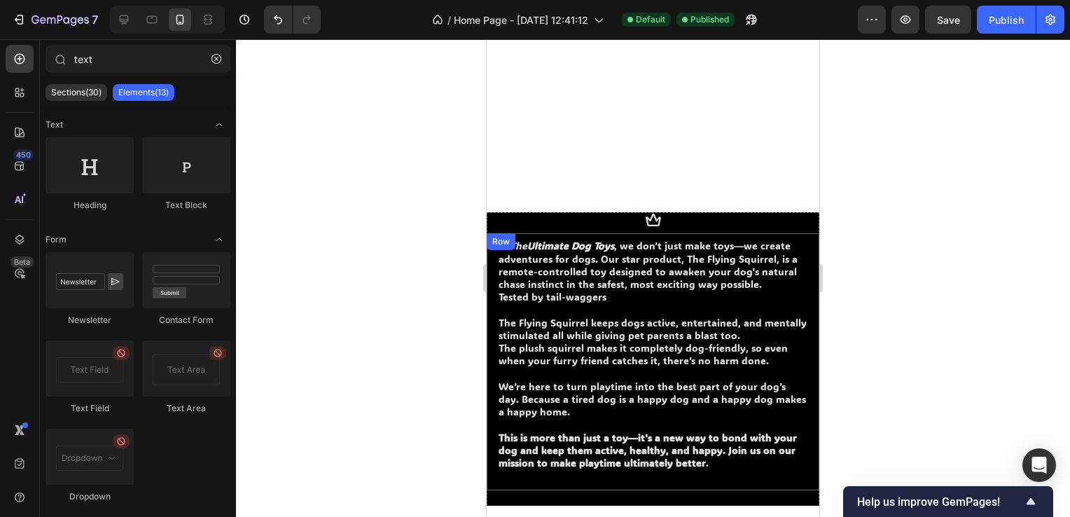
scroll to position [630, 0]
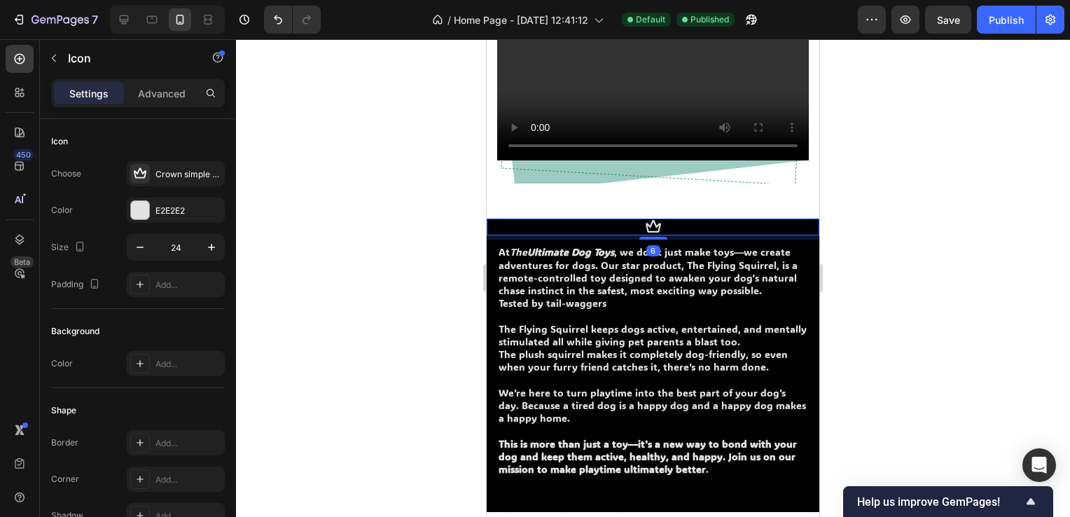
click at [744, 223] on div "Icon 6" at bounding box center [653, 226] width 333 height 17
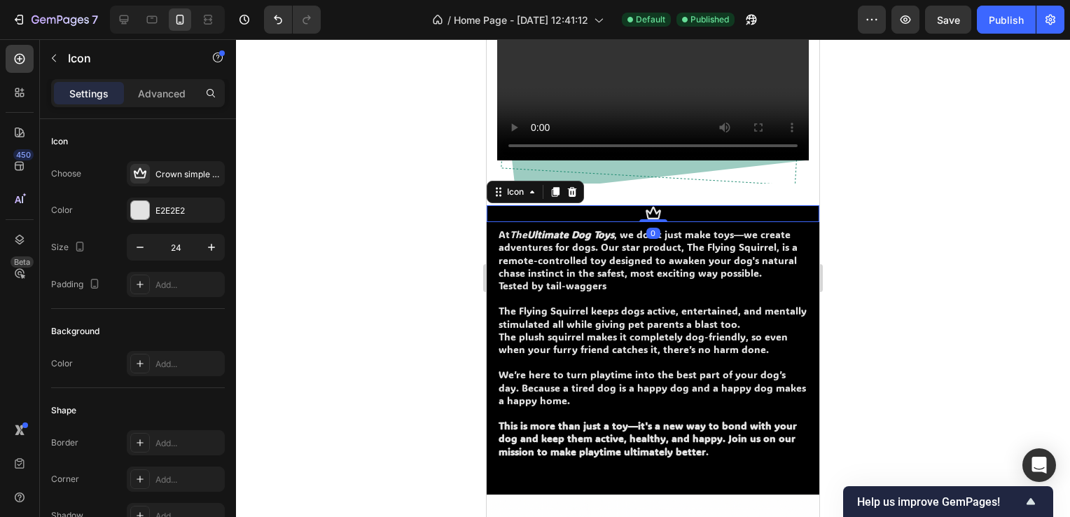
drag, startPoint x: 648, startPoint y: 237, endPoint x: 658, endPoint y: 225, distance: 15.4
click at [658, 222] on div "Icon 0" at bounding box center [653, 213] width 333 height 17
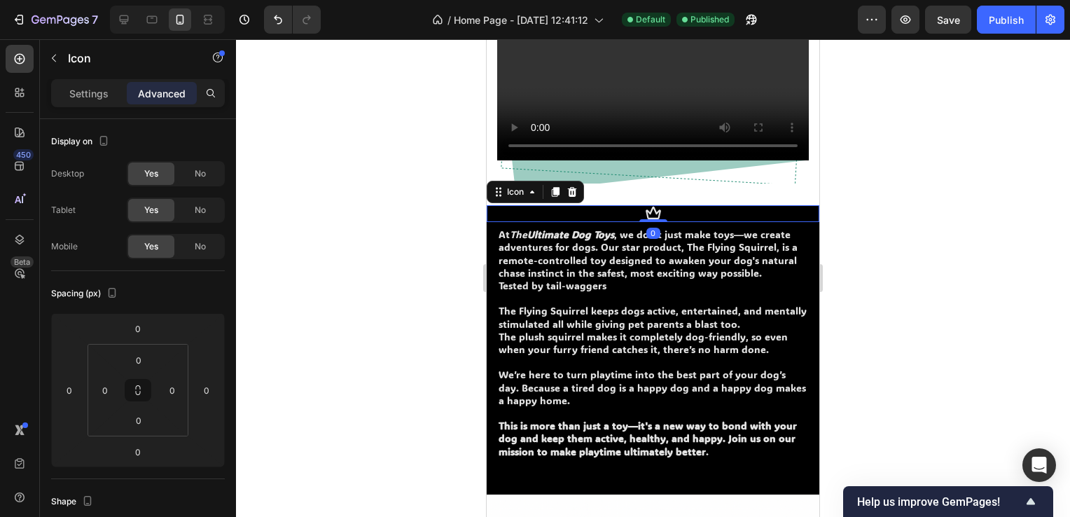
click at [688, 218] on div "Icon 0" at bounding box center [653, 213] width 333 height 17
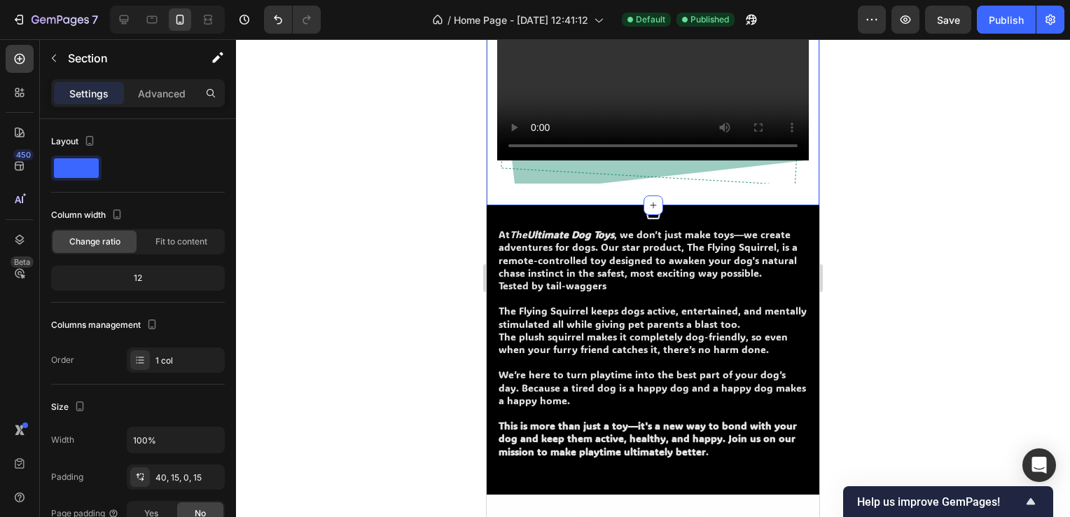
click at [688, 206] on div "Video Row Row" at bounding box center [653, 105] width 312 height 201
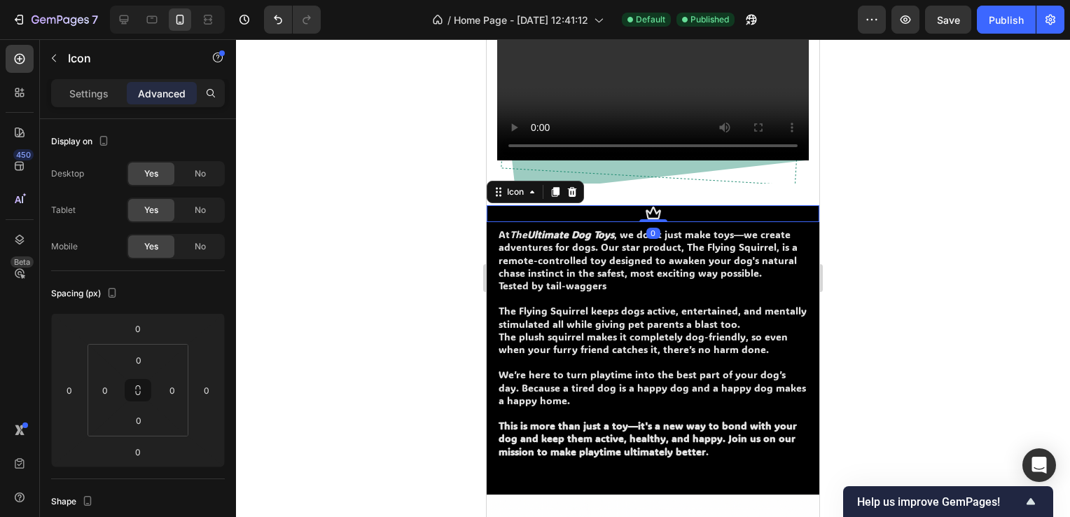
click at [677, 222] on div "Icon 0" at bounding box center [653, 213] width 333 height 17
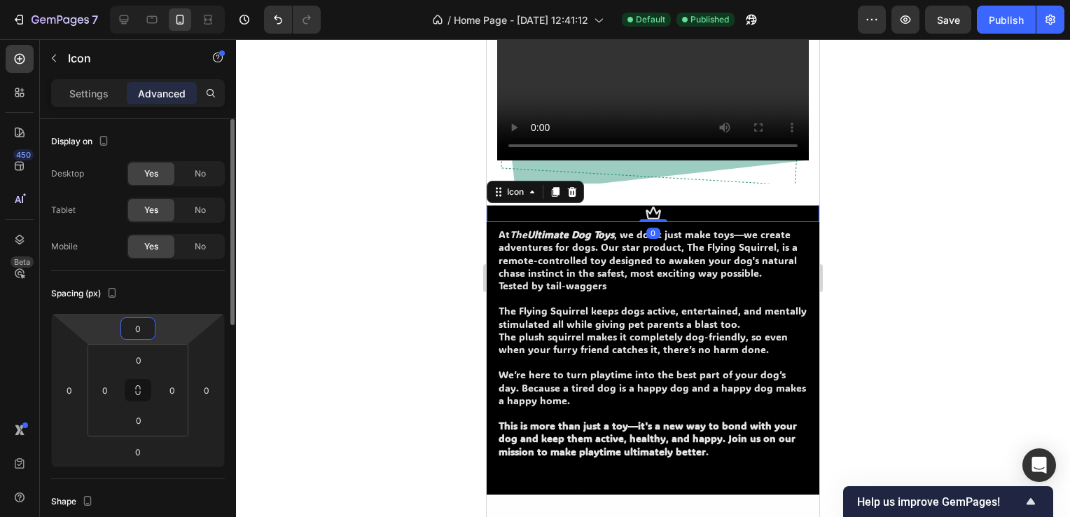
click at [140, 331] on input "0" at bounding box center [138, 328] width 28 height 21
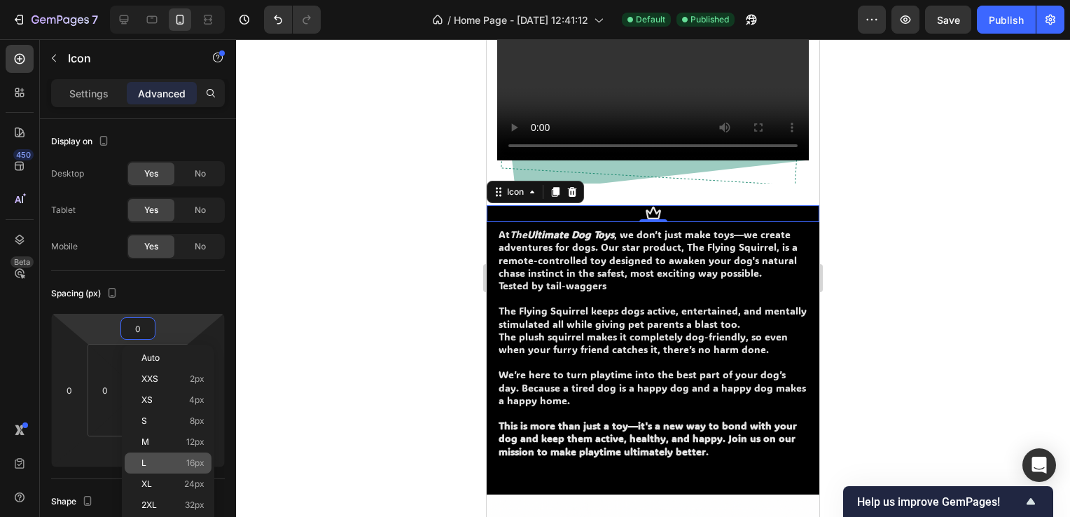
click at [151, 455] on div "L 16px" at bounding box center [168, 462] width 87 height 21
type input "16"
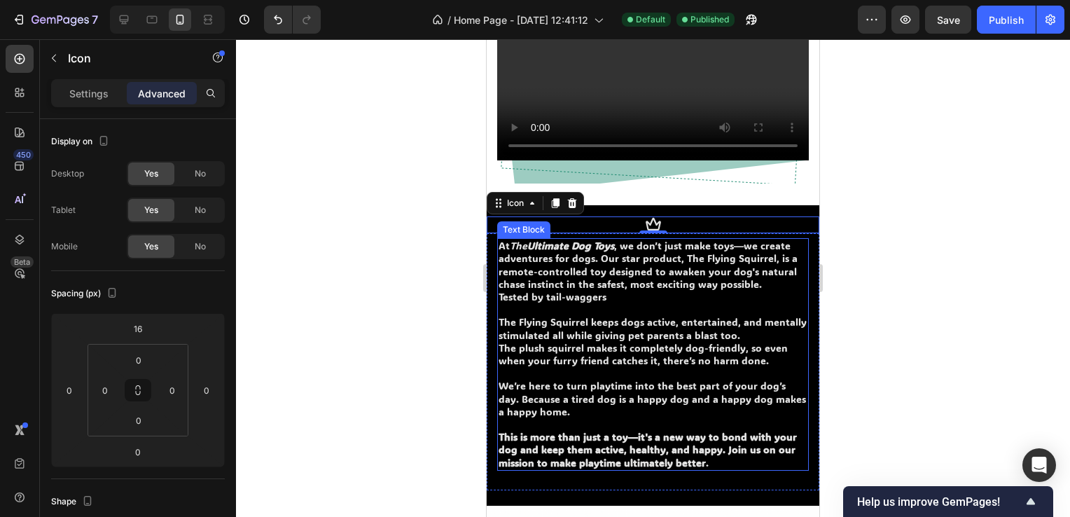
click at [879, 302] on div at bounding box center [653, 277] width 834 height 477
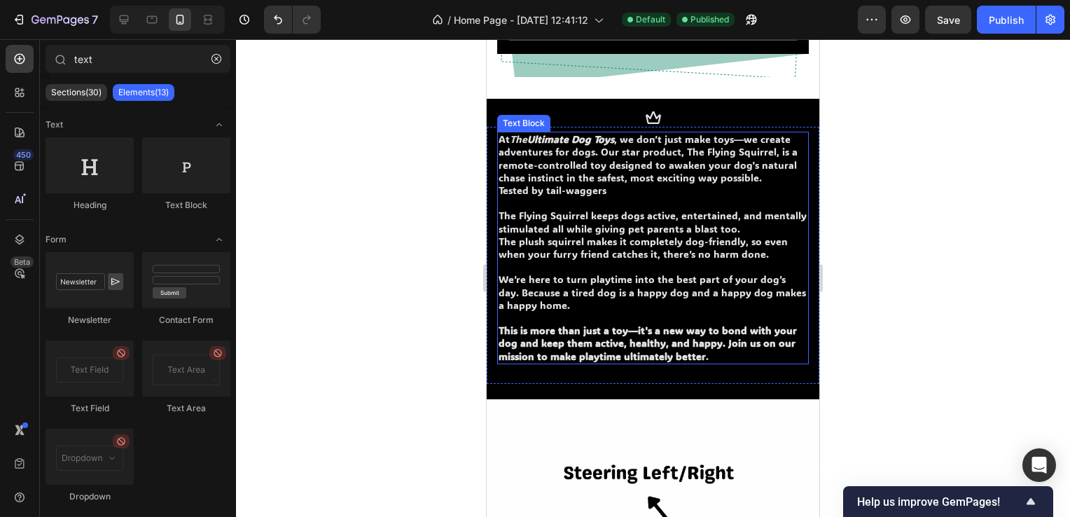
scroll to position [910, 0]
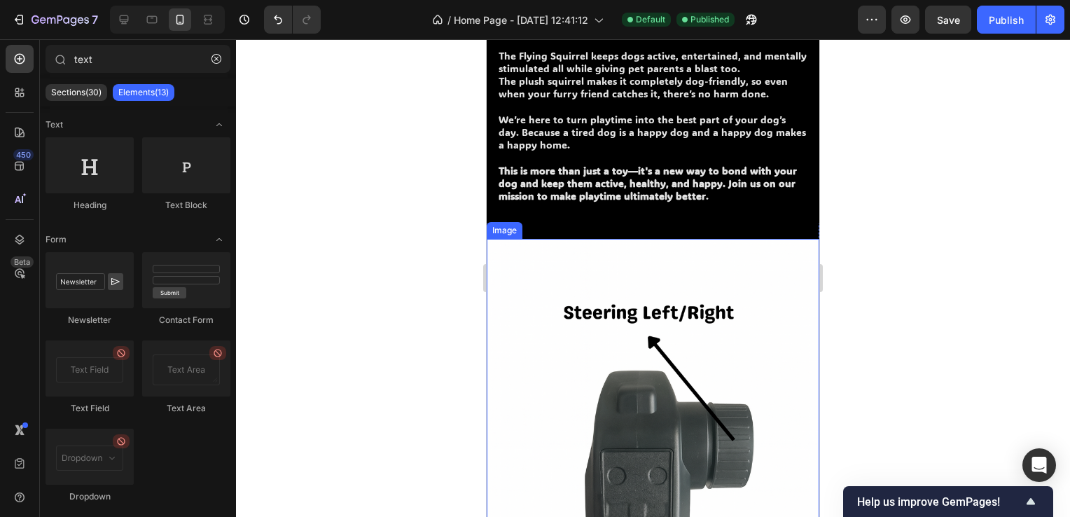
click at [984, 256] on div at bounding box center [653, 277] width 834 height 477
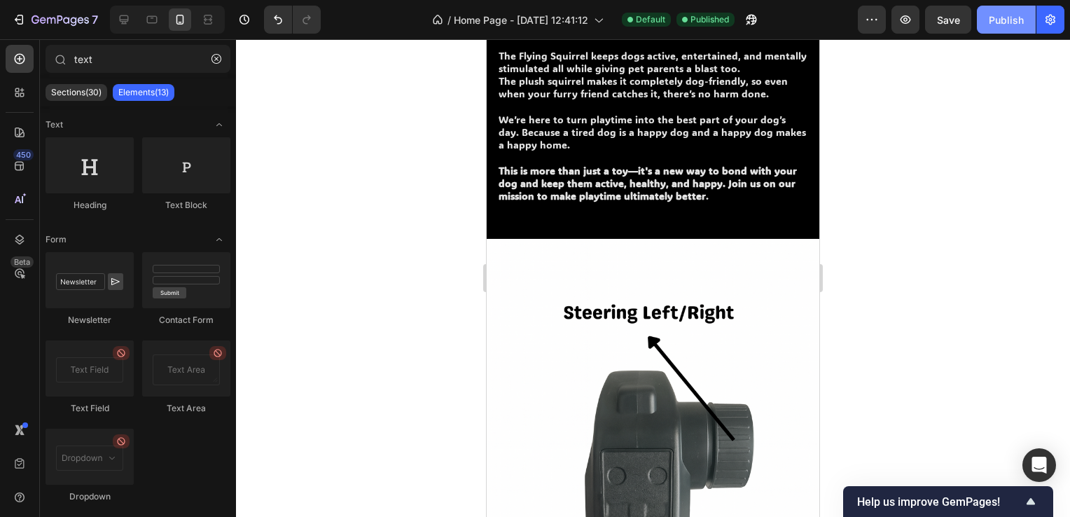
click at [983, 18] on button "Publish" at bounding box center [1006, 20] width 59 height 28
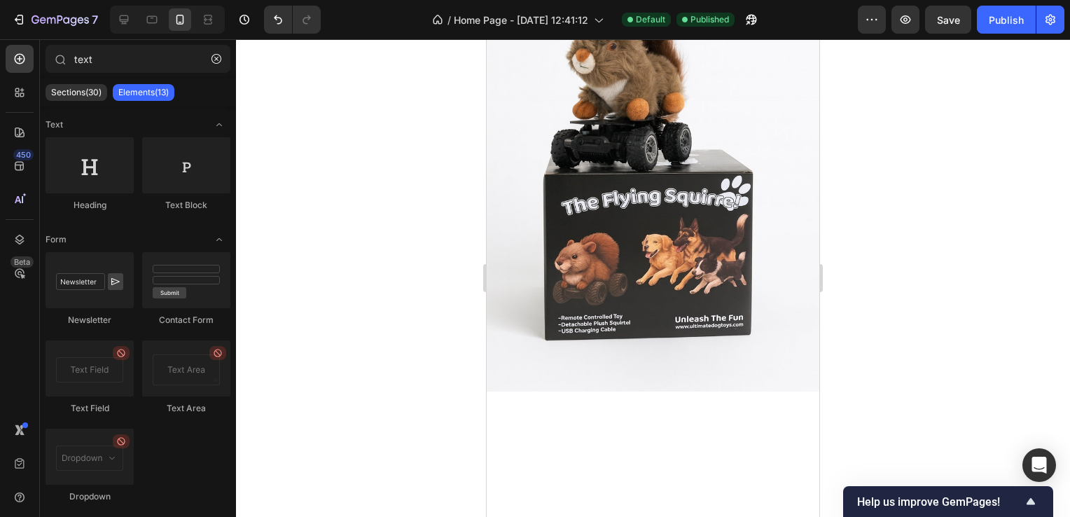
scroll to position [0, 0]
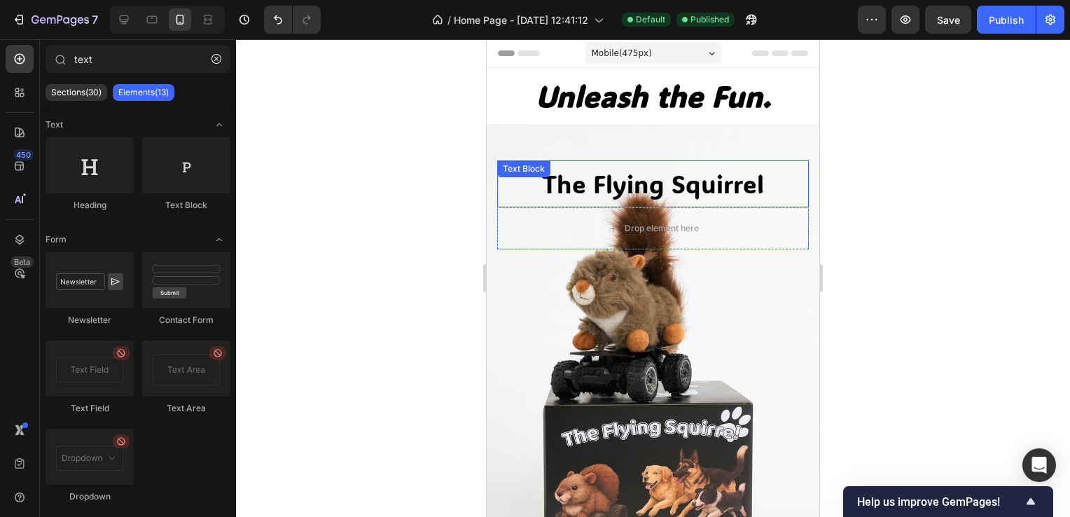
click at [703, 178] on p "The Flying Squirrel" at bounding box center [652, 184] width 309 height 44
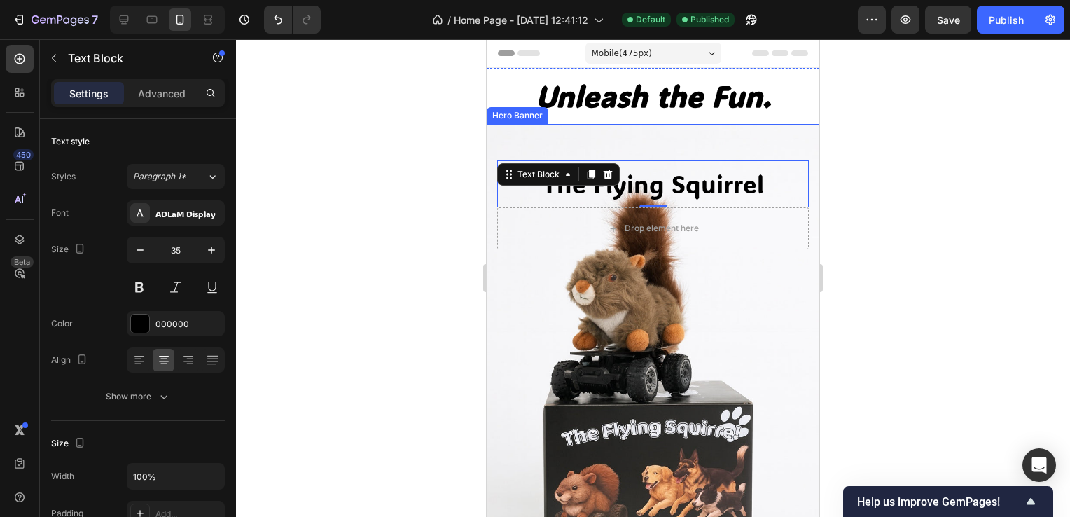
click at [779, 267] on div "The Flying Squirrel Text Block 0 Drop element here Row" at bounding box center [653, 381] width 312 height 442
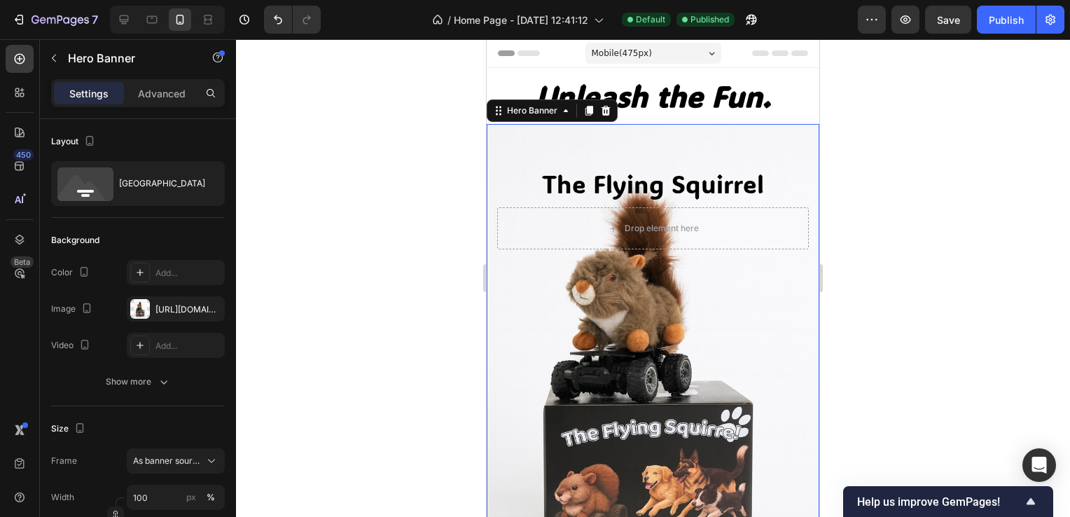
click at [779, 267] on div "The Flying Squirrel Text Block Drop element here Row" at bounding box center [653, 381] width 312 height 442
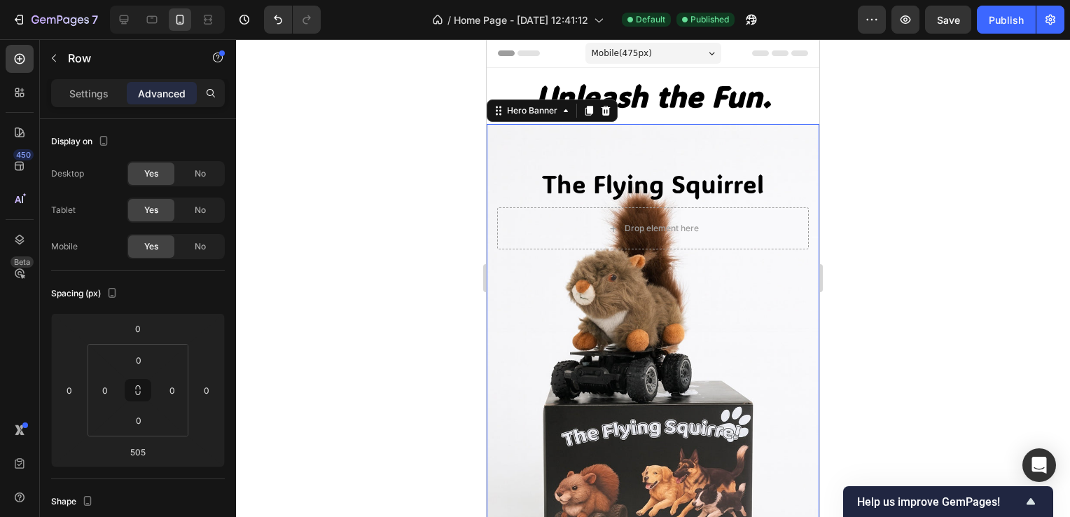
click at [774, 228] on div "Drop element here" at bounding box center [653, 228] width 312 height 42
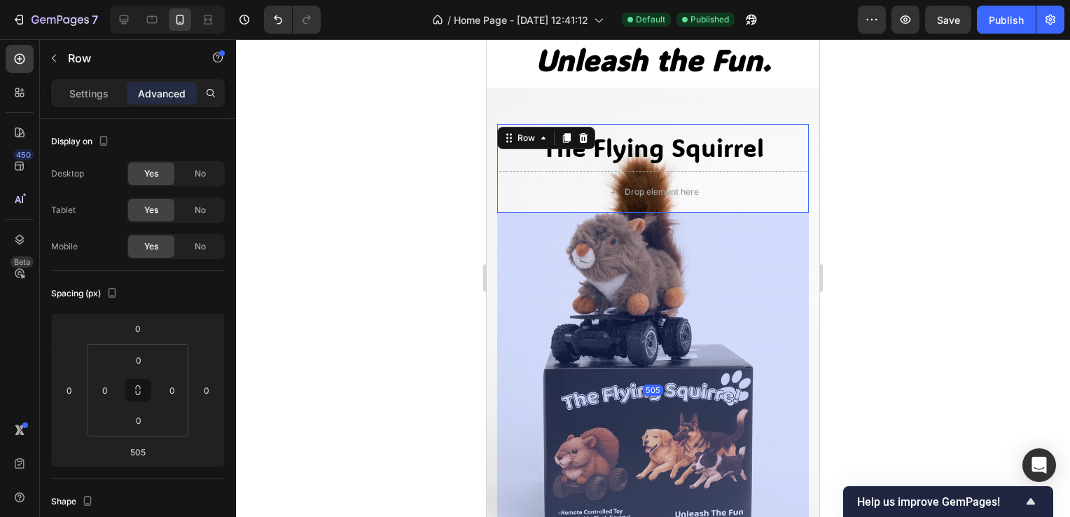
scroll to position [140, 0]
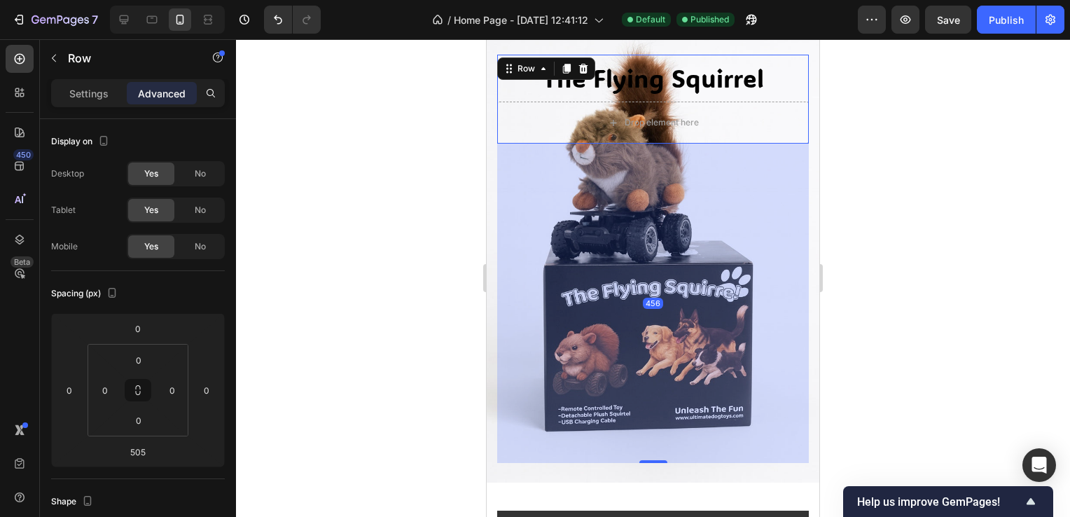
drag, startPoint x: 648, startPoint y: 446, endPoint x: 663, endPoint y: 412, distance: 37.3
click at [663, 144] on div "456" at bounding box center [653, 144] width 312 height 0
type input "456"
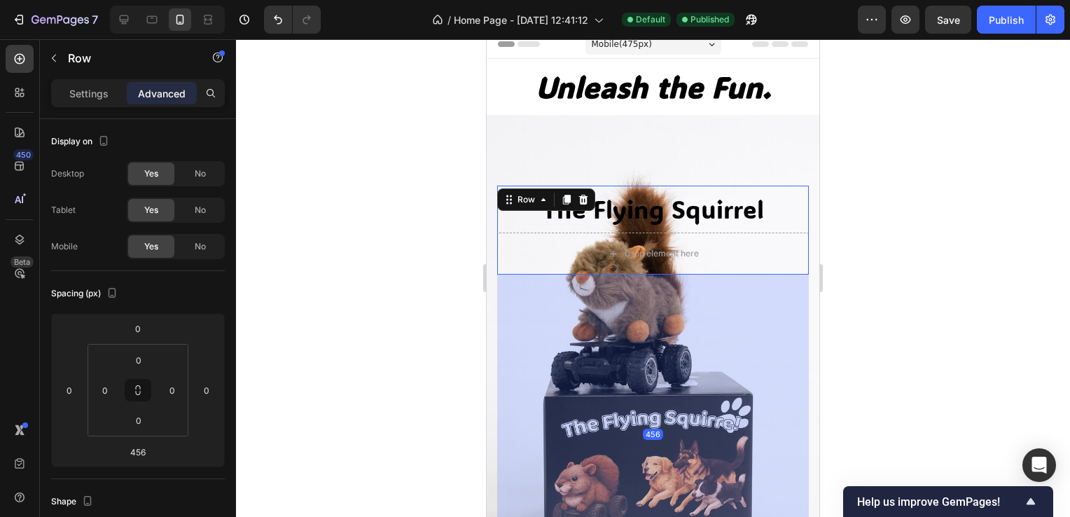
scroll to position [0, 0]
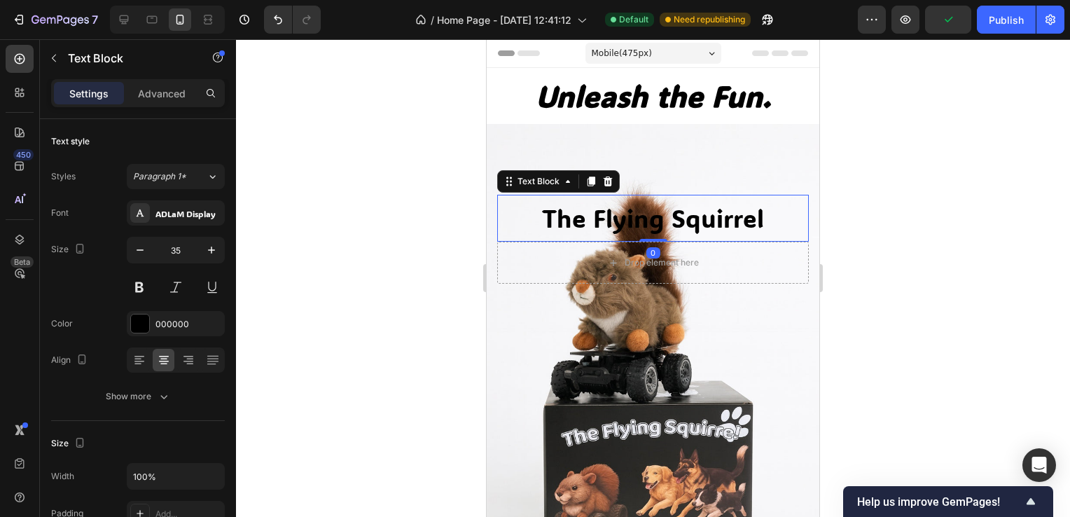
click at [769, 196] on p "The Flying Squirrel" at bounding box center [652, 218] width 309 height 44
click at [611, 173] on div at bounding box center [607, 181] width 17 height 17
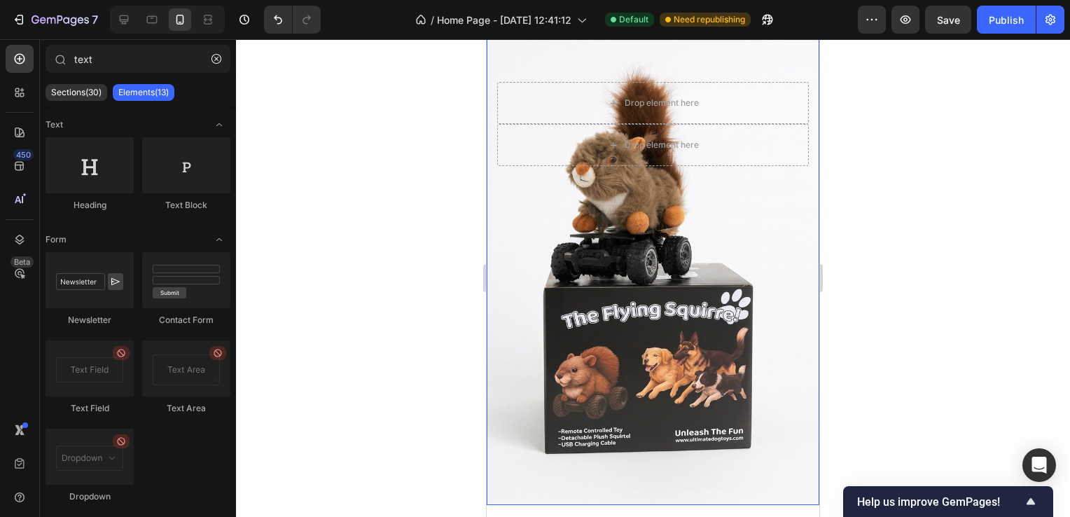
scroll to position [140, 0]
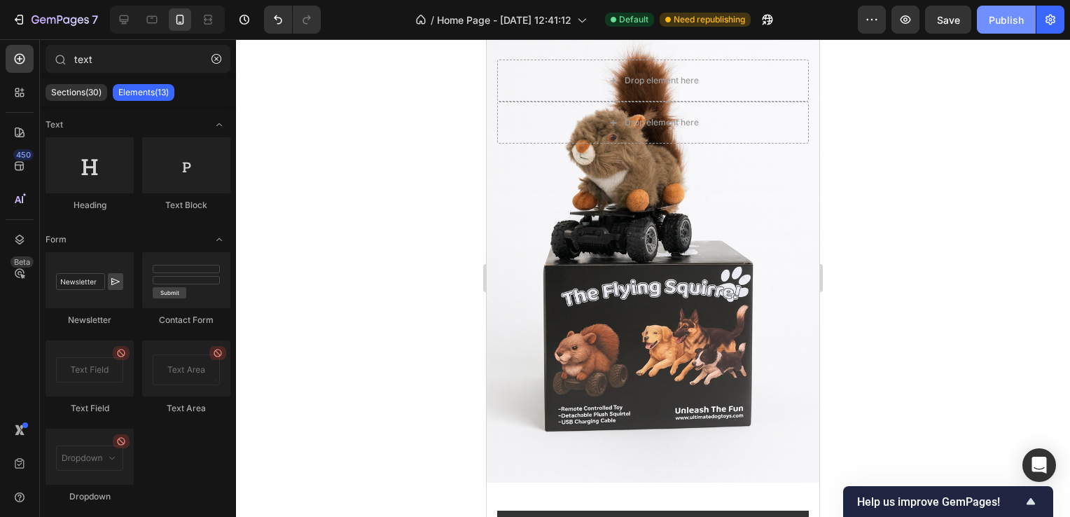
click at [1003, 30] on button "Publish" at bounding box center [1006, 20] width 59 height 28
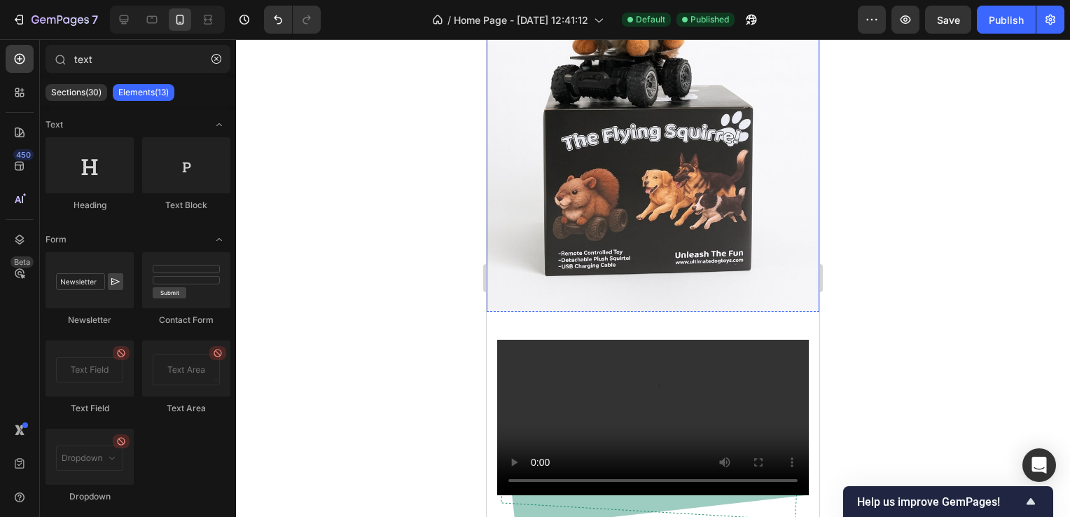
scroll to position [280, 0]
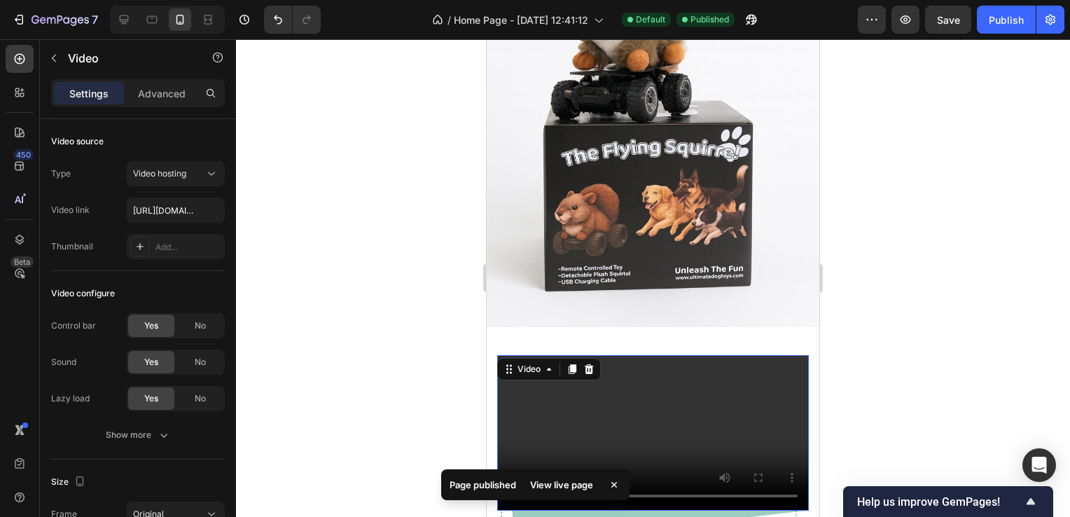
drag, startPoint x: 571, startPoint y: 396, endPoint x: 549, endPoint y: 385, distance: 25.0
click at [568, 396] on video at bounding box center [653, 433] width 312 height 156
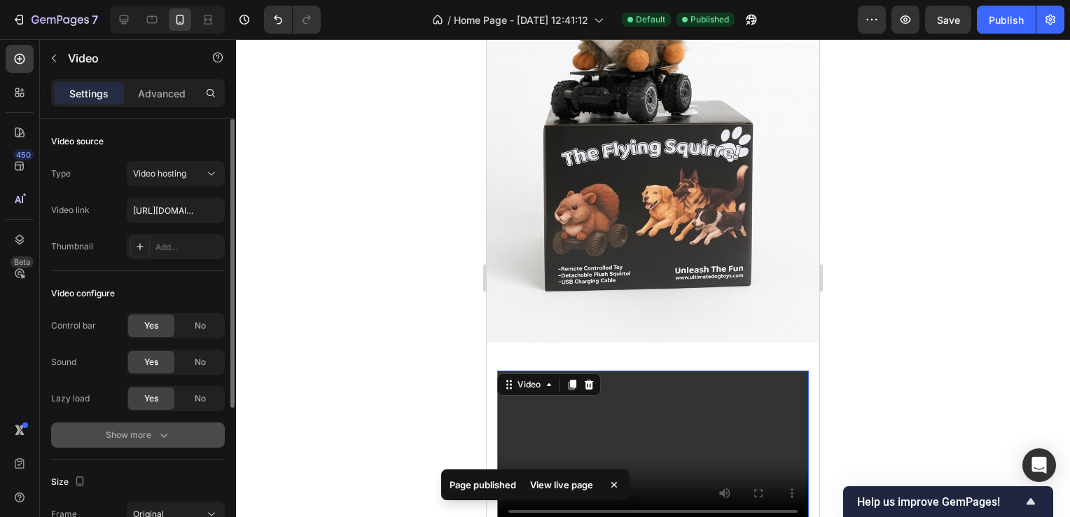
click at [133, 428] on div "Show more" at bounding box center [138, 435] width 65 height 14
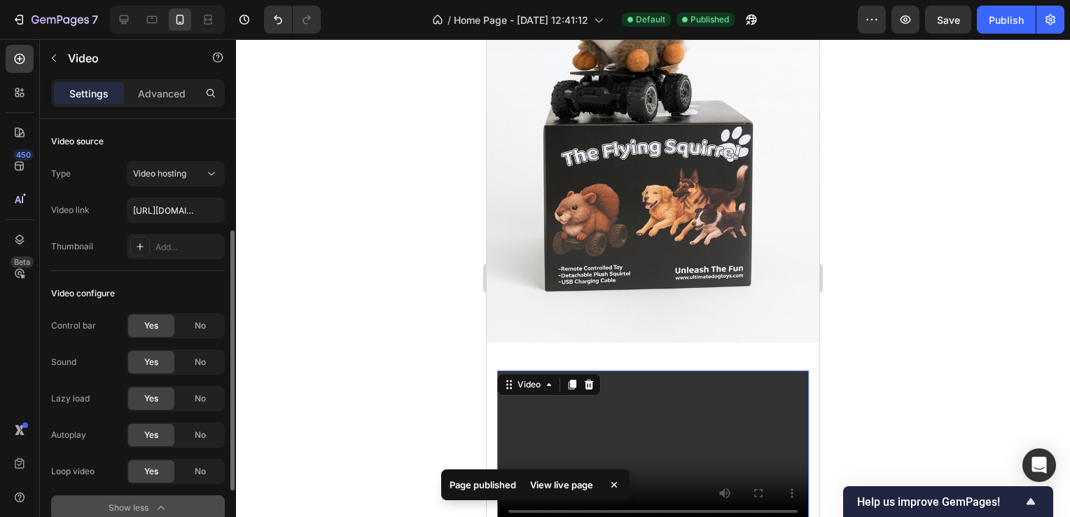
scroll to position [140, 0]
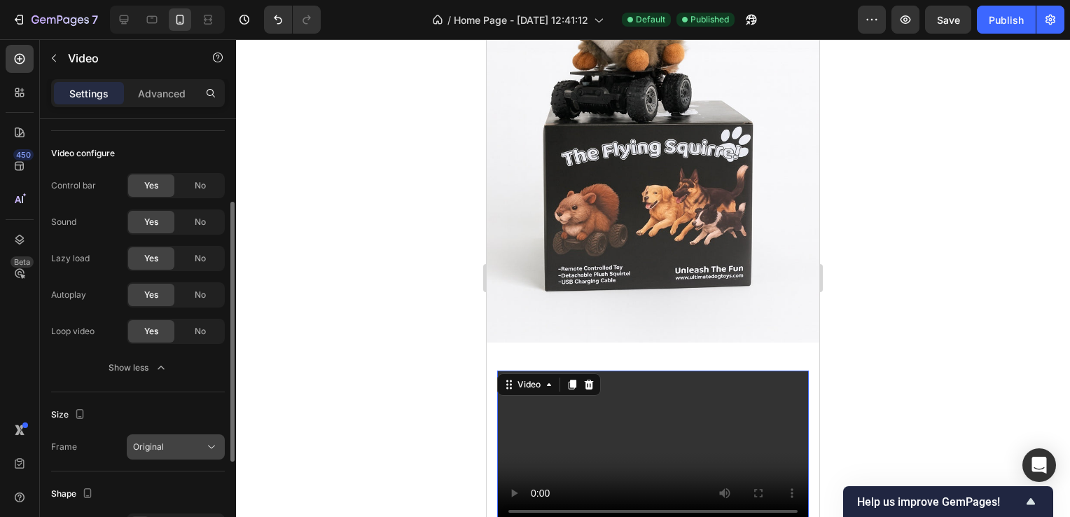
drag, startPoint x: 154, startPoint y: 447, endPoint x: 146, endPoint y: 447, distance: 8.4
click at [152, 448] on span "Original" at bounding box center [148, 446] width 31 height 11
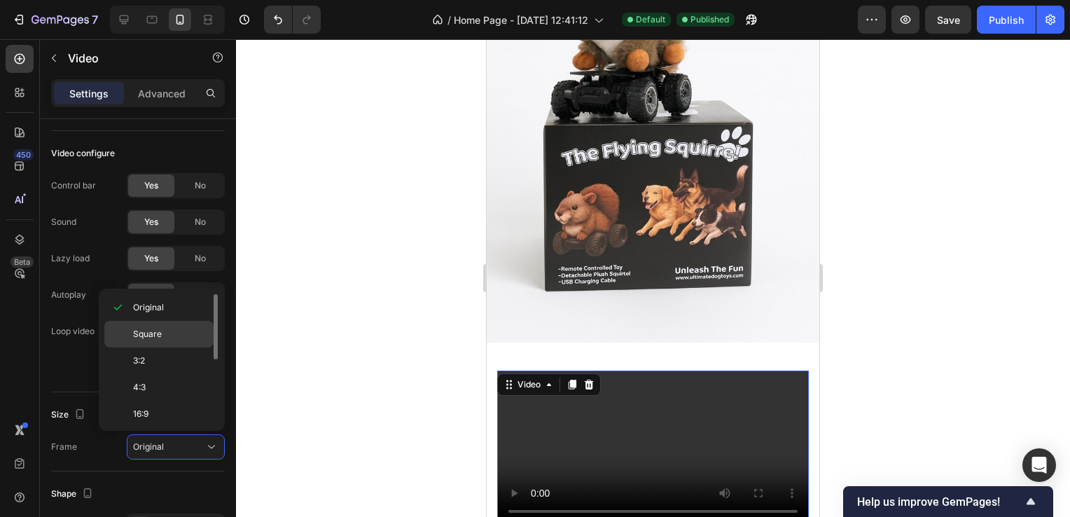
click at [154, 335] on span "Square" at bounding box center [147, 334] width 29 height 13
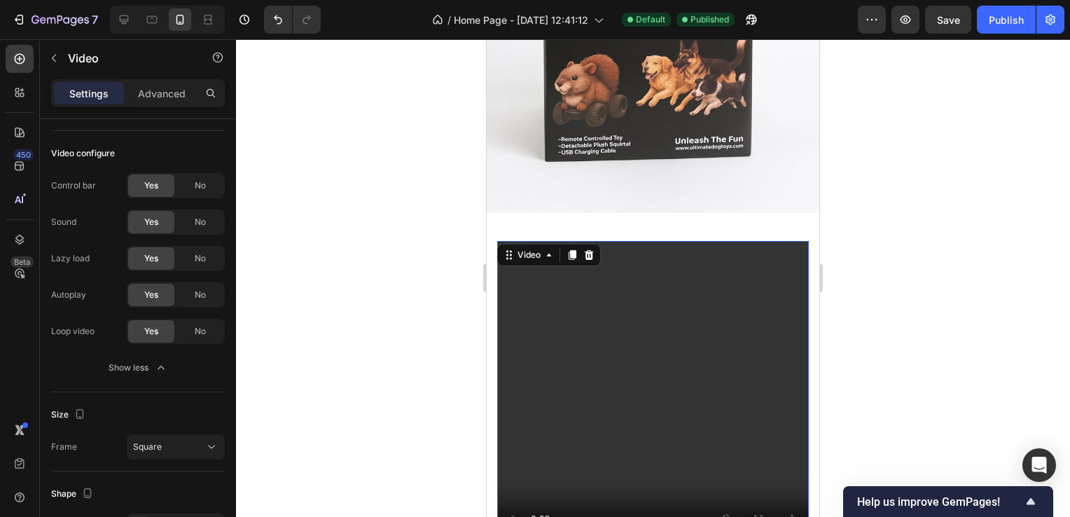
scroll to position [420, 0]
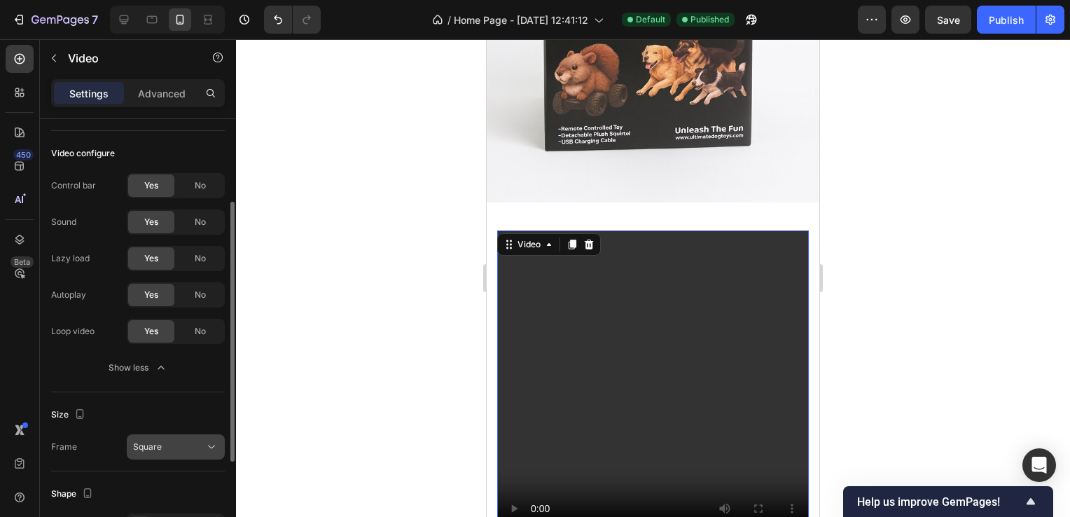
click at [180, 455] on button "Square" at bounding box center [176, 446] width 98 height 25
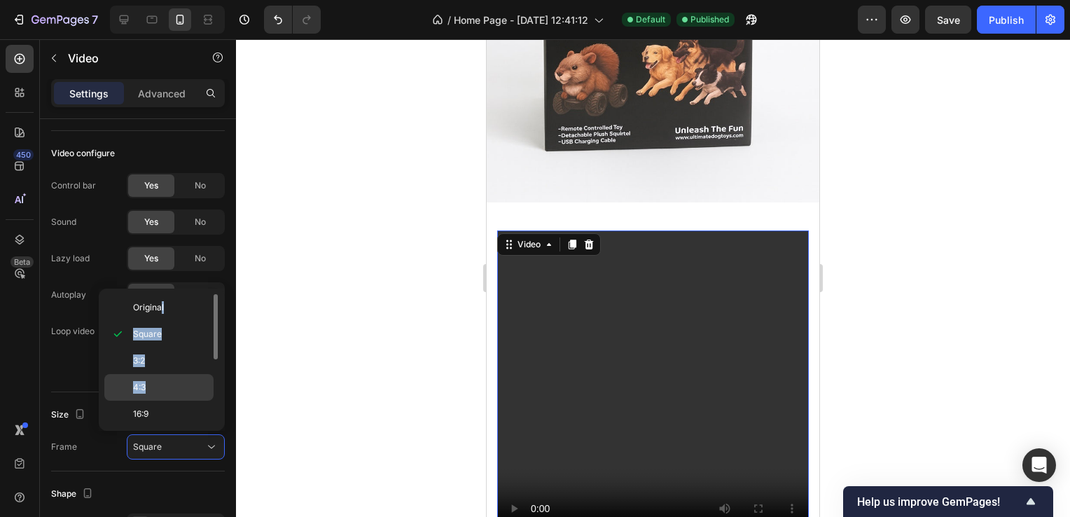
drag, startPoint x: 160, startPoint y: 301, endPoint x: 167, endPoint y: 381, distance: 80.1
click at [167, 380] on div "Original Square 3:2 4:3 16:9 21:9 2:3 3:4 9:16 Custom" at bounding box center [161, 359] width 115 height 131
drag, startPoint x: 167, startPoint y: 381, endPoint x: 159, endPoint y: 389, distance: 10.9
click at [159, 389] on p "4:3" at bounding box center [170, 387] width 74 height 13
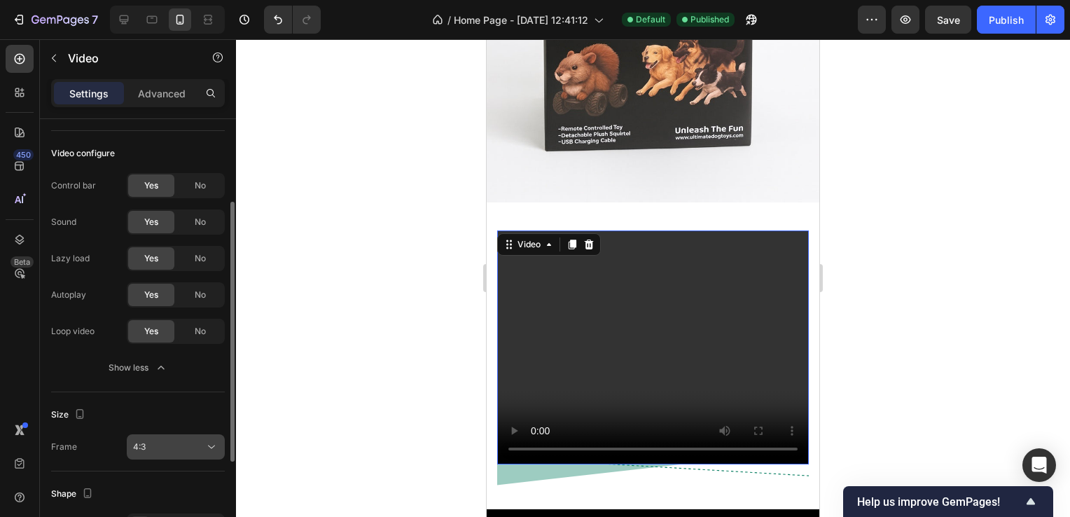
click at [185, 457] on button "4:3" at bounding box center [176, 446] width 98 height 25
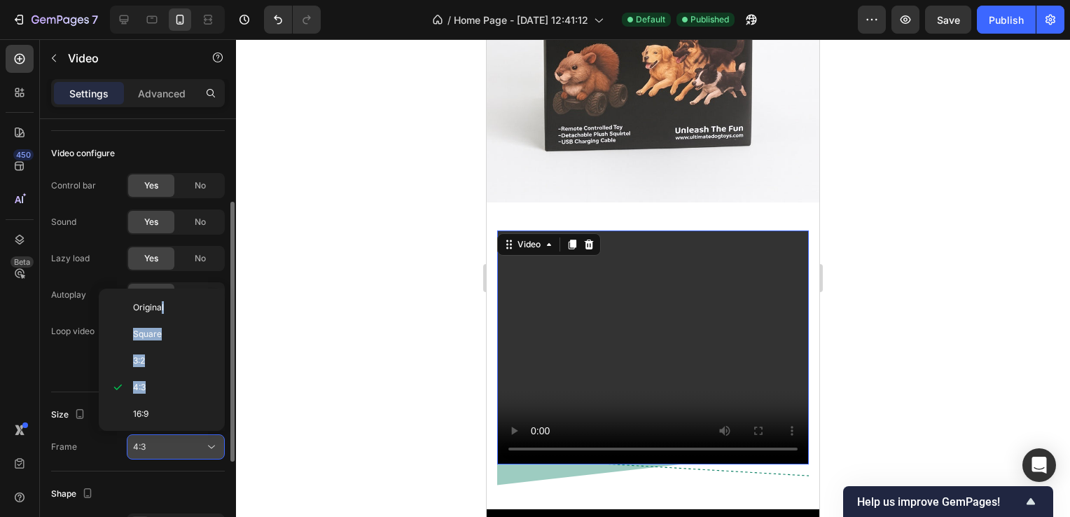
drag, startPoint x: 192, startPoint y: 433, endPoint x: 185, endPoint y: 434, distance: 7.0
click at [192, 435] on button "4:3" at bounding box center [176, 446] width 98 height 25
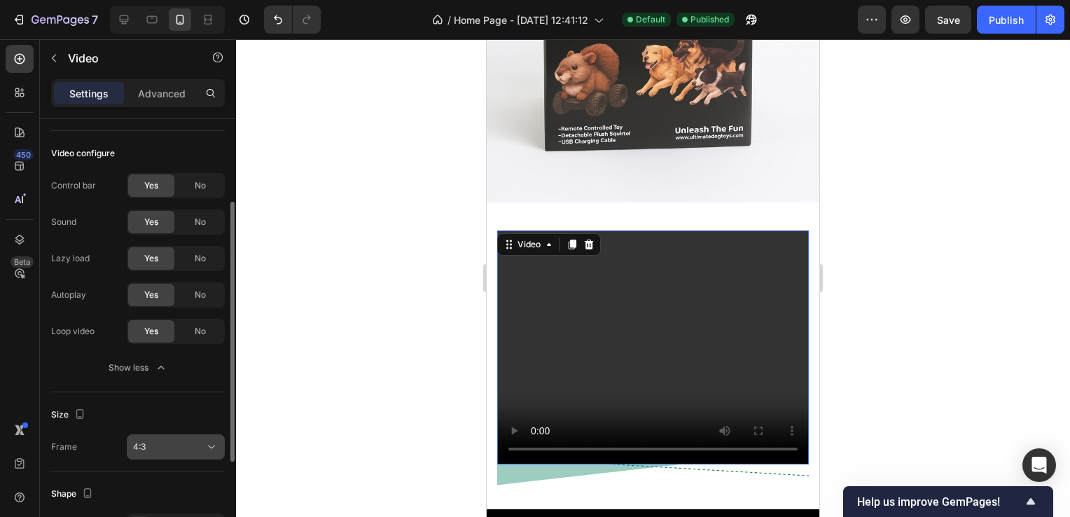
click at [178, 444] on div "4:3" at bounding box center [168, 446] width 71 height 13
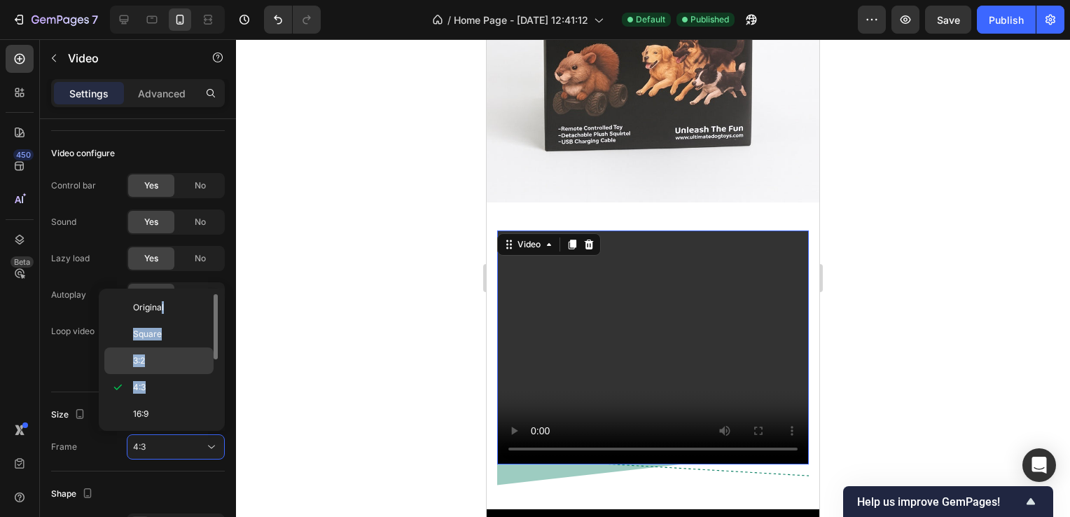
click at [168, 364] on p "3:2" at bounding box center [170, 360] width 74 height 13
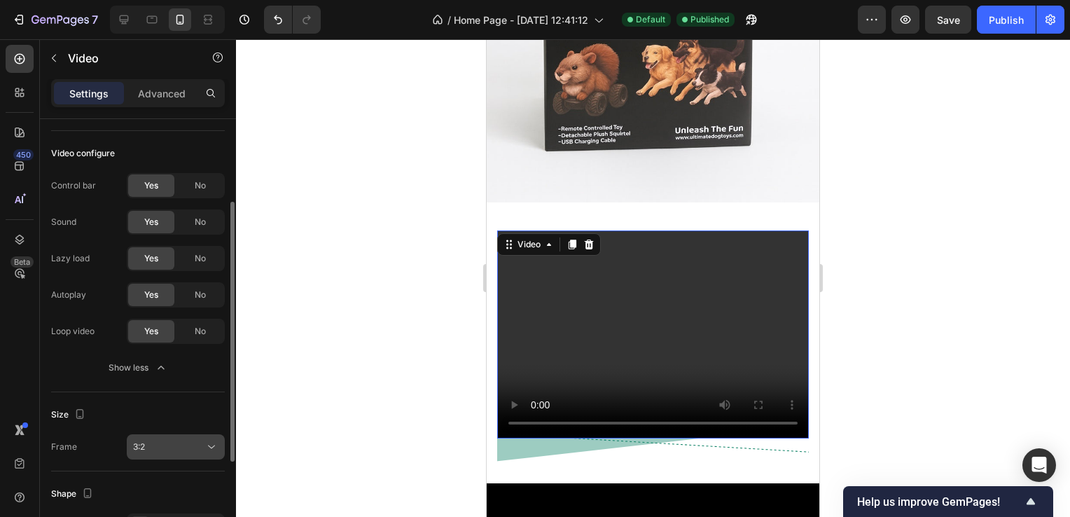
click at [175, 453] on button "3:2" at bounding box center [176, 446] width 98 height 25
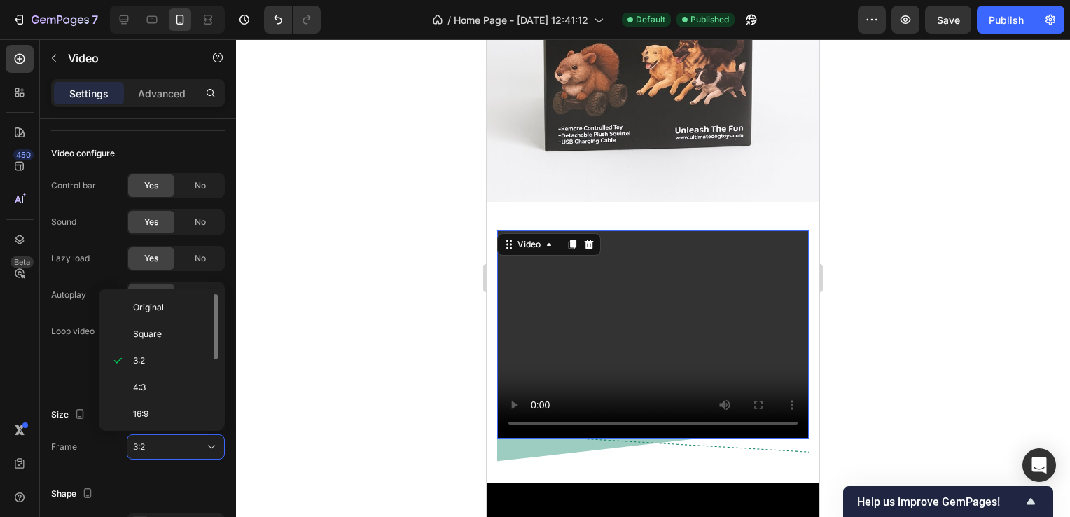
scroll to position [132, 0]
click at [176, 403] on div "Custom" at bounding box center [158, 415] width 109 height 27
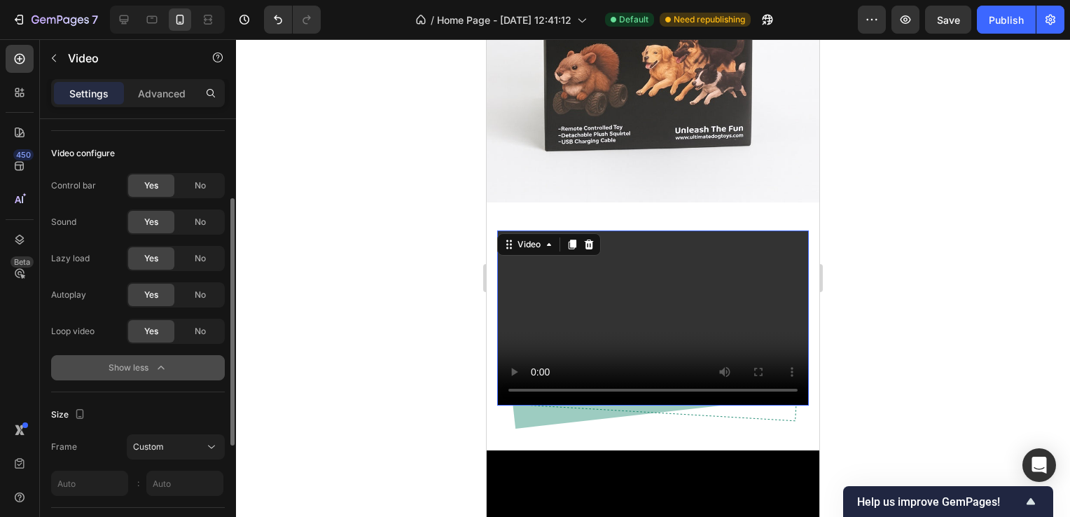
click at [202, 364] on button "Show less" at bounding box center [138, 367] width 174 height 25
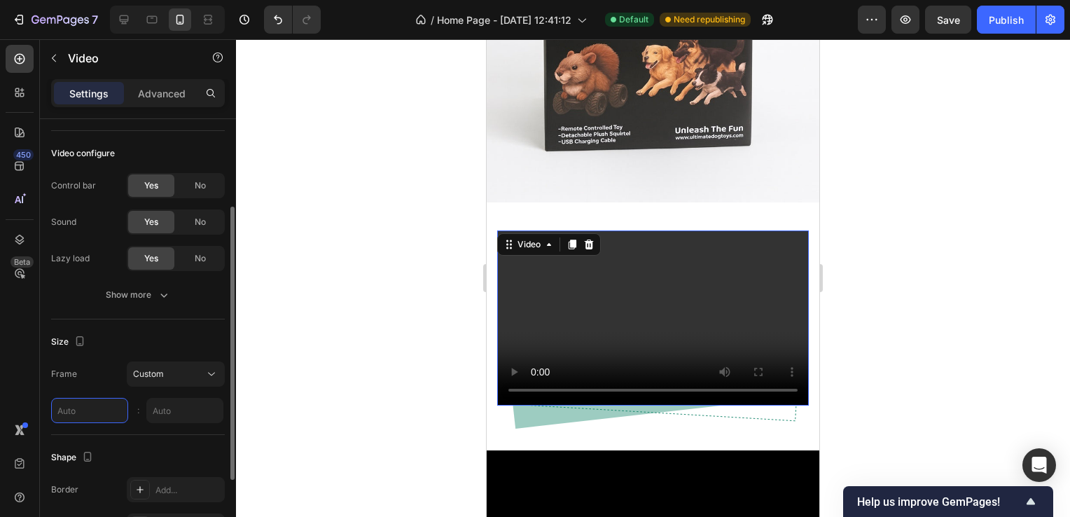
click at [106, 416] on input "text" at bounding box center [89, 410] width 77 height 25
type input "6"
type input "1"
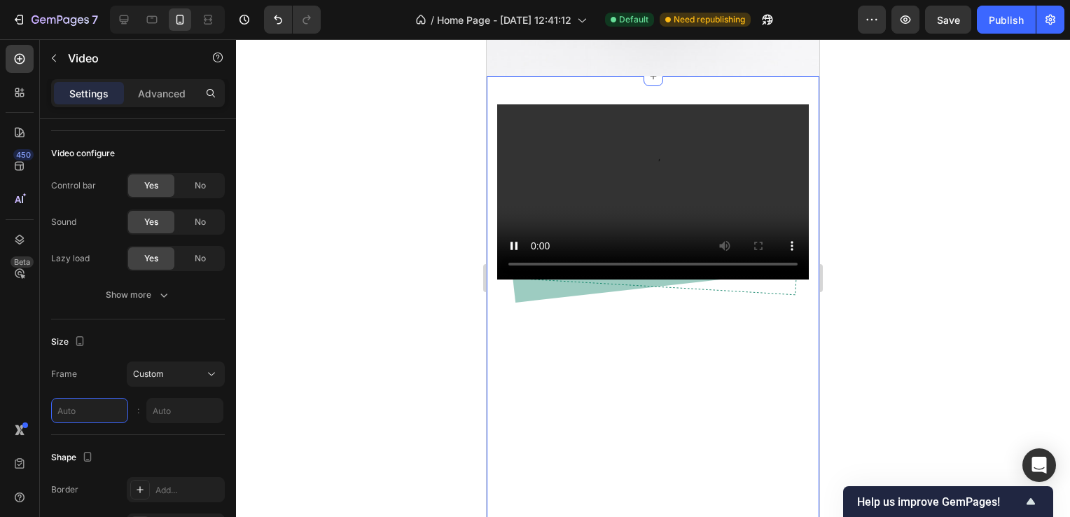
scroll to position [560, 0]
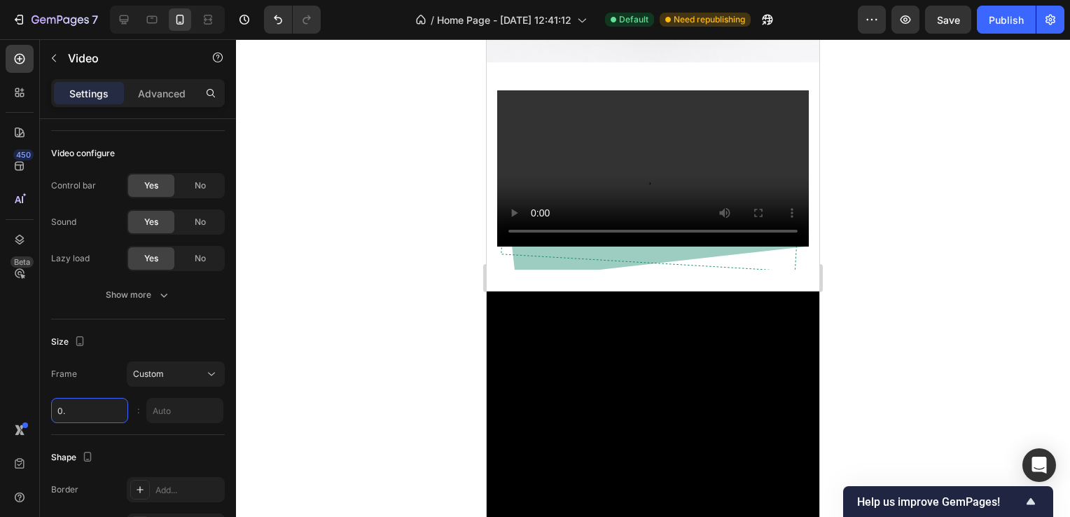
type input "0.2"
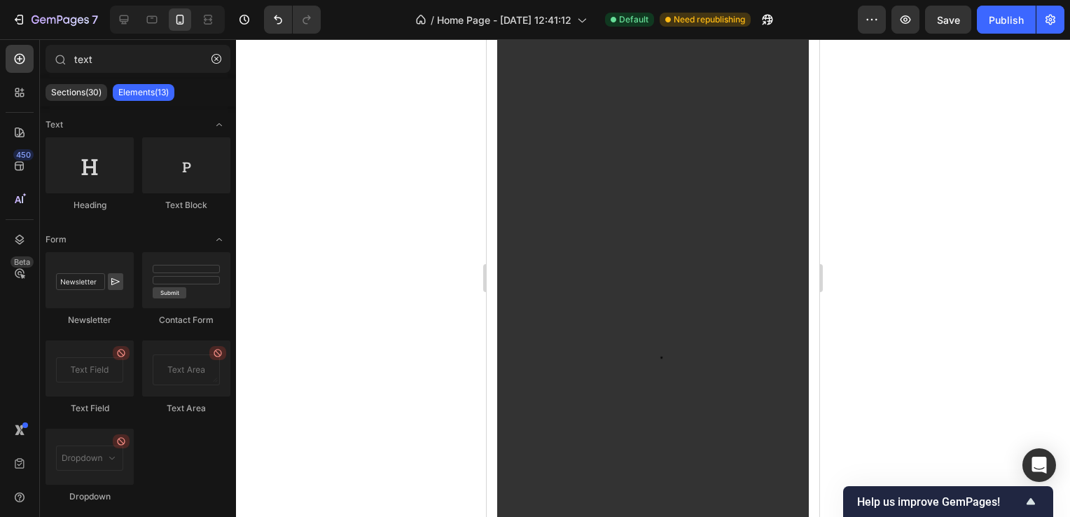
scroll to position [1878, 0]
drag, startPoint x: 815, startPoint y: 120, endPoint x: 1305, endPoint y: 139, distance: 490.4
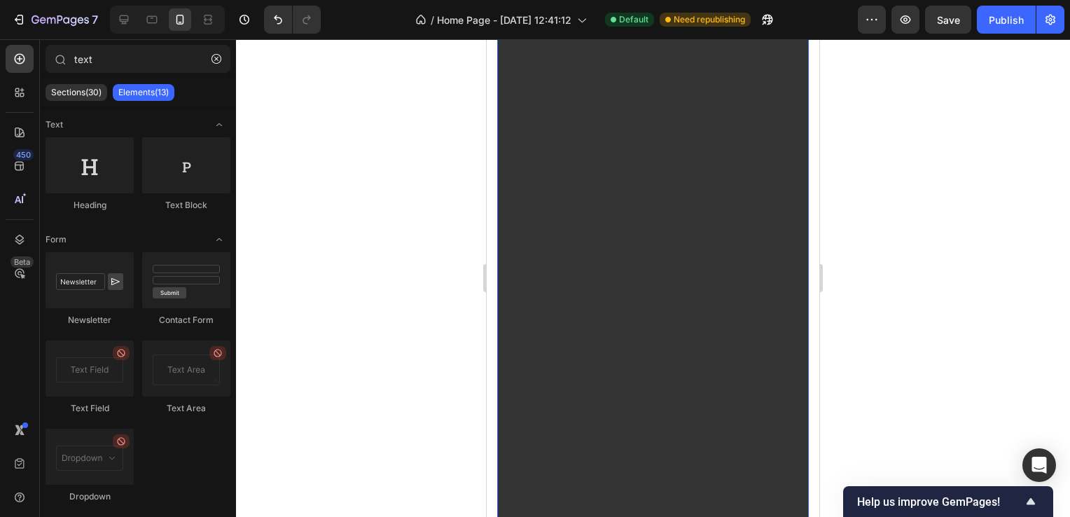
click at [596, 128] on video at bounding box center [653, 159] width 312 height 2804
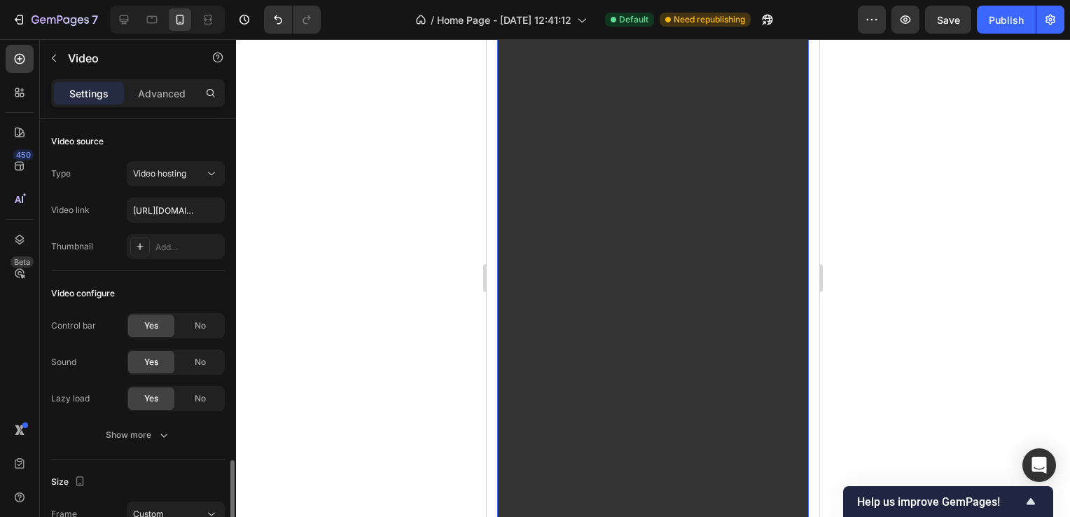
scroll to position [264, 0]
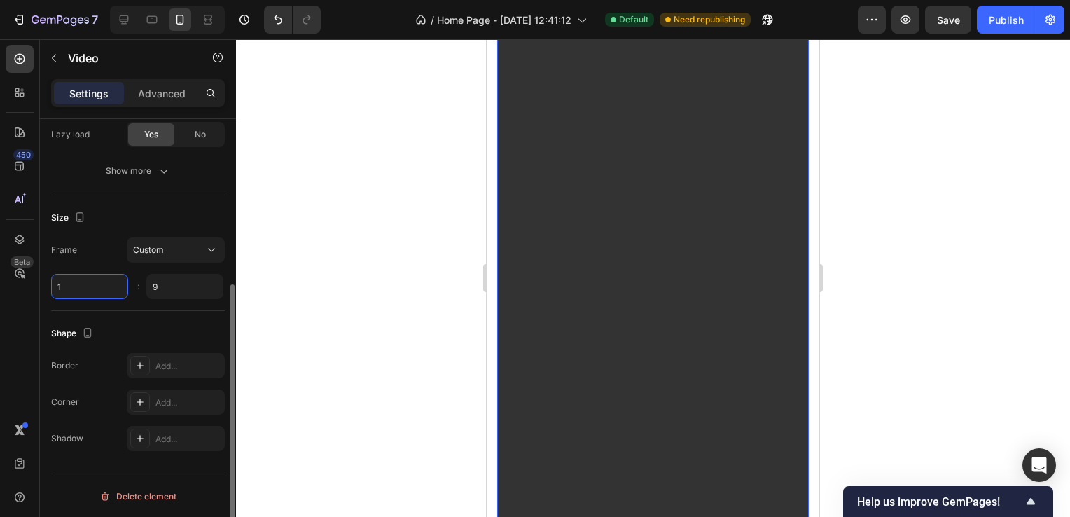
click at [104, 293] on input "1" at bounding box center [89, 286] width 77 height 25
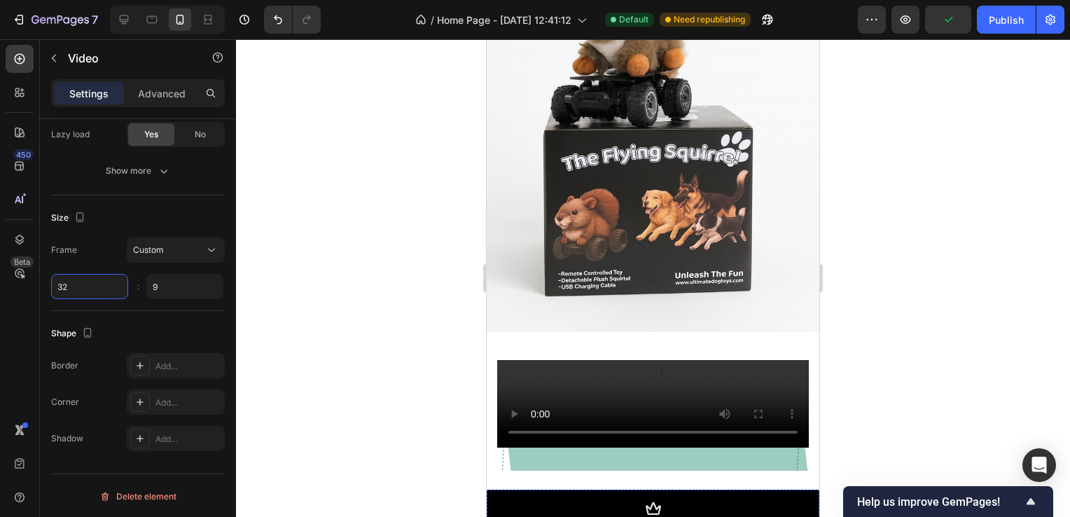
scroll to position [267, 0]
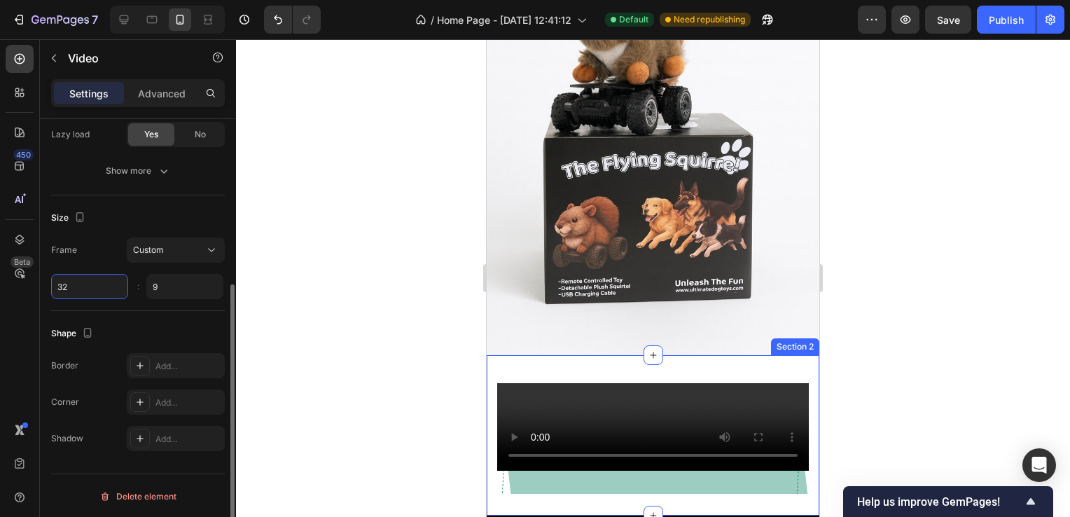
type input "3"
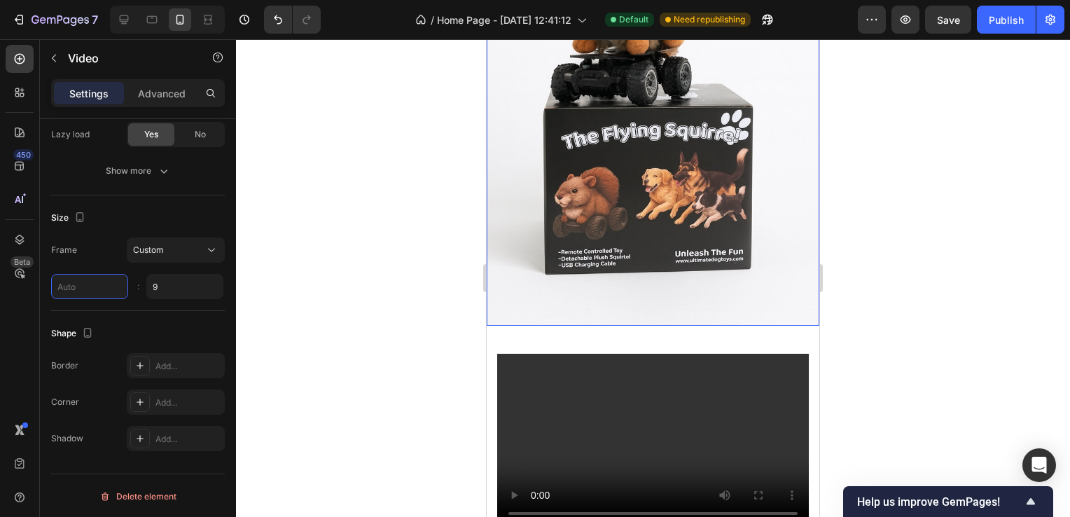
scroll to position [407, 0]
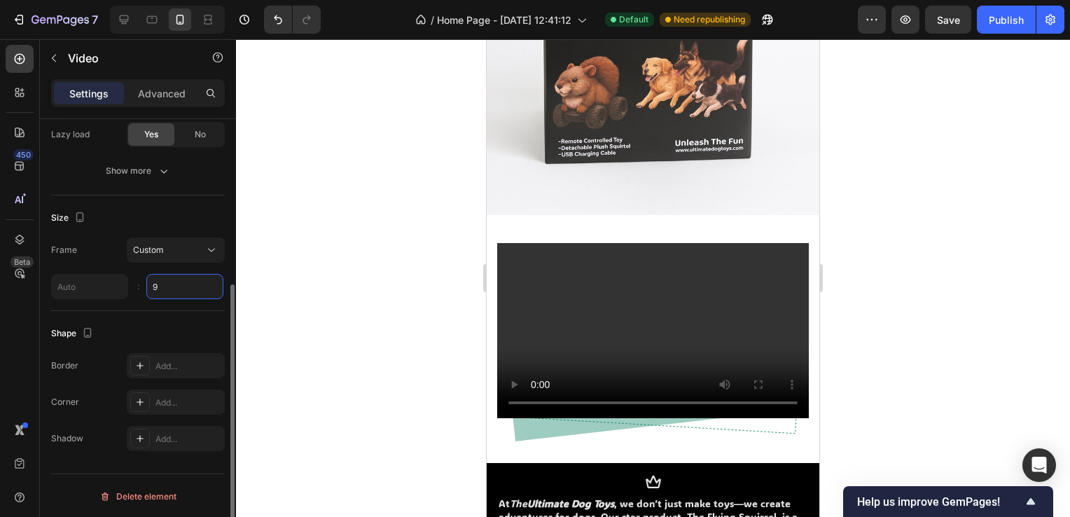
type input "1"
click at [165, 284] on input "9" at bounding box center [184, 286] width 77 height 25
type input "32"
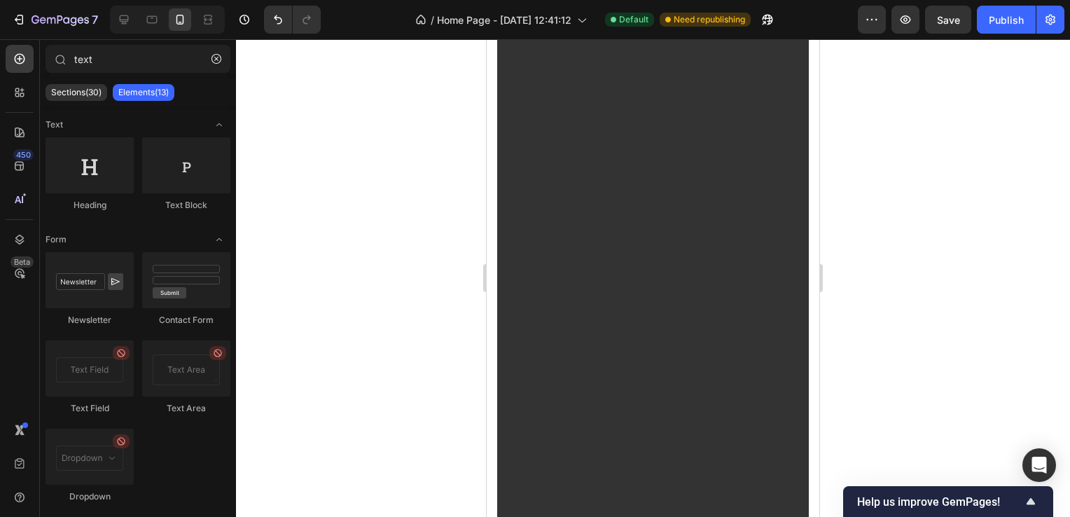
scroll to position [0, 0]
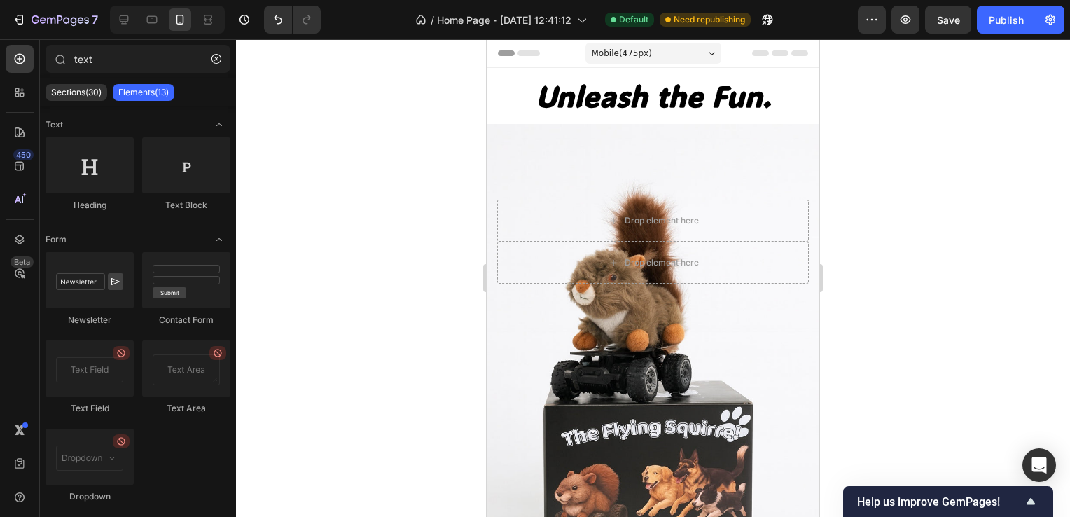
drag, startPoint x: 816, startPoint y: 180, endPoint x: 1204, endPoint y: 49, distance: 408.7
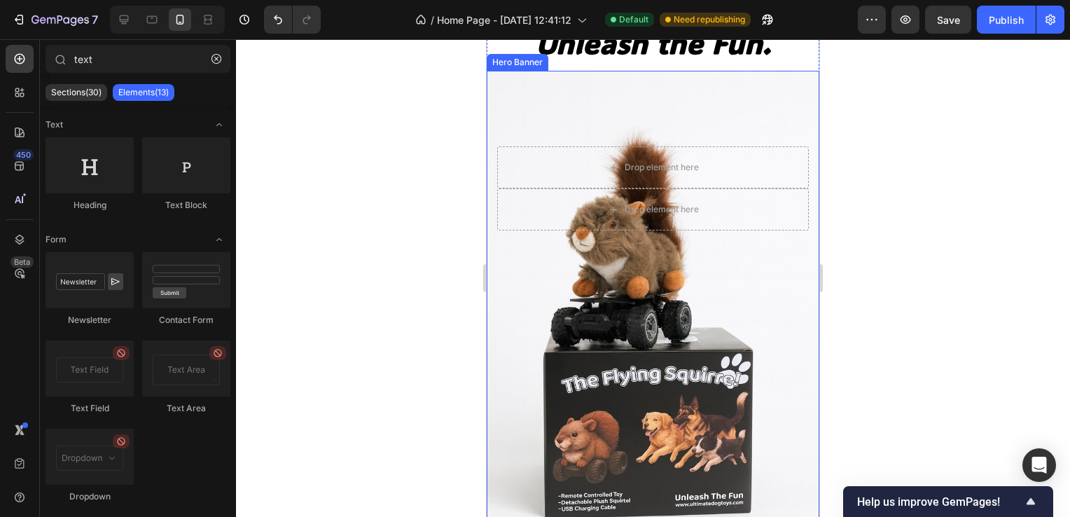
scroll to position [420, 0]
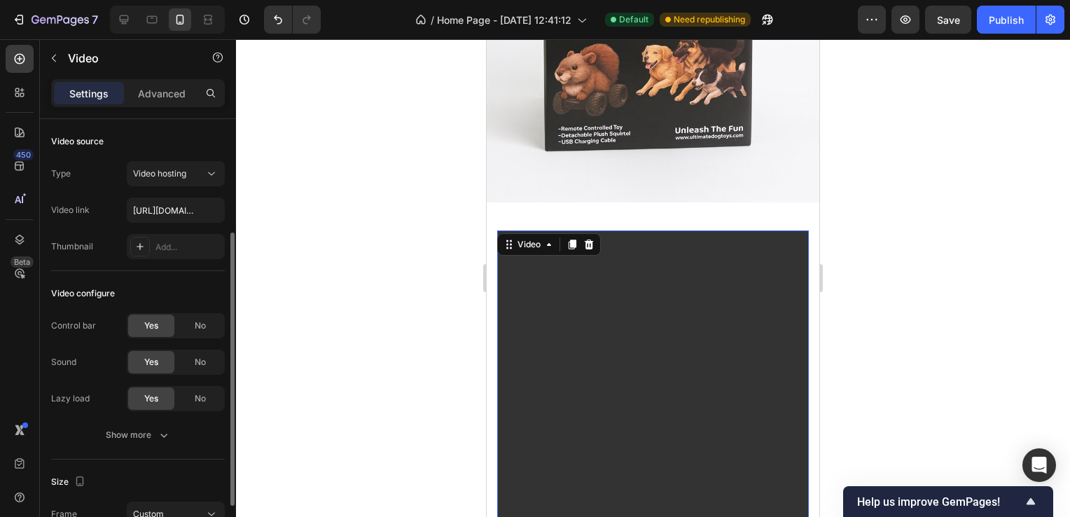
scroll to position [264, 0]
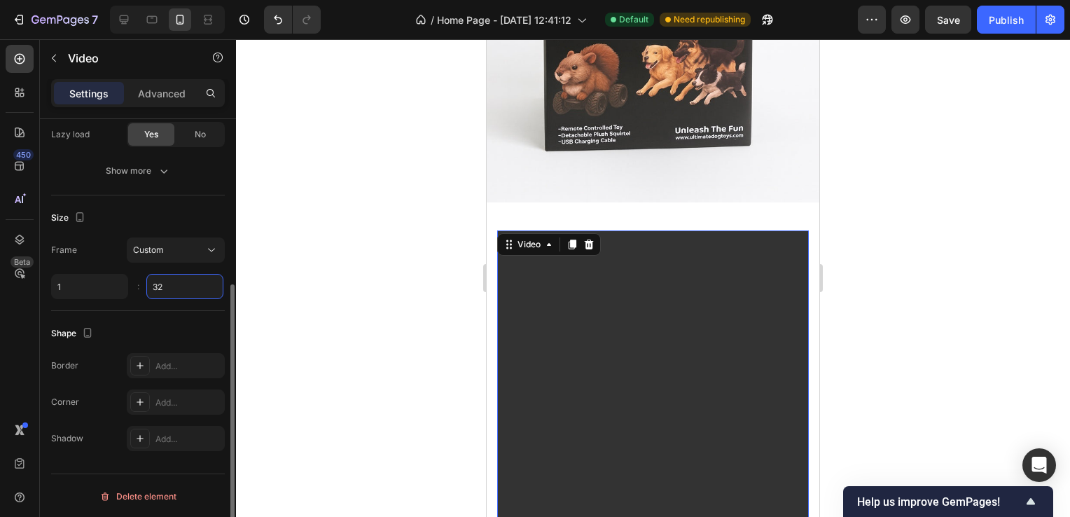
click at [180, 291] on input "32" at bounding box center [184, 286] width 77 height 25
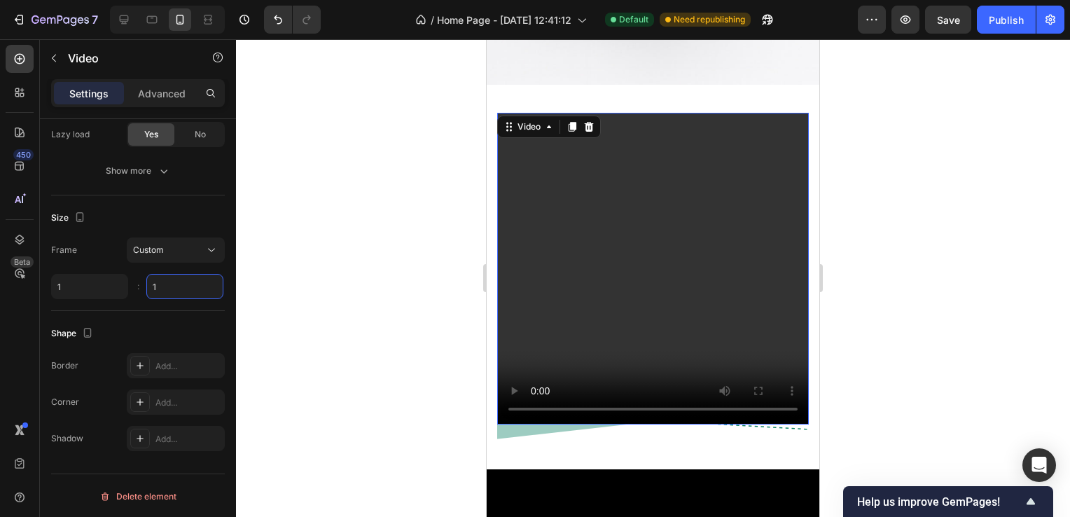
scroll to position [560, 0]
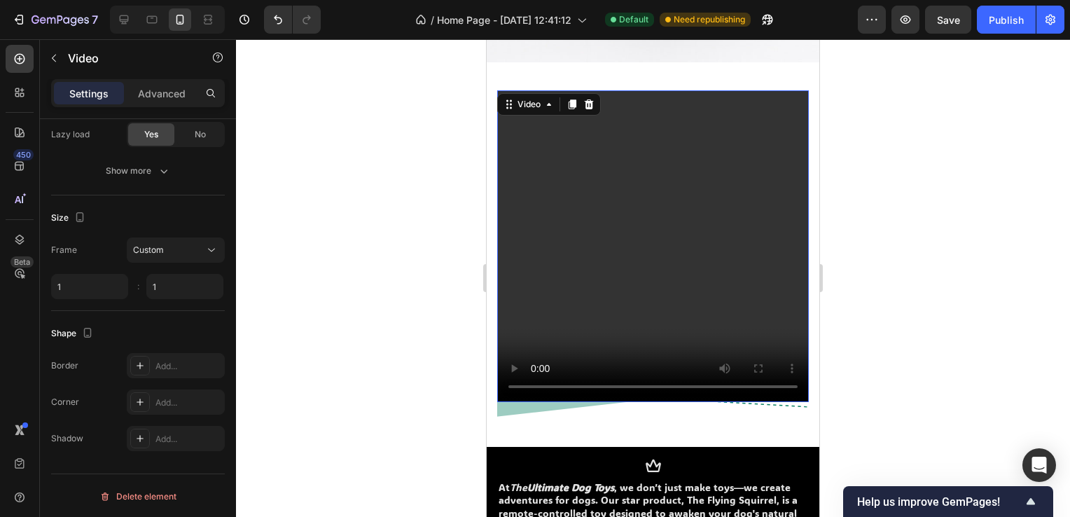
type input "1"
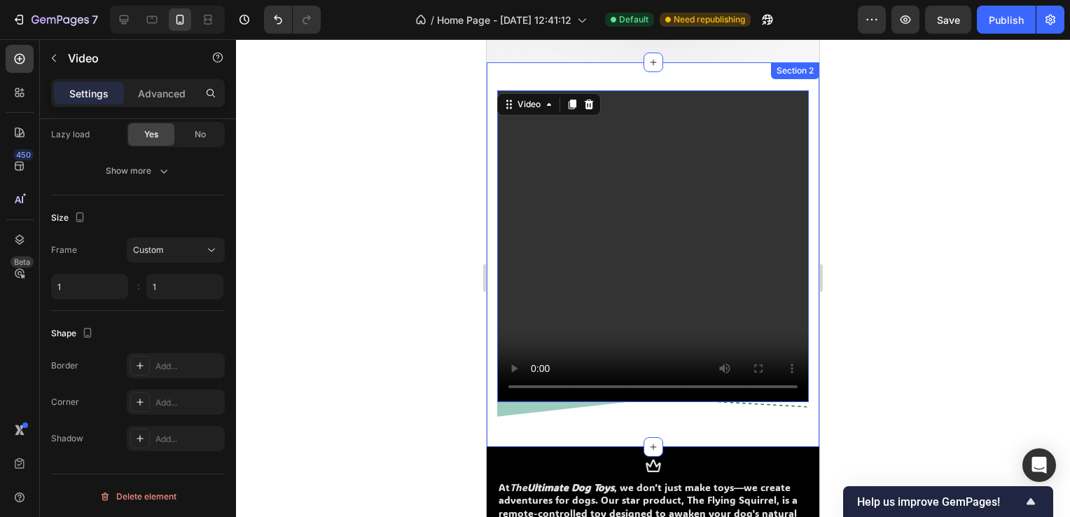
click at [959, 316] on div at bounding box center [653, 277] width 834 height 477
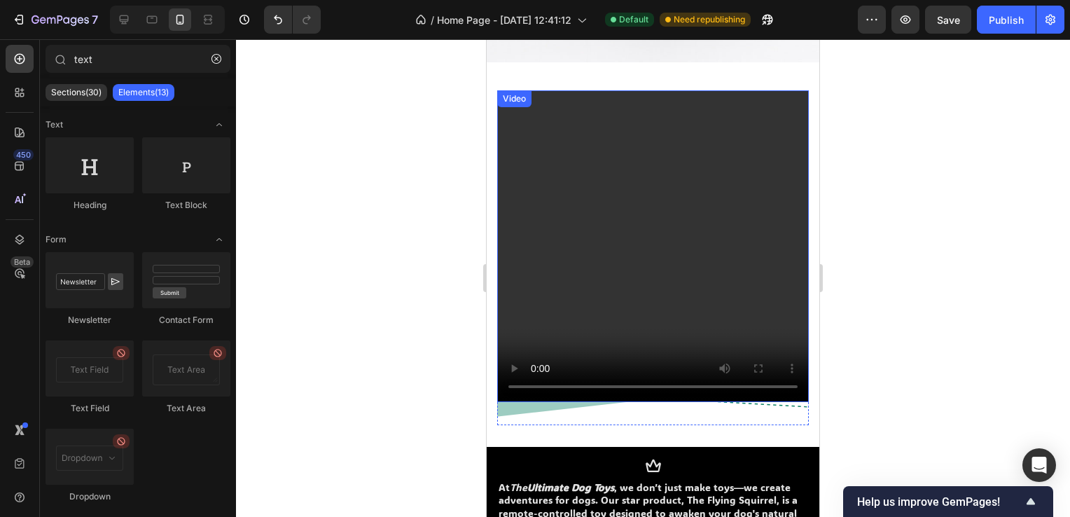
scroll to position [70, 0]
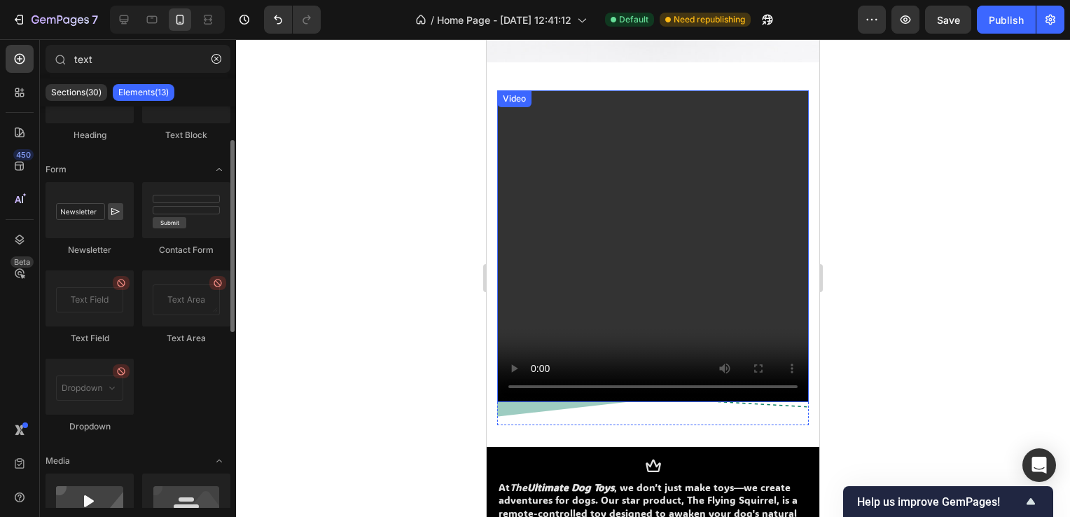
click at [753, 205] on video at bounding box center [653, 246] width 312 height 312
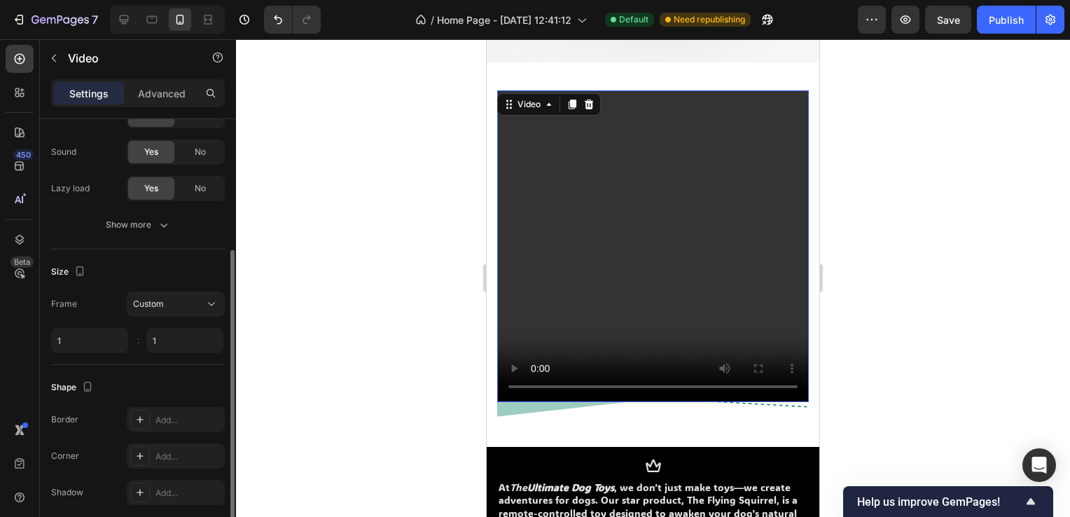
scroll to position [264, 0]
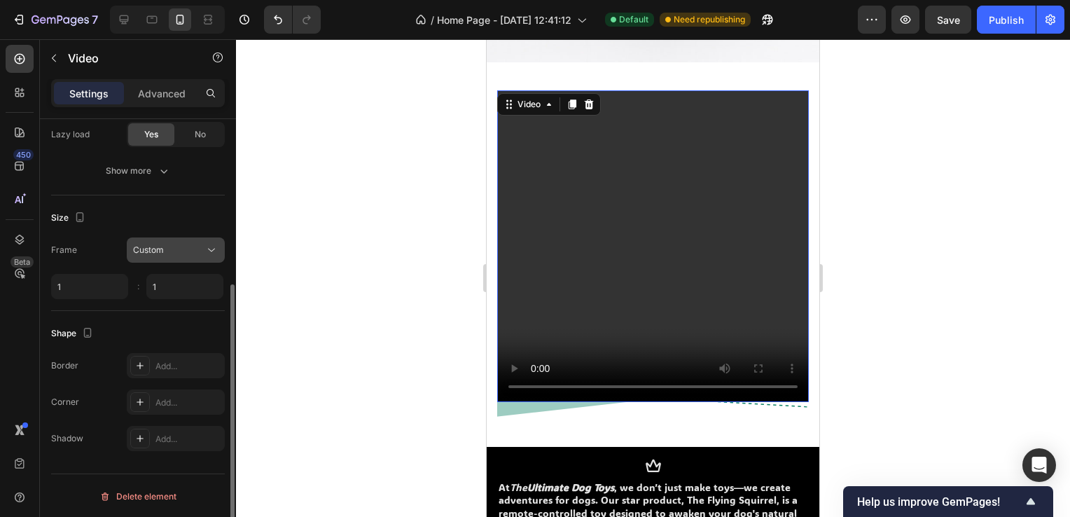
click at [165, 256] on button "Custom" at bounding box center [176, 249] width 98 height 25
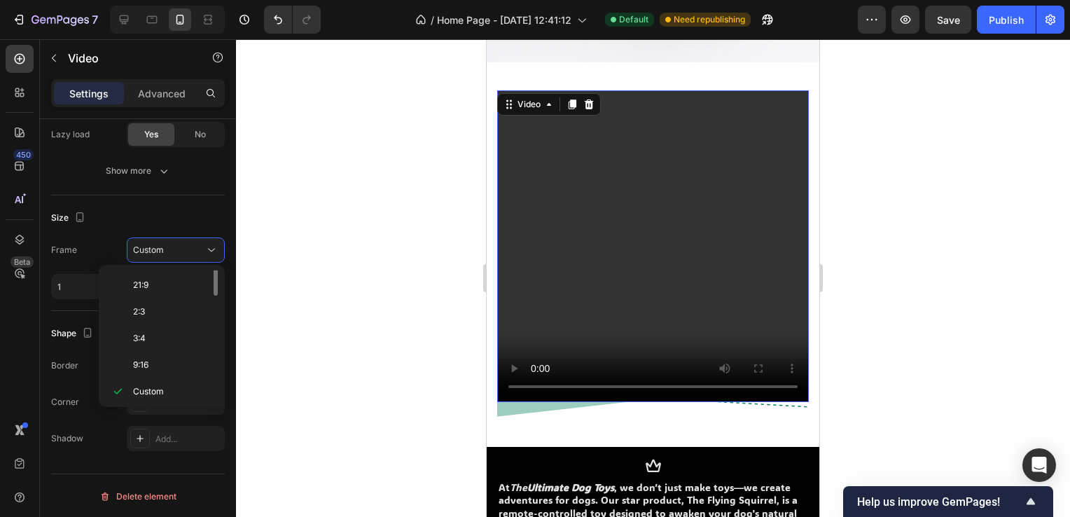
scroll to position [0, 0]
click at [160, 330] on p "3:2" at bounding box center [170, 336] width 74 height 13
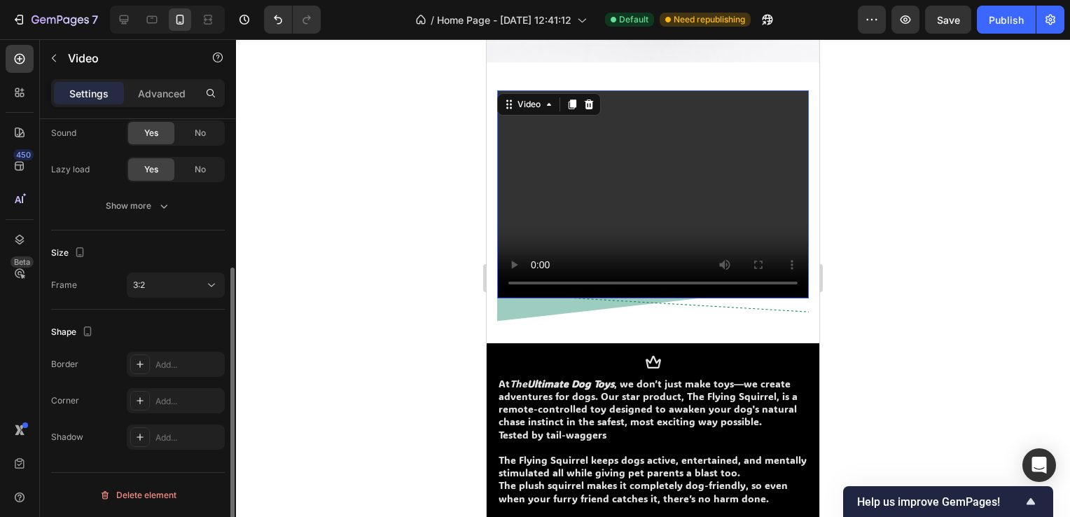
scroll to position [228, 0]
click at [183, 291] on div "3:2" at bounding box center [168, 286] width 71 height 13
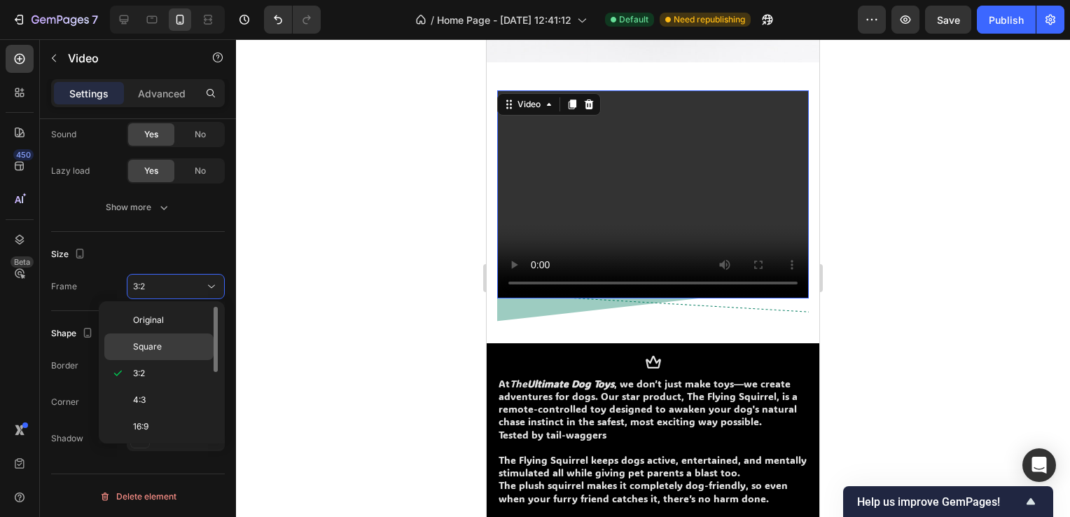
click at [163, 342] on p "Square" at bounding box center [170, 346] width 74 height 13
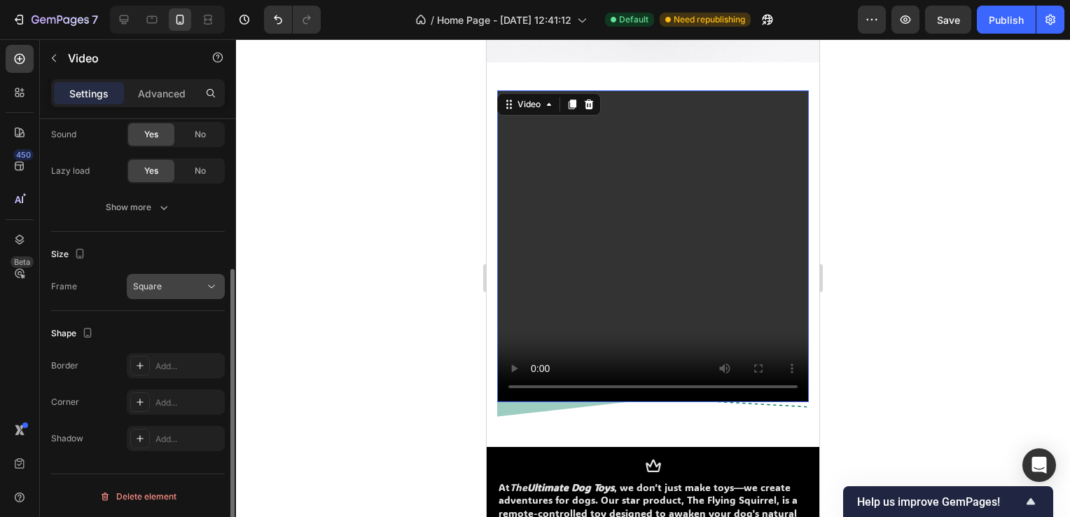
click at [174, 294] on button "Square" at bounding box center [176, 286] width 98 height 25
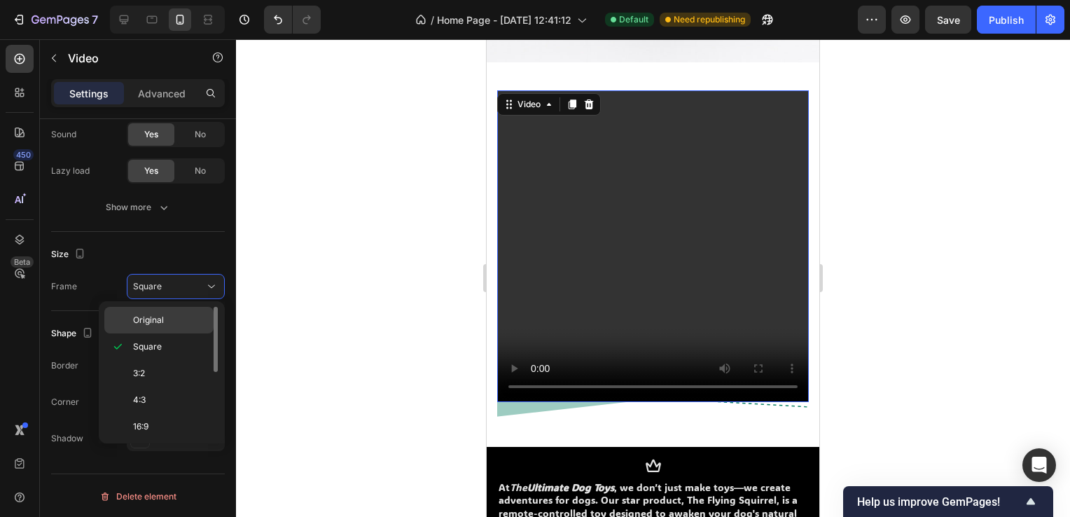
click at [169, 323] on p "Original" at bounding box center [170, 320] width 74 height 13
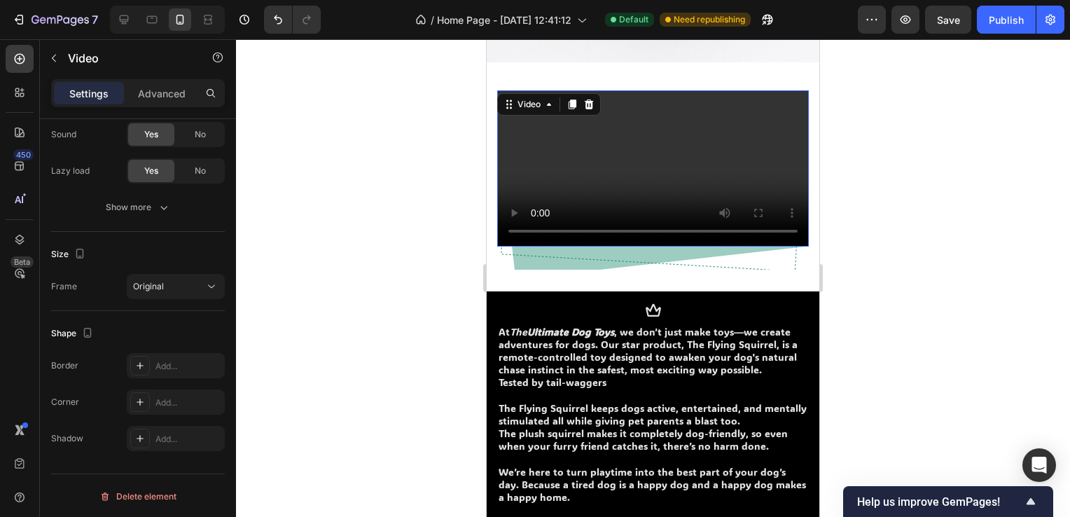
click at [498, 144] on video at bounding box center [653, 168] width 312 height 156
click at [507, 144] on video at bounding box center [653, 168] width 312 height 156
click at [646, 181] on video at bounding box center [653, 168] width 312 height 156
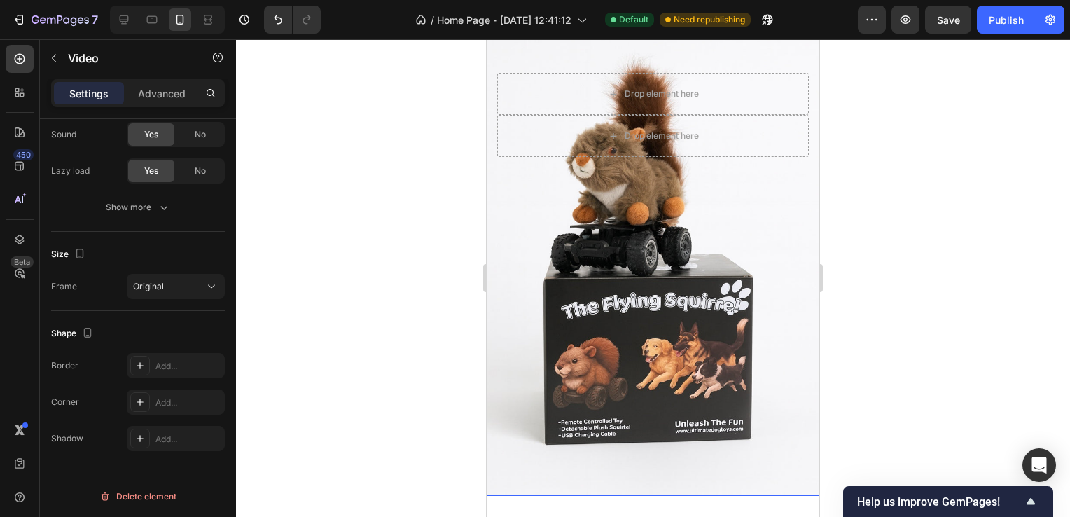
scroll to position [0, 0]
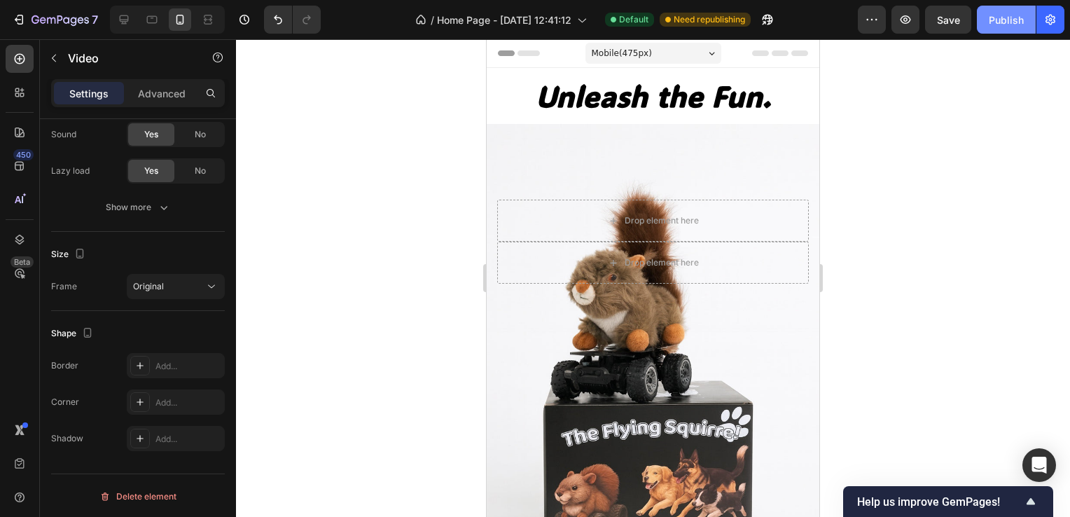
click at [993, 22] on div "Publish" at bounding box center [1006, 20] width 35 height 15
